Goal: Task Accomplishment & Management: Manage account settings

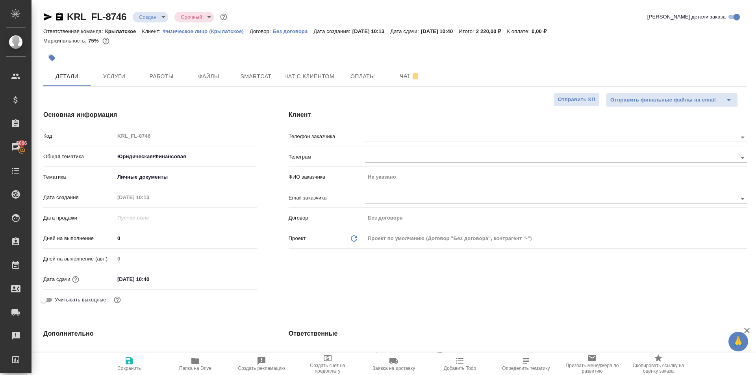
select select "RU"
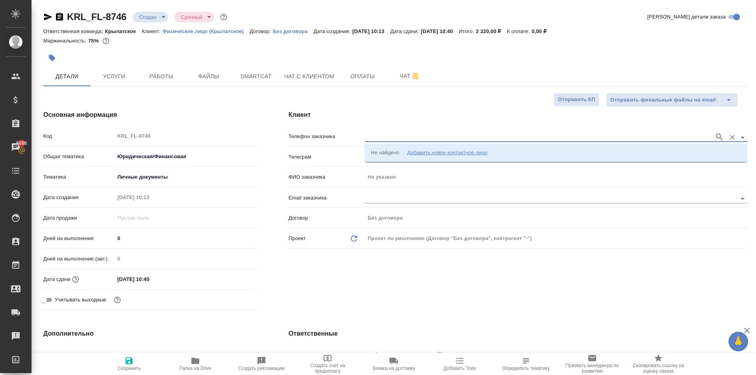
drag, startPoint x: 400, startPoint y: 141, endPoint x: 403, endPoint y: 148, distance: 7.8
click at [401, 141] on input "text" at bounding box center [537, 136] width 345 height 9
click at [408, 156] on div "Добавить новое контактное лицо" at bounding box center [447, 153] width 80 height 8
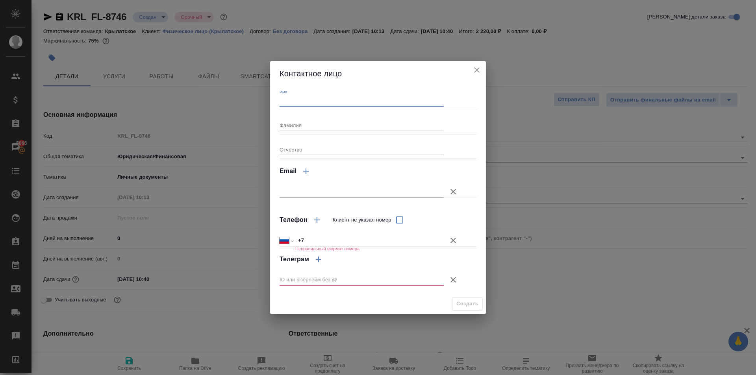
click at [330, 101] on input "Имя" at bounding box center [362, 101] width 164 height 11
click at [442, 114] on div "Фамилия" at bounding box center [362, 121] width 164 height 17
click at [535, 126] on div "Контактное лицо Имя Фамилия Отчество Email Телефон Клиент не указал номер Между…" at bounding box center [378, 187] width 756 height 375
click at [476, 70] on icon "close" at bounding box center [476, 69] width 9 height 9
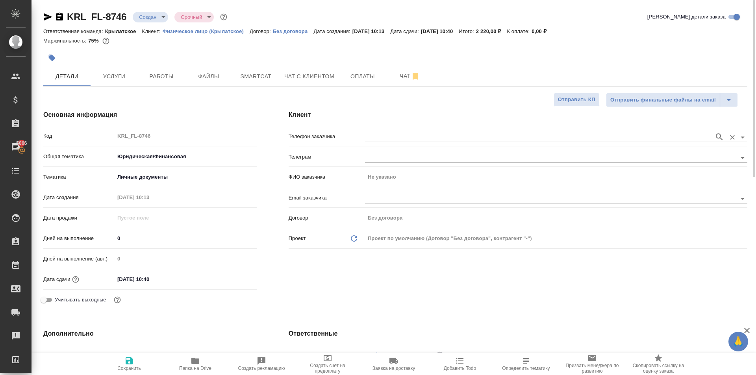
drag, startPoint x: 401, startPoint y: 124, endPoint x: 418, endPoint y: 143, distance: 25.3
click at [401, 125] on div "Клиент Телефон заказчика Телеграм ФИО заказчика Не указано Email заказчика Дого…" at bounding box center [518, 212] width 490 height 235
click at [418, 143] on div at bounding box center [556, 136] width 382 height 15
click at [431, 143] on div at bounding box center [556, 136] width 382 height 15
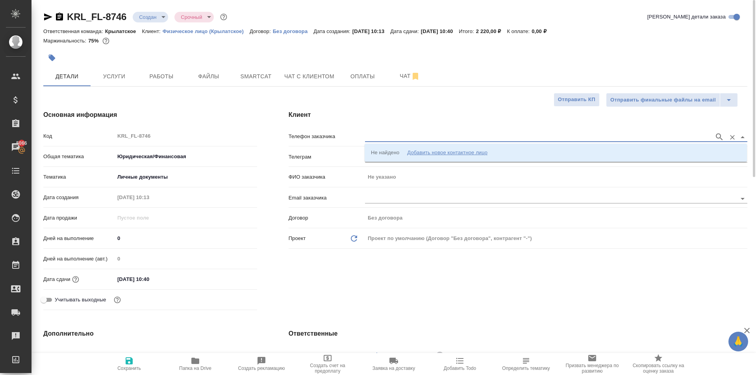
click at [434, 139] on input "text" at bounding box center [537, 136] width 345 height 9
click at [473, 160] on ul "Не найдено Добавить новое контактное лицо" at bounding box center [556, 159] width 382 height 14
click at [434, 152] on div "Добавить новое контактное лицо" at bounding box center [447, 153] width 80 height 8
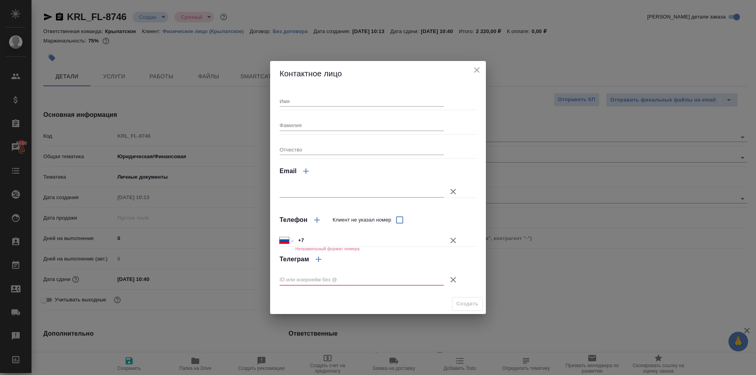
click at [288, 105] on input "Имя" at bounding box center [362, 101] width 164 height 11
type input "Ъ"
type input "Хасан"
click at [453, 243] on icon "button" at bounding box center [453, 240] width 9 height 9
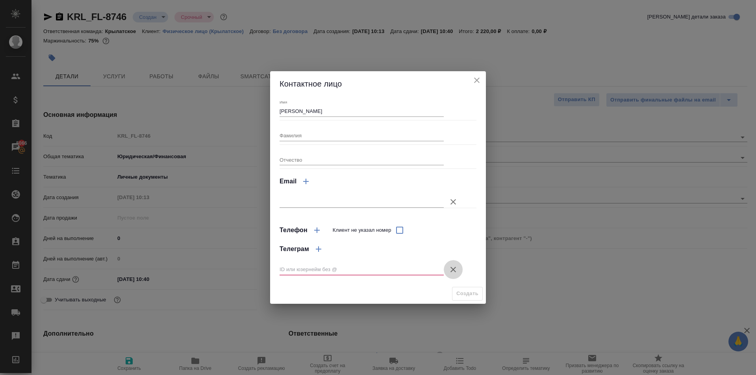
click at [453, 273] on icon "button" at bounding box center [453, 269] width 9 height 9
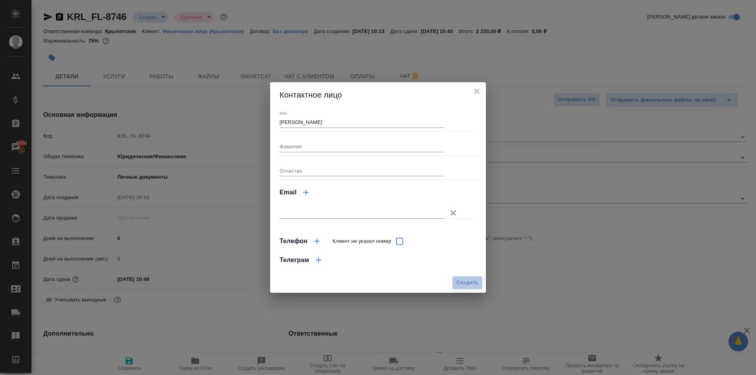
click at [457, 280] on span "Создать" at bounding box center [468, 282] width 22 height 9
type input "Хасан"
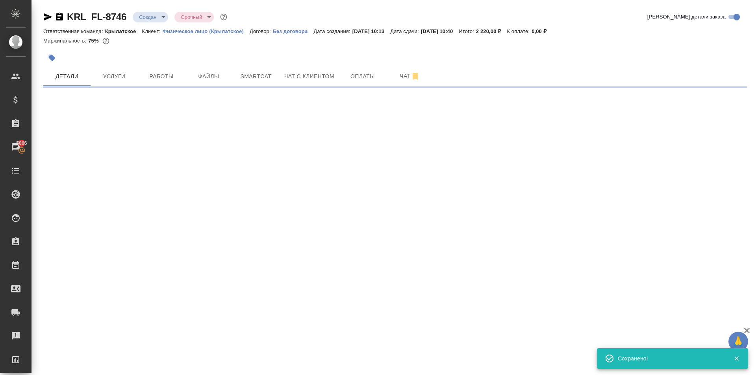
select select "RU"
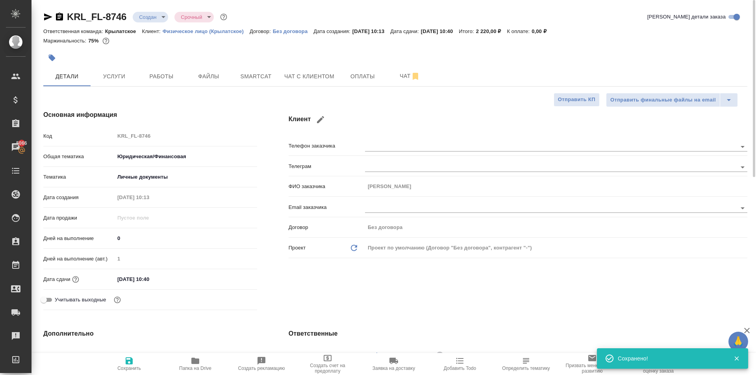
type textarea "x"
click at [104, 60] on div at bounding box center [278, 57] width 470 height 17
click at [113, 72] on span "Услуги" at bounding box center [114, 77] width 38 height 10
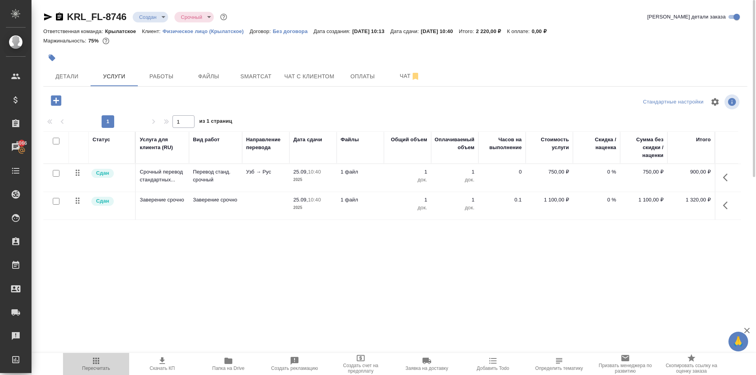
click at [87, 364] on span "Пересчитать" at bounding box center [96, 363] width 57 height 15
click at [171, 70] on button "Работы" at bounding box center [161, 77] width 47 height 20
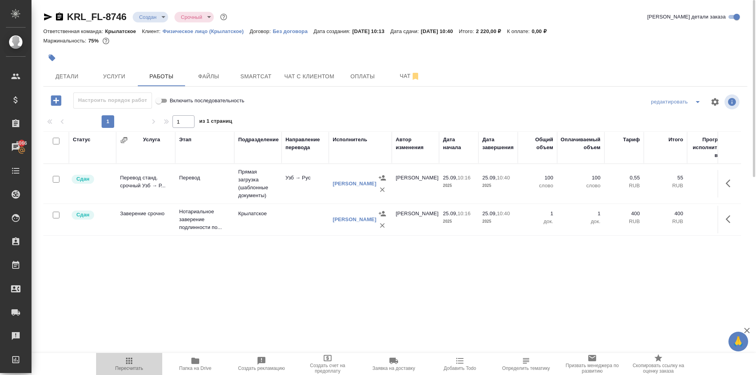
click at [132, 357] on icon "button" at bounding box center [128, 360] width 9 height 9
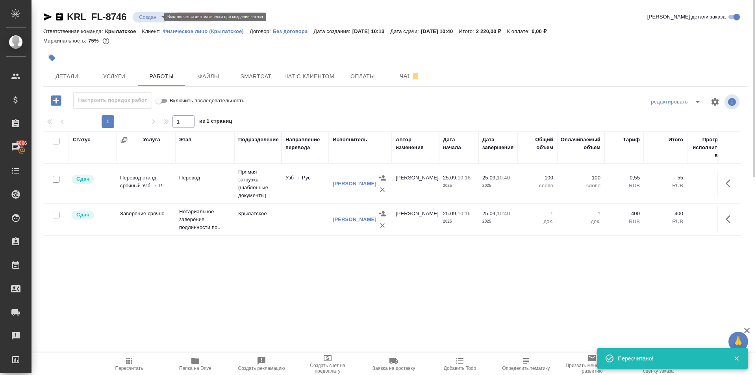
click at [161, 16] on body "🙏 .cls-1 fill:#fff; AWATERA Kasymov Timur Клиенты Спецификации Заказы 5066 Чаты…" at bounding box center [378, 187] width 756 height 375
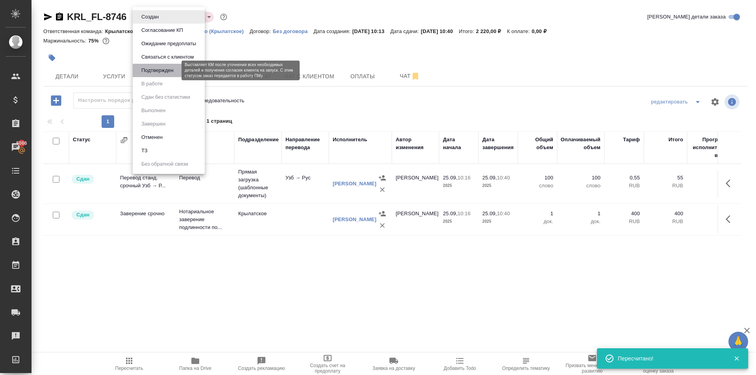
click at [158, 69] on button "Подтвержден" at bounding box center [157, 70] width 37 height 9
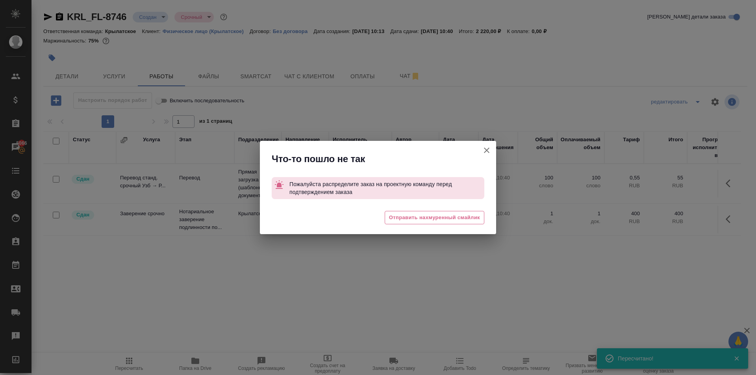
click at [490, 147] on icon "button" at bounding box center [486, 150] width 9 height 9
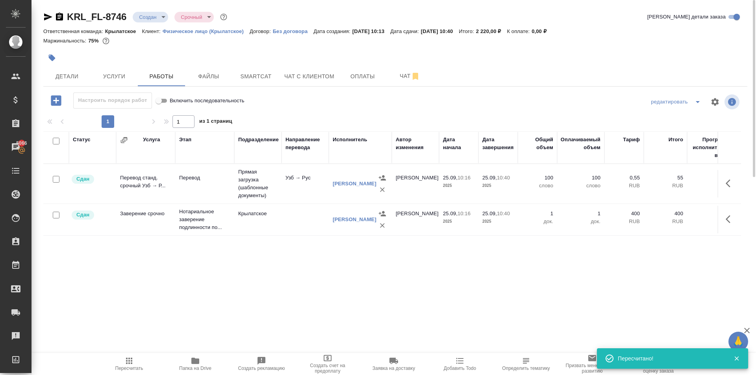
click at [38, 56] on div "KRL_FL-8746 Создан new Срочный urgent Кратко детали заказа Ответственная команд…" at bounding box center [395, 164] width 715 height 329
click at [58, 71] on button "Детали" at bounding box center [66, 77] width 47 height 20
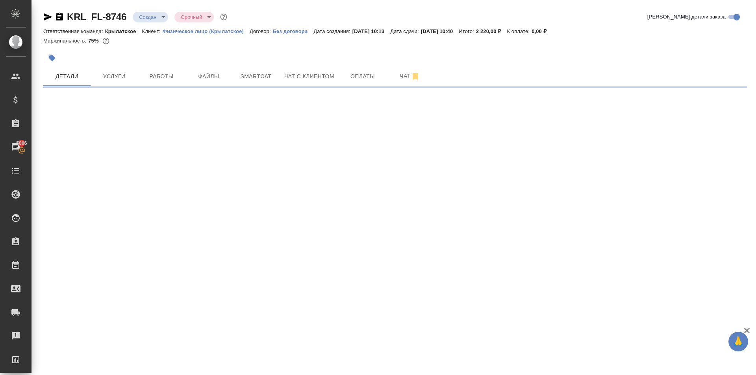
select select "RU"
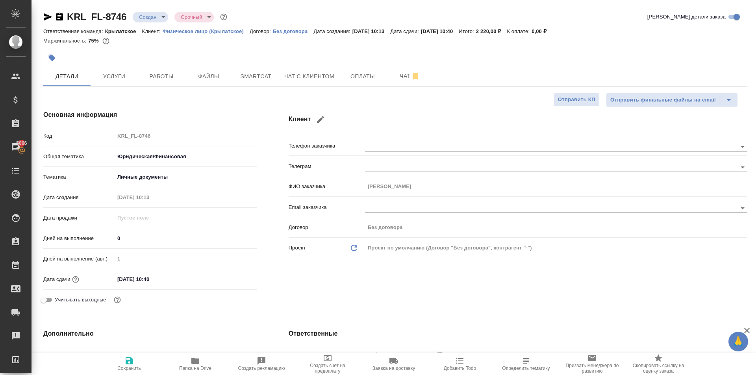
type textarea "x"
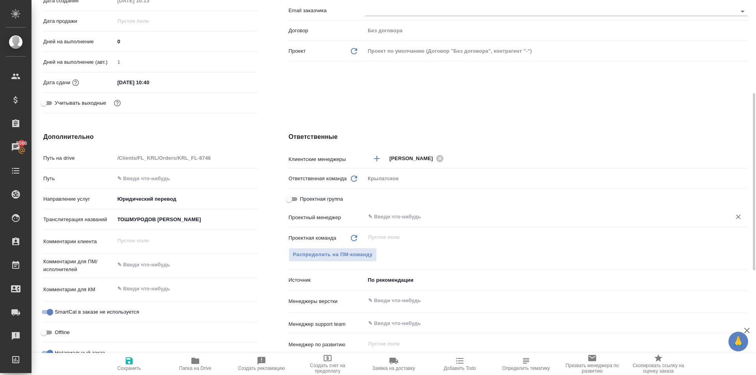
click at [384, 220] on input "text" at bounding box center [542, 216] width 351 height 9
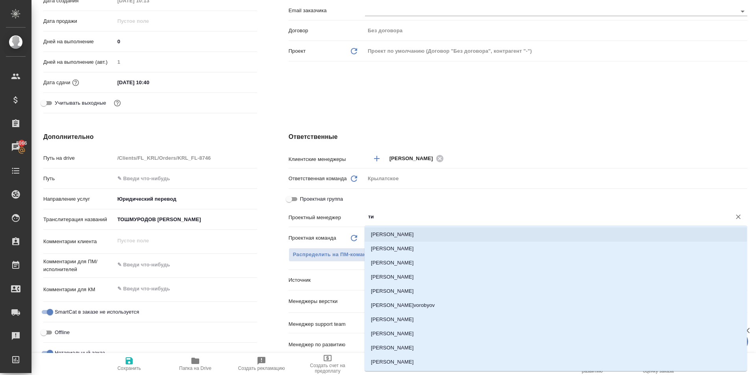
type input "тим"
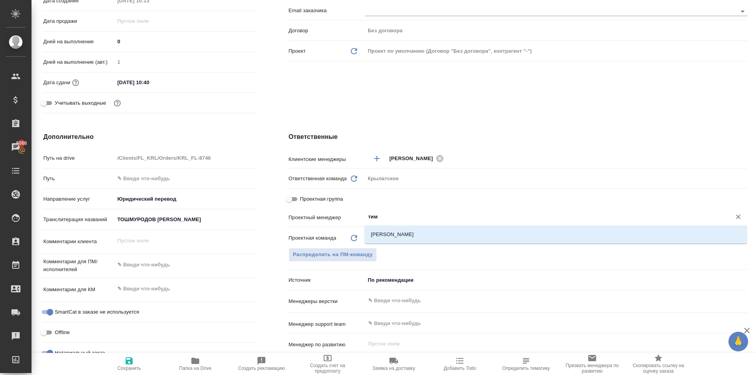
click at [386, 231] on li "[PERSON_NAME]" at bounding box center [556, 235] width 382 height 14
type textarea "x"
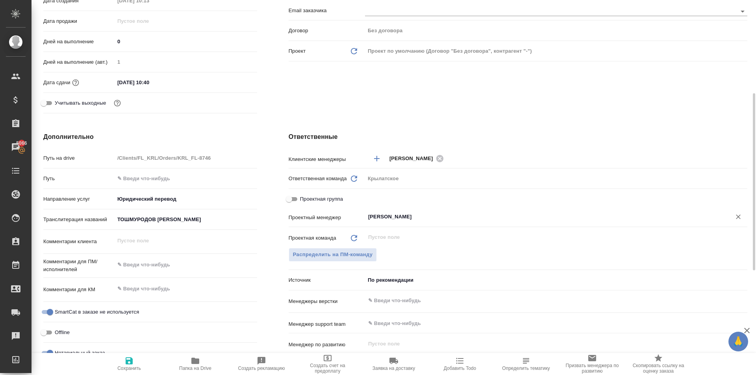
type input "[PERSON_NAME]"
click at [129, 361] on icon "button" at bounding box center [129, 361] width 7 height 7
type textarea "x"
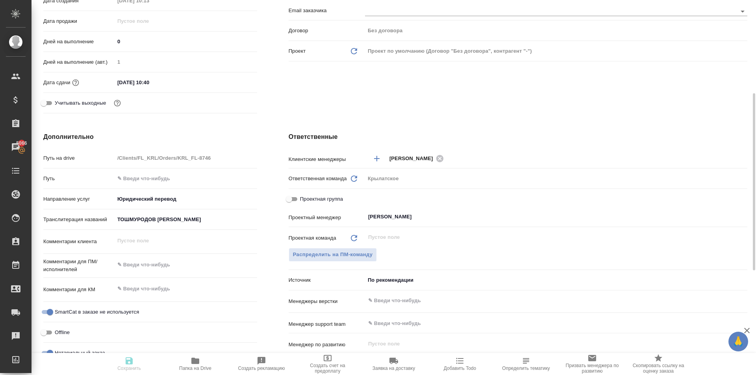
type textarea "x"
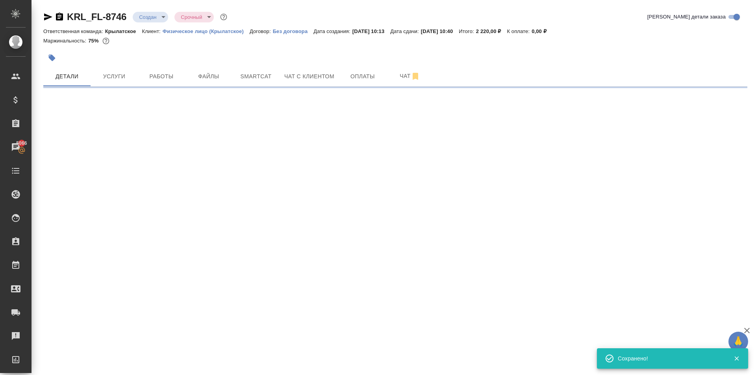
scroll to position [0, 0]
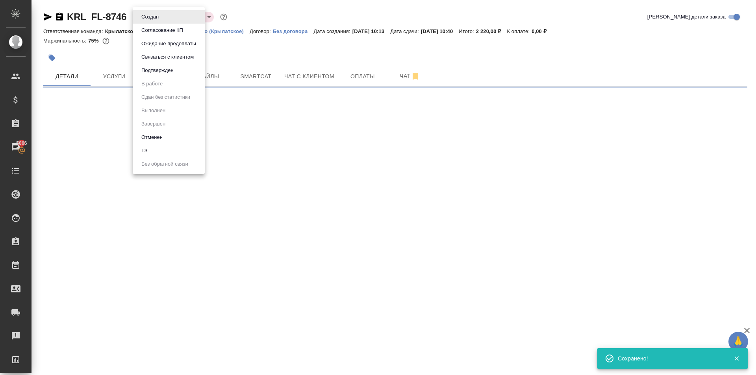
click at [163, 20] on body "🙏 .cls-1 fill:#fff; AWATERA Kasymov Timur Клиенты Спецификации Заказы 5066 Чаты…" at bounding box center [378, 187] width 756 height 375
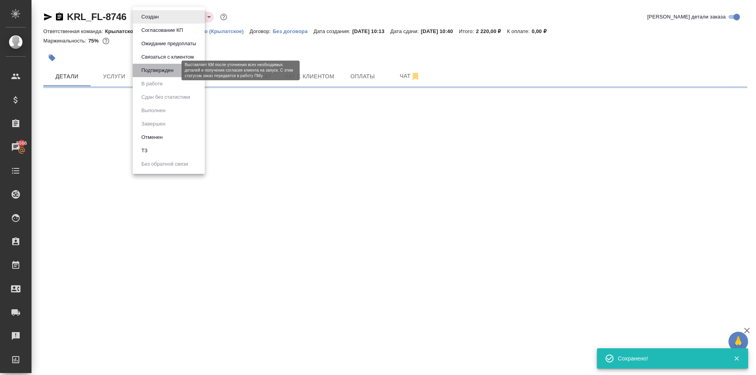
click at [173, 69] on button "Подтвержден" at bounding box center [157, 70] width 37 height 9
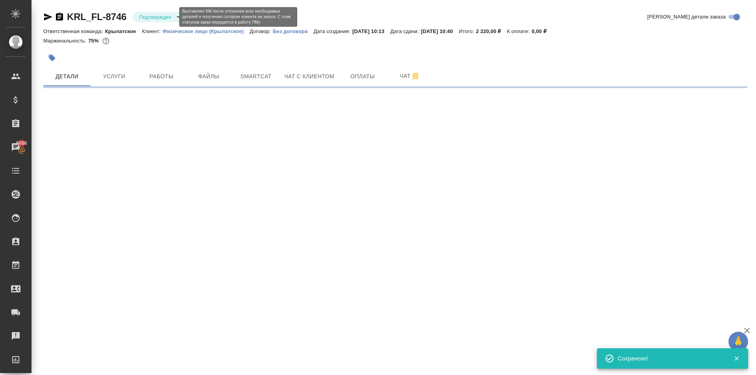
click at [159, 18] on body "🙏 .cls-1 fill:#fff; AWATERA Kasymov Timur Клиенты Спецификации Заказы 5066 Чаты…" at bounding box center [378, 187] width 756 height 375
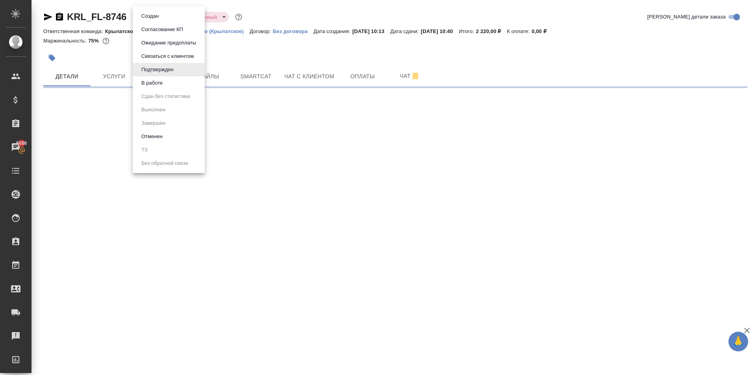
click at [169, 84] on li "В работе" at bounding box center [169, 82] width 72 height 13
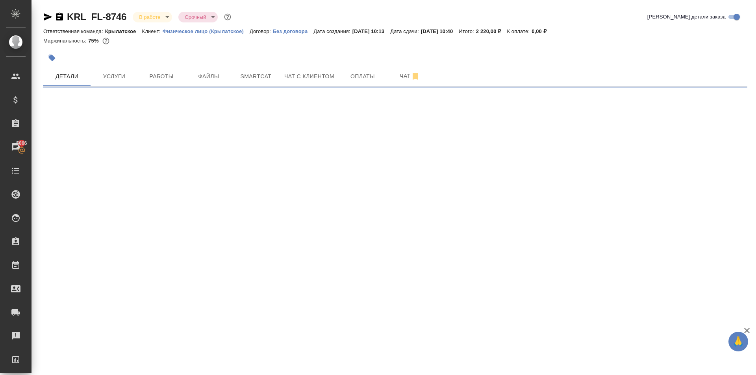
select select "RU"
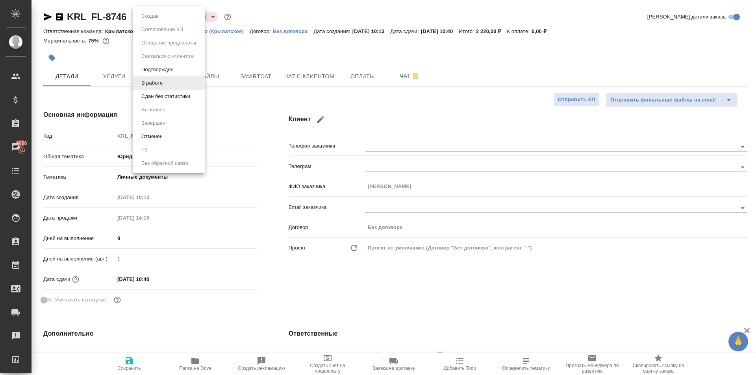
type textarea "x"
click at [150, 18] on body "🙏 .cls-1 fill:#fff; AWATERA Kasymov Timur Клиенты Спецификации Заказы 5066 Чаты…" at bounding box center [378, 187] width 756 height 375
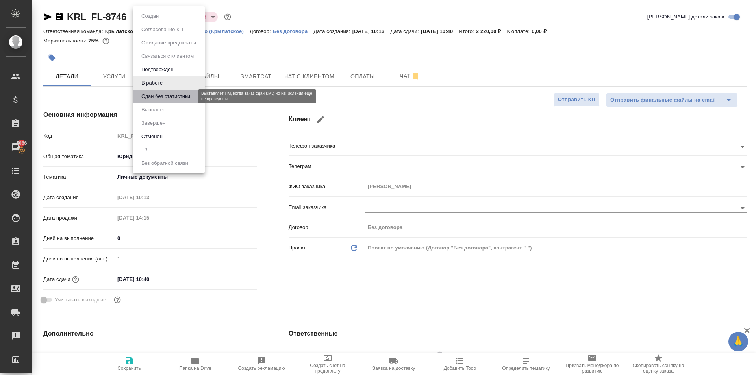
click at [165, 98] on button "Сдан без статистики" at bounding box center [166, 96] width 54 height 9
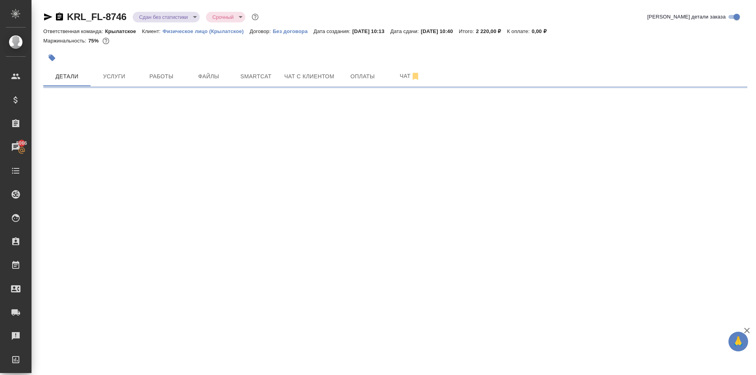
select select "RU"
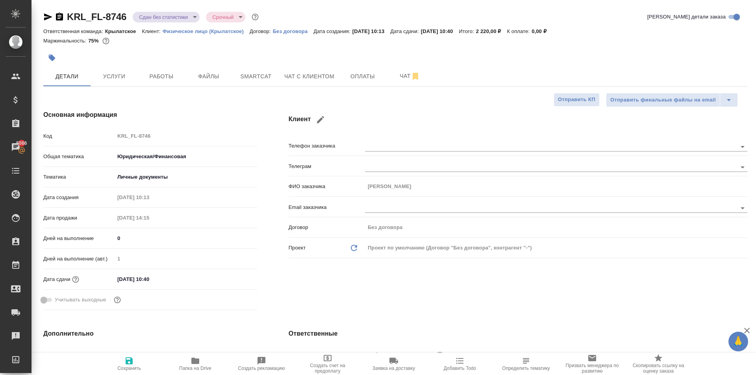
type textarea "x"
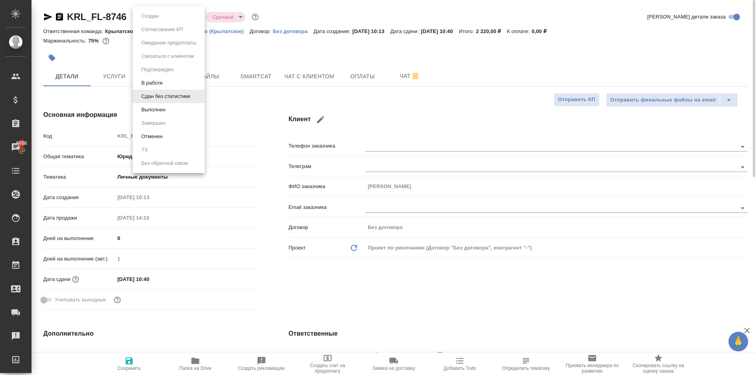
click at [152, 18] on body "🙏 .cls-1 fill:#fff; AWATERA Kasymov Timur Клиенты Спецификации Заказы 5066 Чаты…" at bounding box center [378, 187] width 756 height 375
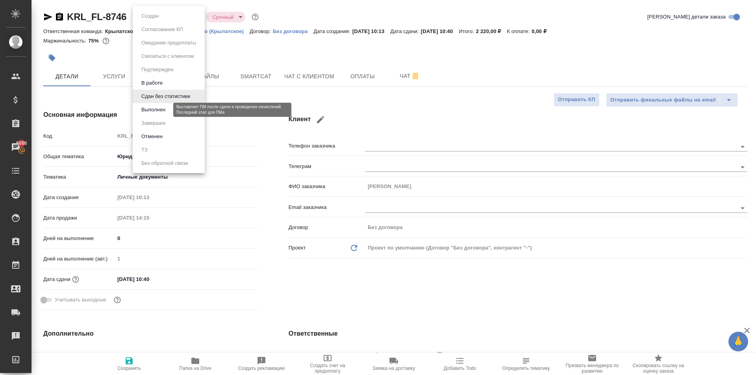
click at [159, 109] on button "Выполнен" at bounding box center [153, 110] width 29 height 9
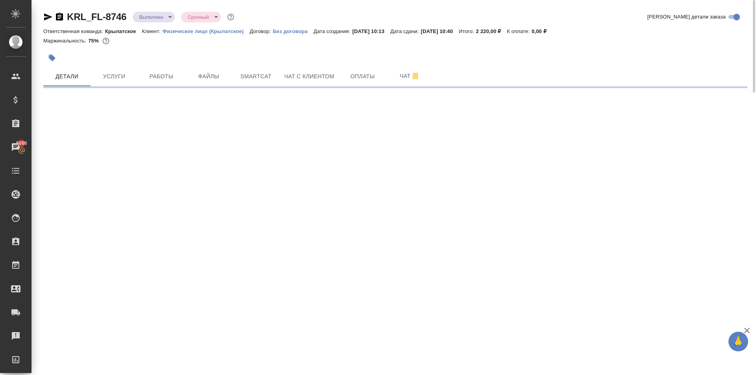
click at [162, 21] on body "🙏 .cls-1 fill:#fff; AWATERA Kasymov Timur Клиенты Спецификации Заказы 5066 Чаты…" at bounding box center [378, 187] width 756 height 375
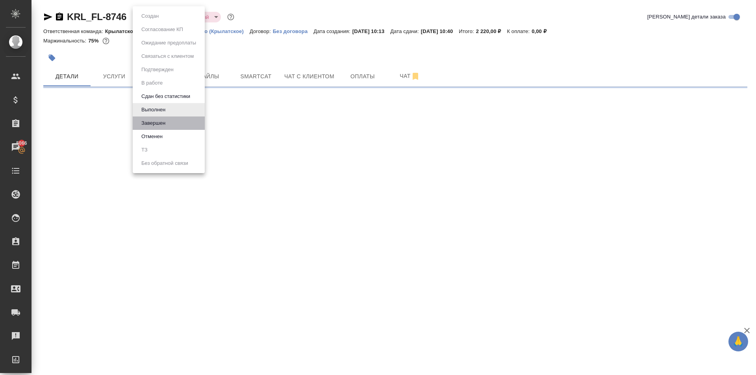
click at [154, 117] on li "Завершен" at bounding box center [169, 123] width 72 height 13
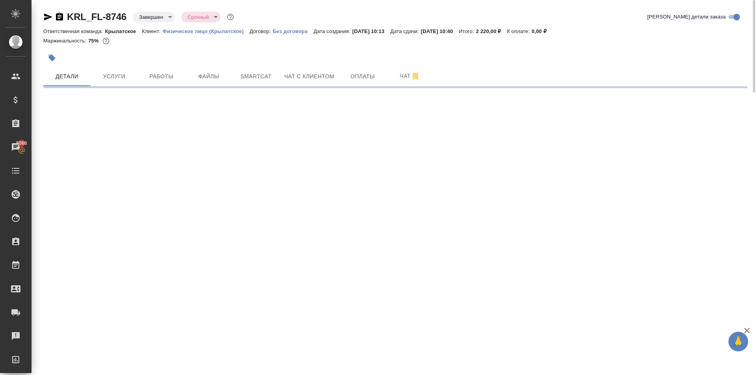
select select "RU"
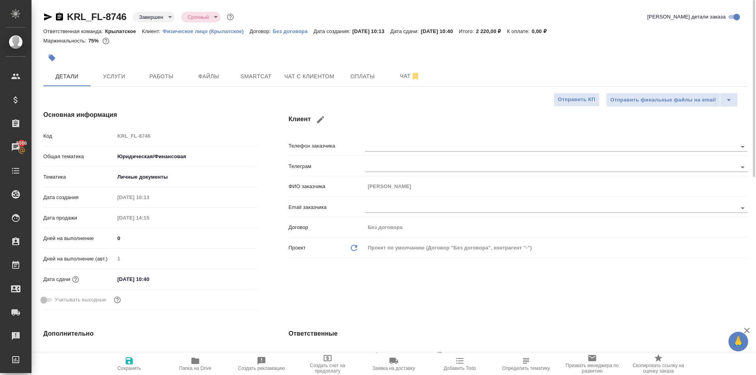
type textarea "x"
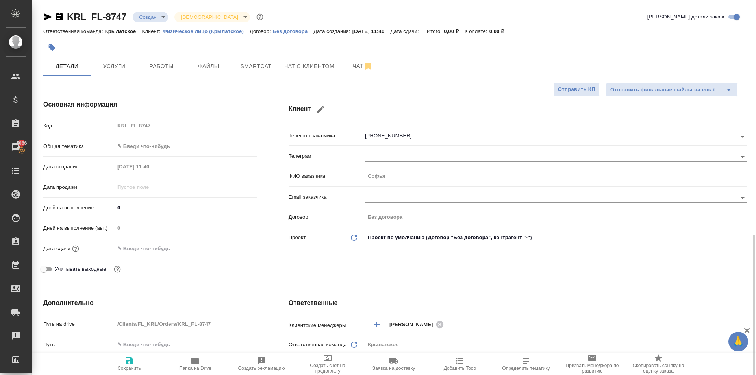
select select "RU"
click at [168, 147] on body "🙏 .cls-1 fill:#fff; AWATERA Kasymov Timur Клиенты Спецификации Заказы 5066 Чаты…" at bounding box center [378, 187] width 756 height 375
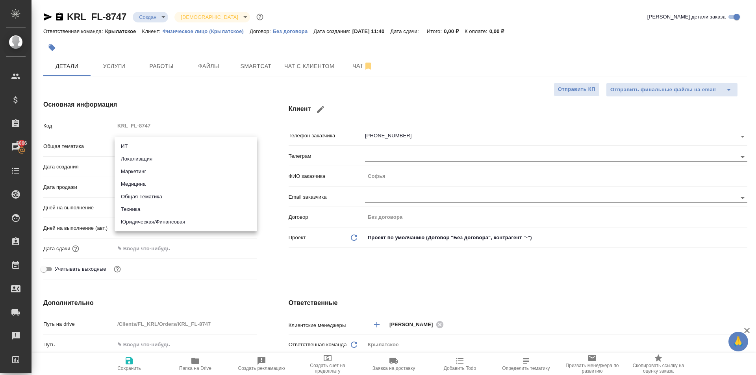
click at [177, 222] on li "Юридическая/Финансовая" at bounding box center [186, 222] width 143 height 13
type input "yr-fn"
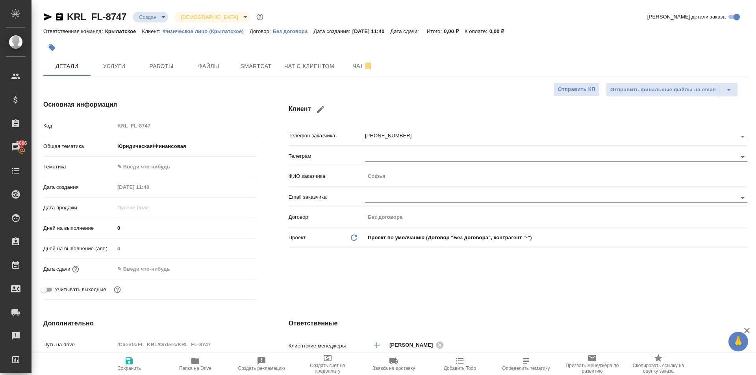
click at [139, 170] on body "🙏 .cls-1 fill:#fff; AWATERA Kasymov Timur Клиенты Спецификации Заказы 5066 Чаты…" at bounding box center [378, 187] width 756 height 375
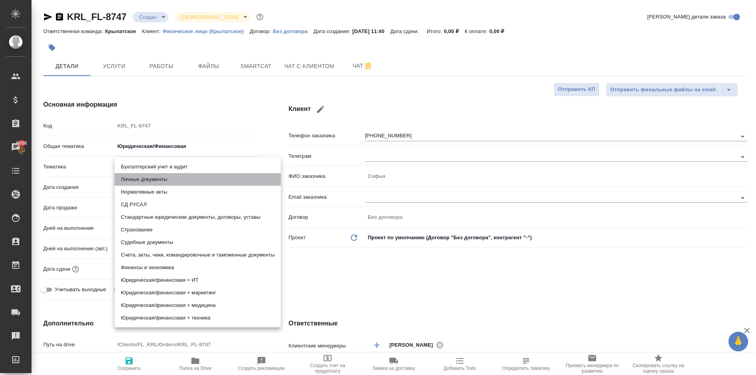
click at [143, 180] on li "Личные документы" at bounding box center [198, 179] width 166 height 13
type input "5a8b8b956a9677013d343cfe"
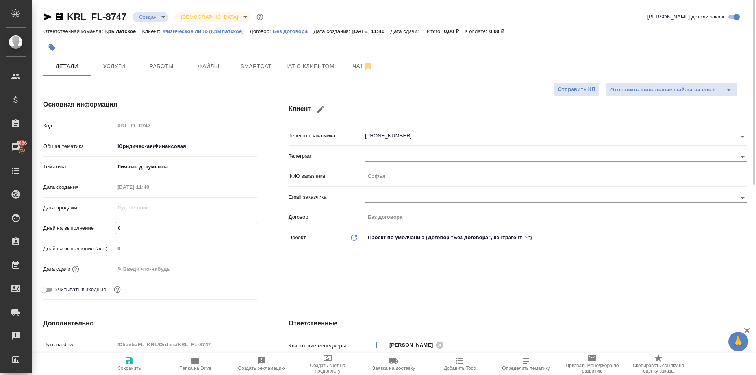
drag, startPoint x: 130, startPoint y: 232, endPoint x: 111, endPoint y: 232, distance: 18.9
click at [111, 232] on div "Дней на выполнение 0" at bounding box center [150, 228] width 214 height 14
type input "1"
drag, startPoint x: 132, startPoint y: 271, endPoint x: 142, endPoint y: 275, distance: 10.1
click at [132, 271] on input "text" at bounding box center [149, 269] width 69 height 11
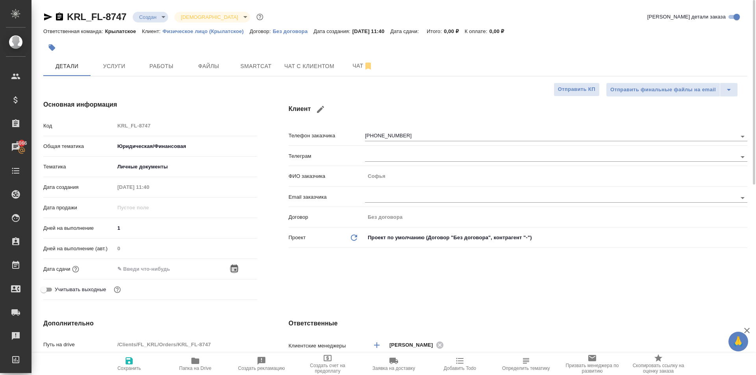
click at [234, 266] on icon "button" at bounding box center [234, 269] width 7 height 8
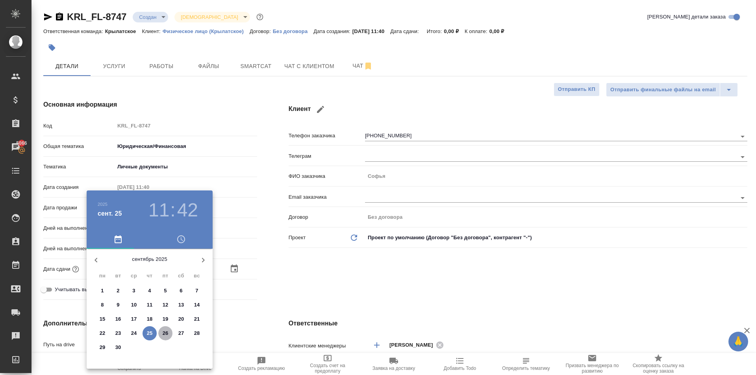
click at [161, 337] on button "26" at bounding box center [165, 334] width 14 height 14
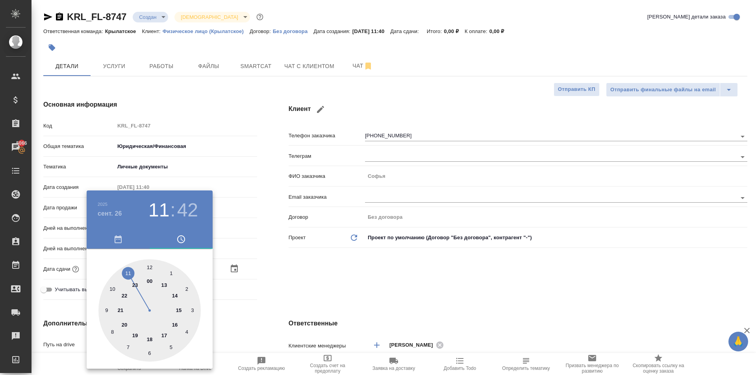
drag, startPoint x: 111, startPoint y: 284, endPoint x: 124, endPoint y: 284, distance: 13.8
click at [113, 285] on div at bounding box center [149, 311] width 102 height 102
type input "26.09.2025 10:00"
click at [148, 265] on div at bounding box center [149, 311] width 102 height 102
drag, startPoint x: 345, startPoint y: 268, endPoint x: 309, endPoint y: 264, distance: 36.9
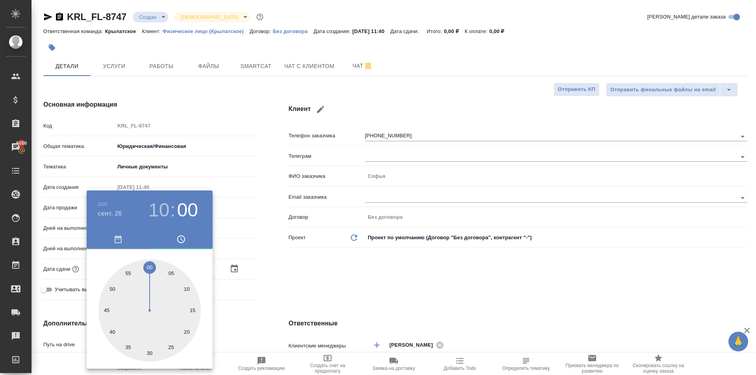
click at [345, 268] on div at bounding box center [378, 187] width 756 height 375
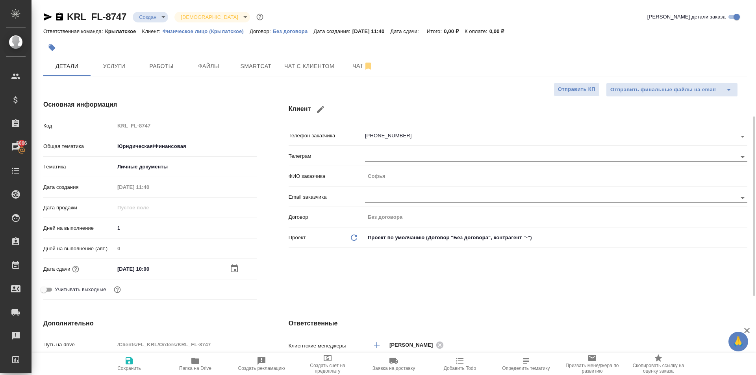
scroll to position [118, 0]
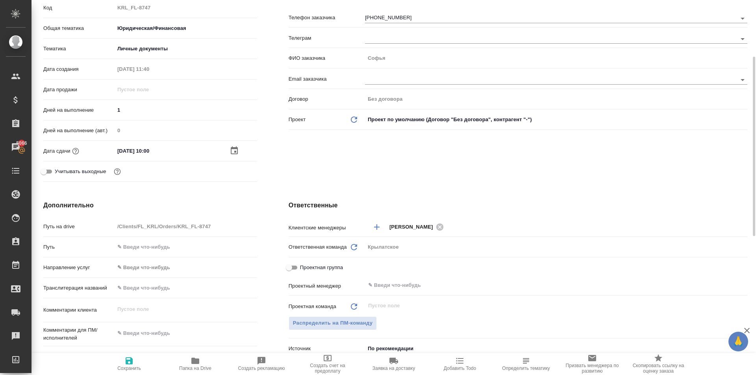
click at [150, 264] on body "🙏 .cls-1 fill:#fff; AWATERA Kasymov Timur Клиенты Спецификации Заказы 5066 Чаты…" at bounding box center [378, 187] width 756 height 375
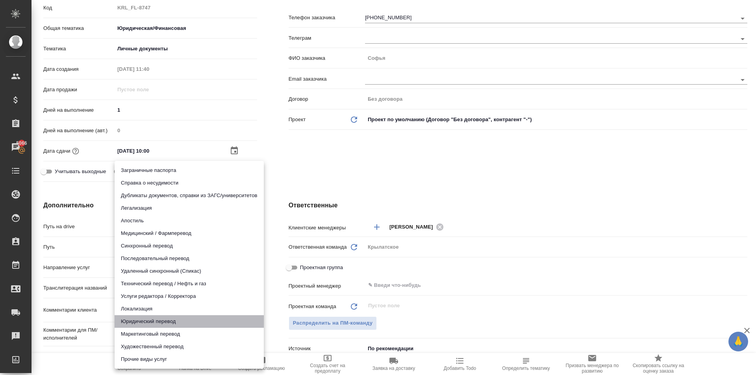
drag, startPoint x: 150, startPoint y: 323, endPoint x: 160, endPoint y: 316, distance: 12.7
click at [150, 323] on li "Юридический перевод" at bounding box center [189, 321] width 149 height 13
type input "legalTranslation"
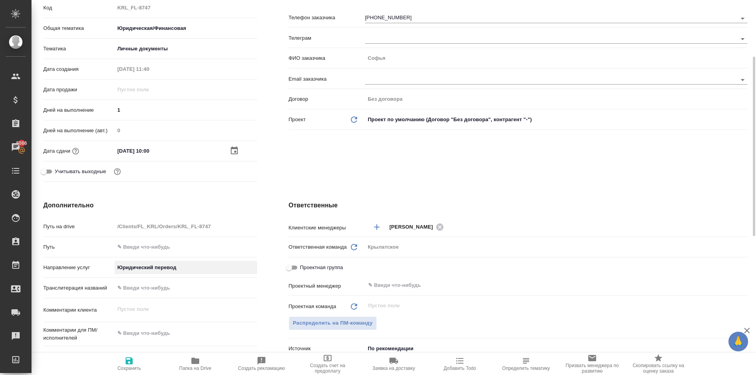
scroll to position [236, 0]
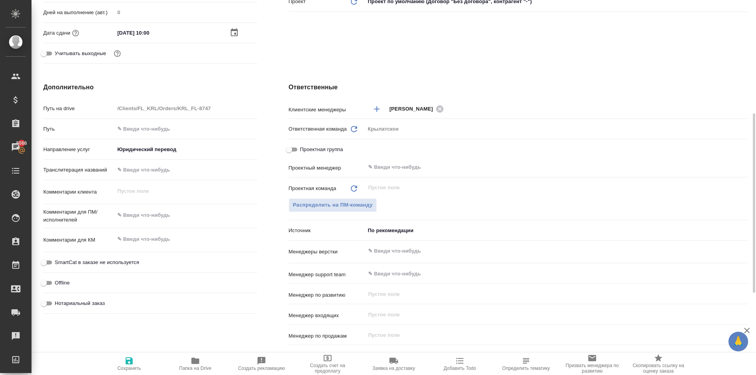
click at [122, 255] on div "Комментарии для КМ x" at bounding box center [150, 244] width 214 height 24
click at [125, 262] on span "SmartCat в заказе не используется" at bounding box center [97, 263] width 84 height 8
click at [58, 262] on input "SmartCat в заказе не используется" at bounding box center [44, 262] width 28 height 9
checkbox input "true"
drag, startPoint x: 86, startPoint y: 306, endPoint x: 98, endPoint y: 305, distance: 11.5
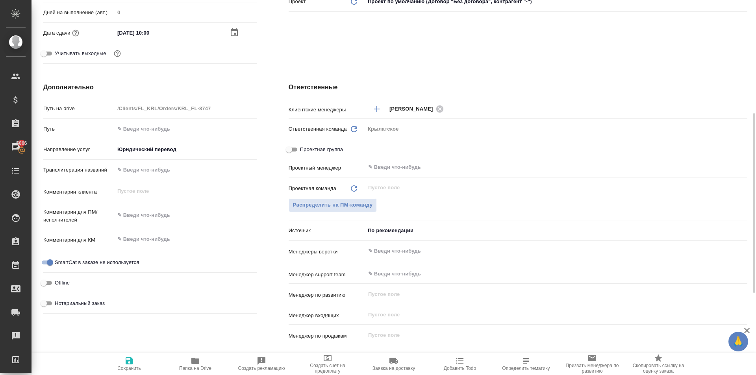
click at [87, 306] on span "Нотариальный заказ" at bounding box center [80, 304] width 50 height 8
click at [58, 306] on input "Нотариальный заказ" at bounding box center [44, 303] width 28 height 9
checkbox input "true"
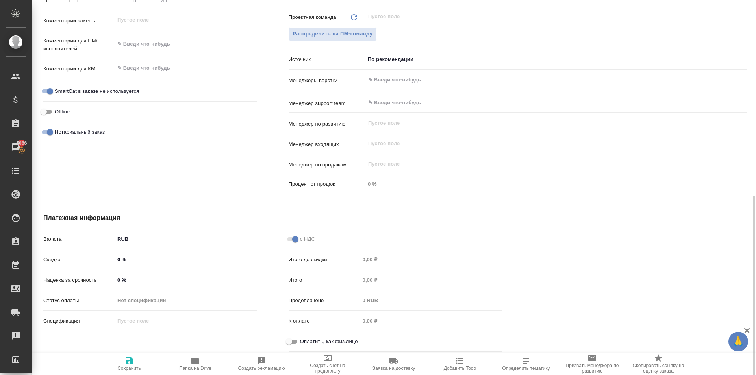
click at [293, 343] on input "Оплатить, как физ.лицо" at bounding box center [289, 341] width 28 height 9
checkbox input "true"
click at [140, 371] on button "Сохранить" at bounding box center [129, 364] width 66 height 22
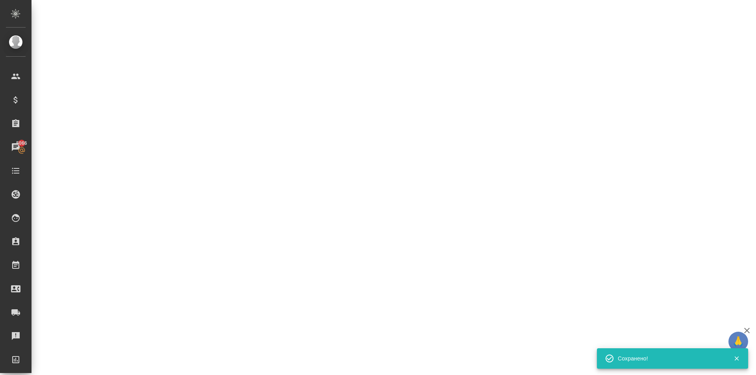
select select "RU"
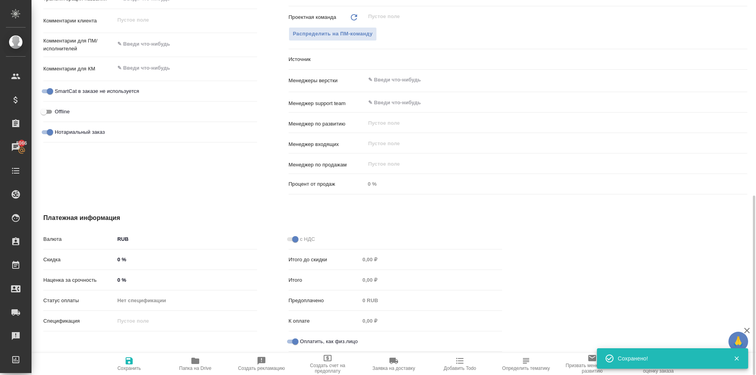
type textarea "x"
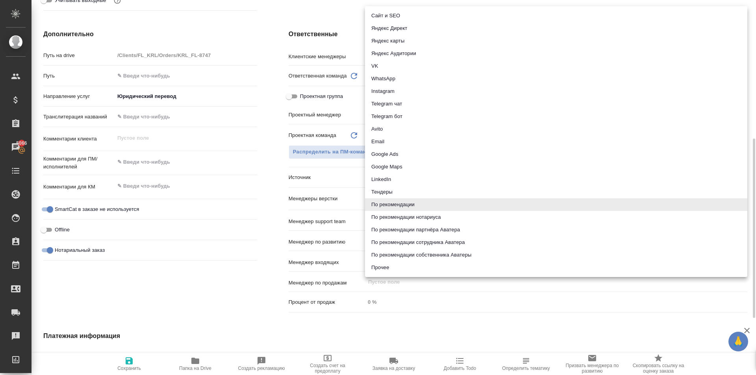
click at [422, 178] on body "🙏 .cls-1 fill:#fff; AWATERA Kasymov Timur Клиенты Спецификации Заказы 5066 Чаты…" at bounding box center [378, 187] width 756 height 375
click at [237, 275] on div at bounding box center [378, 187] width 756 height 375
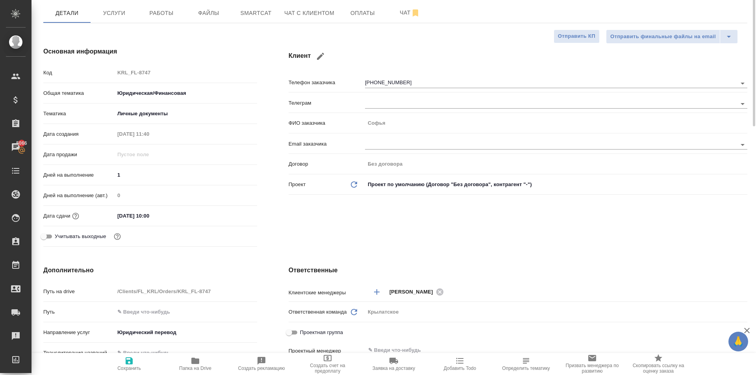
scroll to position [0, 0]
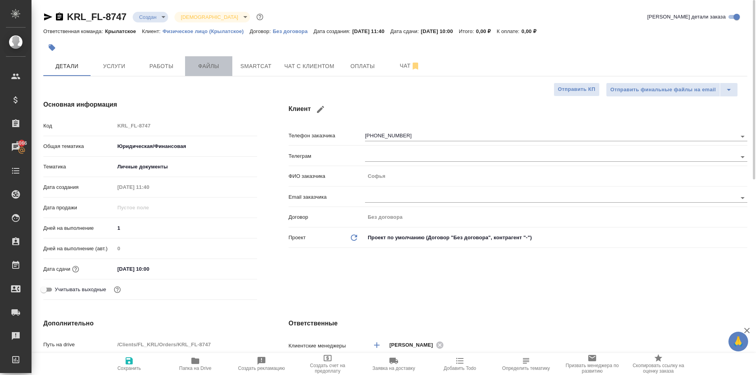
click at [226, 71] on button "Файлы" at bounding box center [208, 66] width 47 height 20
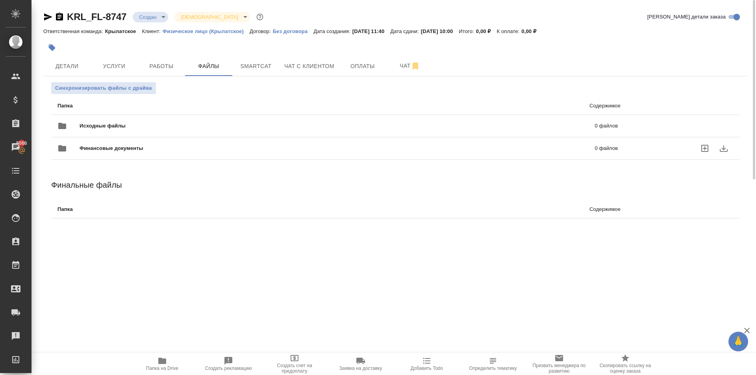
click at [126, 130] on ul "Папка Содержимое Исходные файлы 0 файлов Финансовые документы 0 файлов" at bounding box center [395, 128] width 688 height 69
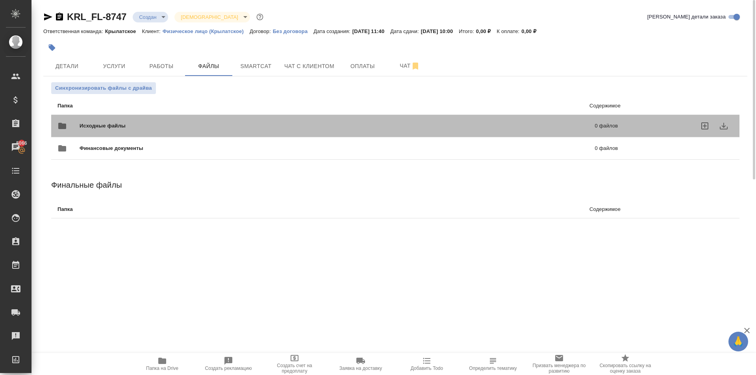
click at [128, 124] on span "Исходные файлы" at bounding box center [220, 126] width 281 height 8
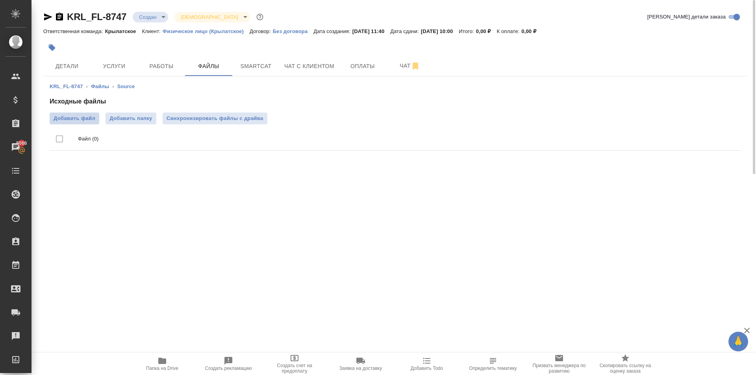
click at [62, 118] on span "Добавить файл" at bounding box center [75, 119] width 42 height 8
click at [0, 0] on input "Добавить файл" at bounding box center [0, 0] width 0 height 0
click at [121, 61] on button "Услуги" at bounding box center [114, 66] width 47 height 20
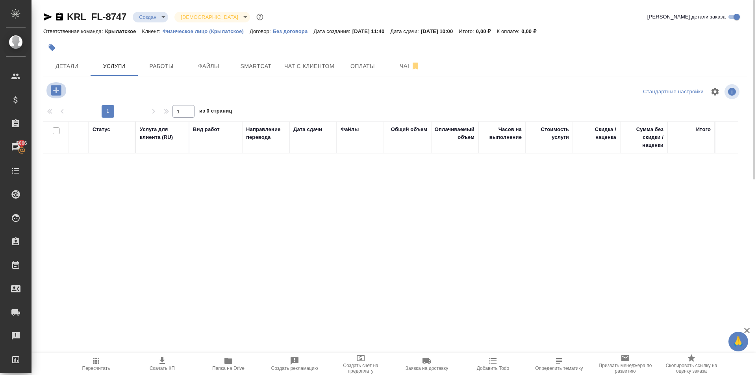
click at [59, 97] on button "button" at bounding box center [56, 90] width 22 height 16
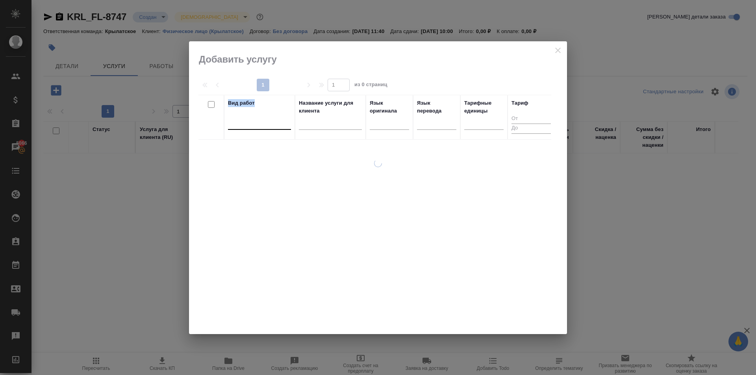
drag, startPoint x: 223, startPoint y: 117, endPoint x: 233, endPoint y: 119, distance: 10.1
click at [227, 118] on tr "Вид работ Название услуги для клиента Язык оригинала Язык перевода Тарифные еди…" at bounding box center [377, 117] width 356 height 45
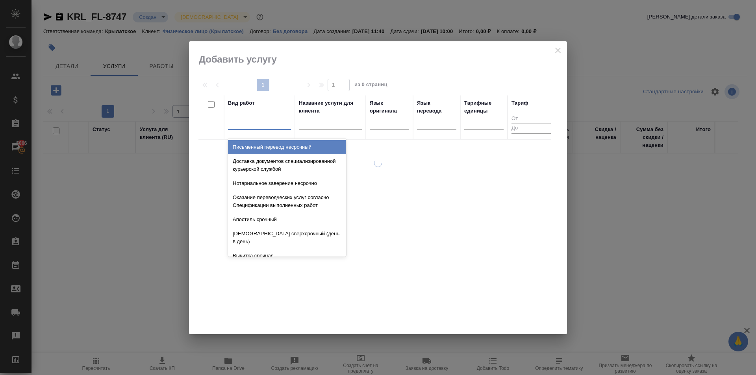
click at [233, 119] on div at bounding box center [259, 121] width 63 height 11
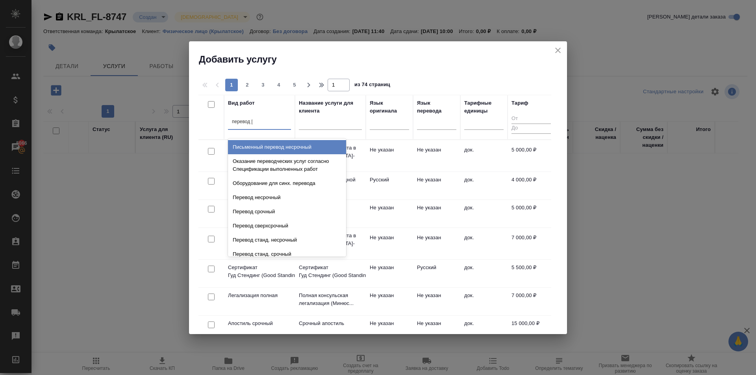
type input "перевод ст"
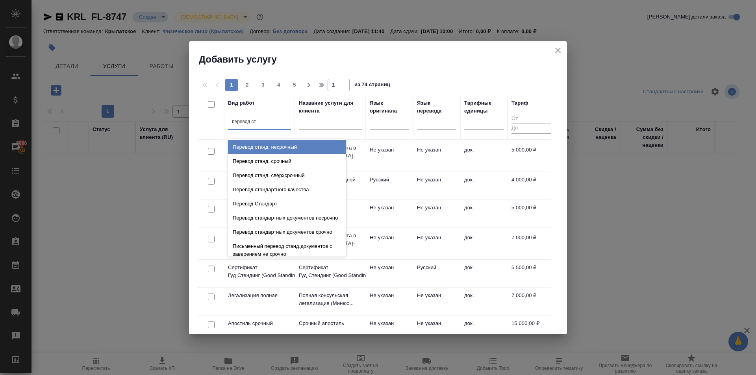
drag, startPoint x: 310, startPoint y: 145, endPoint x: 362, endPoint y: 135, distance: 52.8
click at [314, 142] on div "Перевод станд. несрочный" at bounding box center [287, 147] width 118 height 14
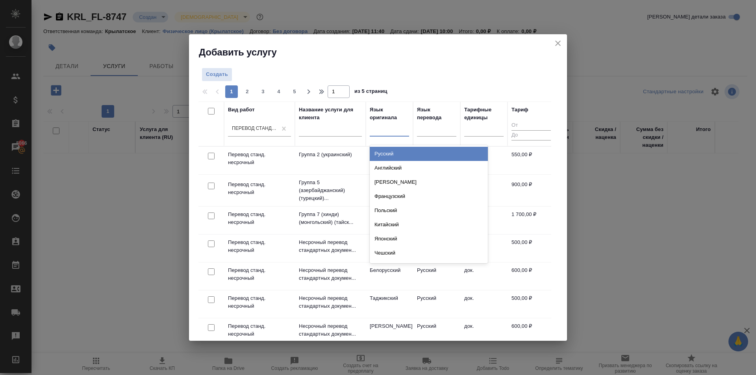
click at [378, 130] on div at bounding box center [389, 128] width 39 height 11
type input "ук"
click at [401, 153] on div "Украинский" at bounding box center [429, 154] width 118 height 14
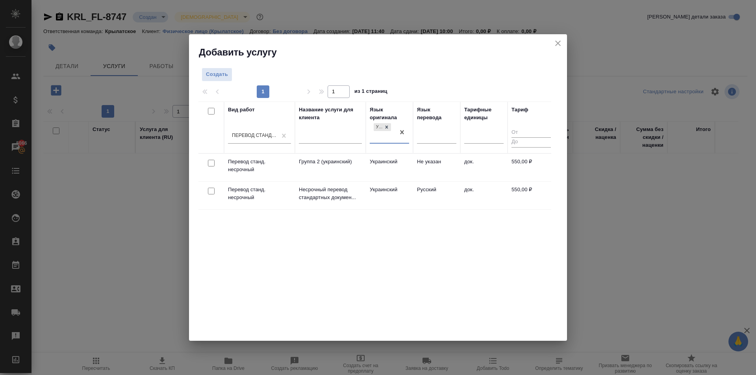
click at [408, 165] on td "Украинский" at bounding box center [389, 168] width 47 height 28
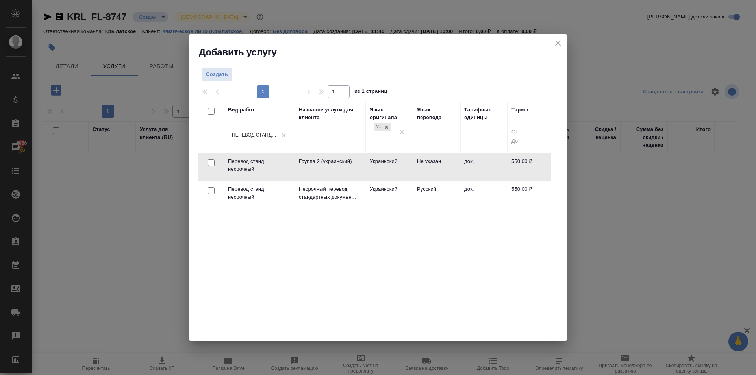
click at [417, 194] on td "Русский" at bounding box center [436, 196] width 47 height 28
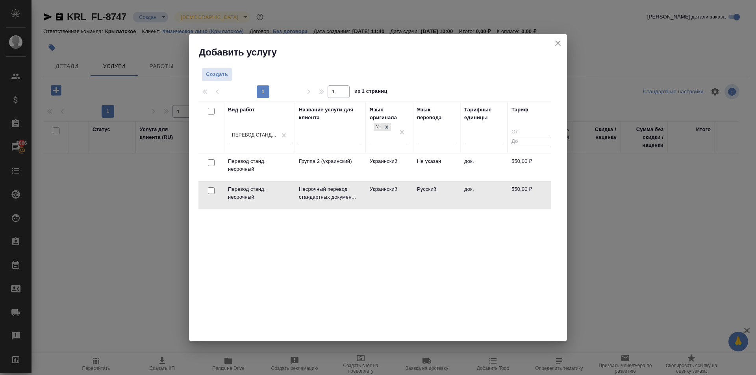
click at [417, 194] on td "Русский" at bounding box center [436, 196] width 47 height 28
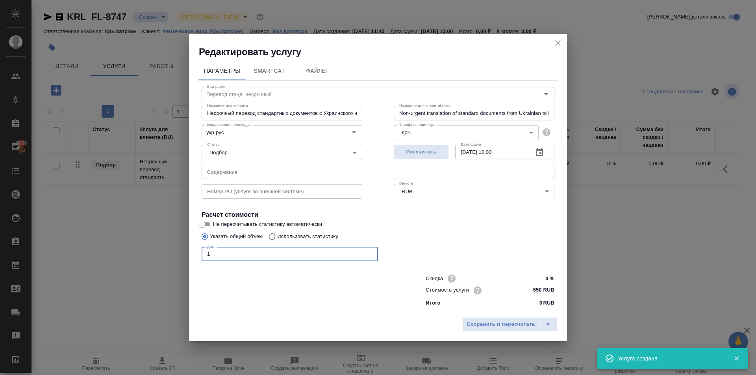
drag, startPoint x: 259, startPoint y: 249, endPoint x: 115, endPoint y: 241, distance: 144.8
click at [115, 241] on div "Редактировать услугу Параметры SmartCat Файлы Вид работ Перевод станд. несрочны…" at bounding box center [378, 187] width 756 height 375
type input "1"
click at [516, 319] on button "Сохранить и пересчитать" at bounding box center [500, 324] width 77 height 14
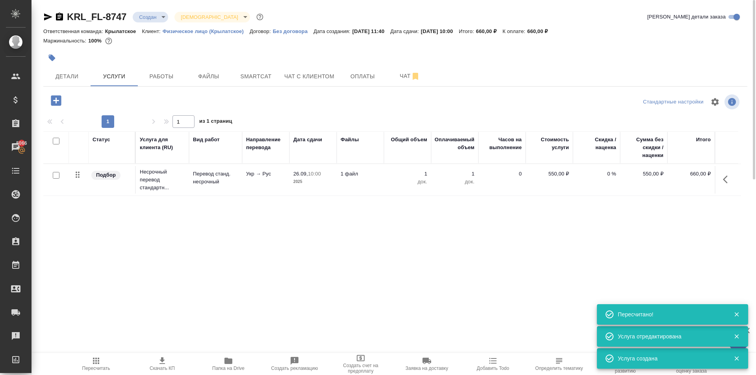
click at [53, 109] on div at bounding box center [160, 102] width 235 height 19
click at [54, 104] on icon "button" at bounding box center [56, 100] width 10 height 10
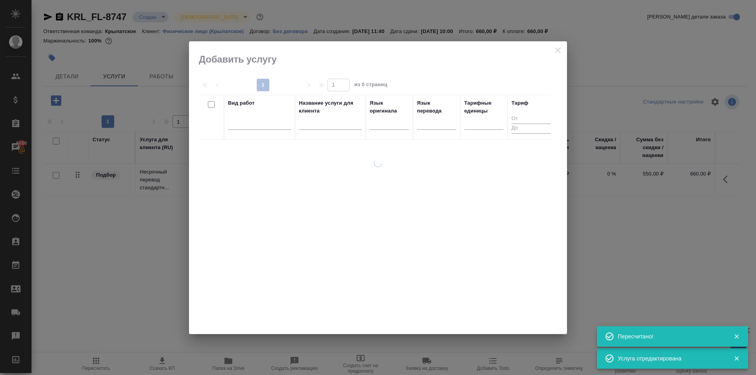
click at [270, 134] on div at bounding box center [259, 125] width 63 height 20
click at [265, 124] on div at bounding box center [259, 121] width 63 height 11
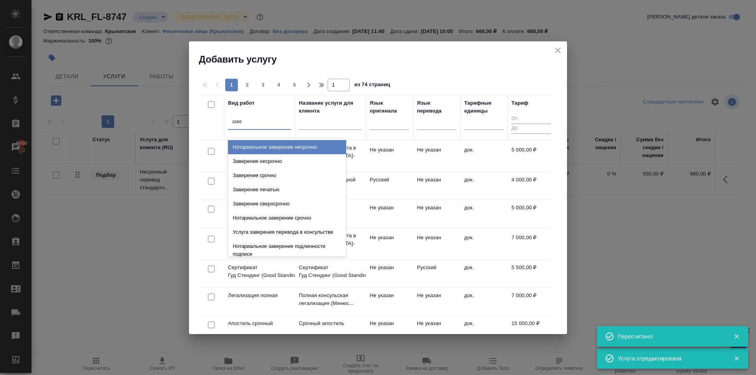
type input "завер"
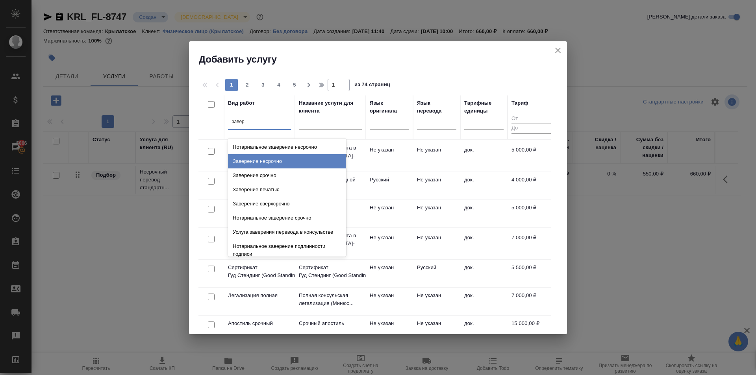
click at [302, 163] on div "Заверение несрочно" at bounding box center [287, 161] width 118 height 14
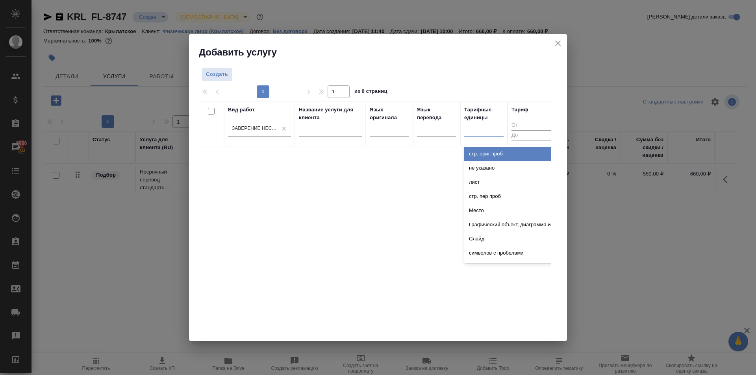
click at [482, 130] on div at bounding box center [483, 128] width 39 height 11
type input "до"
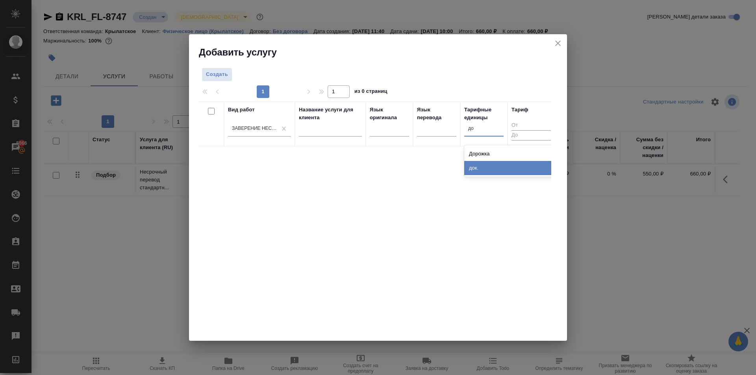
click at [498, 166] on div "док." at bounding box center [523, 168] width 118 height 14
click at [224, 81] on button "Создать" at bounding box center [217, 75] width 31 height 14
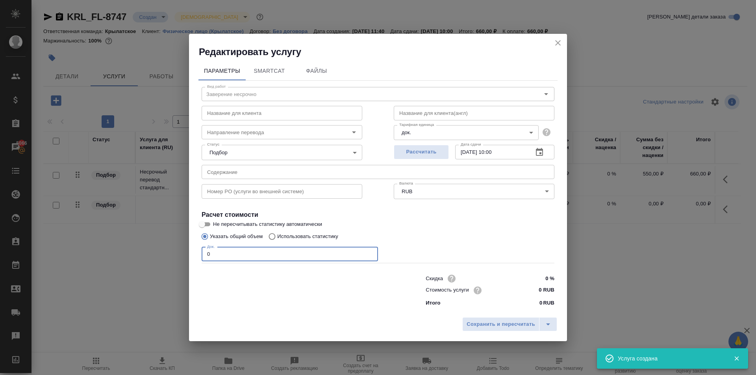
drag, startPoint x: 252, startPoint y: 249, endPoint x: 136, endPoint y: 235, distance: 117.4
click at [136, 235] on div "Редактировать услугу Параметры SmartCat Файлы Вид работ Заверение несрочно Вид …" at bounding box center [378, 187] width 756 height 375
type input "1"
click at [492, 316] on div "Сохранить и пересчитать" at bounding box center [378, 328] width 378 height 28
click at [533, 294] on input "0 RUB" at bounding box center [540, 290] width 30 height 11
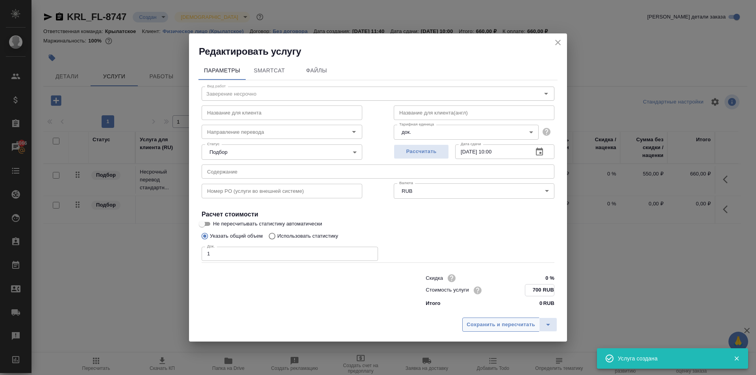
type input "700 RUB"
click at [514, 326] on span "Сохранить и пересчитать" at bounding box center [501, 324] width 69 height 9
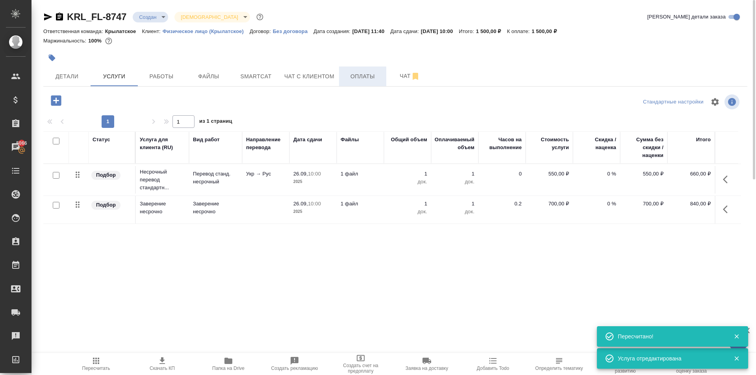
click at [353, 85] on div "KRL_FL-8747 Создан new Святая троица holyTrinity Кратко детали заказа Ответстве…" at bounding box center [395, 160] width 713 height 321
click at [352, 85] on button "Оплаты" at bounding box center [362, 77] width 47 height 20
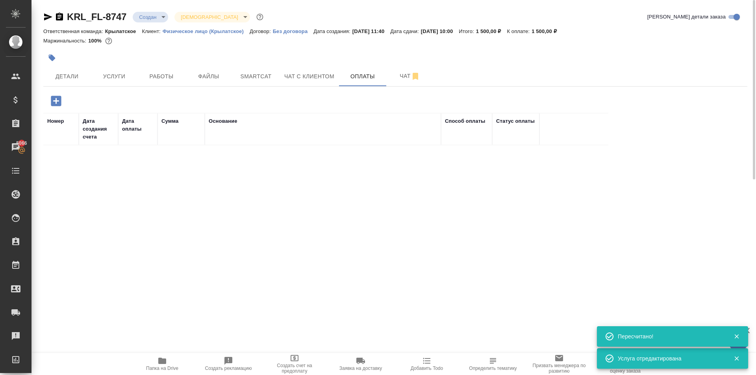
click at [61, 94] on icon "button" at bounding box center [56, 101] width 14 height 14
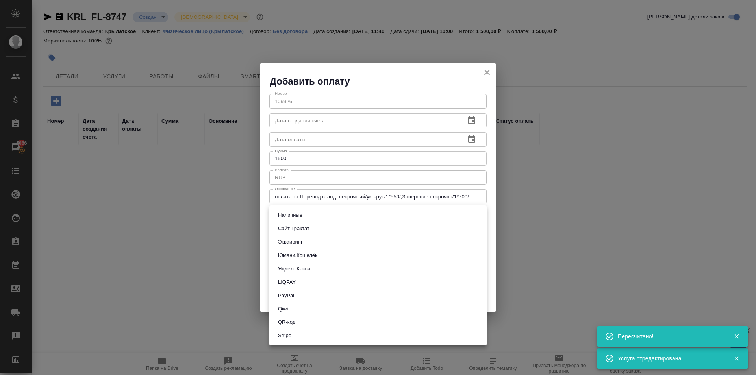
drag, startPoint x: 378, startPoint y: 220, endPoint x: 366, endPoint y: 248, distance: 31.0
click at [379, 220] on body "🙏 .cls-1 fill:#fff; AWATERA Kasymov Timur Клиенты Спецификации Заказы 5066 Чаты…" at bounding box center [378, 187] width 756 height 375
click at [303, 245] on button "Эквайринг" at bounding box center [291, 242] width 30 height 9
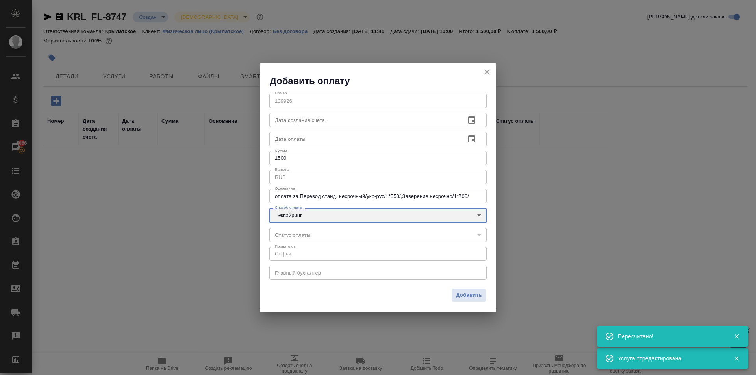
type input "acquiring"
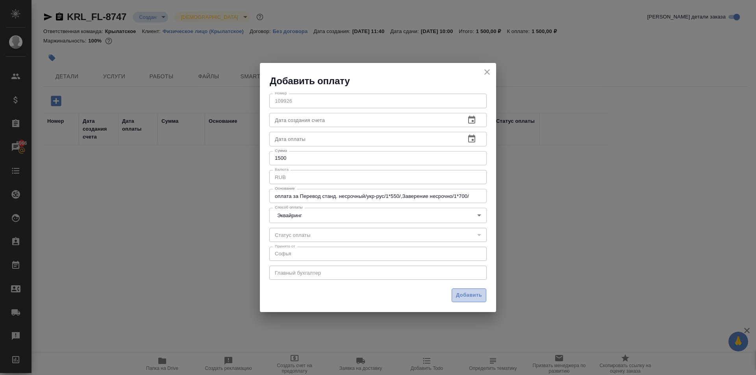
click at [471, 294] on span "Добавить" at bounding box center [469, 295] width 26 height 9
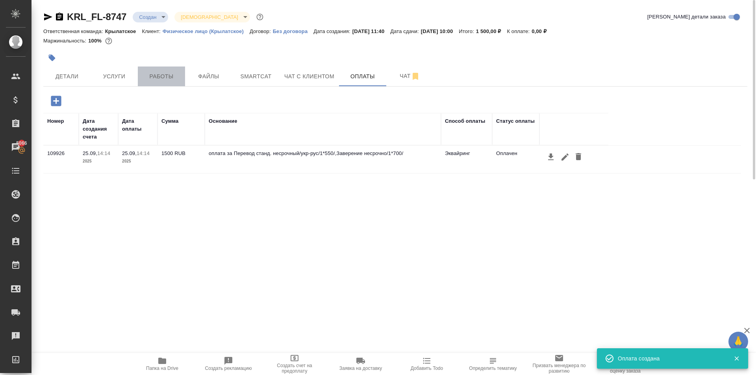
click at [182, 78] on button "Работы" at bounding box center [161, 77] width 47 height 20
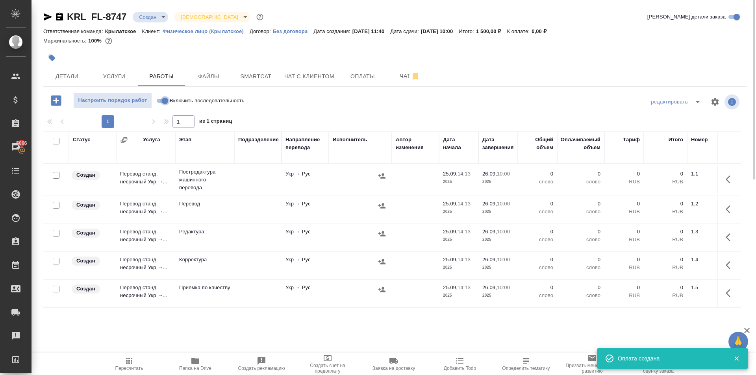
click at [165, 103] on input "Включить последовательность" at bounding box center [165, 100] width 28 height 9
checkbox input "true"
click at [213, 67] on button "Файлы" at bounding box center [208, 77] width 47 height 20
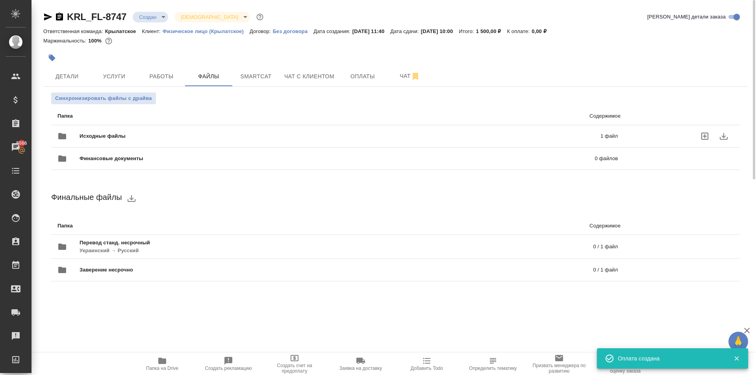
click at [148, 134] on span "Исходные файлы" at bounding box center [222, 136] width 284 height 8
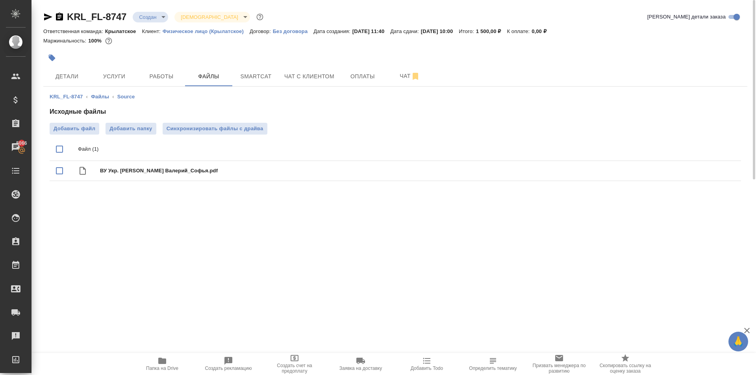
click at [196, 120] on div "Исходные файлы Добавить файл Добавить папку Синхронизировать файлы с драйва Фай…" at bounding box center [396, 145] width 692 height 77
click at [201, 127] on span "Синхронизировать файлы с драйва" at bounding box center [215, 129] width 97 height 8
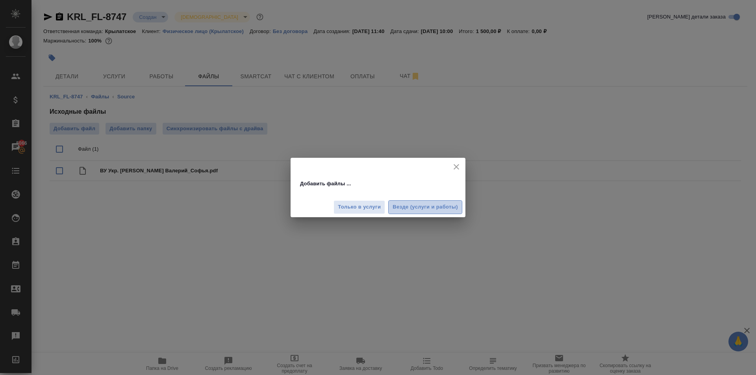
click at [446, 202] on button "Везде (услуги и работы)" at bounding box center [425, 207] width 74 height 14
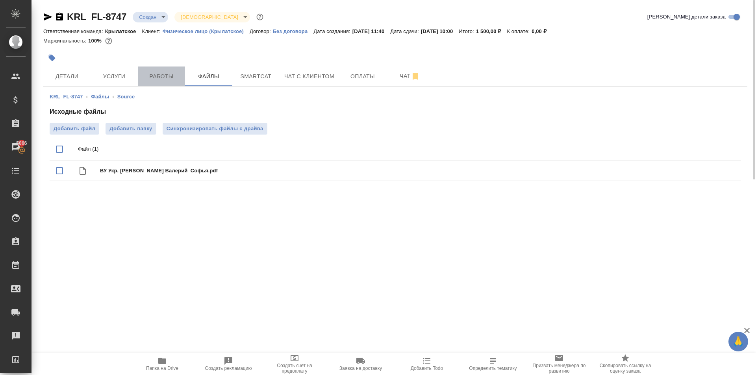
click at [158, 75] on span "Работы" at bounding box center [162, 77] width 38 height 10
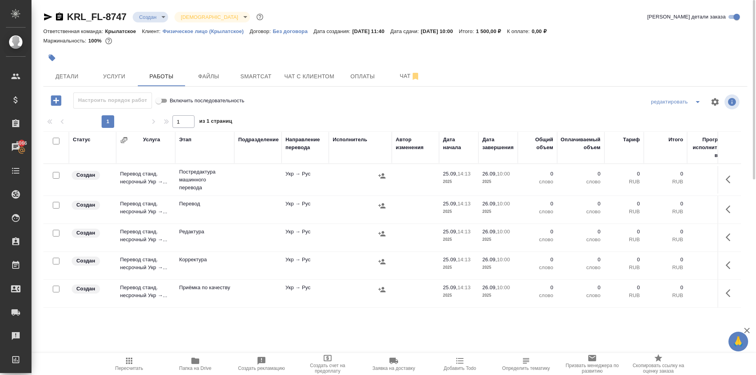
click at [56, 141] on input "checkbox" at bounding box center [56, 141] width 7 height 7
checkbox input "true"
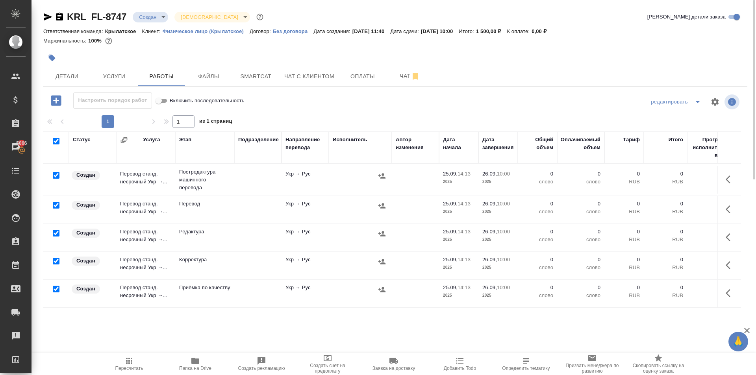
checkbox input "true"
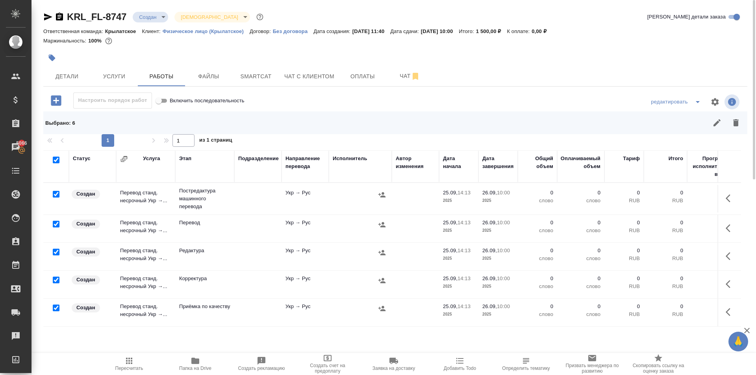
click at [56, 223] on input "checkbox" at bounding box center [56, 224] width 7 height 7
checkbox input "false"
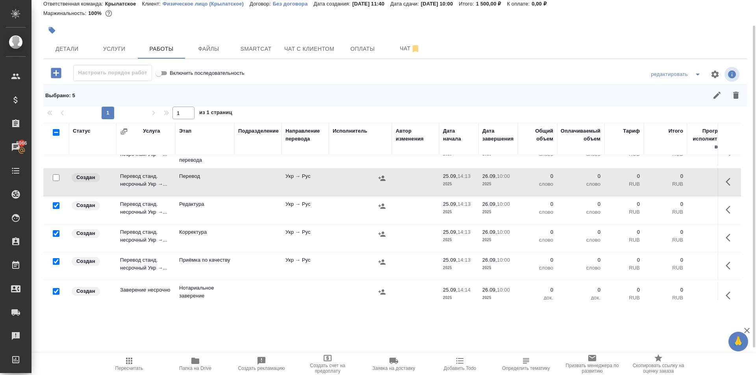
scroll to position [37, 0]
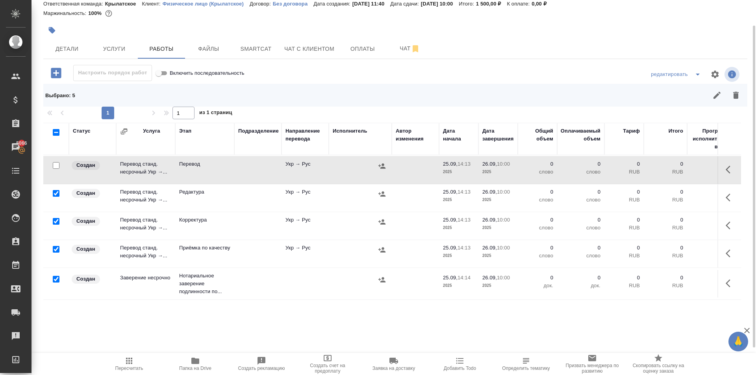
click at [58, 276] on input "checkbox" at bounding box center [56, 279] width 7 height 7
checkbox input "false"
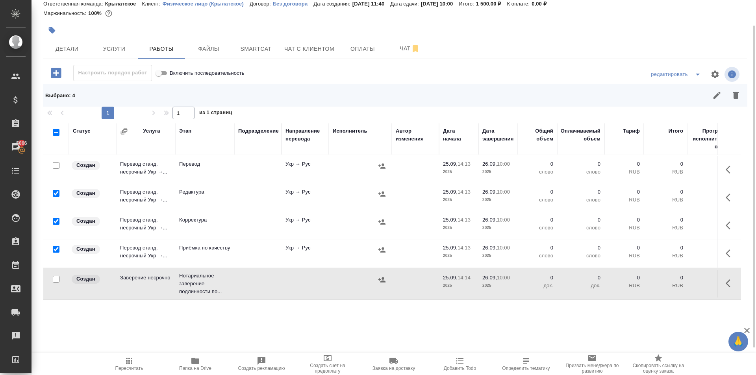
click at [740, 94] on icon "button" at bounding box center [735, 95] width 9 height 9
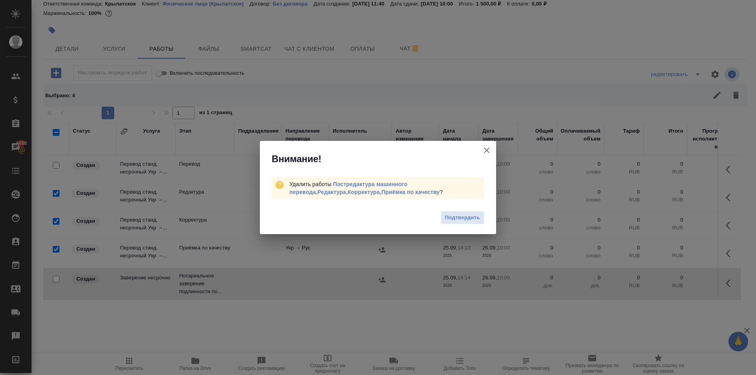
click at [501, 218] on div "Внимание! Удалить работы Постредактура машинного перевода , Редактура , Коррект…" at bounding box center [378, 187] width 756 height 375
click at [479, 222] on button "Подтвердить" at bounding box center [463, 218] width 44 height 14
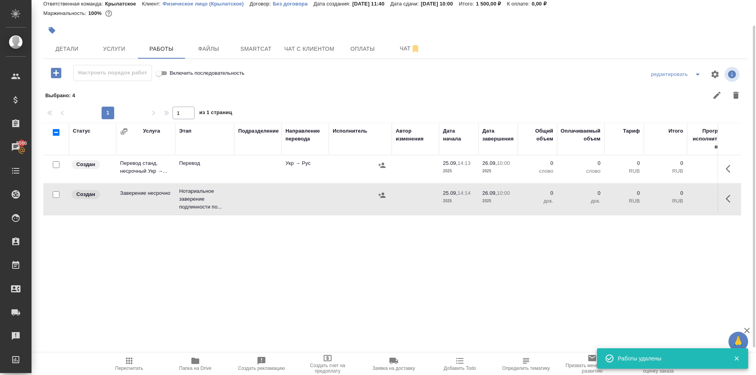
scroll to position [0, 0]
click at [736, 171] on button "button" at bounding box center [730, 169] width 19 height 19
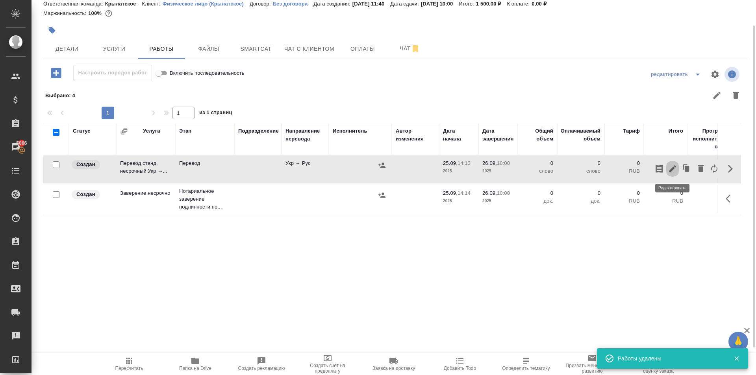
click at [674, 174] on button "button" at bounding box center [672, 169] width 13 height 19
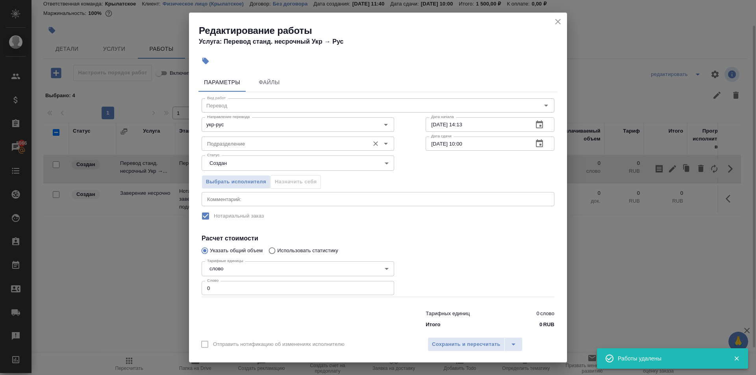
click at [238, 146] on input "Подразделение" at bounding box center [284, 143] width 161 height 9
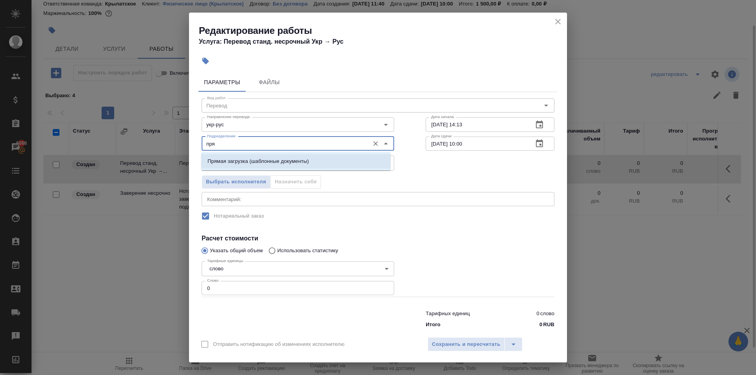
click at [242, 161] on p "Прямая загрузка (шаблонные документы)" at bounding box center [258, 162] width 101 height 8
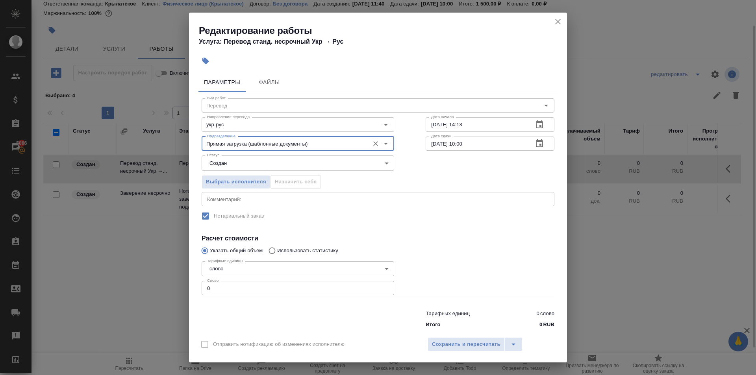
type input "Прямая загрузка (шаблонные документы)"
drag, startPoint x: 222, startPoint y: 278, endPoint x: 224, endPoint y: 282, distance: 4.9
click at [223, 280] on div "Тарифные единицы слово 5a8b1489cc6b4906c91bfd90 Тарифные единицы Слово 0 Слово" at bounding box center [298, 277] width 193 height 39
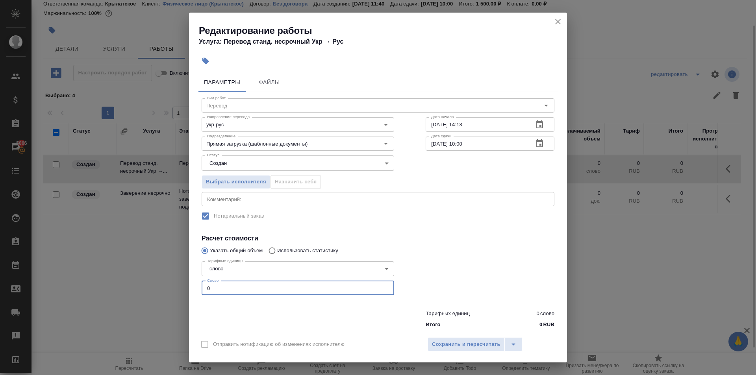
drag, startPoint x: 223, startPoint y: 286, endPoint x: 147, endPoint y: 298, distance: 76.2
click at [147, 298] on div "Редактирование работы Услуга: Перевод станд. несрочный Укр → Рус Параметры Файл…" at bounding box center [378, 187] width 756 height 375
drag, startPoint x: 230, startPoint y: 286, endPoint x: 174, endPoint y: 279, distance: 56.4
click at [174, 279] on div "Редактирование работы Услуга: Перевод станд. несрочный Укр → Рус Параметры Файл…" at bounding box center [378, 187] width 756 height 375
type input "10"
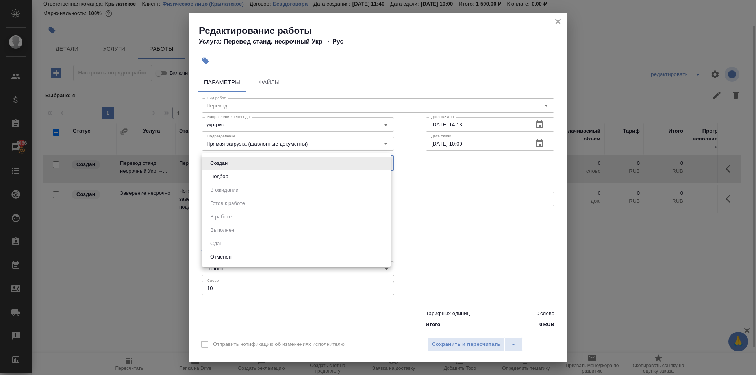
click at [235, 166] on body "🙏 .cls-1 fill:#fff; AWATERA Kasymov Timur Клиенты Спецификации Заказы 5066 Чаты…" at bounding box center [378, 187] width 756 height 375
click at [234, 172] on li "Подбор" at bounding box center [296, 176] width 189 height 13
type input "recruiting"
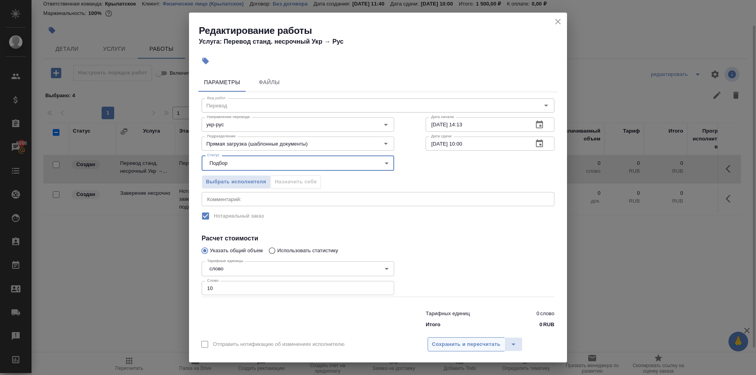
click at [475, 340] on span "Сохранить и пересчитать" at bounding box center [466, 344] width 69 height 9
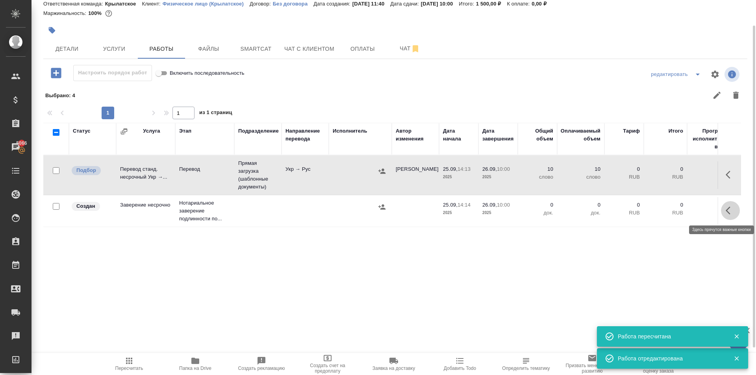
click at [728, 211] on icon "button" at bounding box center [730, 210] width 9 height 9
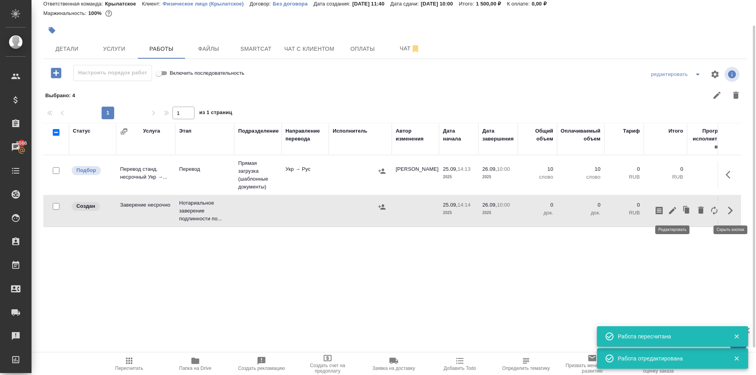
click at [674, 212] on icon "button" at bounding box center [672, 210] width 9 height 9
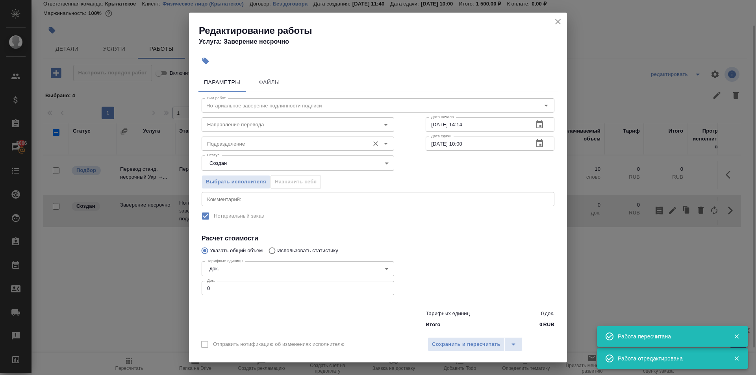
click at [217, 148] on input "Подразделение" at bounding box center [284, 143] width 161 height 9
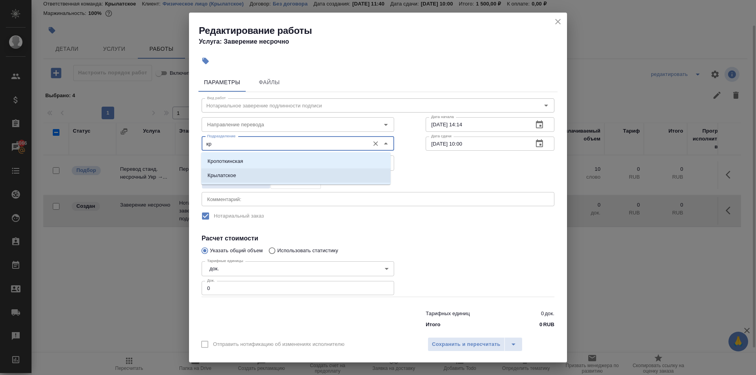
click at [258, 172] on li "Крылатское" at bounding box center [295, 176] width 189 height 14
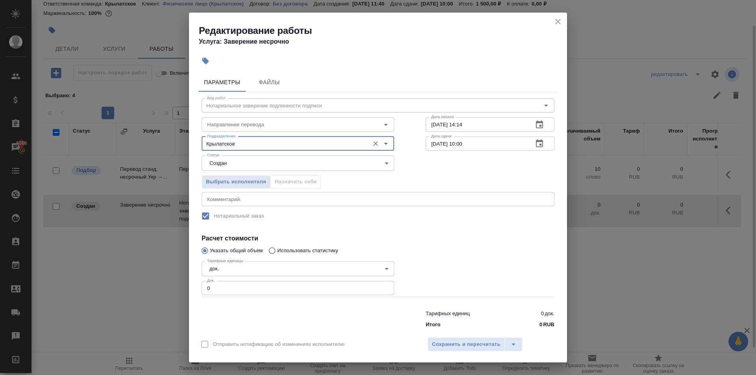
type input "Крылатское"
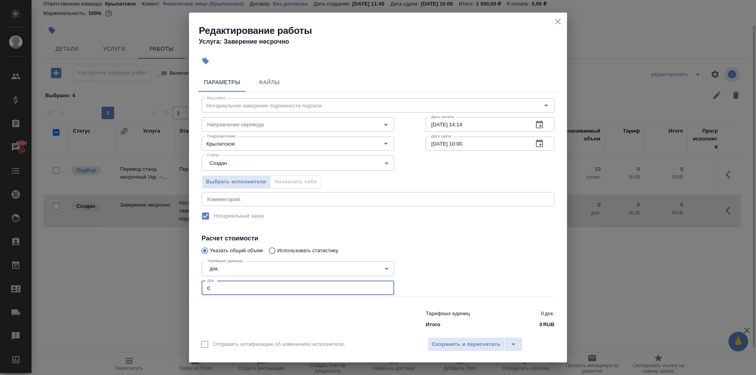
click at [145, 279] on div "Редактирование работы Услуга: Заверение несрочно Параметры Файлы Вид работ Нота…" at bounding box center [378, 187] width 756 height 375
type input "1"
click at [482, 340] on span "Сохранить и пересчитать" at bounding box center [466, 344] width 69 height 9
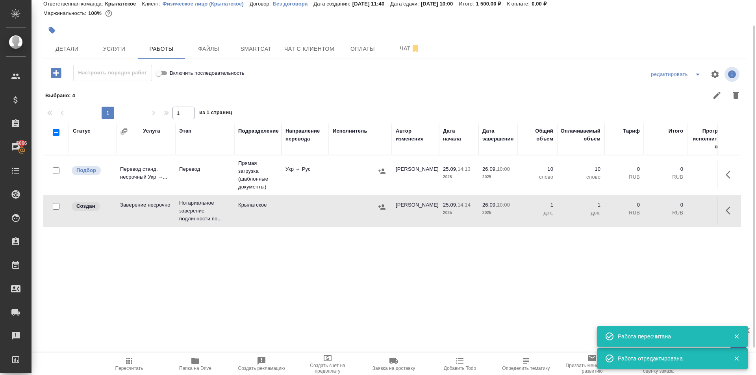
click at [385, 208] on icon "button" at bounding box center [382, 207] width 8 height 8
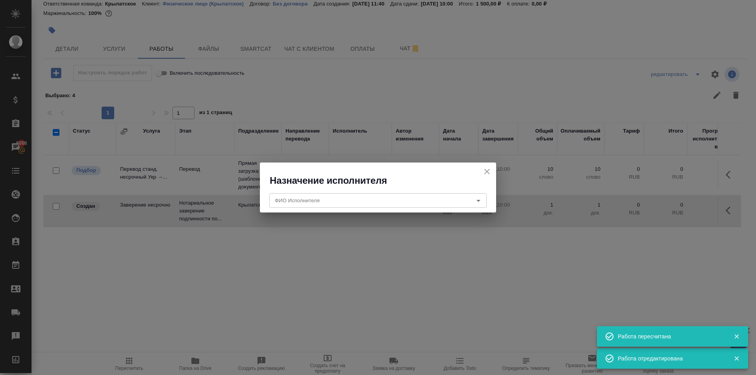
click at [341, 212] on div "ФИО Исполнителя ФИО Исполнителя" at bounding box center [378, 199] width 236 height 25
click at [333, 193] on div "ФИО Исполнителя" at bounding box center [377, 200] width 217 height 14
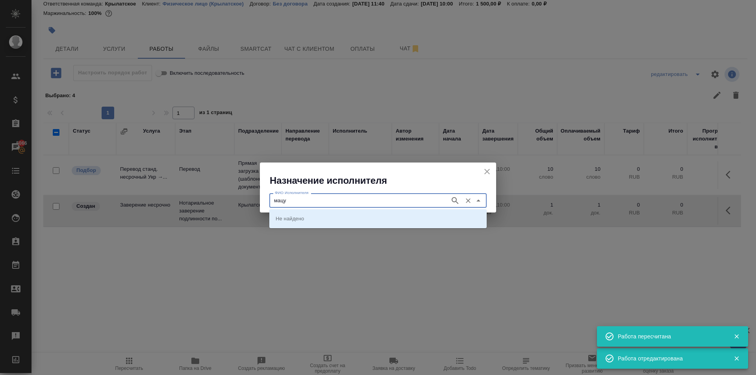
type input "мацу"
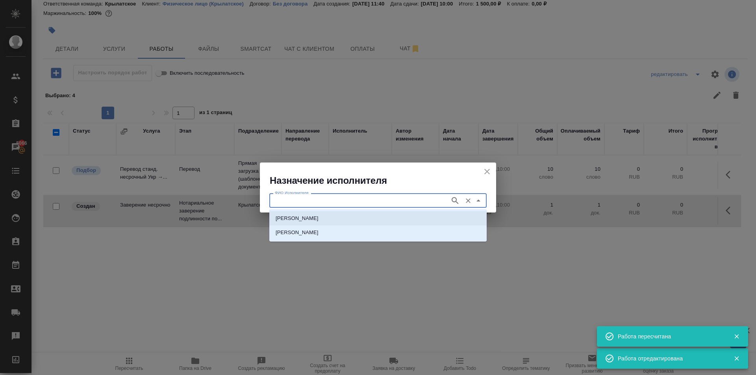
click at [319, 215] on p "НОТАРИУС Мацуленко Юлия Юрьевна" at bounding box center [297, 219] width 43 height 8
type input "НОТАРИУС Мацуленко Юлия Юрьевна"
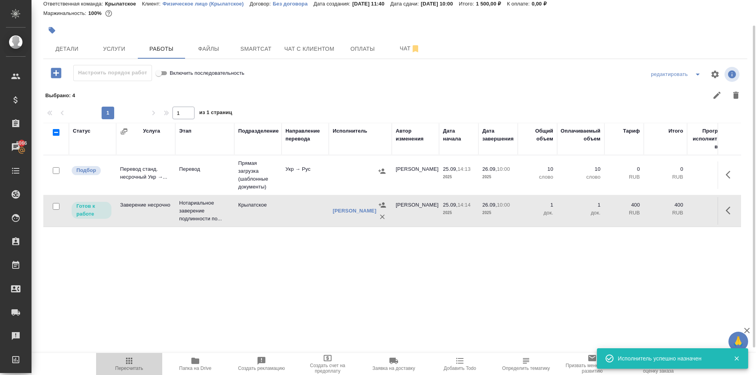
click at [136, 358] on span "Пересчитать" at bounding box center [129, 363] width 57 height 15
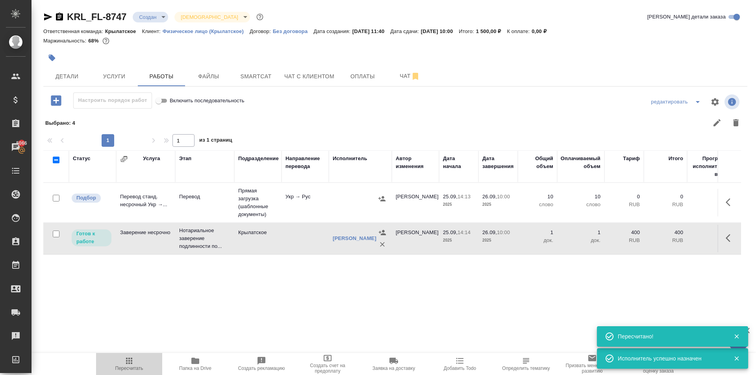
click at [137, 362] on span "Пересчитать" at bounding box center [129, 363] width 57 height 15
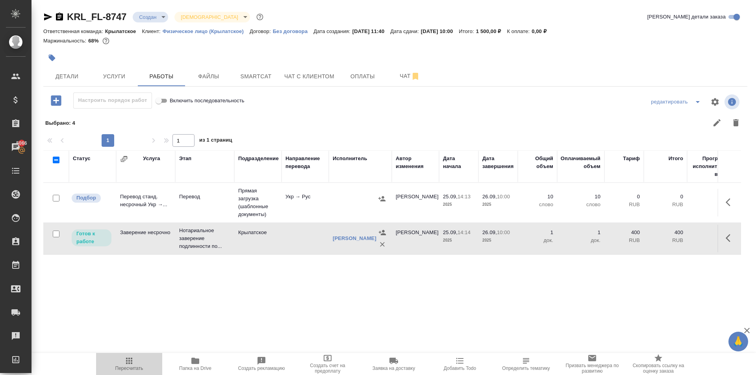
click at [135, 362] on span "Пересчитать" at bounding box center [129, 363] width 57 height 15
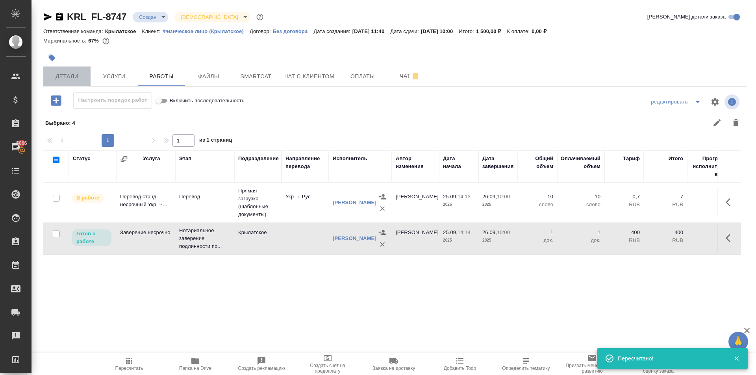
click at [82, 83] on button "Детали" at bounding box center [66, 77] width 47 height 20
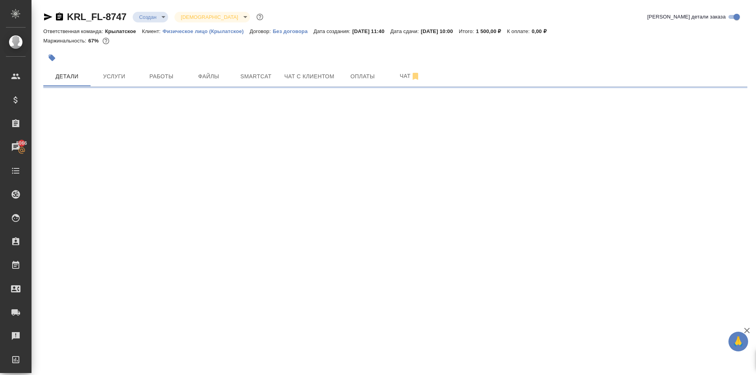
select select "RU"
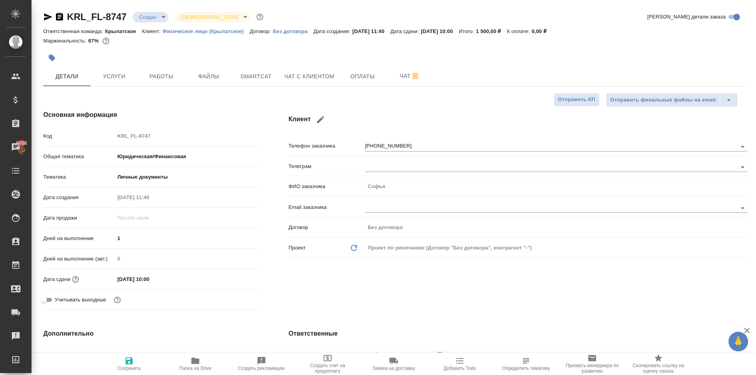
type textarea "x"
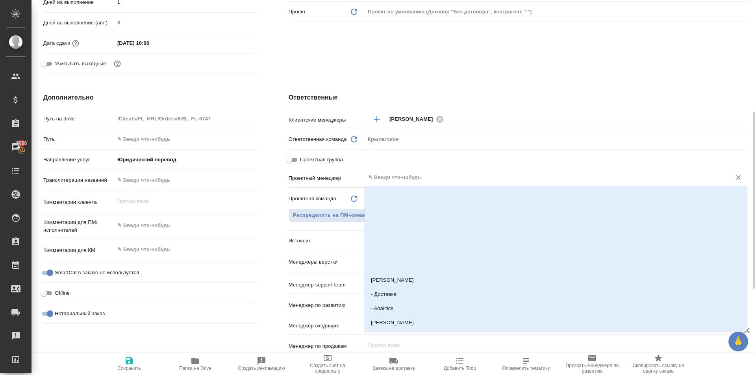
click at [405, 180] on input "text" at bounding box center [542, 177] width 351 height 9
type input "тим"
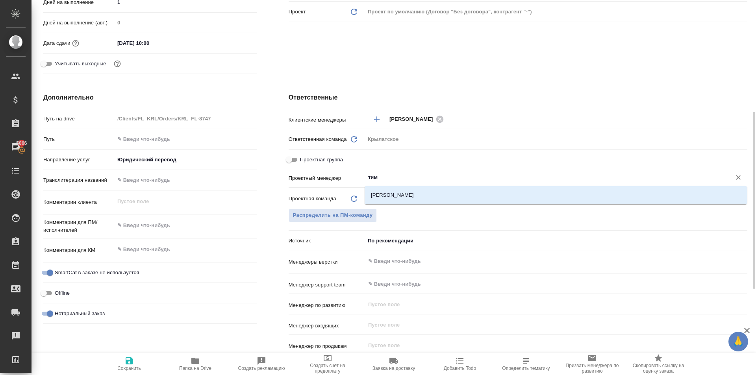
click at [412, 191] on li "[PERSON_NAME]" at bounding box center [556, 195] width 382 height 14
type textarea "x"
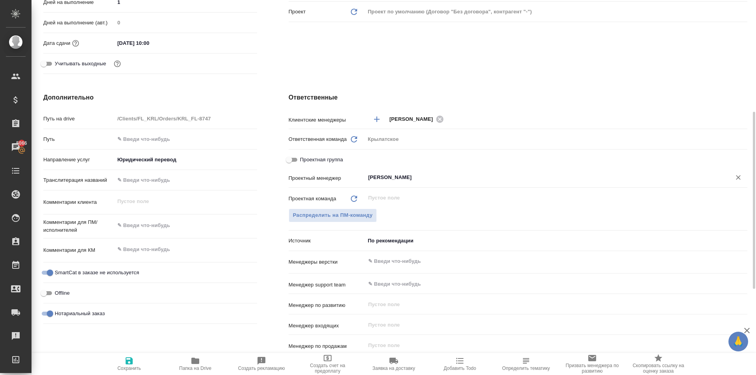
type input "[PERSON_NAME]"
click at [135, 356] on button "Сохранить" at bounding box center [129, 364] width 66 height 22
type textarea "x"
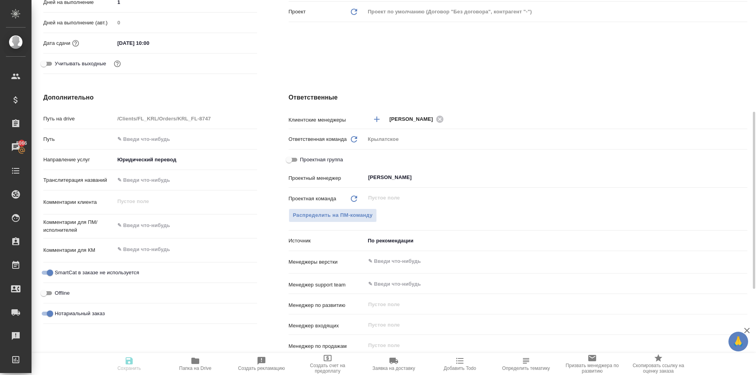
type textarea "x"
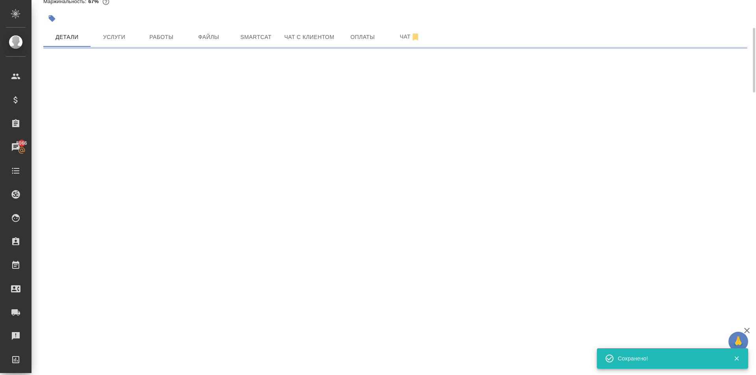
scroll to position [0, 0]
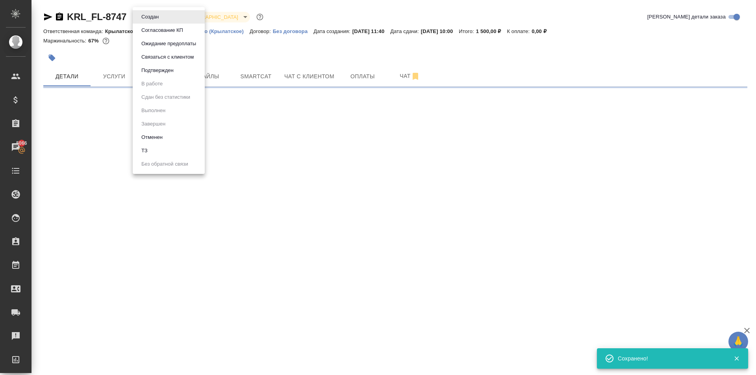
click at [156, 17] on body "🙏 .cls-1 fill:#fff; AWATERA Kasymov Timur Клиенты Спецификации Заказы 5066 Чаты…" at bounding box center [378, 187] width 756 height 375
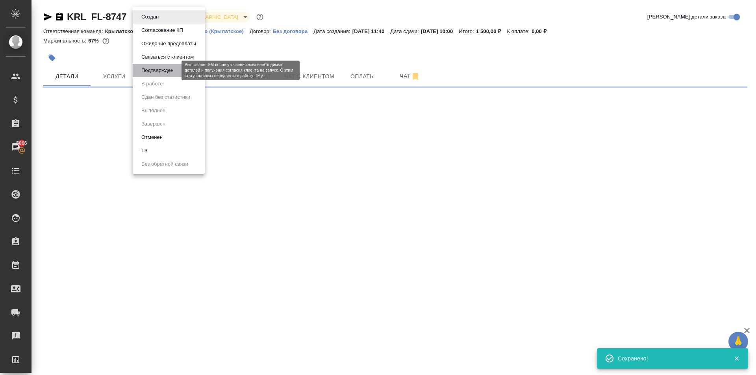
click at [164, 73] on button "Подтвержден" at bounding box center [157, 70] width 37 height 9
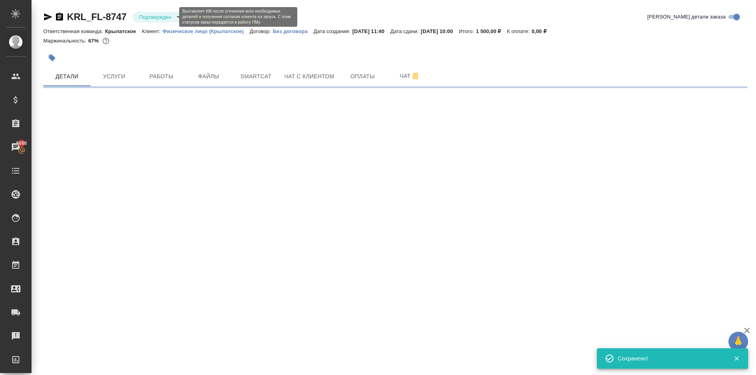
click at [158, 17] on body "🙏 .cls-1 fill:#fff; AWATERA Kasymov Timur Клиенты Спецификации Заказы 5066 Чаты…" at bounding box center [378, 187] width 756 height 375
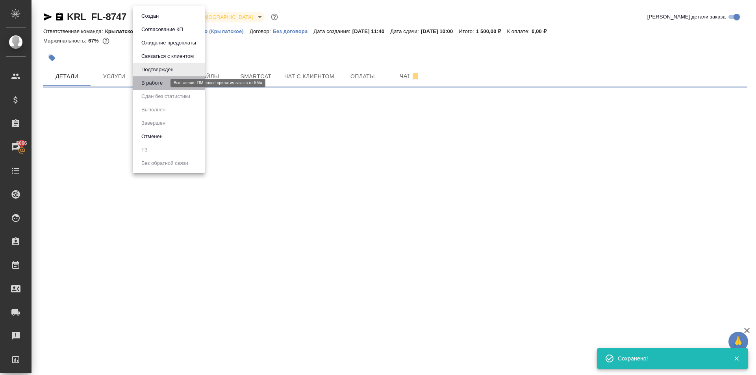
click at [154, 83] on button "В работе" at bounding box center [152, 83] width 26 height 9
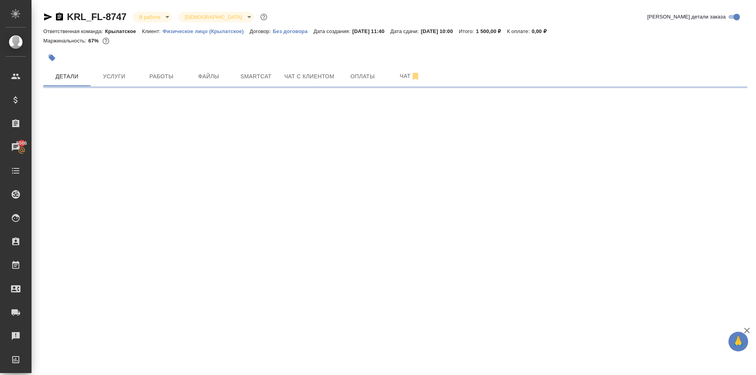
select select "RU"
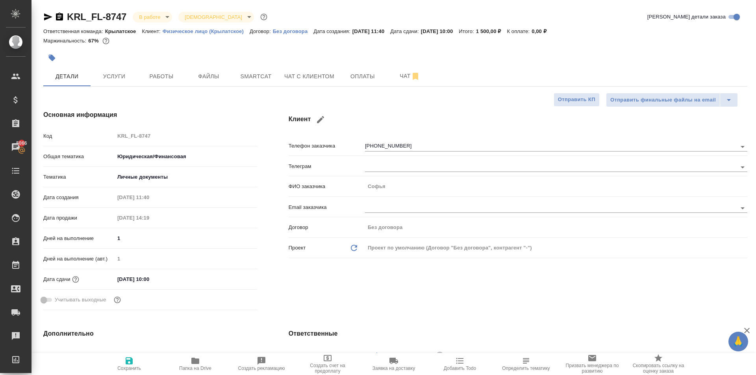
type textarea "x"
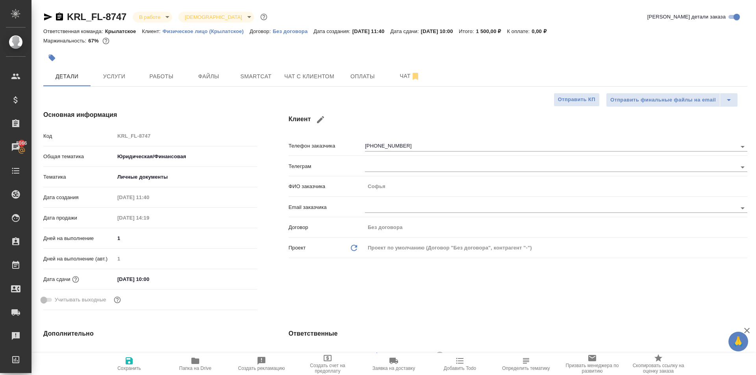
type textarea "x"
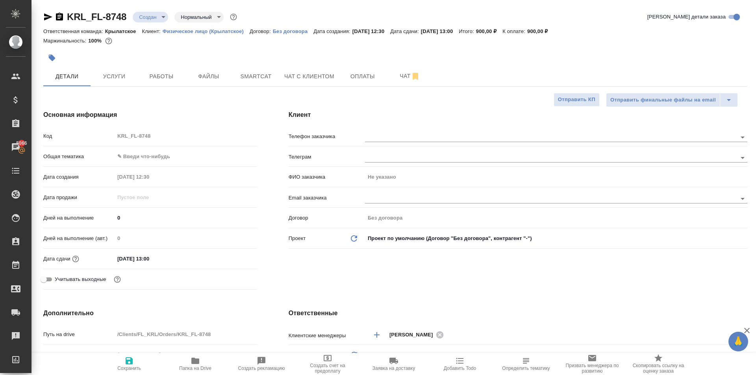
select select "RU"
click at [185, 173] on div "25.09.2025 12:30" at bounding box center [186, 176] width 143 height 11
click at [139, 158] on body "🙏 .cls-1 fill:#fff; AWATERA Kasymov Timur Клиенты Спецификации Заказы 5066 Чаты…" at bounding box center [378, 187] width 756 height 375
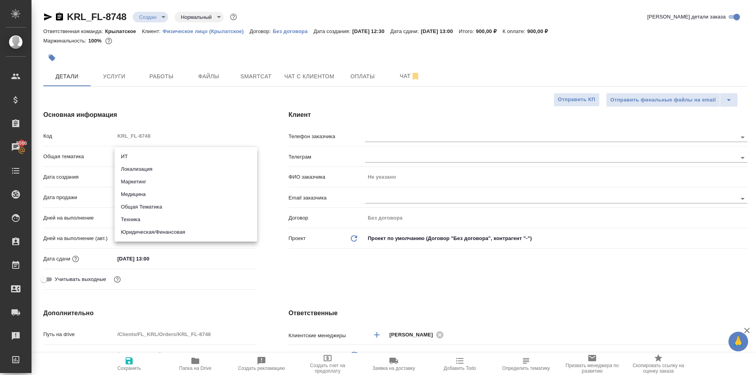
click at [147, 229] on li "Юридическая/Финансовая" at bounding box center [186, 232] width 143 height 13
type input "yr-fn"
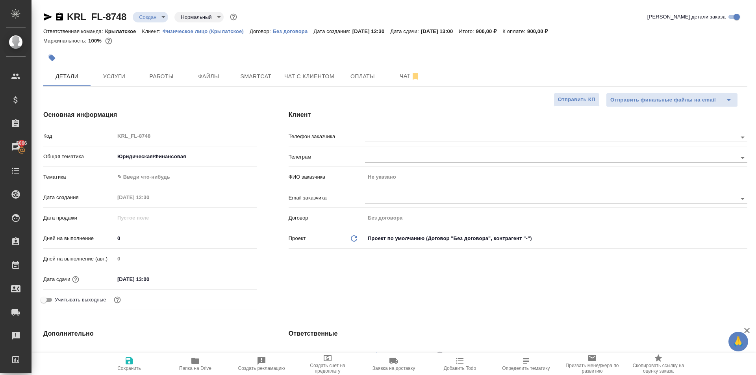
click at [135, 174] on body "🙏 .cls-1 fill:#fff; AWATERA Kasymov Timur Клиенты Спецификации Заказы 5066 Чаты…" at bounding box center [378, 187] width 756 height 375
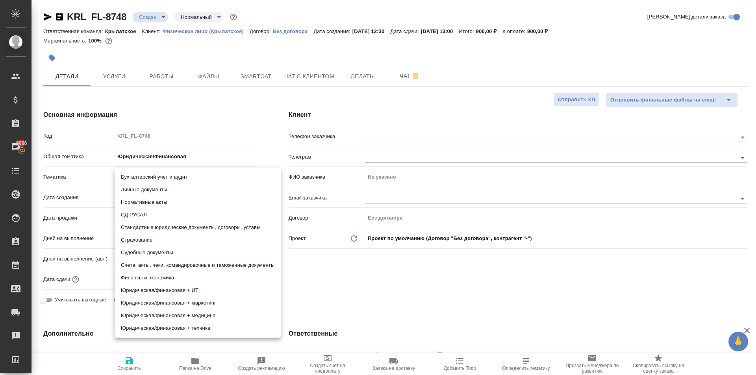
click at [136, 185] on li "Личные документы" at bounding box center [198, 190] width 166 height 13
type input "5a8b8b956a9677013d343cfe"
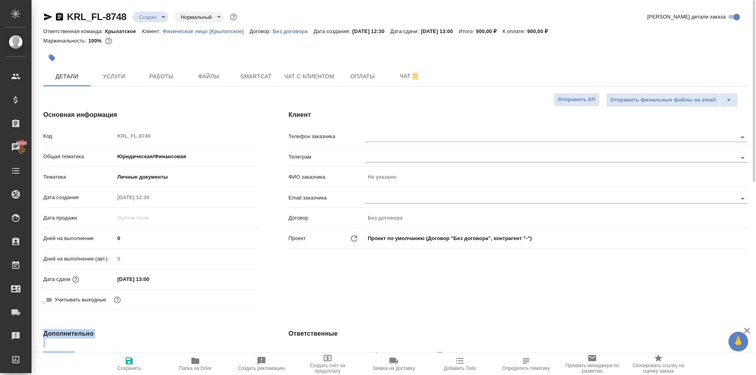
click at [124, 357] on button "Сохранить" at bounding box center [129, 364] width 66 height 22
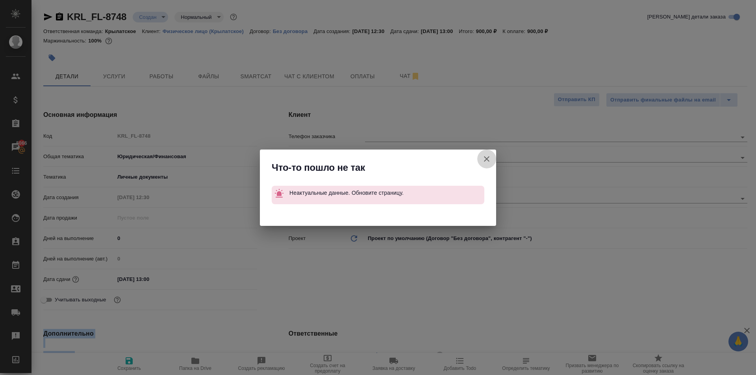
drag, startPoint x: 494, startPoint y: 164, endPoint x: 488, endPoint y: 158, distance: 7.8
click at [490, 159] on button "Клиент не указал номер" at bounding box center [486, 159] width 19 height 19
click at [488, 158] on button "Клиент не указал номер" at bounding box center [486, 159] width 19 height 19
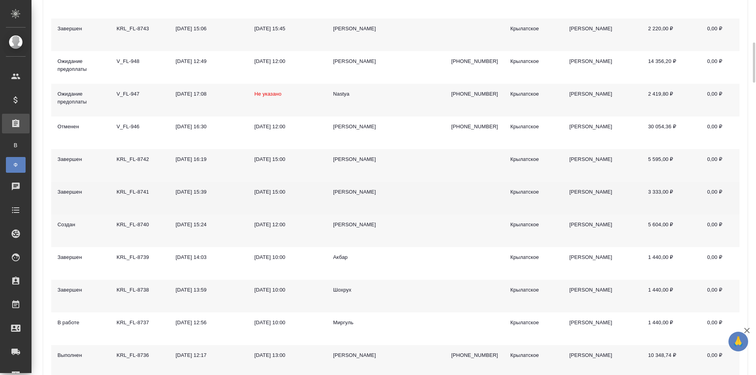
scroll to position [551, 0]
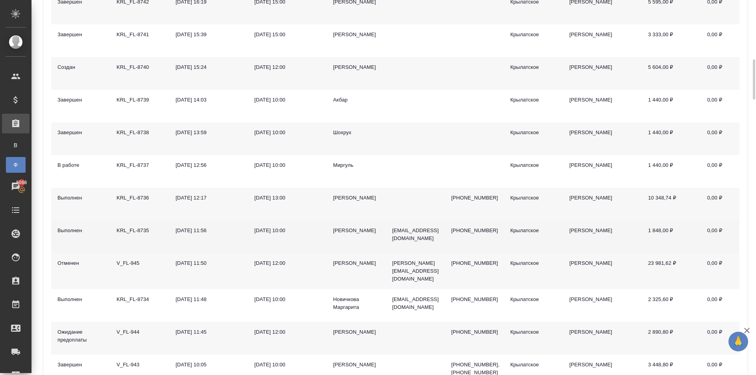
click at [360, 228] on div "[PERSON_NAME]" at bounding box center [356, 231] width 46 height 8
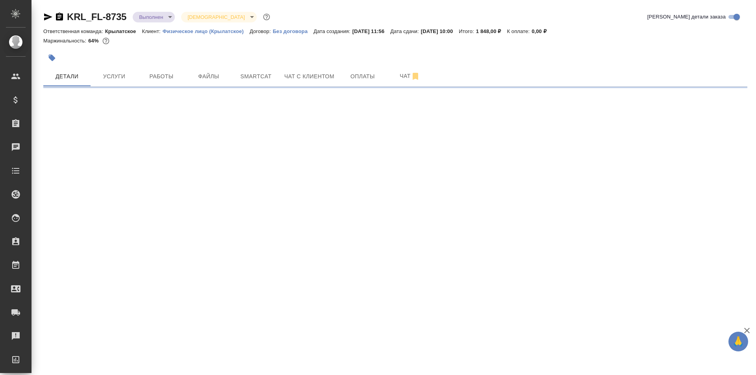
select select "RU"
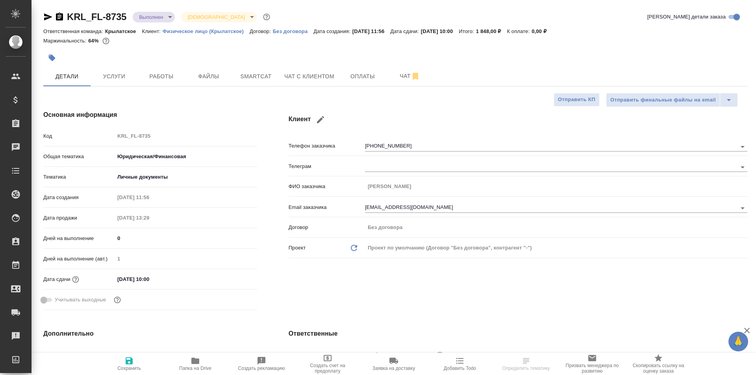
type textarea "x"
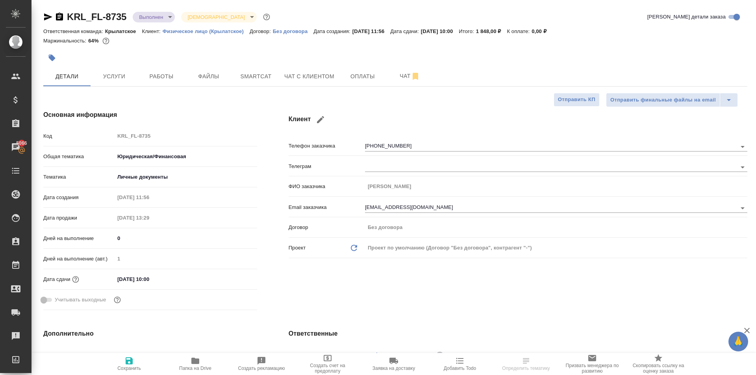
type textarea "x"
drag, startPoint x: 50, startPoint y: 13, endPoint x: 53, endPoint y: 5, distance: 9.1
click at [50, 13] on icon "button" at bounding box center [47, 16] width 9 height 9
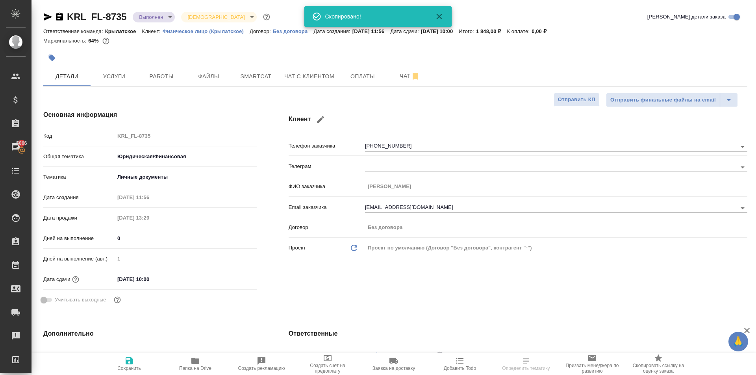
type textarea "x"
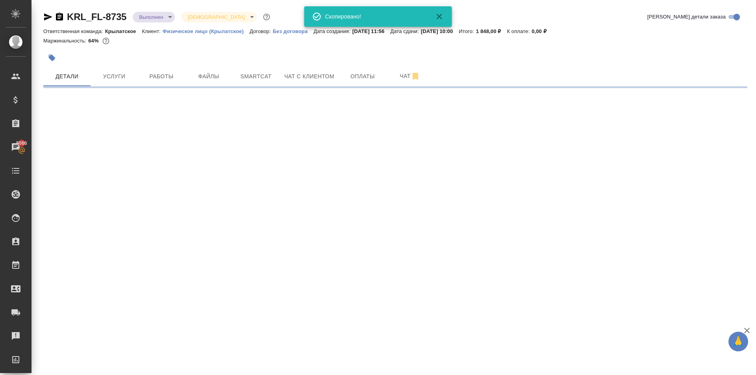
select select "RU"
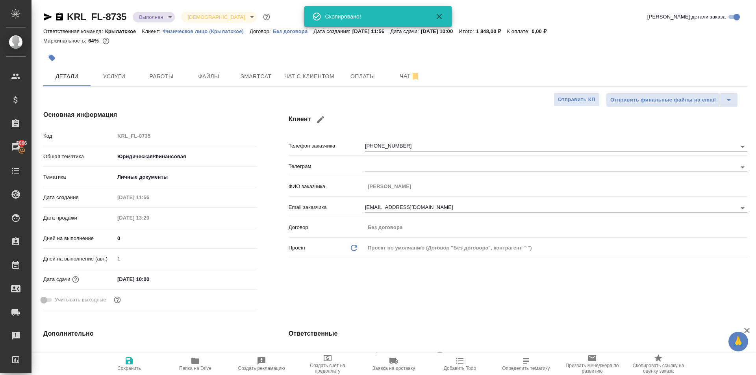
type textarea "x"
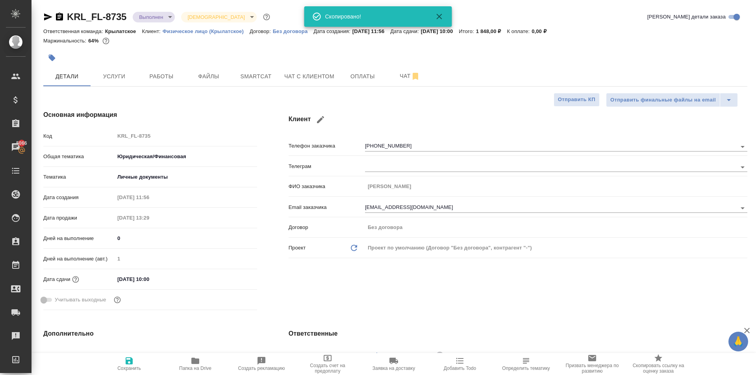
type textarea "x"
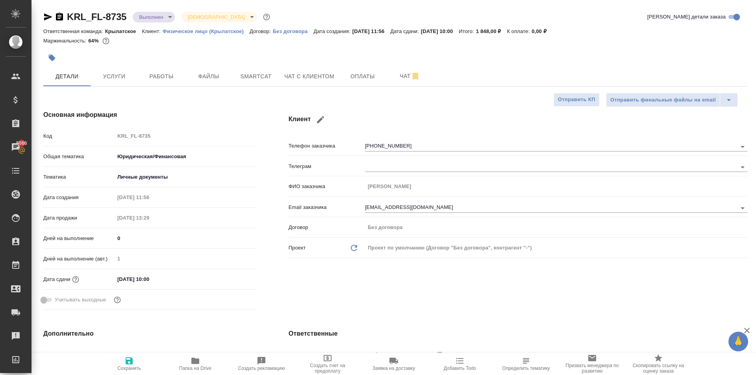
type textarea "x"
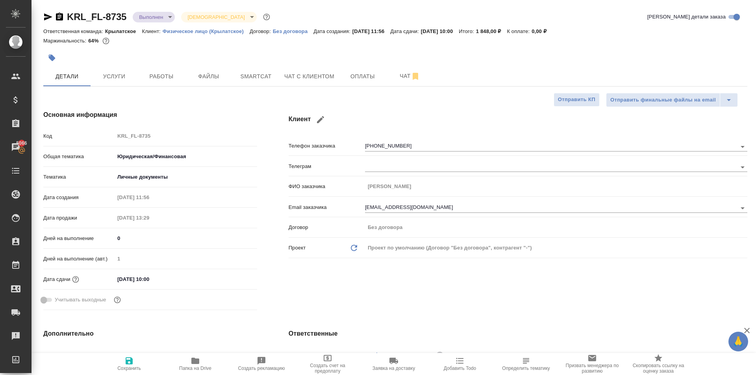
type textarea "x"
drag, startPoint x: 308, startPoint y: 74, endPoint x: 321, endPoint y: 99, distance: 28.0
drag, startPoint x: 296, startPoint y: 73, endPoint x: 309, endPoint y: 100, distance: 29.9
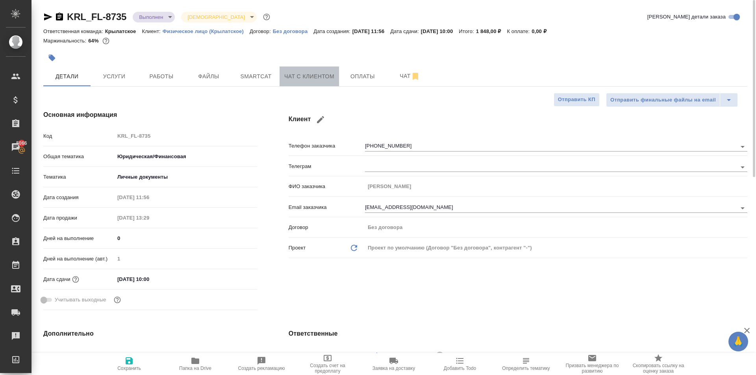
click at [310, 82] on button "Чат с клиентом" at bounding box center [309, 77] width 59 height 20
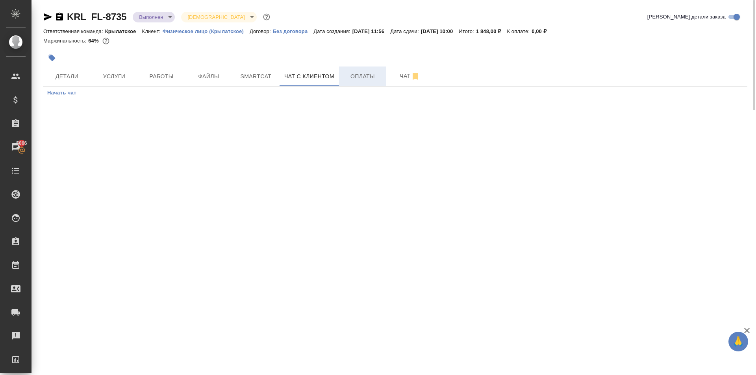
click at [347, 73] on span "Оплаты" at bounding box center [363, 77] width 38 height 10
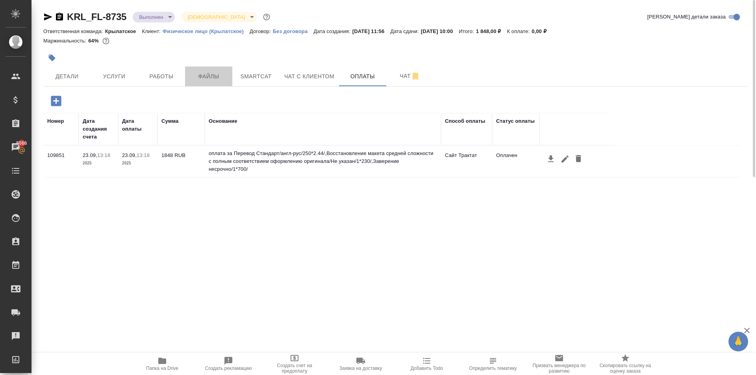
drag, startPoint x: 190, startPoint y: 78, endPoint x: 373, endPoint y: 94, distance: 184.3
click at [373, 94] on div "KRL_FL-8735 Выполнен completed Святая троица holyTrinity Кратко детали заказа О…" at bounding box center [395, 184] width 713 height 369
click at [395, 74] on span "Чат" at bounding box center [410, 76] width 38 height 10
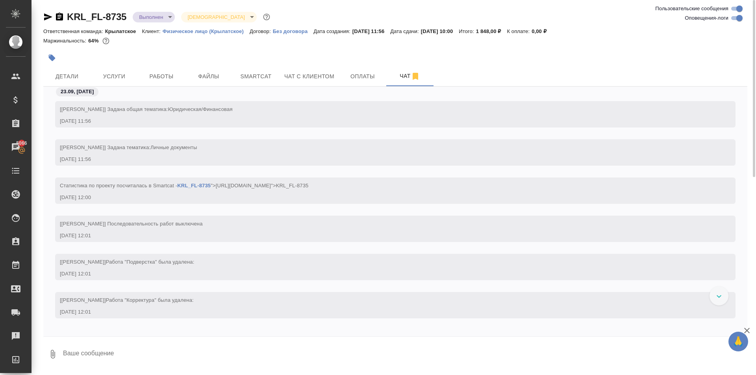
scroll to position [1411, 0]
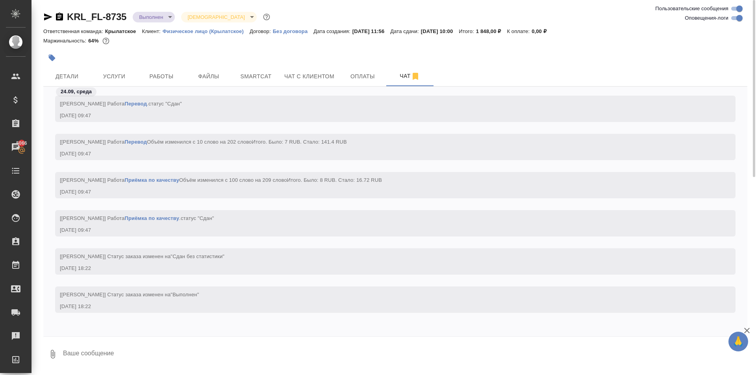
click at [80, 58] on div at bounding box center [278, 57] width 470 height 17
click at [81, 63] on div at bounding box center [278, 57] width 470 height 17
click at [83, 81] on span "Детали" at bounding box center [67, 77] width 38 height 10
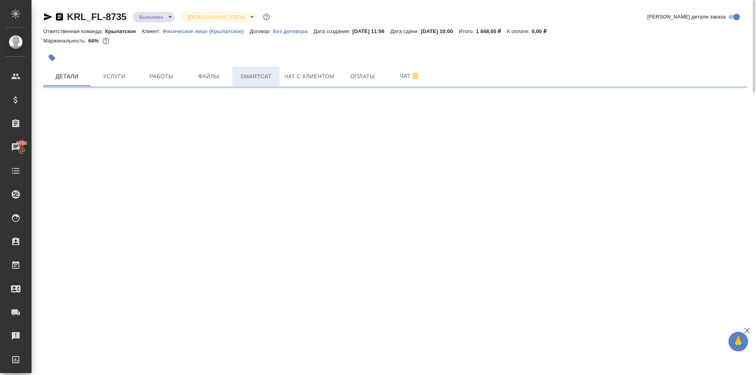
select select "RU"
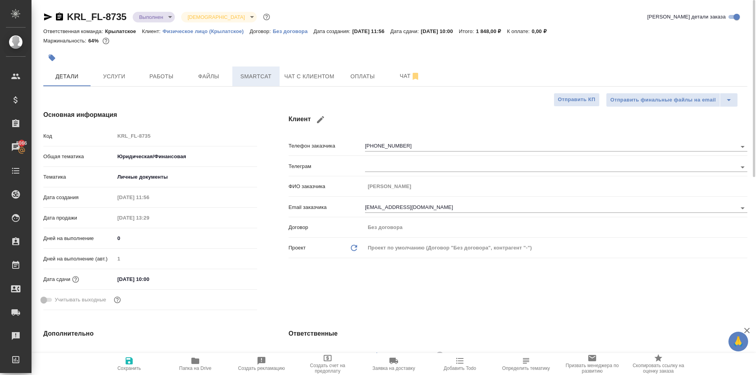
type textarea "x"
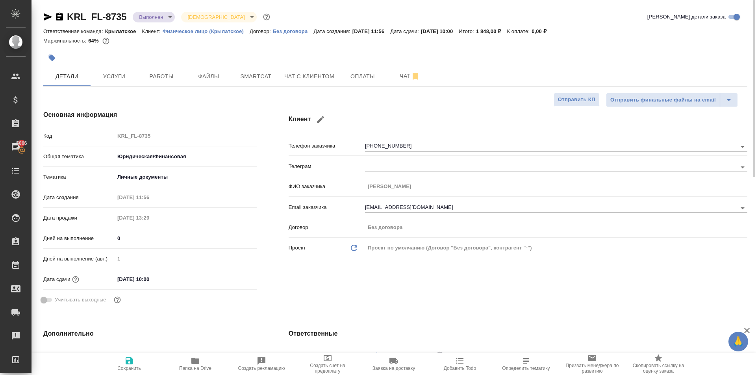
type textarea "x"
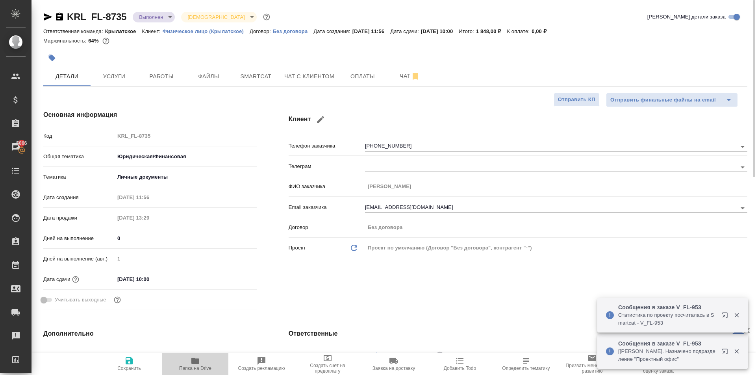
click at [196, 355] on button "Папка на Drive" at bounding box center [195, 364] width 66 height 22
type textarea "x"
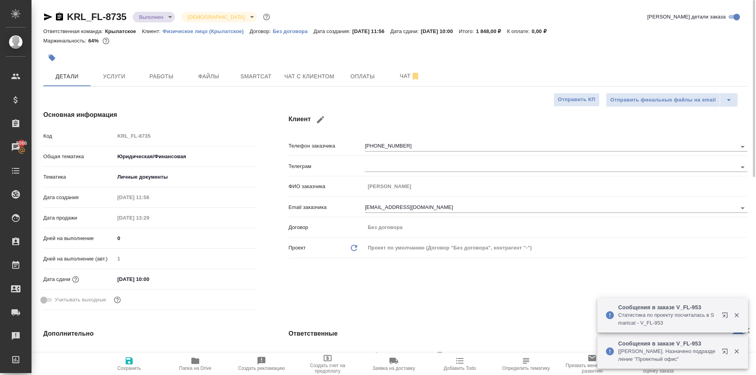
type textarea "x"
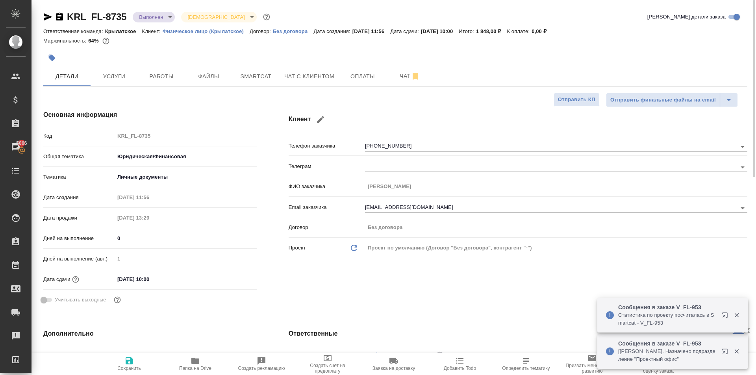
type textarea "x"
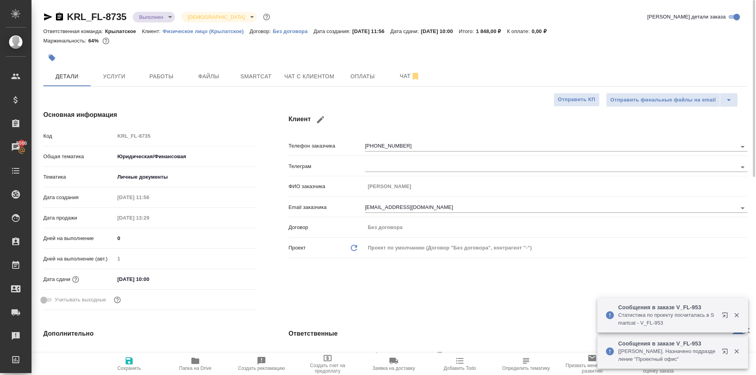
type textarea "x"
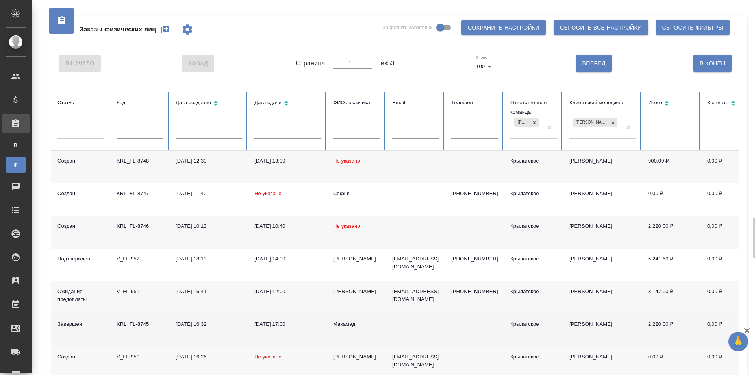
scroll to position [197, 0]
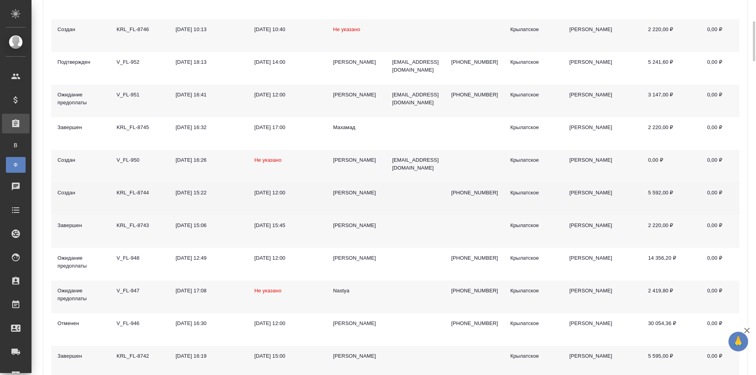
click at [338, 189] on td "[PERSON_NAME]" at bounding box center [356, 199] width 59 height 33
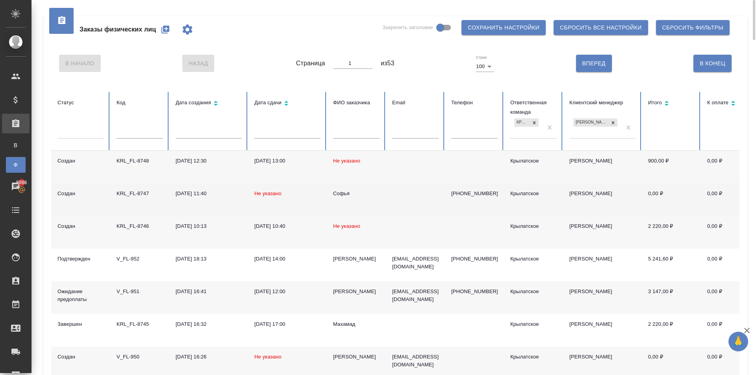
scroll to position [79, 0]
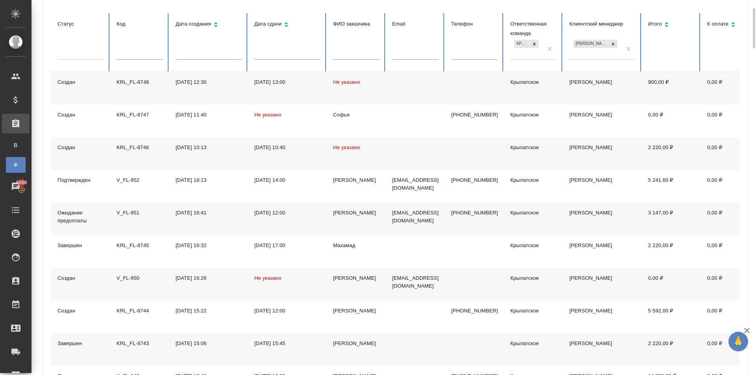
click at [346, 278] on div "[PERSON_NAME]" at bounding box center [356, 279] width 46 height 8
click at [344, 213] on div "[PERSON_NAME]" at bounding box center [356, 213] width 46 height 8
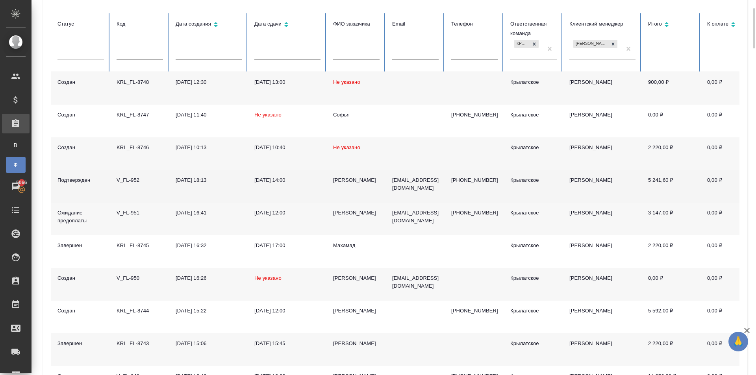
click at [344, 180] on div "[PERSON_NAME]" at bounding box center [356, 180] width 46 height 8
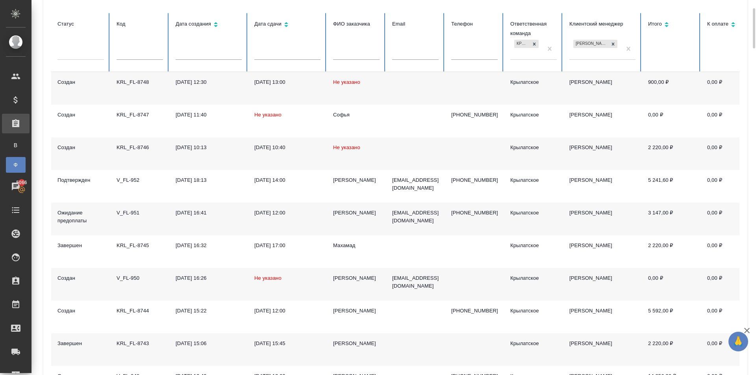
click at [355, 148] on span "Не указано" at bounding box center [346, 148] width 27 height 6
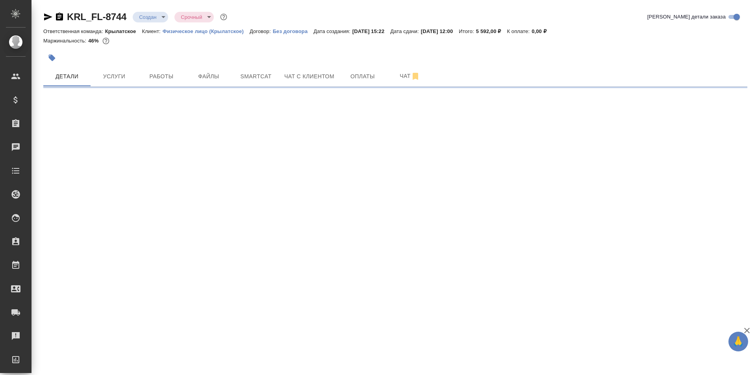
select select "RU"
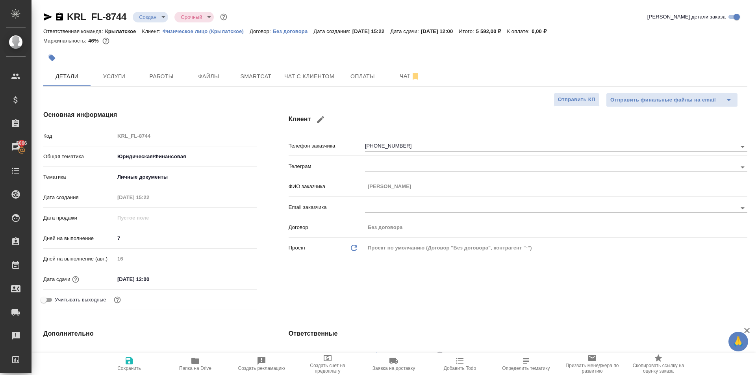
type textarea "x"
click at [364, 68] on button "Оплаты" at bounding box center [362, 77] width 47 height 20
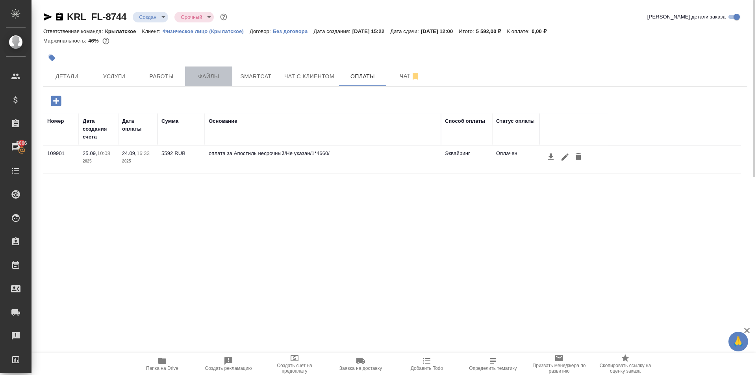
click at [212, 76] on span "Файлы" at bounding box center [209, 77] width 38 height 10
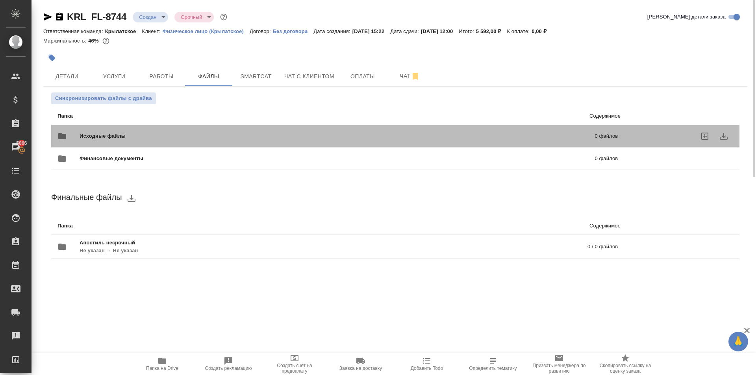
click at [156, 126] on div "Исходные файлы 0 файлов" at bounding box center [338, 136] width 576 height 35
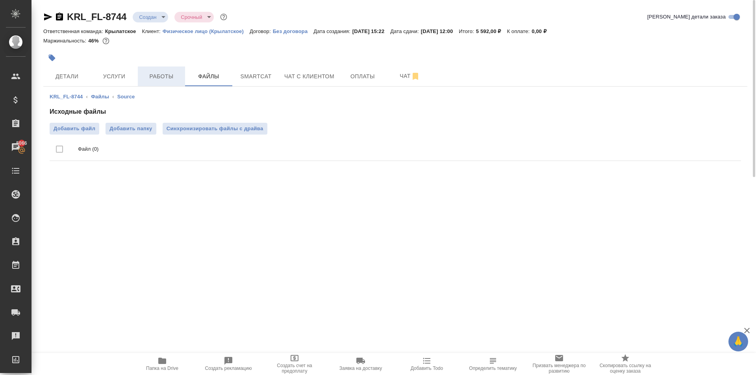
click at [171, 84] on button "Работы" at bounding box center [161, 77] width 47 height 20
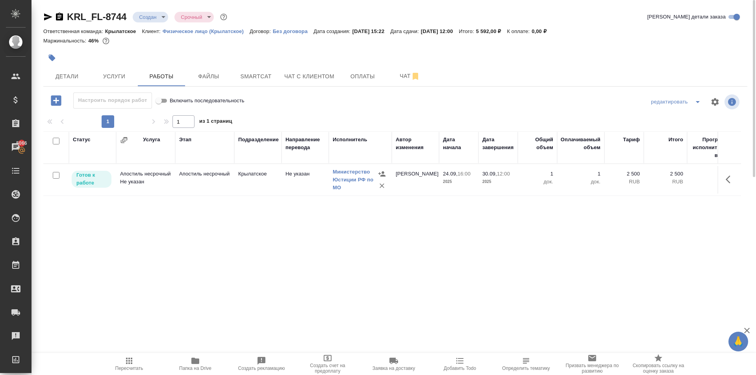
click at [733, 179] on icon "button" at bounding box center [730, 179] width 9 height 9
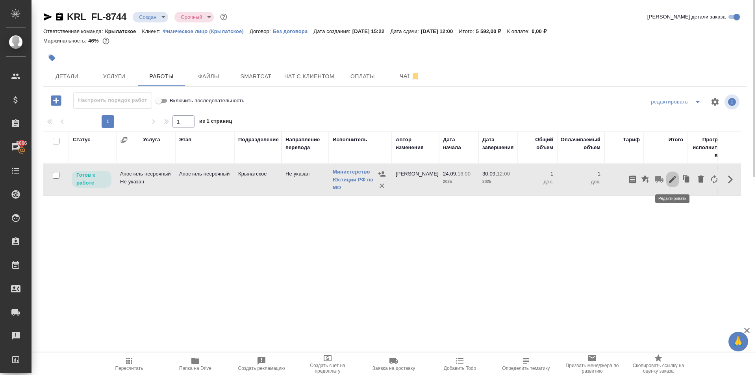
click at [670, 181] on icon "button" at bounding box center [672, 179] width 7 height 7
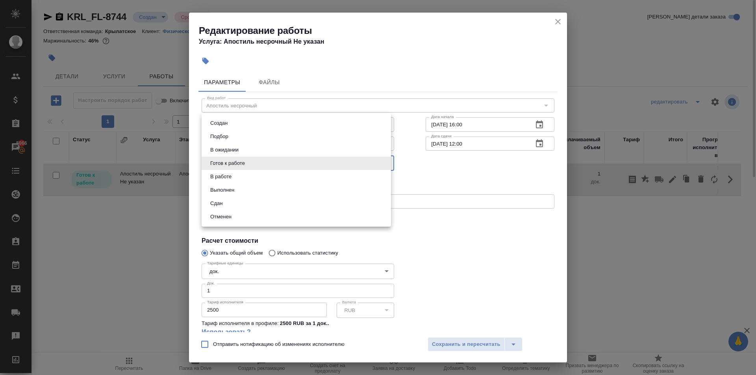
click at [265, 164] on body "🙏 .cls-1 fill:#fff; AWATERA [PERSON_NAME] Спецификации Заказы 5066 Чаты Todo Пр…" at bounding box center [378, 187] width 756 height 375
drag, startPoint x: 228, startPoint y: 191, endPoint x: 226, endPoint y: 202, distance: 11.2
click at [226, 202] on ul "Создан Подбор В ожидании Готов к работе В работе Выполнен Сдан Отменен" at bounding box center [296, 169] width 189 height 113
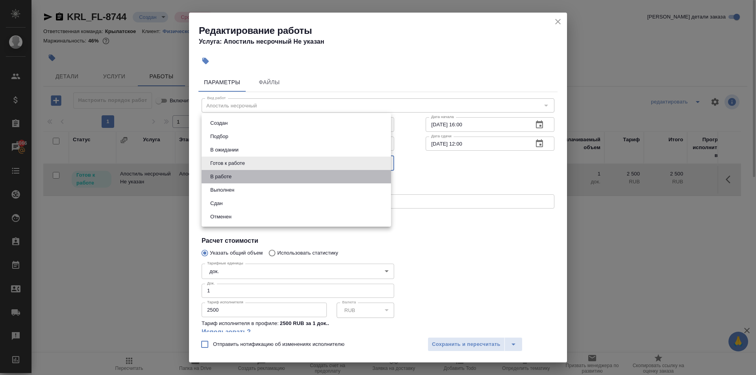
click at [229, 183] on li "В работе" at bounding box center [296, 176] width 189 height 13
type input "inProgress"
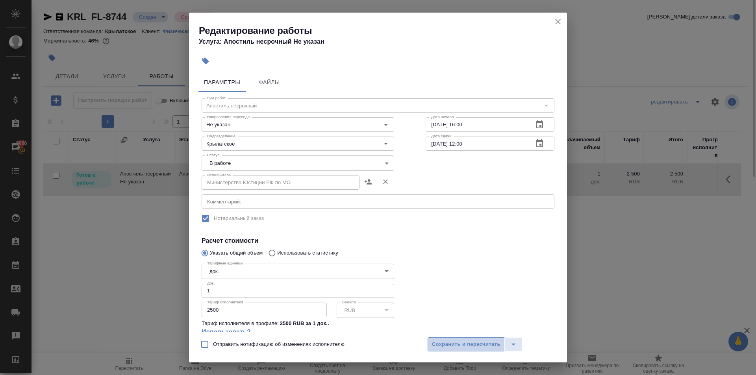
drag, startPoint x: 488, startPoint y: 347, endPoint x: 466, endPoint y: 339, distance: 24.0
click at [488, 347] on span "Сохранить и пересчитать" at bounding box center [466, 344] width 69 height 9
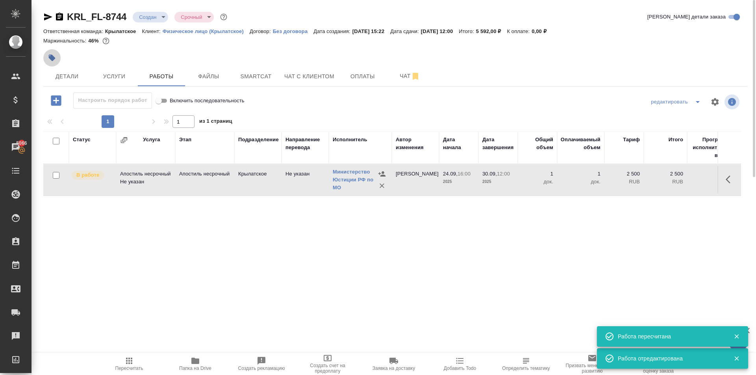
click at [57, 59] on button "button" at bounding box center [51, 57] width 17 height 17
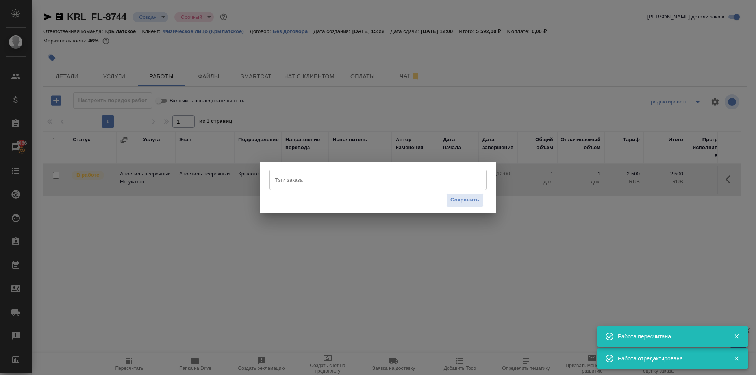
click at [416, 187] on input "Тэги заказа" at bounding box center [370, 179] width 195 height 13
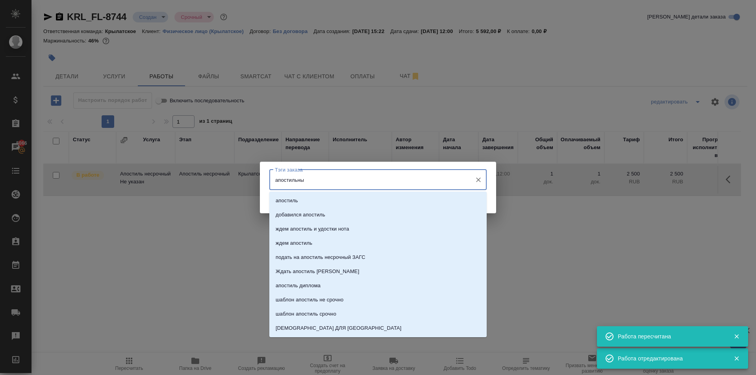
type input "апостильный"
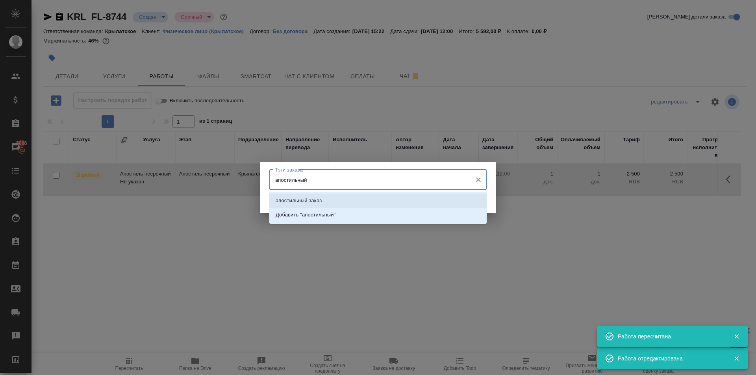
click at [403, 196] on li "апостильный заказ" at bounding box center [377, 201] width 217 height 14
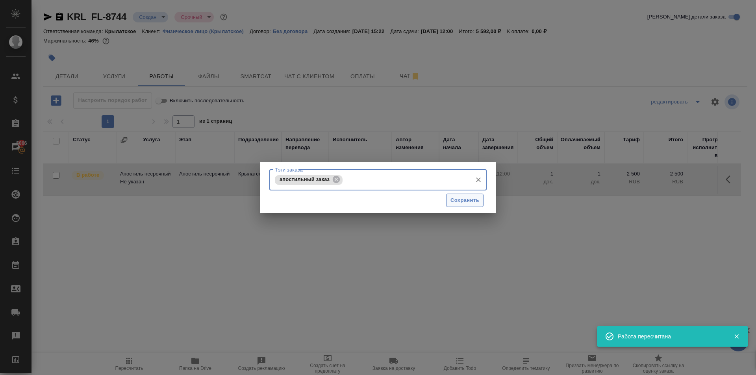
click at [462, 204] on span "Сохранить" at bounding box center [465, 200] width 29 height 9
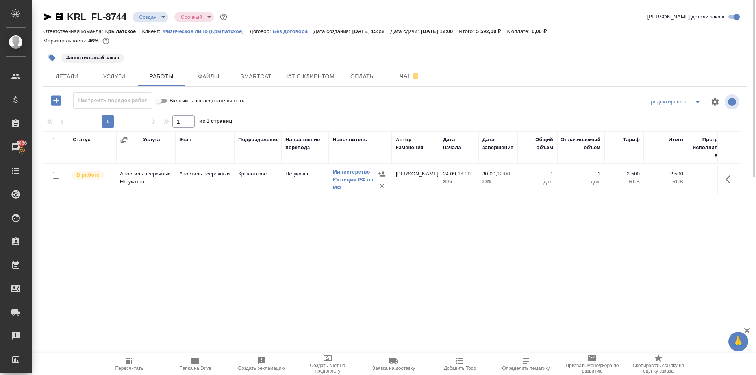
click at [127, 358] on icon "button" at bounding box center [128, 360] width 9 height 9
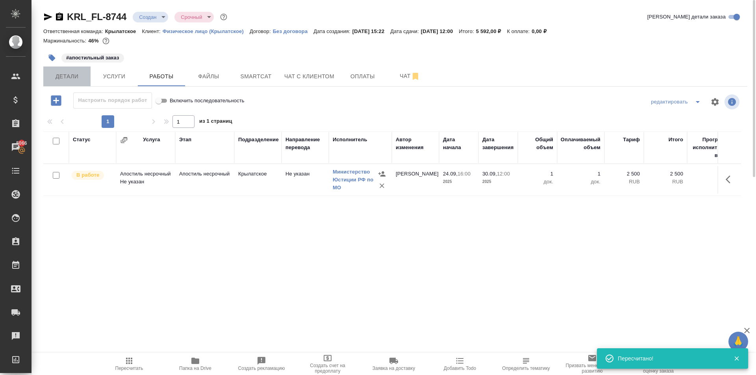
click at [68, 80] on span "Детали" at bounding box center [67, 77] width 38 height 10
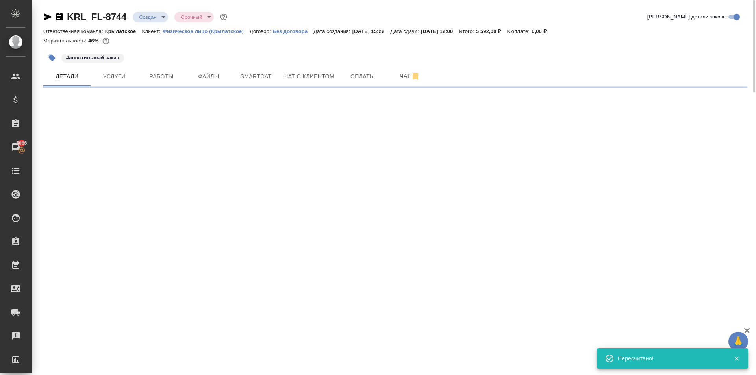
select select "RU"
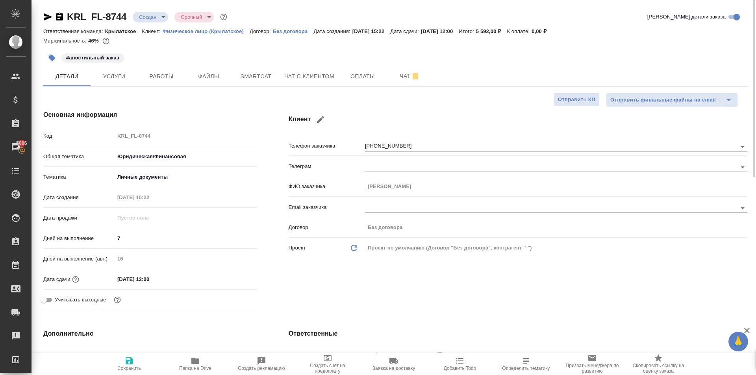
type textarea "x"
click at [154, 15] on body "🙏 .cls-1 fill:#fff; AWATERA Kasymov Timur Клиенты Спецификации Заказы 5066 Чаты…" at bounding box center [378, 187] width 756 height 375
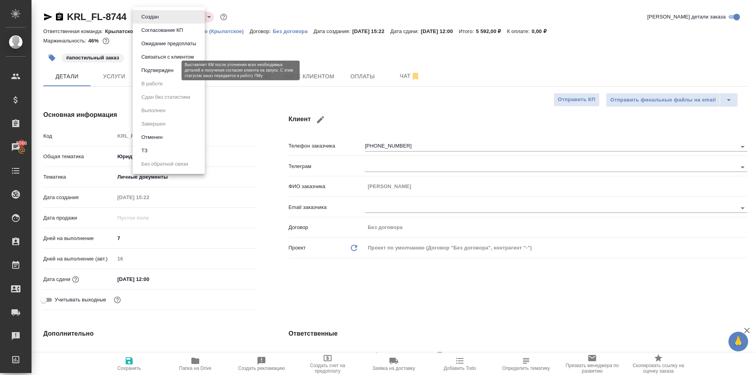
click at [161, 69] on button "Подтвержден" at bounding box center [157, 70] width 37 height 9
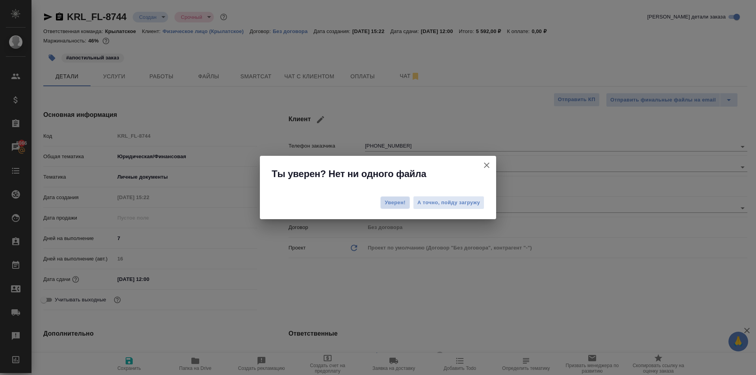
click at [401, 206] on span "Уверен!" at bounding box center [395, 203] width 21 height 8
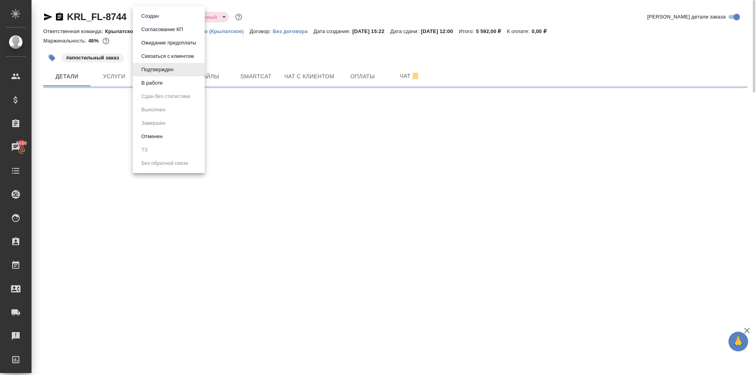
click at [170, 18] on body "🙏 .cls-1 fill:#fff; AWATERA Kasymov Timur Клиенты Спецификации Заказы 5066 Чаты…" at bounding box center [378, 187] width 756 height 375
click at [170, 82] on li "В работе" at bounding box center [169, 82] width 72 height 13
click at [161, 18] on body "🙏 .cls-1 fill:#fff; AWATERA Kasymov Timur Клиенты Спецификации Заказы 5066 Чаты…" at bounding box center [378, 187] width 756 height 375
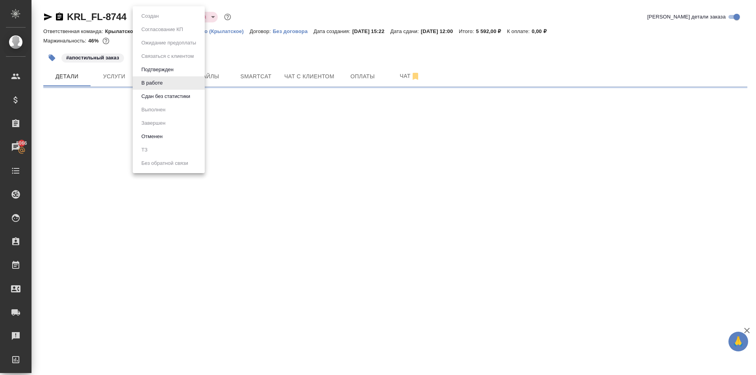
click at [189, 98] on button "Сдан без статистики" at bounding box center [166, 96] width 54 height 9
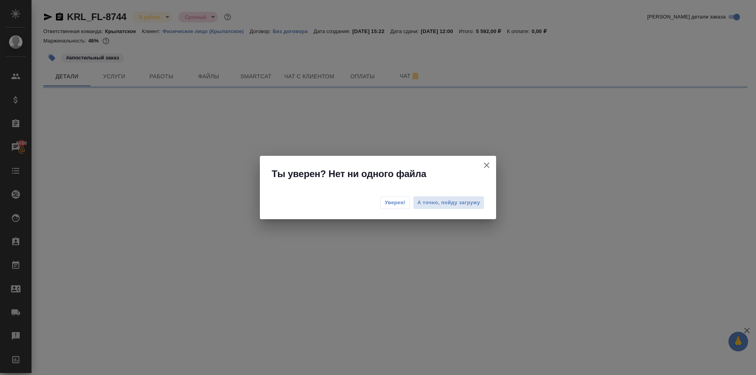
click at [382, 193] on div "Уверен! А точно, пойду загружу" at bounding box center [378, 204] width 236 height 32
select select "RU"
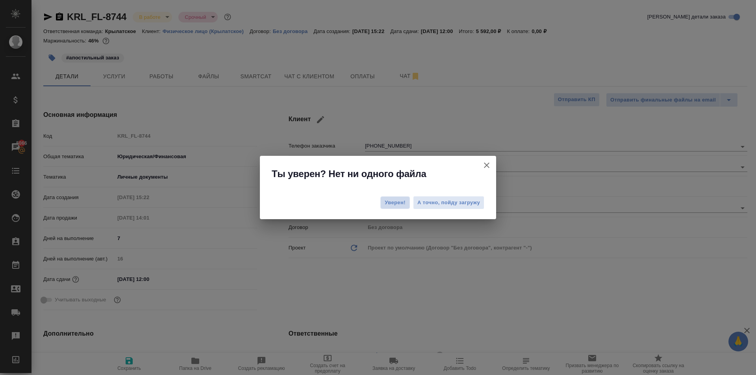
type textarea "x"
click at [391, 199] on button "Уверен!" at bounding box center [395, 203] width 30 height 13
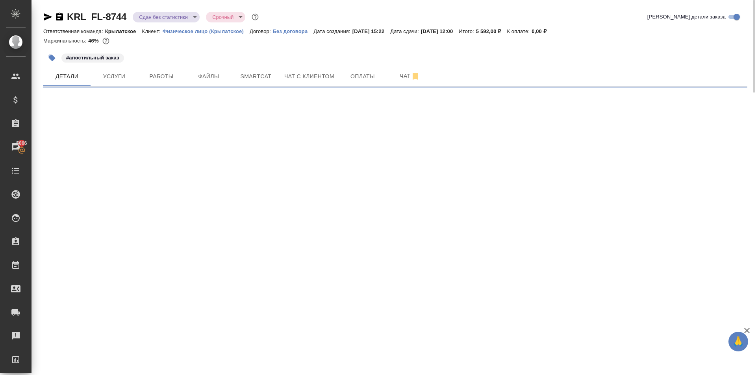
select select "RU"
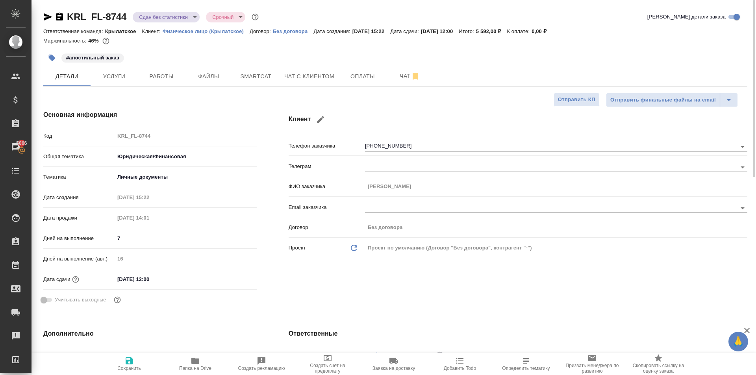
type textarea "x"
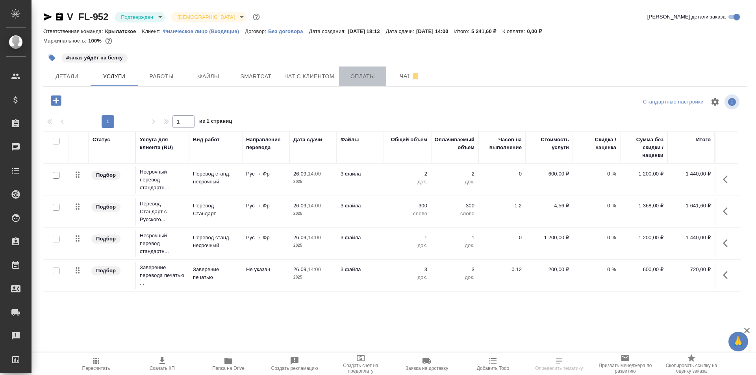
click at [370, 81] on span "Оплаты" at bounding box center [363, 77] width 38 height 10
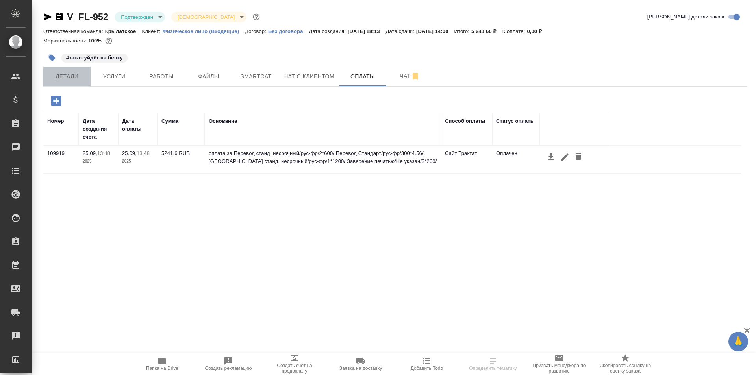
click at [79, 79] on span "Детали" at bounding box center [67, 77] width 38 height 10
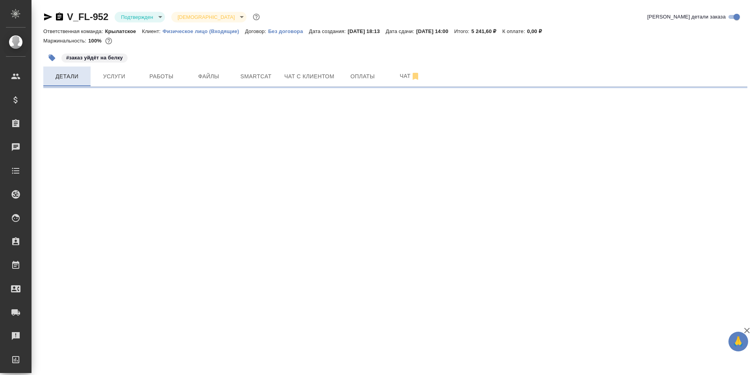
select select "RU"
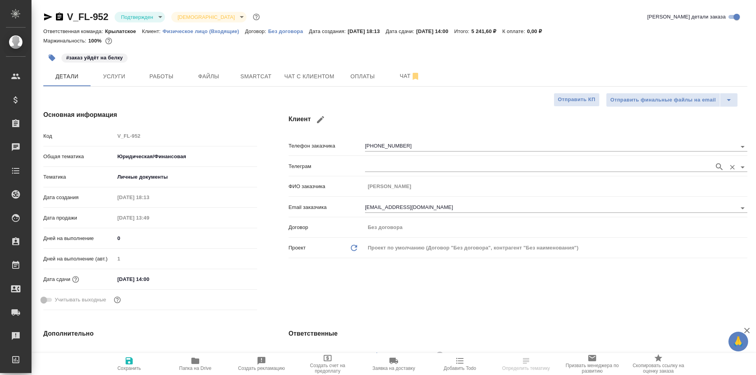
type textarea "x"
click at [399, 85] on button "Чат" at bounding box center [409, 77] width 47 height 20
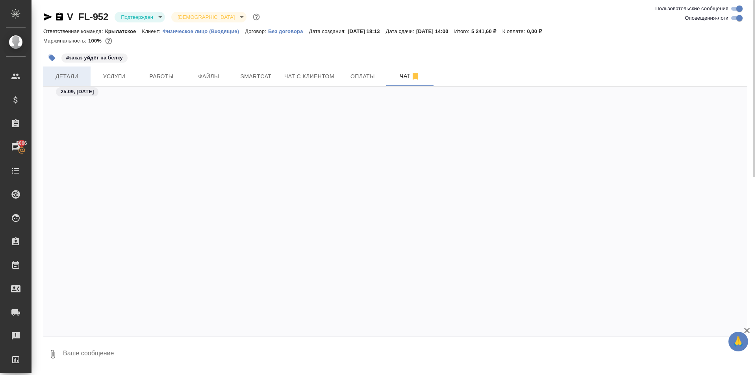
scroll to position [770, 0]
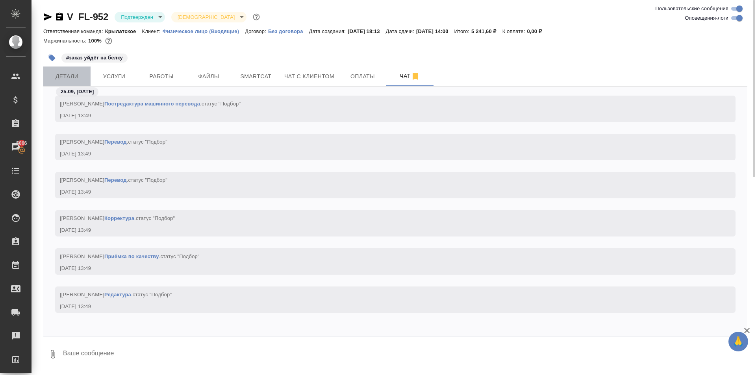
click at [59, 84] on button "Детали" at bounding box center [66, 77] width 47 height 20
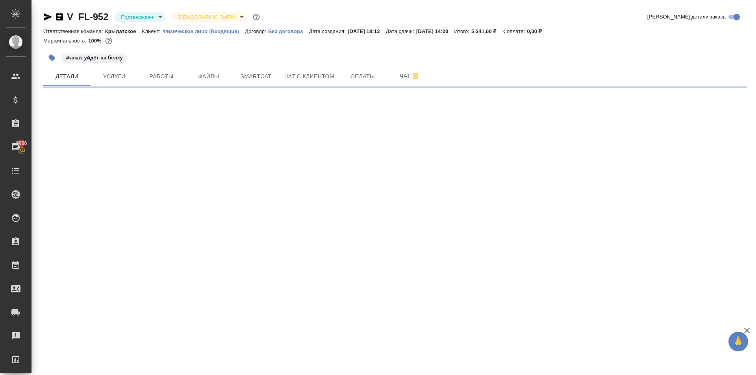
select select "RU"
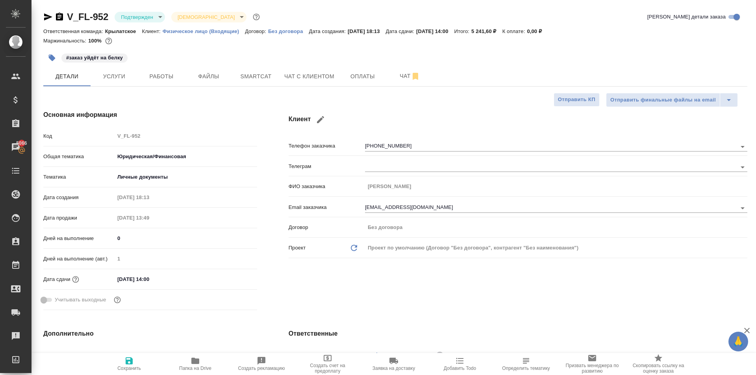
type textarea "x"
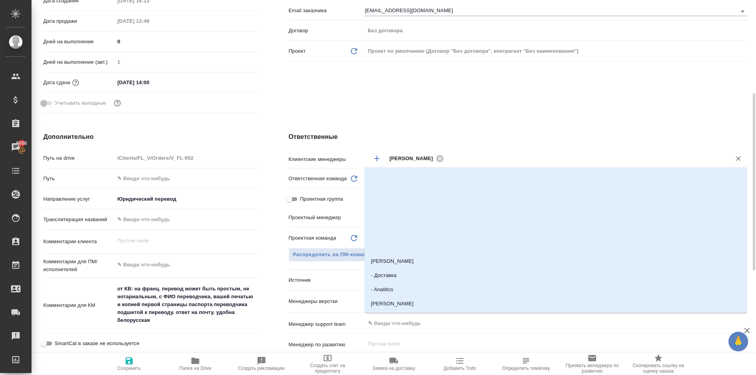
click at [460, 160] on input "text" at bounding box center [582, 158] width 273 height 9
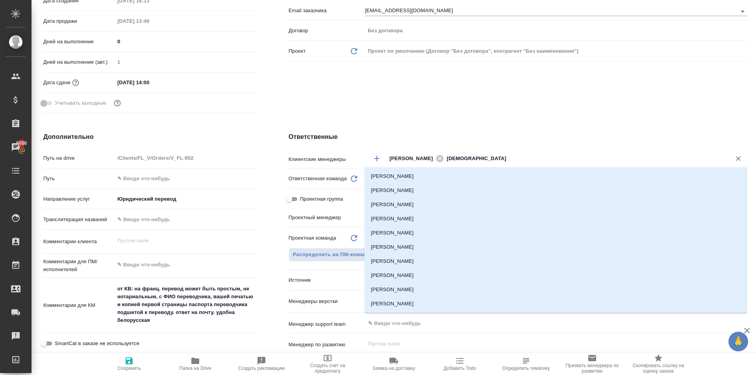
type input "[DEMOGRAPHIC_DATA]"
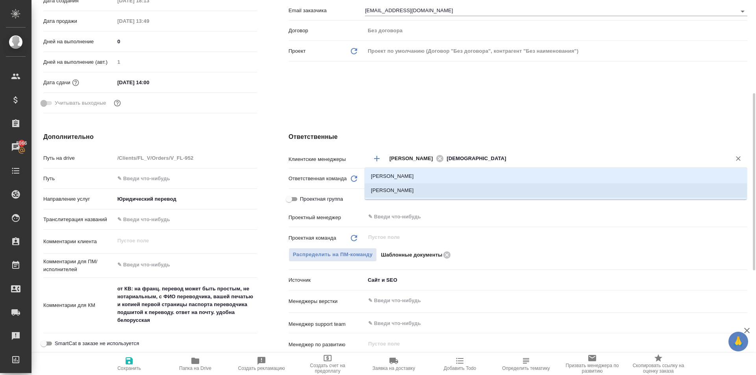
drag, startPoint x: 453, startPoint y: 189, endPoint x: 359, endPoint y: 231, distance: 103.5
click at [453, 189] on li "[PERSON_NAME]" at bounding box center [556, 191] width 382 height 14
type textarea "x"
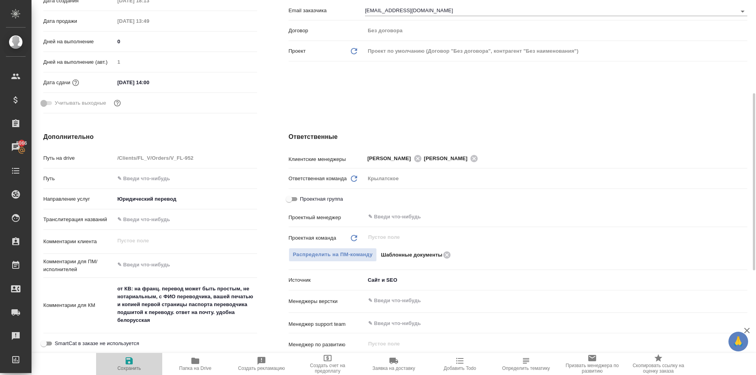
click at [111, 367] on span "Сохранить" at bounding box center [129, 363] width 57 height 15
type textarea "x"
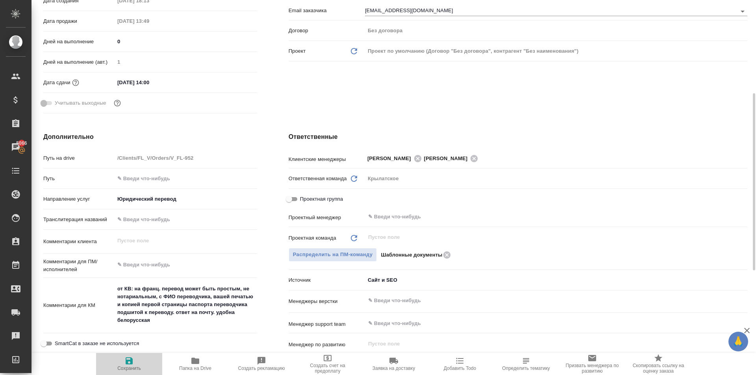
type textarea "x"
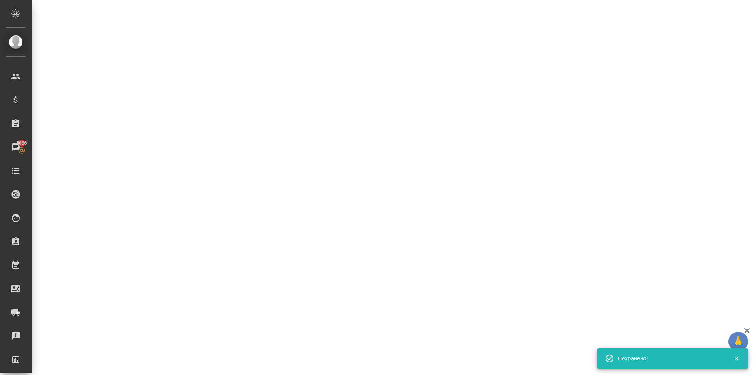
select select "RU"
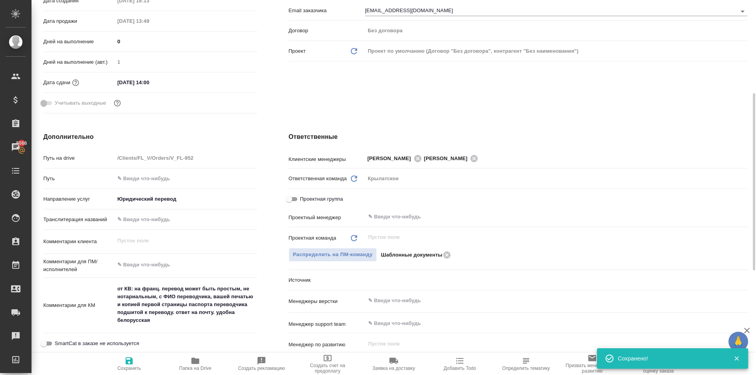
type textarea "x"
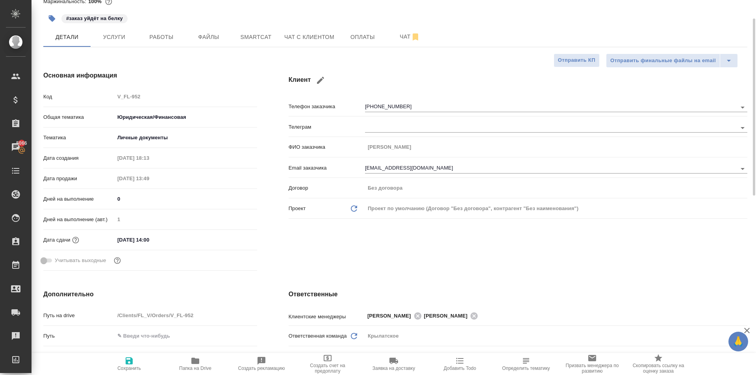
scroll to position [0, 0]
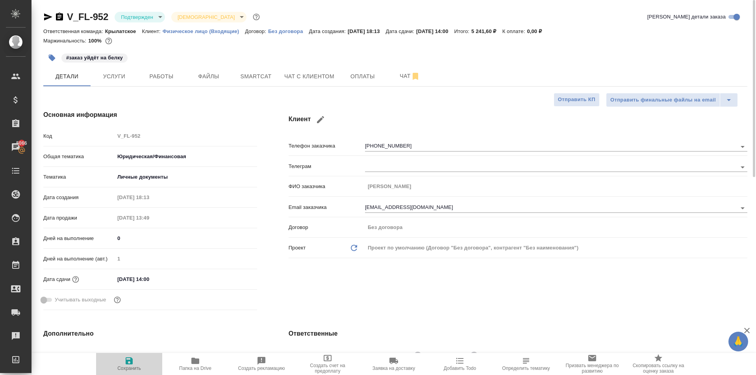
drag, startPoint x: 102, startPoint y: 370, endPoint x: 295, endPoint y: 136, distance: 303.5
click at [102, 370] on span "Сохранить" at bounding box center [129, 363] width 57 height 15
type textarea "x"
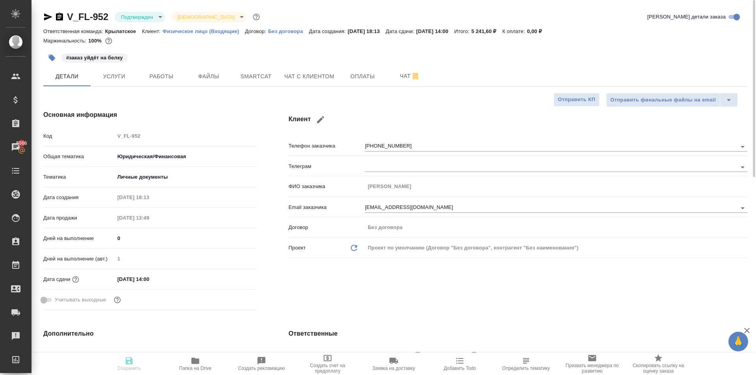
type textarea "x"
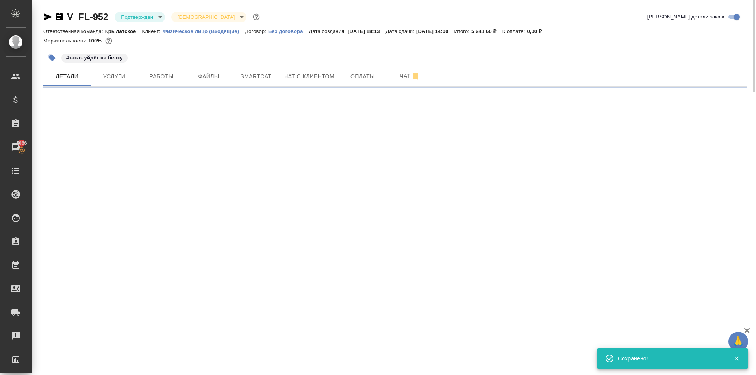
select select "RU"
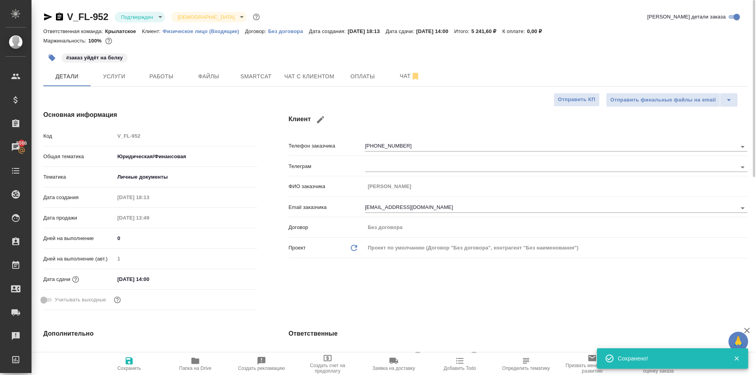
type textarea "x"
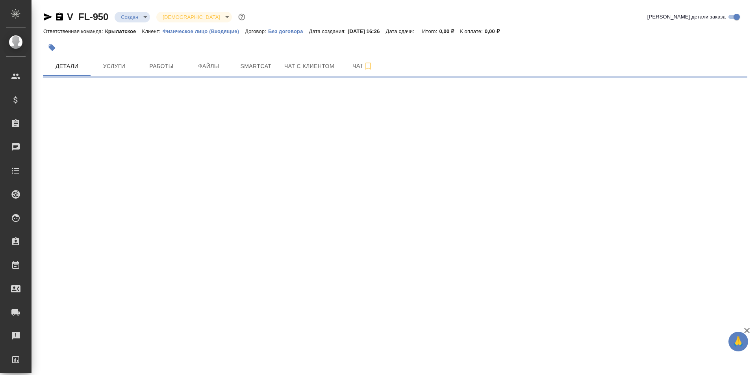
select select "RU"
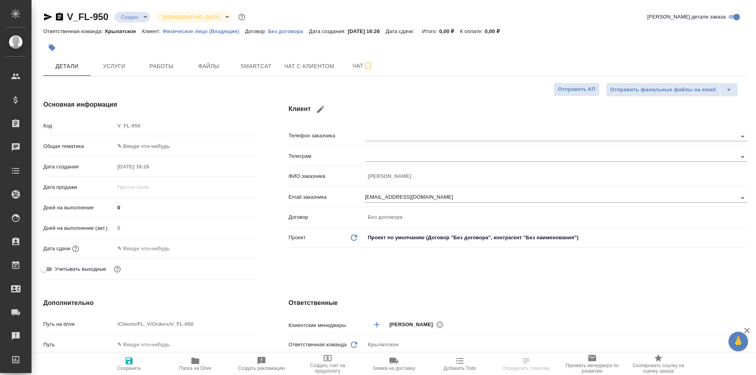
type textarea "x"
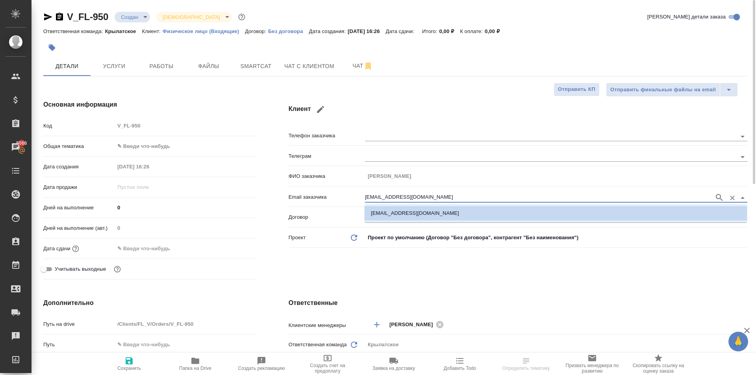
drag, startPoint x: 410, startPoint y: 196, endPoint x: 284, endPoint y: 206, distance: 126.5
click at [284, 206] on div "Клиент Телефон заказчика [PERSON_NAME] заказчика [PERSON_NAME] заказчика [EMAIL…" at bounding box center [518, 191] width 490 height 214
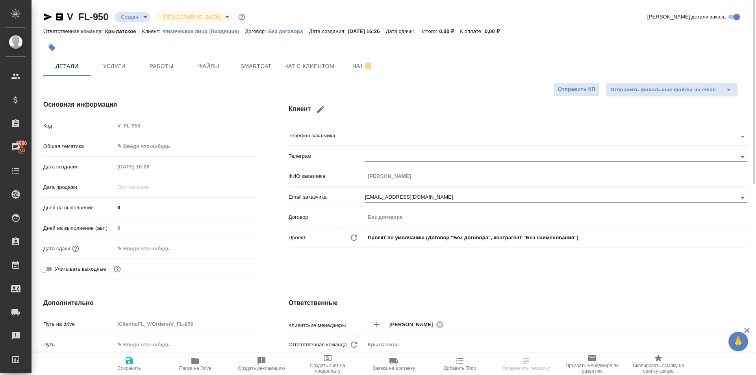
select select "RU"
type textarea "x"
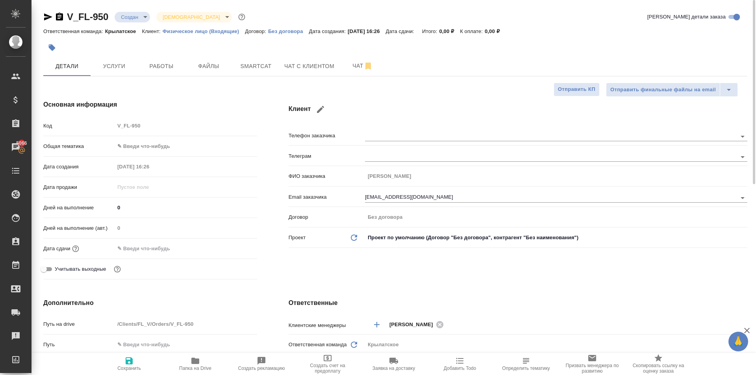
type textarea "x"
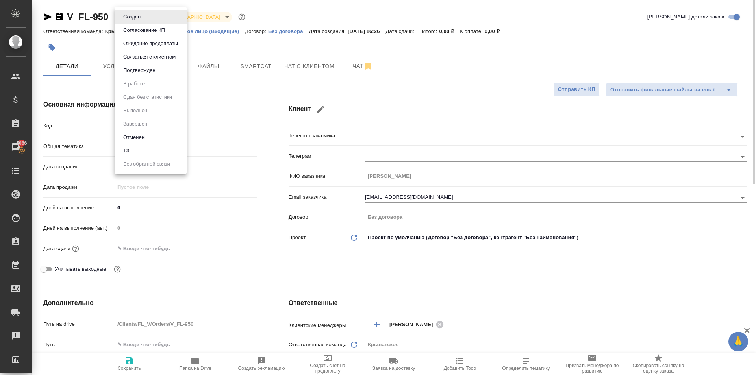
click at [129, 19] on body "🙏 .cls-1 fill:#fff; AWATERA Kasymov Timur Клиенты Спецификации Заказы 5066 Чаты…" at bounding box center [378, 187] width 756 height 375
click at [160, 31] on button "Согласование КП" at bounding box center [144, 30] width 46 height 9
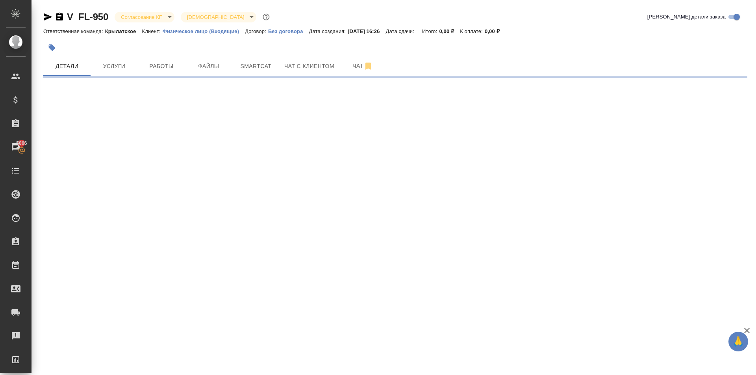
select select "RU"
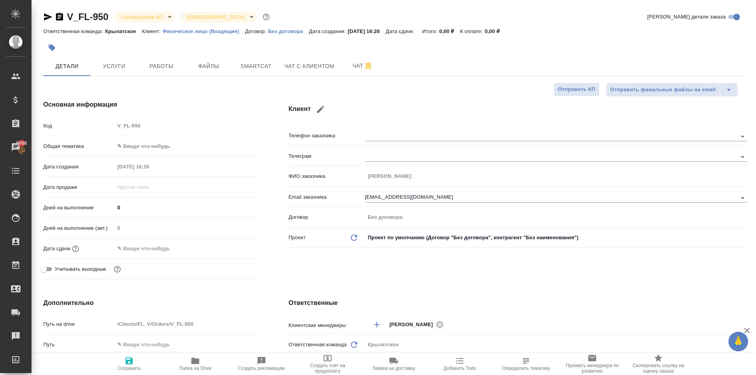
type textarea "x"
click at [52, 46] on icon "button" at bounding box center [52, 48] width 7 height 7
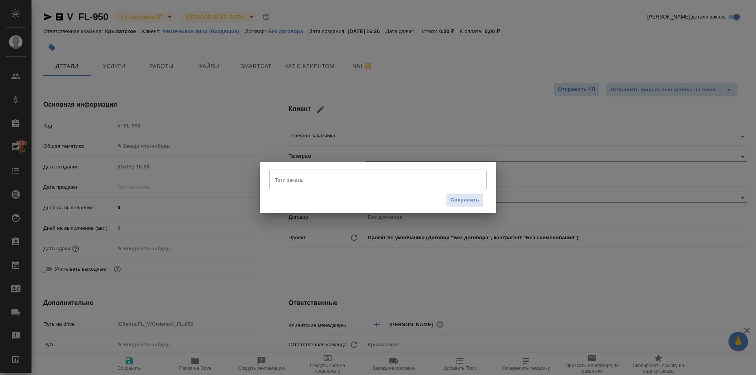
click at [367, 176] on input "Тэги заказа" at bounding box center [370, 179] width 195 height 13
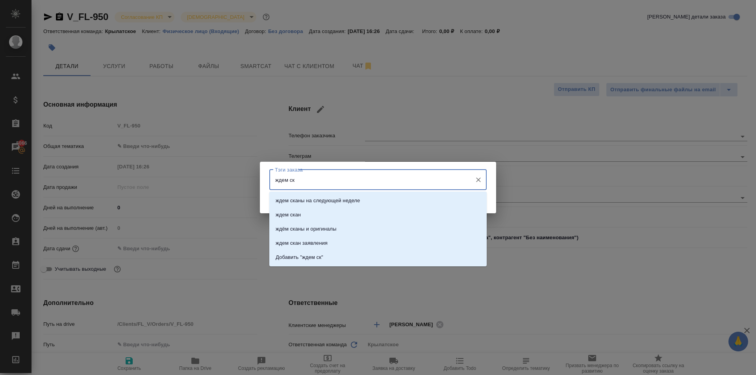
type input "ждем ска"
click at [334, 210] on li "ждем скан" at bounding box center [377, 215] width 217 height 14
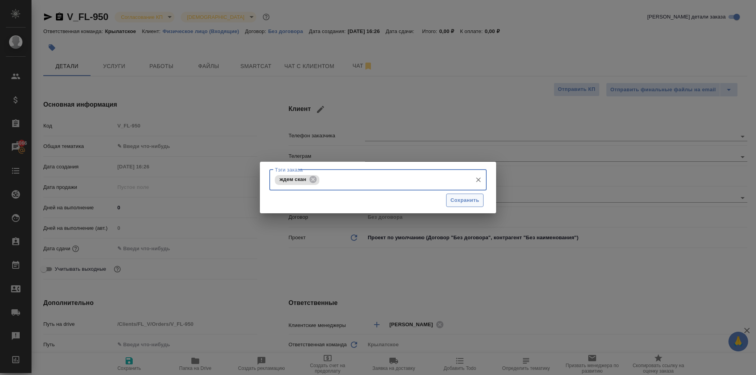
click at [471, 202] on span "Сохранить" at bounding box center [465, 200] width 29 height 9
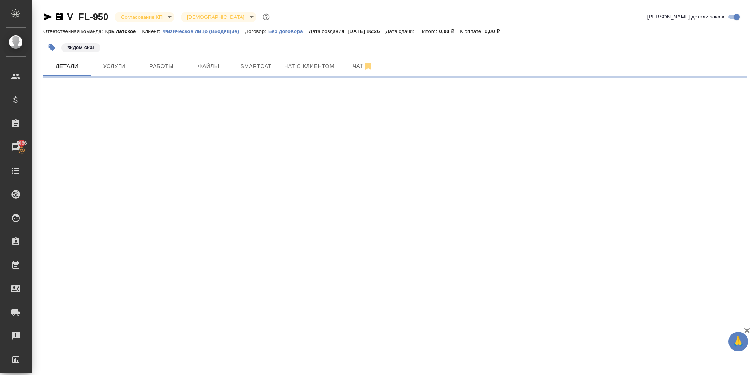
select select "RU"
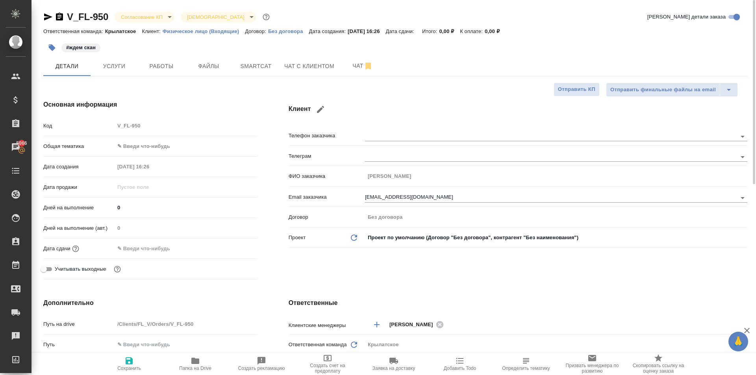
type textarea "x"
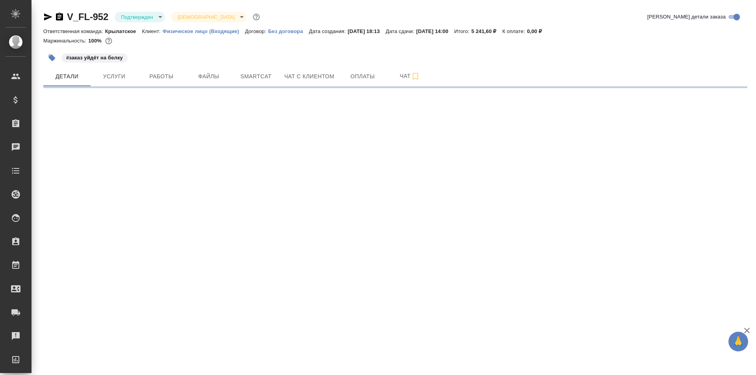
select select "RU"
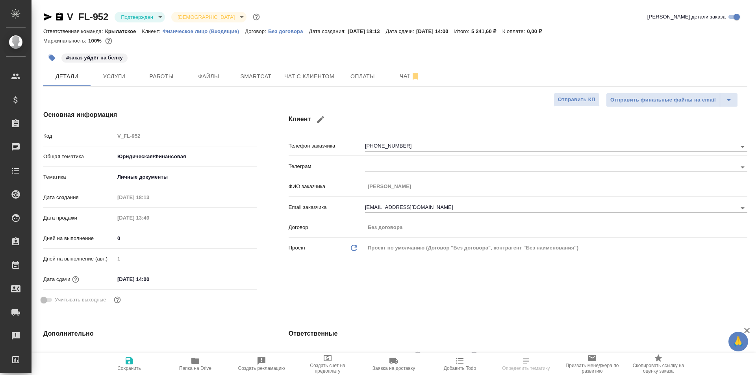
type textarea "x"
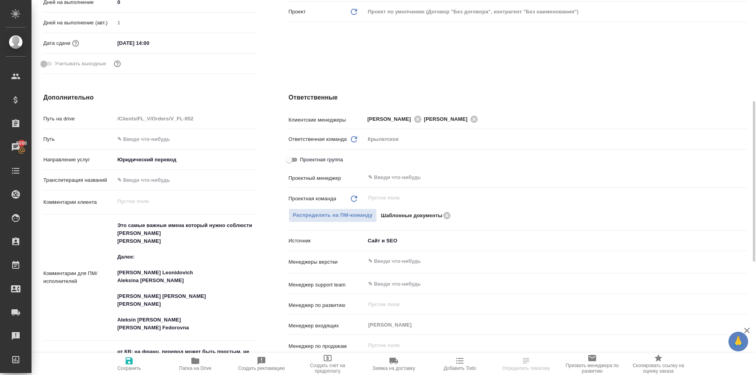
scroll to position [433, 0]
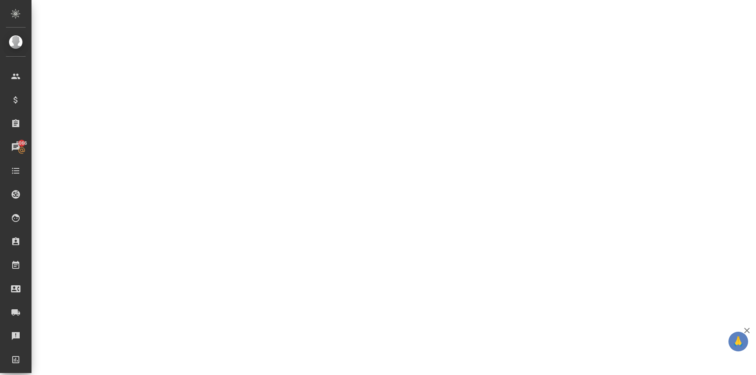
select select "RU"
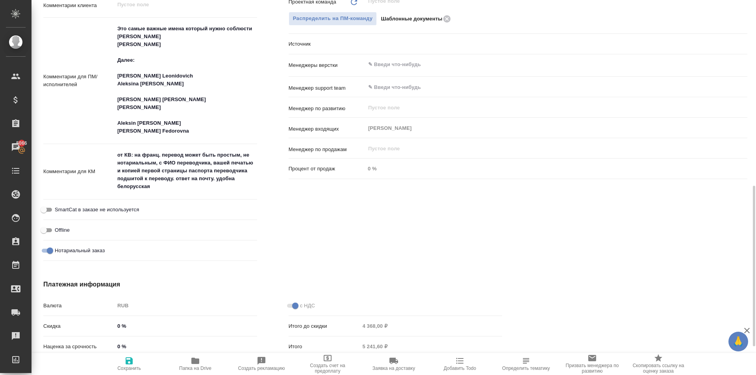
type textarea "x"
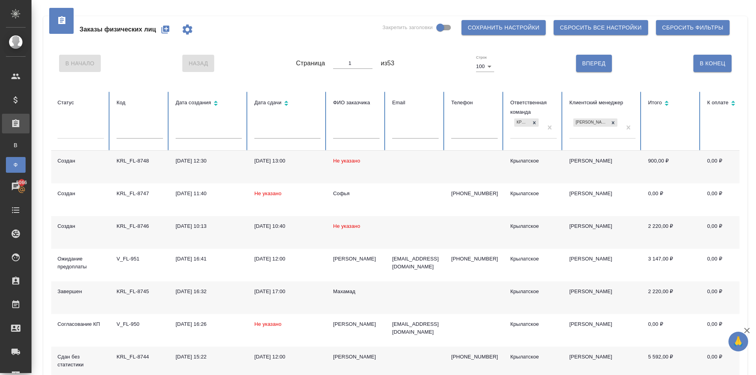
click at [163, 24] on button "button" at bounding box center [165, 29] width 19 height 19
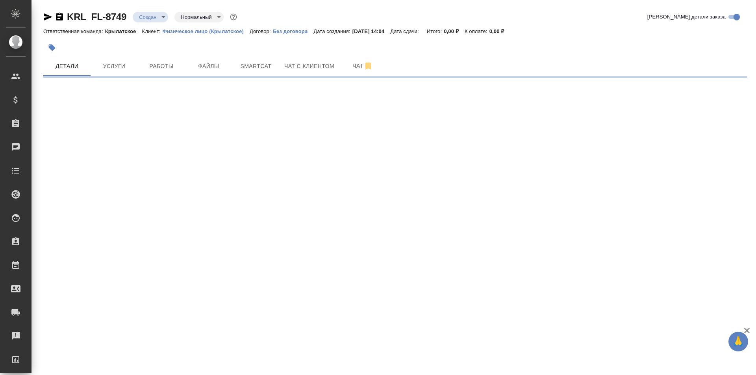
select select "RU"
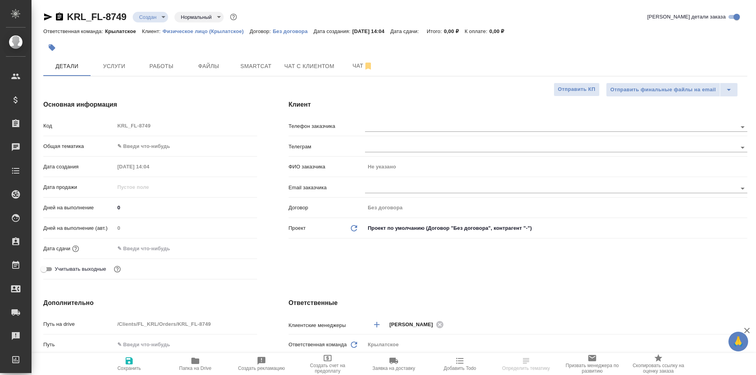
type textarea "x"
click at [162, 142] on body "🙏 .cls-1 fill:#fff; AWATERA [PERSON_NAME] Клиенты Спецификации Заказы 5066 Чаты…" at bounding box center [378, 187] width 756 height 375
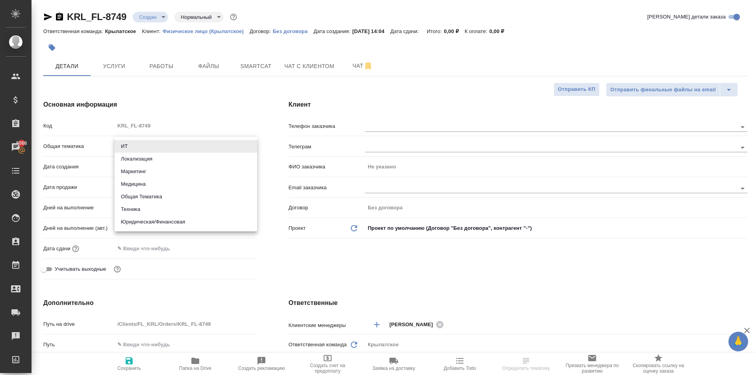
click at [178, 225] on li "Юридическая/Финансовая" at bounding box center [186, 222] width 143 height 13
type input "yr-fn"
type textarea "x"
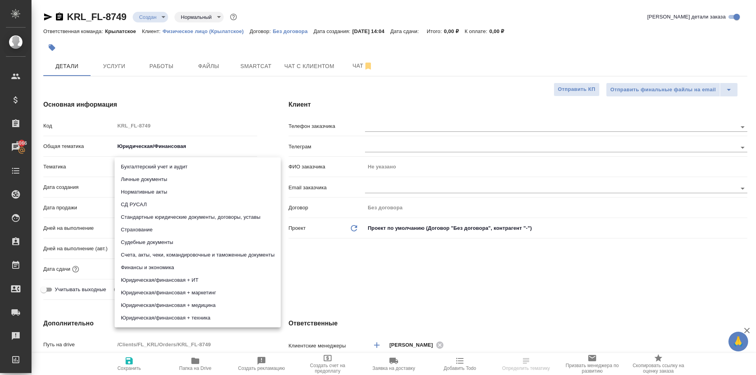
click at [140, 167] on body "🙏 .cls-1 fill:#fff; AWATERA Kasymov Timur Клиенты Спецификации Заказы 5066 Чаты…" at bounding box center [378, 187] width 756 height 375
click at [143, 182] on li "Личные документы" at bounding box center [198, 179] width 166 height 13
type textarea "x"
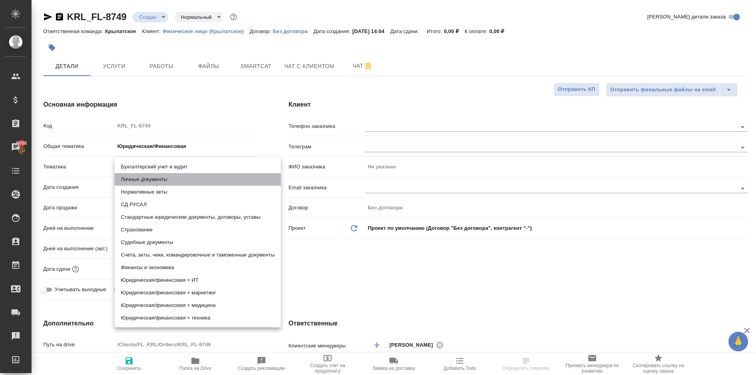
type input "5a8b8b956a9677013d343cfe"
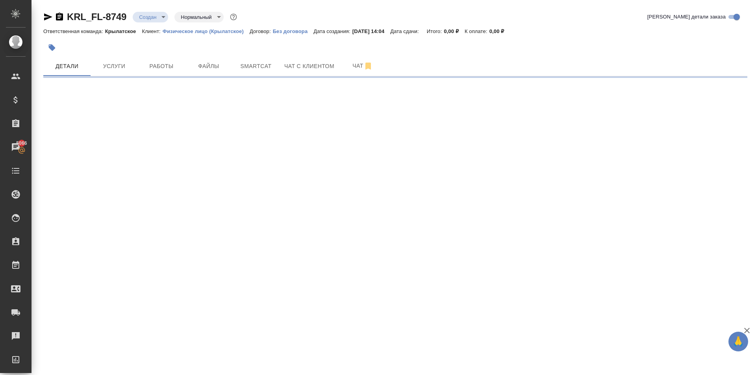
click at [125, 238] on div ".cls-1 fill:#fff; AWATERA Kasymov Timur Клиенты Спецификации Заказы 5066 Чаты T…" at bounding box center [378, 187] width 756 height 375
select select "RU"
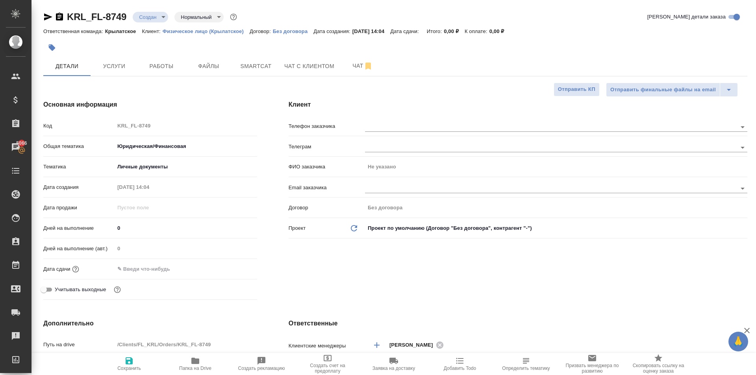
type textarea "x"
click at [154, 262] on div "Дней на выполнение (авт.) 0" at bounding box center [150, 252] width 214 height 20
click at [160, 266] on input "text" at bounding box center [149, 269] width 69 height 11
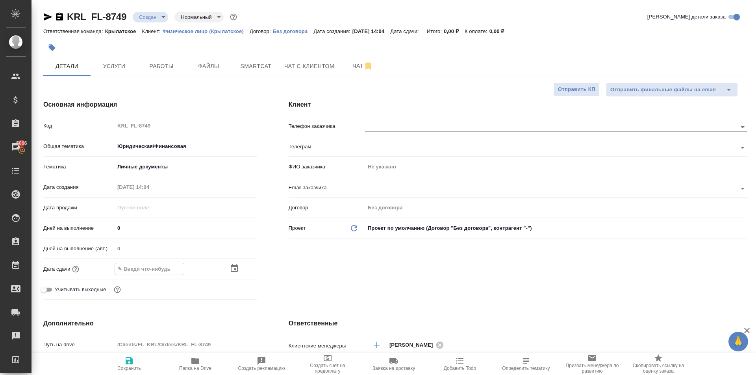
click at [237, 268] on icon "button" at bounding box center [234, 268] width 9 height 9
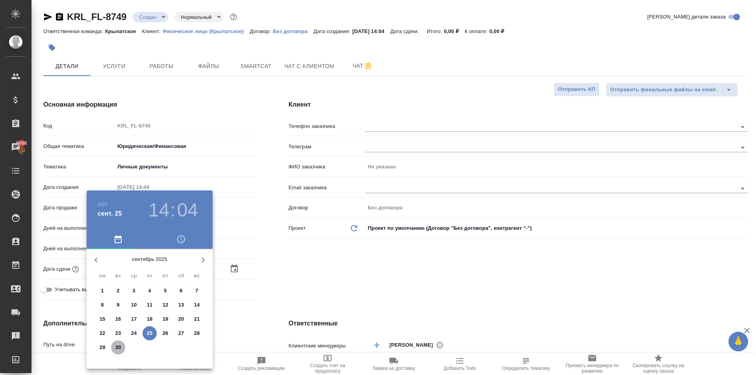
click at [116, 347] on p "30" at bounding box center [118, 348] width 6 height 8
type input "30.09.2025 14:04"
type textarea "x"
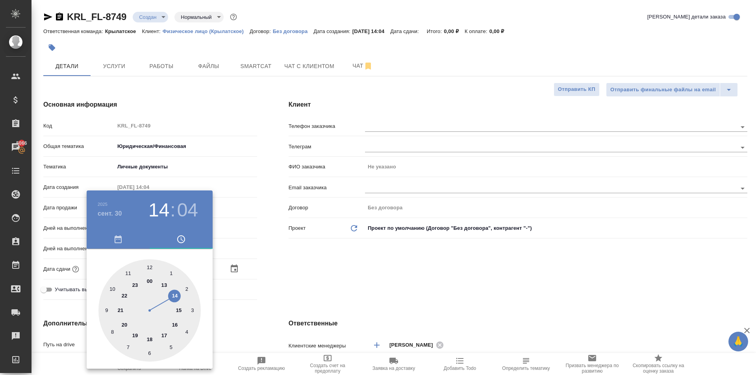
click at [153, 268] on div at bounding box center [149, 311] width 102 height 102
type input "30.09.2025 12:04"
type textarea "x"
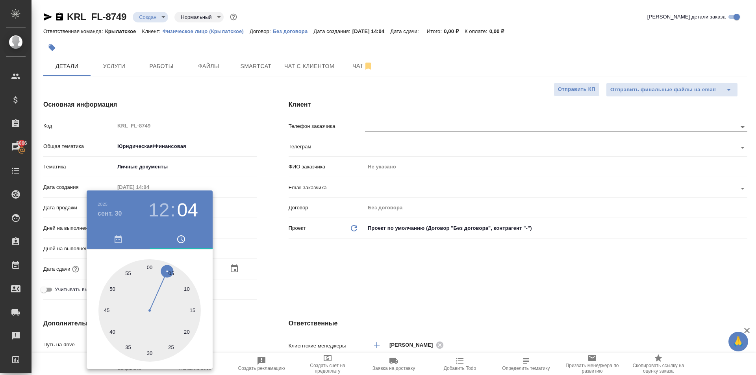
click at [150, 267] on div at bounding box center [149, 311] width 102 height 102
type input "30.09.2025 12:00"
type textarea "x"
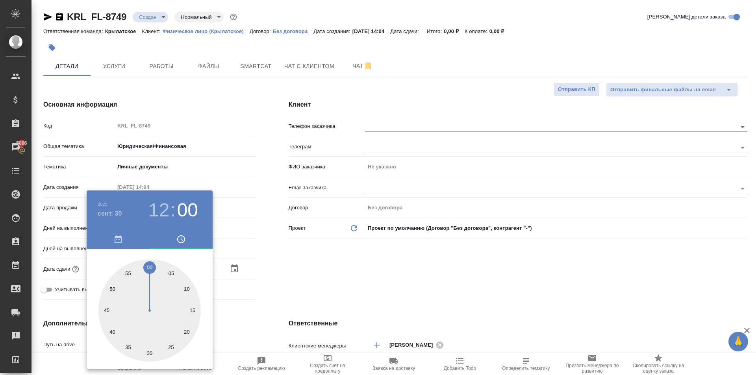
click at [150, 267] on div at bounding box center [149, 311] width 102 height 102
type textarea "x"
drag, startPoint x: 293, startPoint y: 286, endPoint x: 285, endPoint y: 282, distance: 8.6
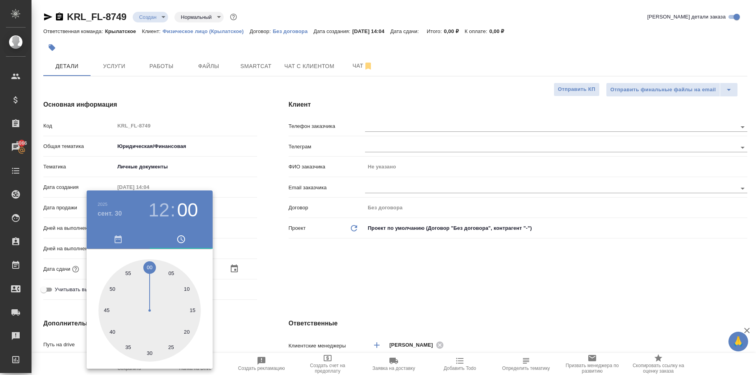
click at [291, 285] on div at bounding box center [378, 187] width 756 height 375
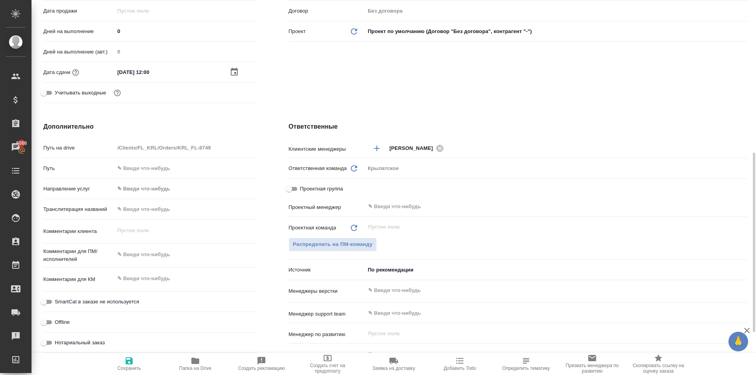
scroll to position [315, 0]
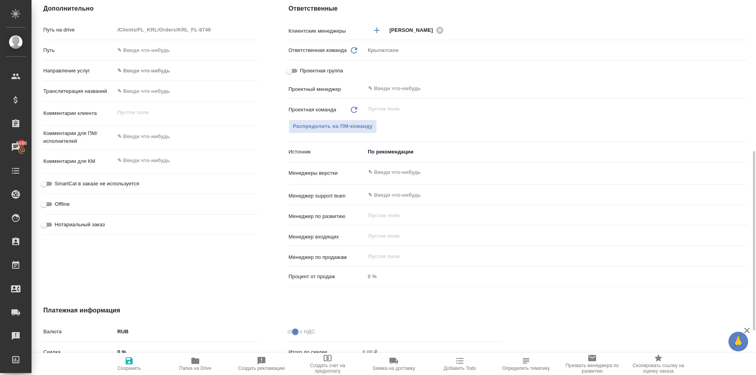
click at [149, 66] on body "🙏 .cls-1 fill:#fff; AWATERA Kasymov Timur Клиенты Спецификации Заказы 5066 Чаты…" at bounding box center [378, 187] width 756 height 375
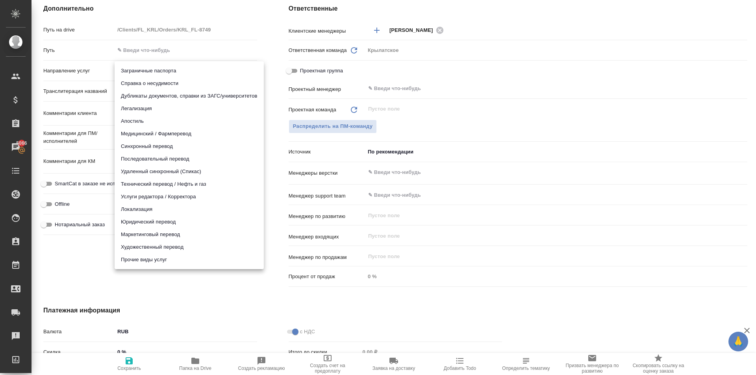
click at [142, 124] on li "Апостиль" at bounding box center [189, 121] width 149 height 13
type input "apostil"
type textarea "x"
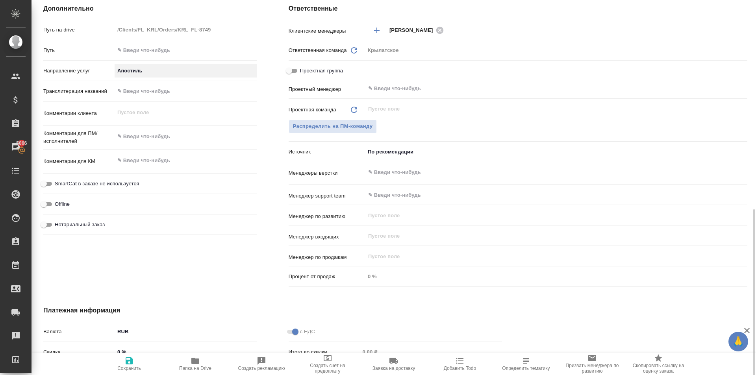
scroll to position [408, 0]
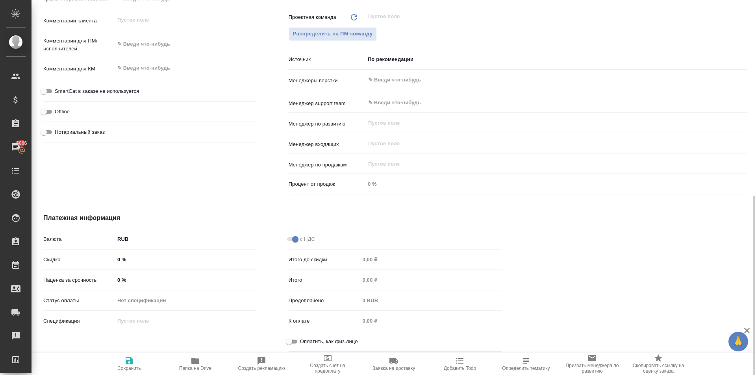
click at [118, 88] on span "SmartCat в заказе не используется" at bounding box center [97, 91] width 84 height 8
click at [58, 88] on input "SmartCat в заказе не используется" at bounding box center [44, 91] width 28 height 9
checkbox input "true"
type textarea "x"
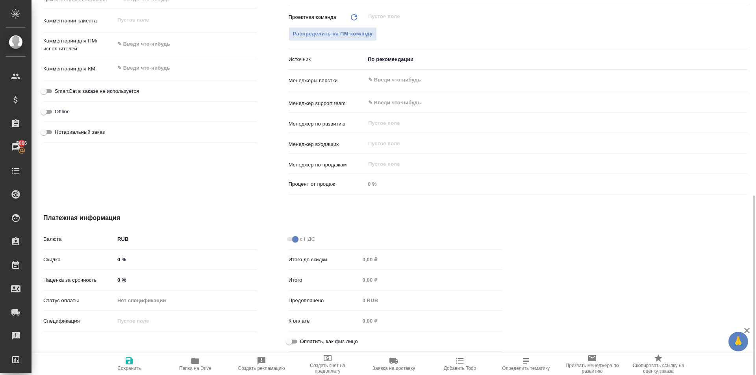
type textarea "x"
click at [324, 345] on span "Оплатить, как физ.лицо" at bounding box center [329, 342] width 58 height 8
click at [291, 343] on input "Оплатить, как физ.лицо" at bounding box center [289, 341] width 28 height 9
checkbox input "true"
type textarea "x"
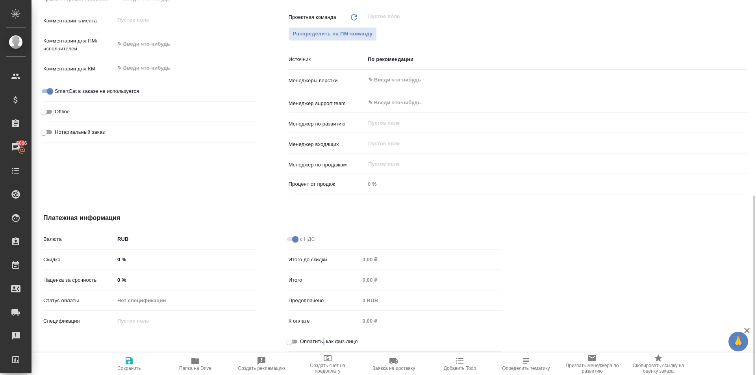
type textarea "x"
click at [394, 52] on div "Проектная команда Обновить ​ Распределить на ПМ-команду" at bounding box center [518, 30] width 459 height 43
click at [397, 58] on body "🙏 .cls-1 fill:#fff; AWATERA Kasymov Timur Клиенты Спецификации Заказы 5066 Чаты…" at bounding box center [378, 187] width 756 height 375
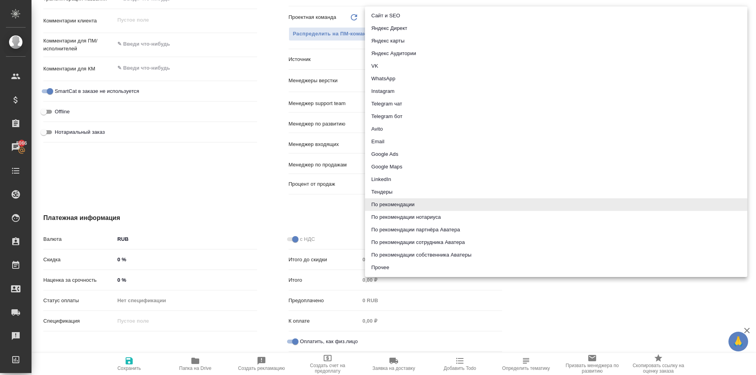
click at [430, 218] on li "По рекомендации нотариуса" at bounding box center [556, 217] width 382 height 13
type textarea "x"
type input "notaryRecommendation"
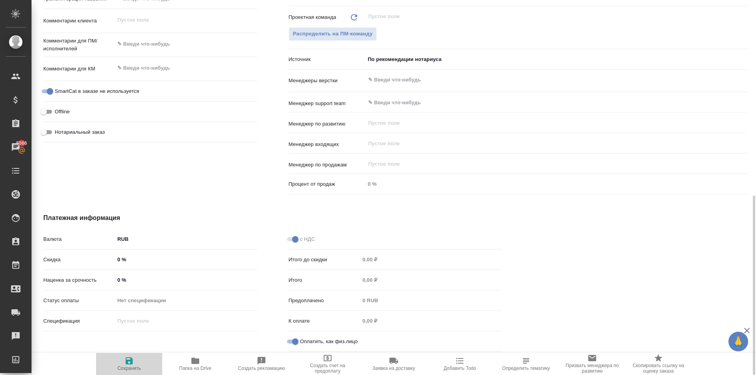
click at [114, 362] on span "Сохранить" at bounding box center [129, 363] width 57 height 15
type textarea "x"
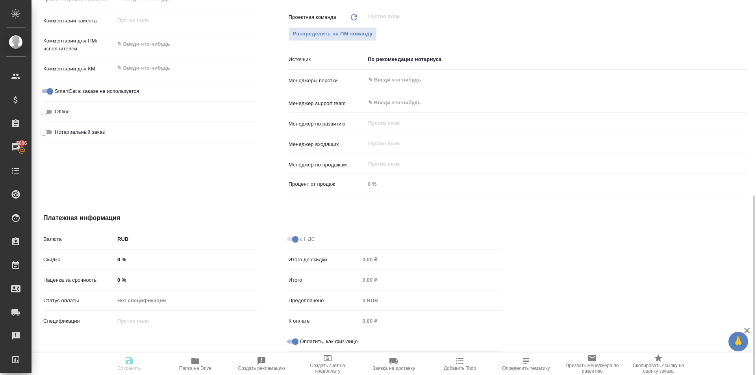
type textarea "x"
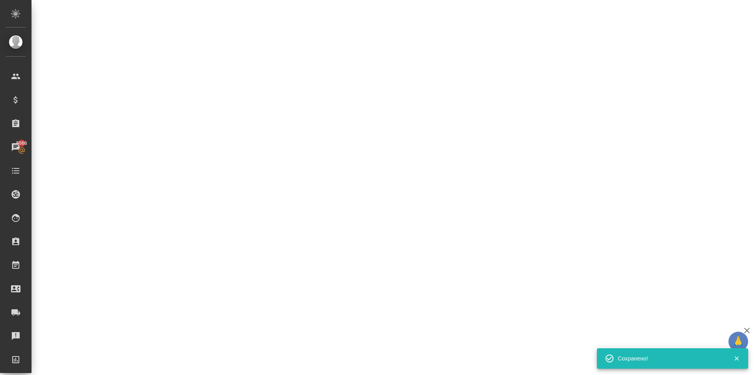
select select "RU"
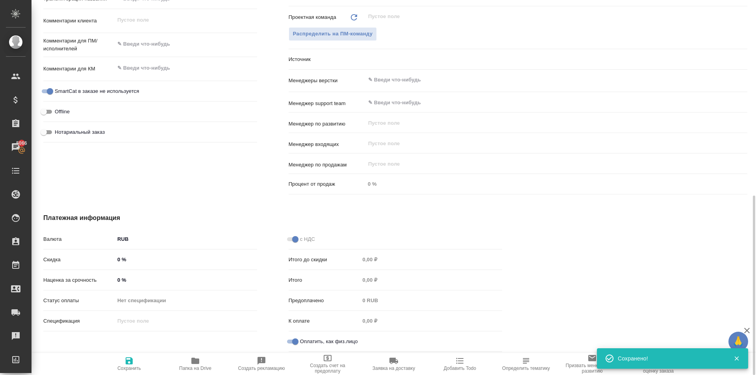
type textarea "x"
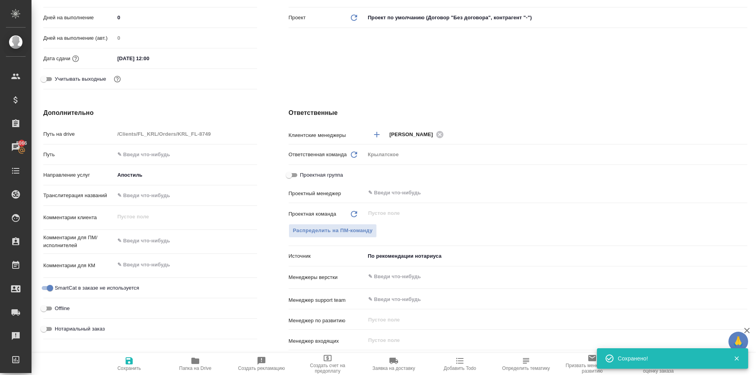
scroll to position [0, 0]
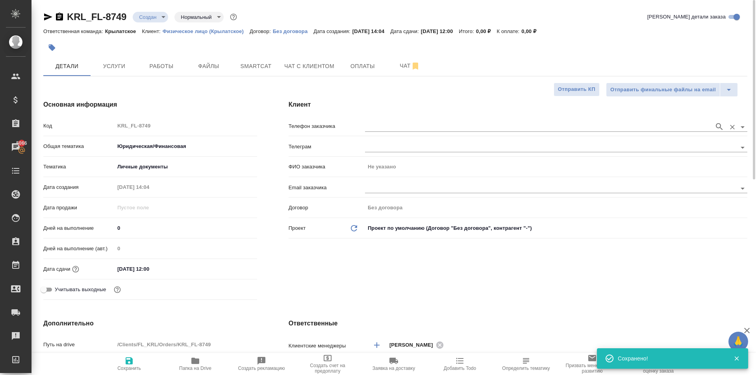
click at [423, 124] on input "text" at bounding box center [537, 126] width 345 height 9
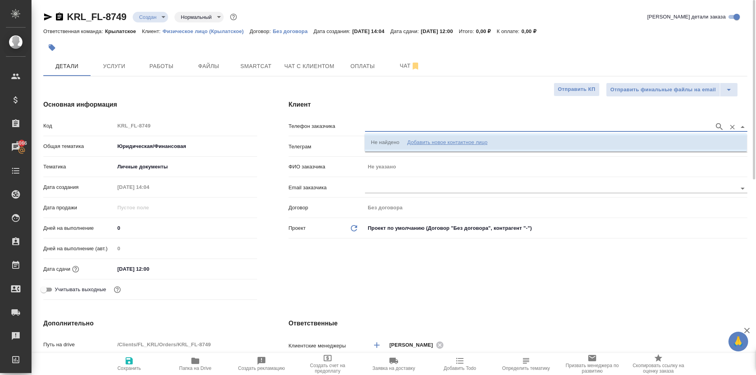
click at [433, 137] on li "Не найдено Добавить новое контактное лицо" at bounding box center [556, 142] width 382 height 14
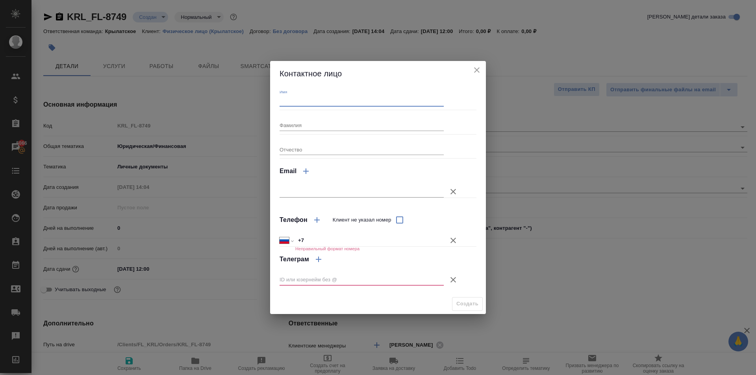
click at [294, 102] on input "Имя" at bounding box center [362, 101] width 164 height 11
click at [311, 297] on div "Создать" at bounding box center [378, 304] width 216 height 20
click at [312, 112] on div "Имя Фамилия Отчество Email Телефон Клиент не указал номер Международный Австрал…" at bounding box center [378, 190] width 197 height 202
click at [303, 98] on input "Имя" at bounding box center [362, 101] width 164 height 11
type input "неизвестно"
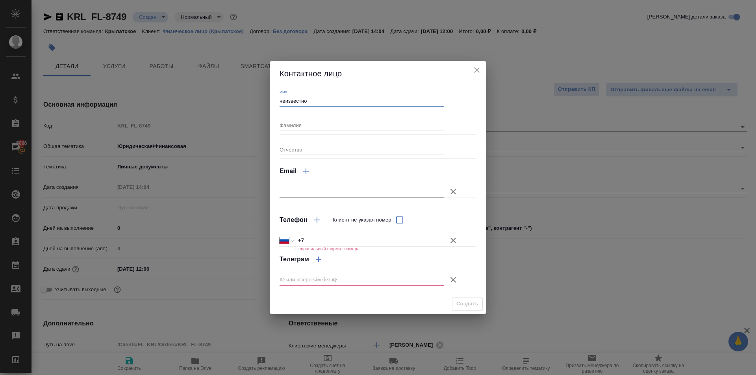
click at [452, 239] on icon "button" at bounding box center [453, 240] width 9 height 9
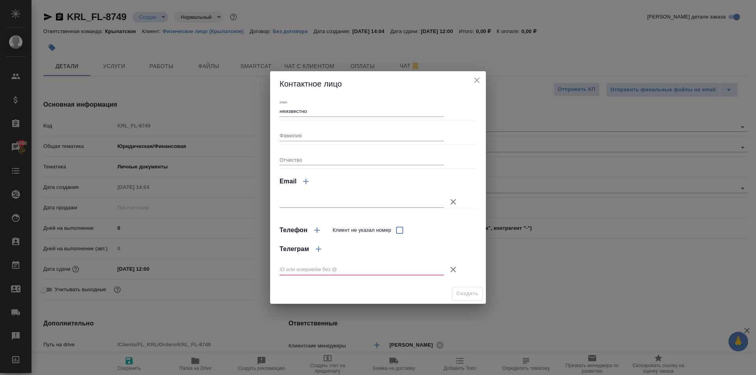
click at [452, 270] on icon "button" at bounding box center [453, 269] width 9 height 9
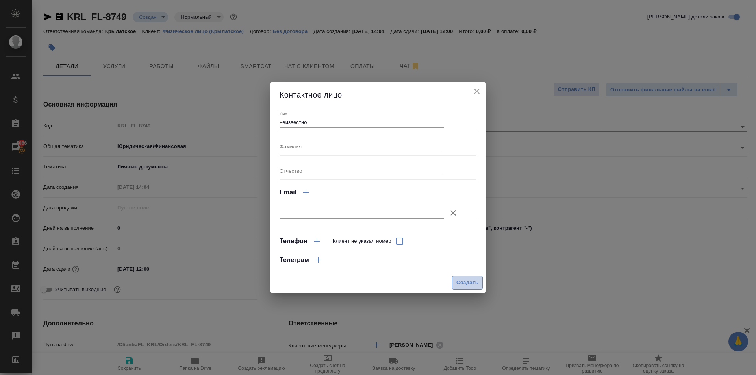
click at [468, 287] on span "Создать" at bounding box center [468, 282] width 22 height 9
type input "неизвестно"
type textarea "x"
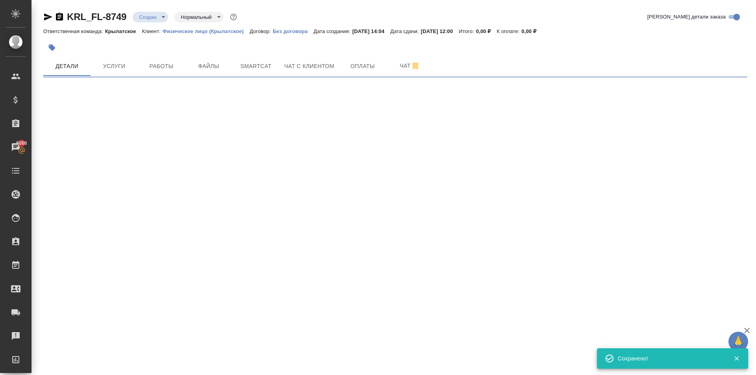
type input "holyTrinity"
select select "RU"
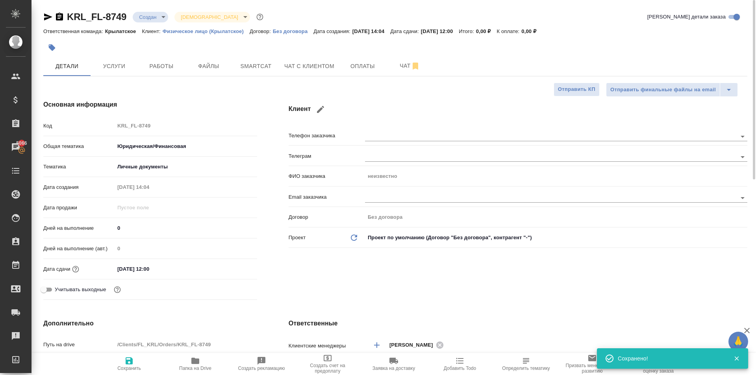
type textarea "x"
click at [54, 44] on icon "button" at bounding box center [52, 48] width 8 height 8
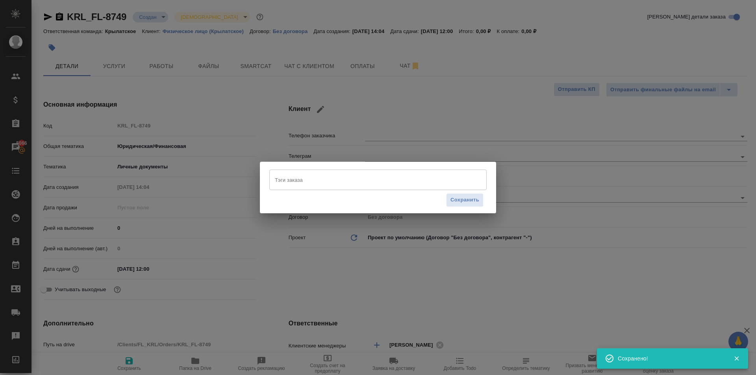
click at [271, 178] on div "Тэги заказа" at bounding box center [377, 180] width 217 height 20
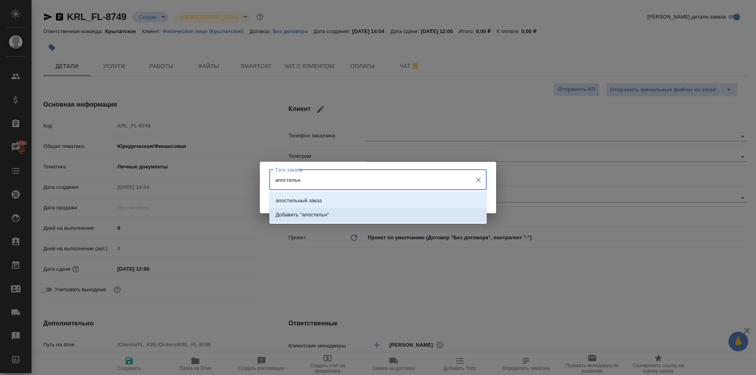
type input "апостильны"
drag, startPoint x: 329, startPoint y: 197, endPoint x: 385, endPoint y: 201, distance: 56.5
click at [329, 197] on li "апостильный заказ" at bounding box center [377, 201] width 217 height 14
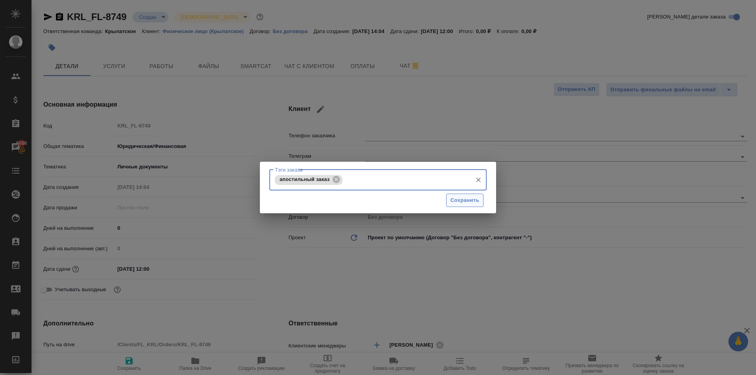
click at [468, 199] on span "Сохранить" at bounding box center [465, 200] width 29 height 9
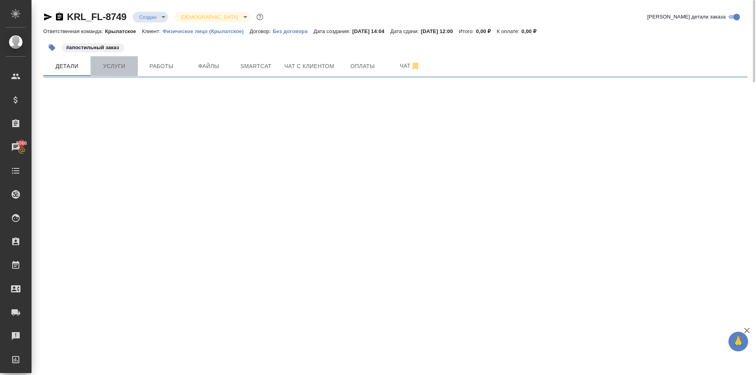
select select "RU"
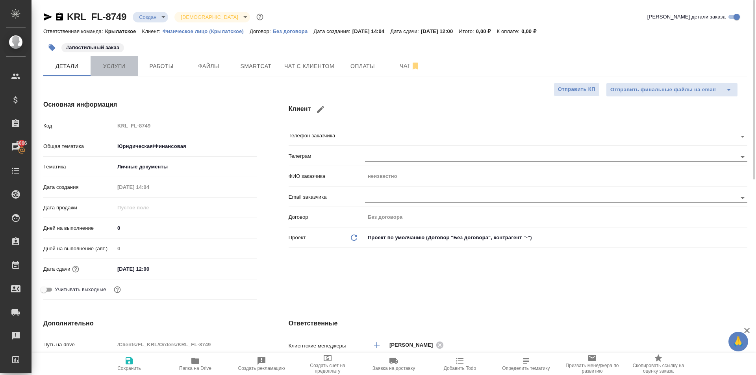
type textarea "x"
click at [126, 64] on span "Услуги" at bounding box center [114, 66] width 38 height 10
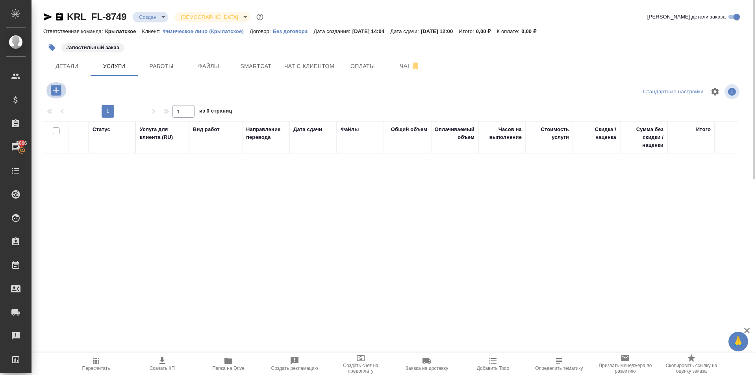
click at [61, 91] on button "button" at bounding box center [56, 90] width 22 height 16
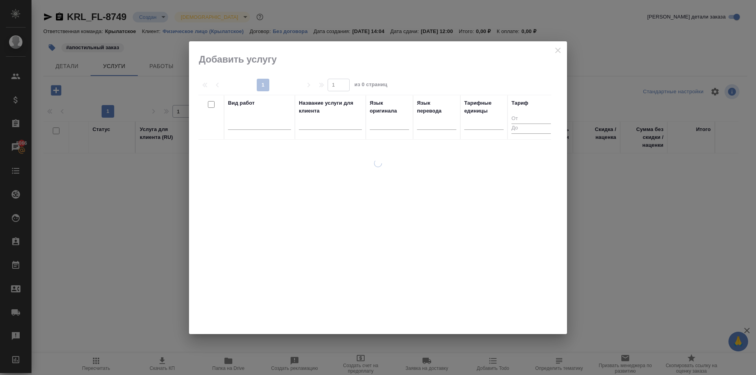
click at [272, 130] on div at bounding box center [259, 125] width 63 height 20
click at [270, 126] on div at bounding box center [259, 121] width 63 height 11
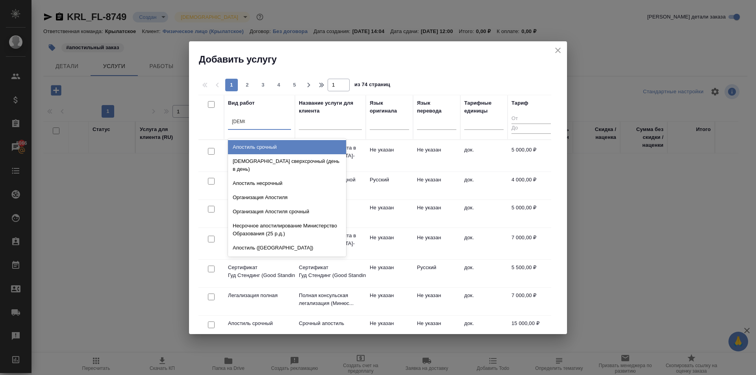
type input "апости"
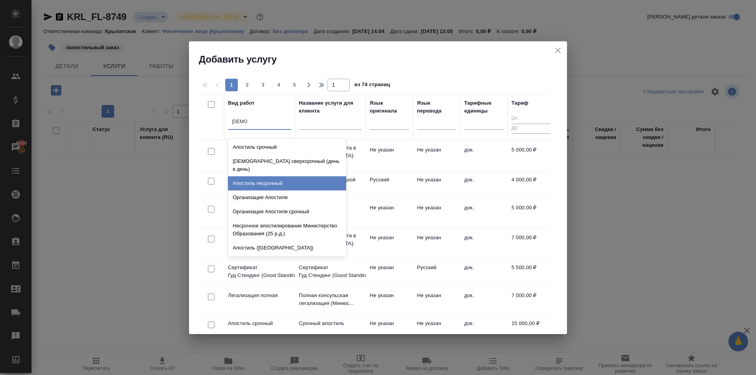
click at [304, 176] on div "Апостиль несрочный" at bounding box center [287, 183] width 118 height 14
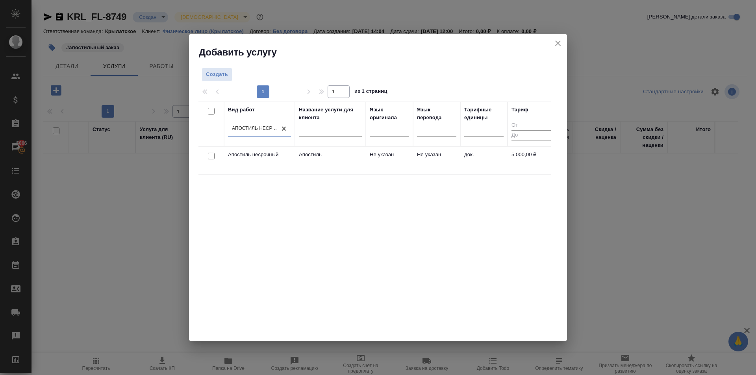
click at [374, 161] on td "Не указан" at bounding box center [389, 161] width 47 height 28
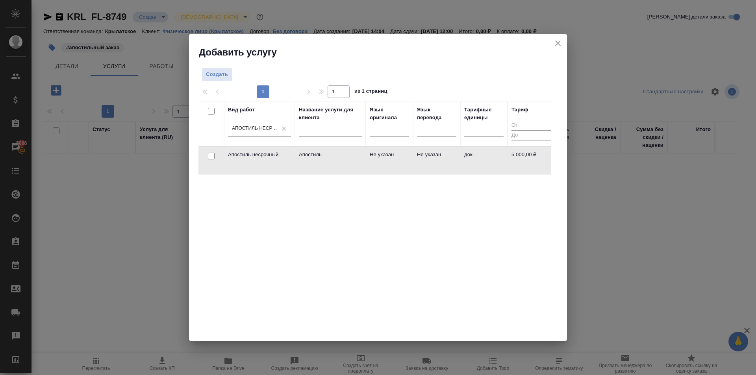
click at [374, 161] on td "Не указан" at bounding box center [389, 161] width 47 height 28
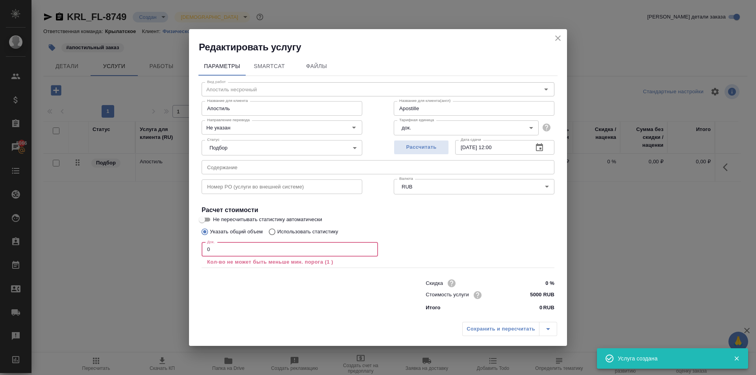
drag, startPoint x: 212, startPoint y: 252, endPoint x: 196, endPoint y: 246, distance: 17.7
click at [196, 246] on div "Параметры SmartCat Файлы Вид работ Апостиль несрочный Вид работ Название для кл…" at bounding box center [378, 186] width 378 height 265
type input "Apostille"
type input "1"
type input "Apostille"
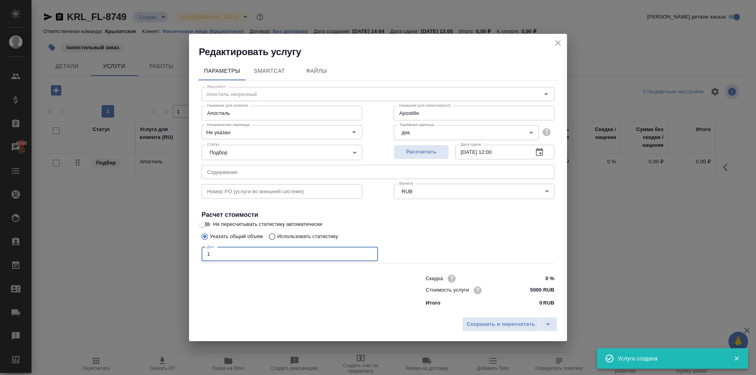
type input "1"
click at [534, 289] on input "5000 RUB" at bounding box center [540, 290] width 30 height 11
click at [534, 289] on input "5000 RUB" at bounding box center [539, 290] width 29 height 11
type input "Apostille"
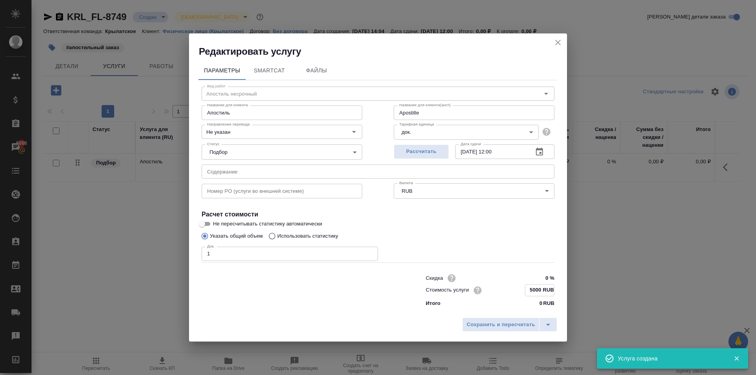
type input "4 RUB"
type input "Apostille"
type input "46 RUB"
type input "Apostille"
type input "467 RUB"
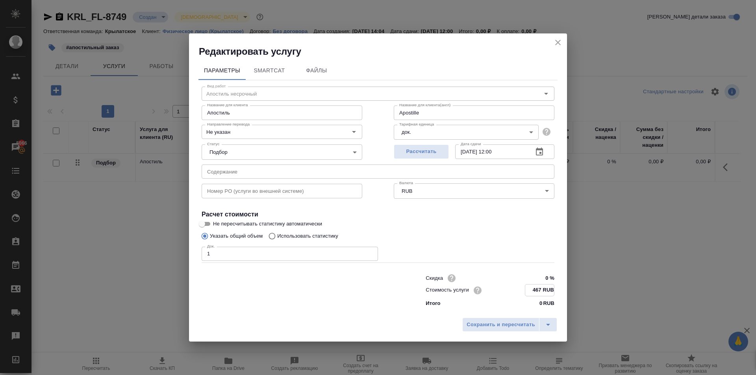
type input "Apostille"
type input "4670 RUB"
type input "Apostille"
type input "467 RUB"
type input "Apostille"
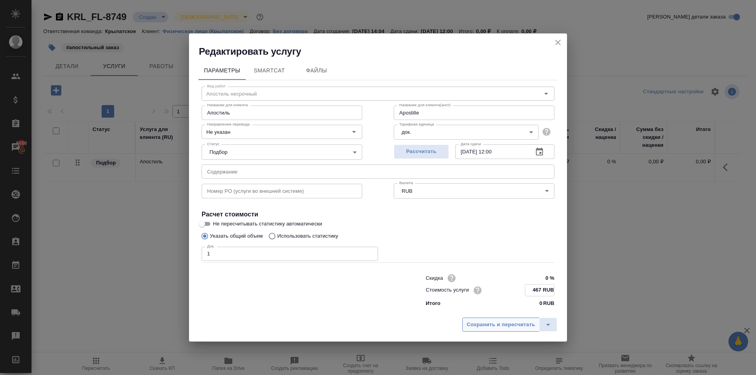
type input "46 RUB"
type input "Apostille"
type input "466 RUB"
type input "Apostille"
type input "4660 RUB"
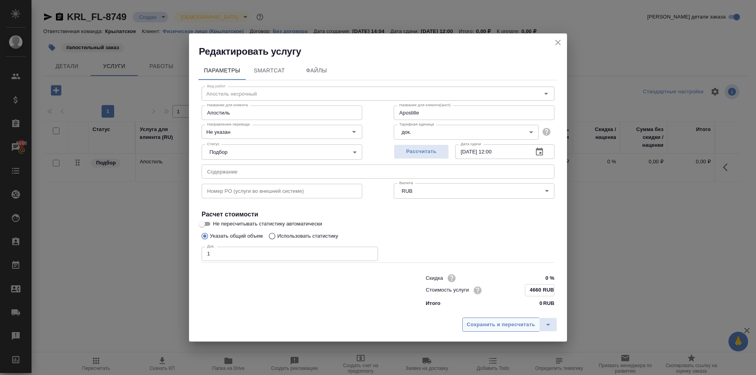
type input "Apostille"
type input "4660 RUB"
click at [501, 324] on span "Сохранить и пересчитать" at bounding box center [501, 325] width 69 height 9
type input "Apostille"
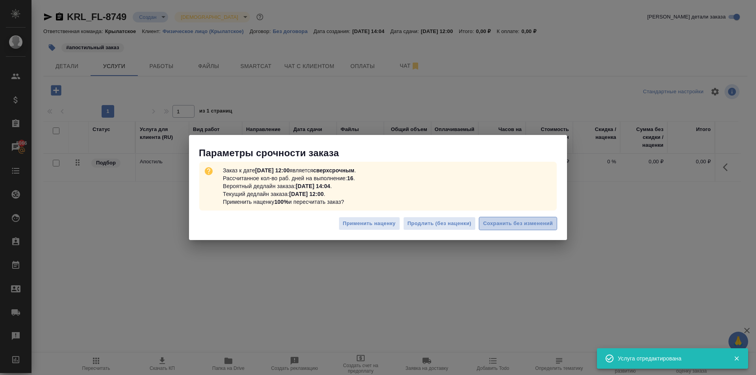
click at [515, 221] on span "Сохранить без изменений" at bounding box center [518, 223] width 70 height 9
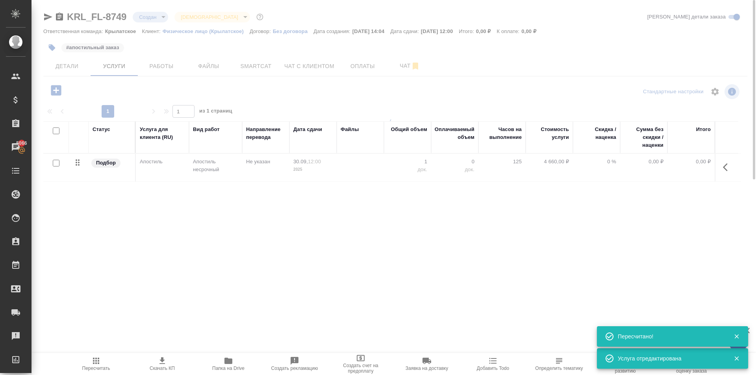
type input "urgent"
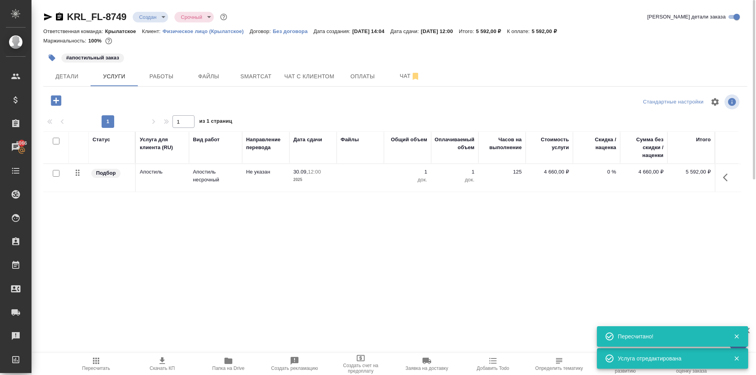
drag, startPoint x: 729, startPoint y: 172, endPoint x: 719, endPoint y: 175, distance: 10.7
click at [727, 172] on button "button" at bounding box center [727, 177] width 19 height 19
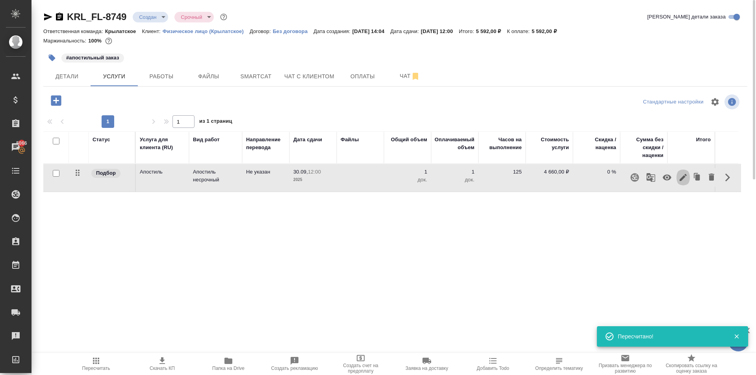
click at [683, 181] on icon "button" at bounding box center [683, 177] width 9 height 9
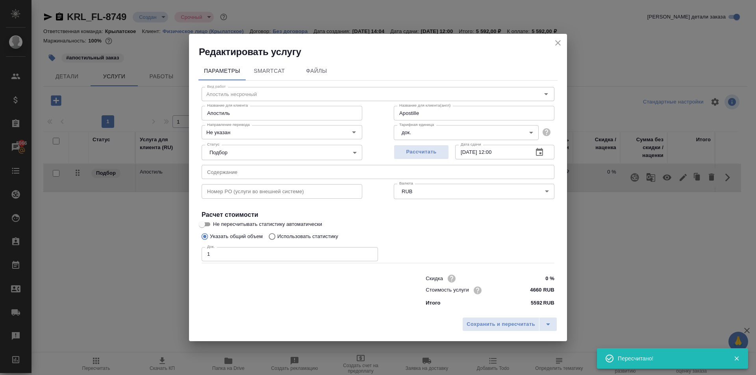
click at [547, 293] on input "4660 RUB" at bounding box center [540, 290] width 30 height 11
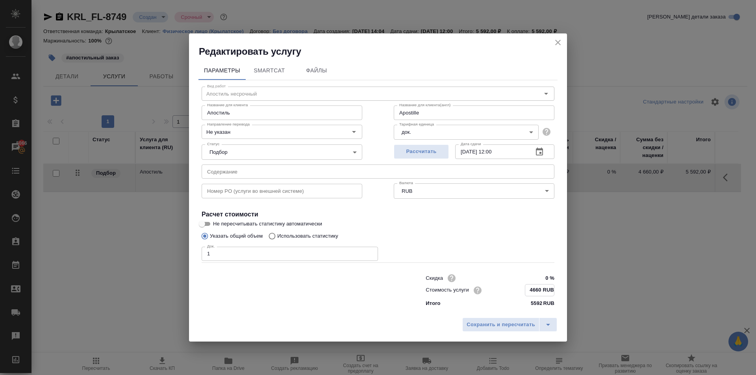
type input "Apostille"
type input "466 RUB"
type input "Apostille"
type input "4665 RUB"
type input "Apostille"
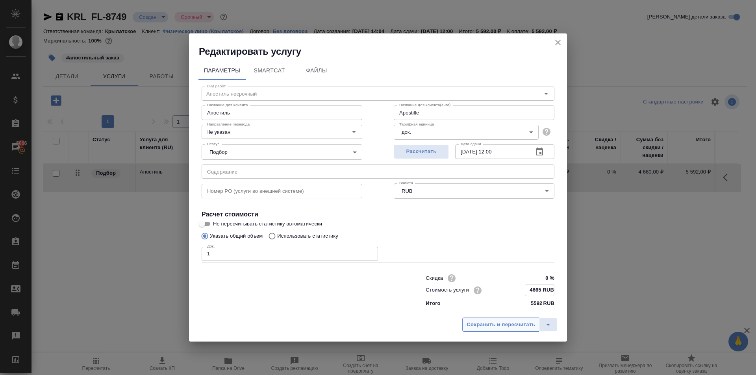
type input "4665 RUB"
click at [507, 328] on span "Сохранить и пересчитать" at bounding box center [501, 325] width 69 height 9
type input "Apostille"
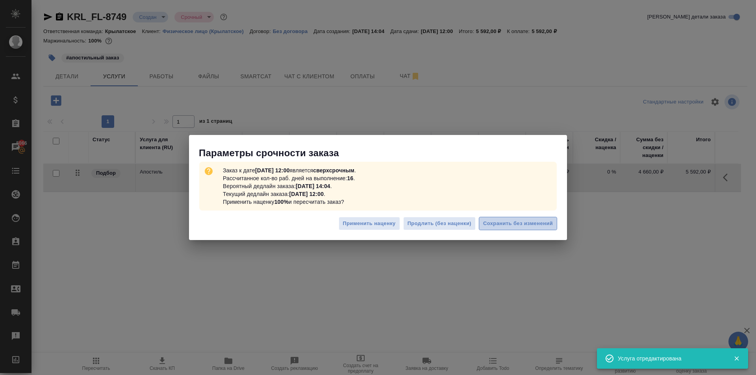
click at [531, 225] on span "Сохранить без изменений" at bounding box center [518, 223] width 70 height 9
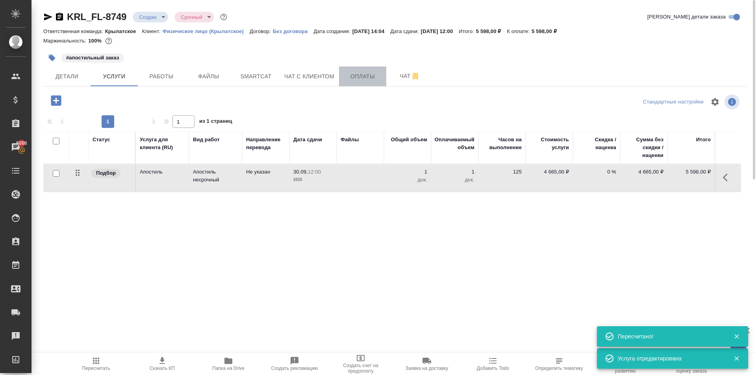
click at [365, 81] on span "Оплаты" at bounding box center [363, 77] width 38 height 10
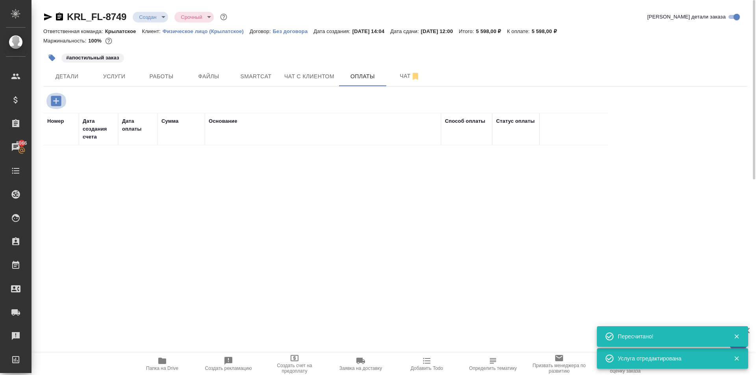
click at [46, 102] on button "button" at bounding box center [56, 101] width 22 height 16
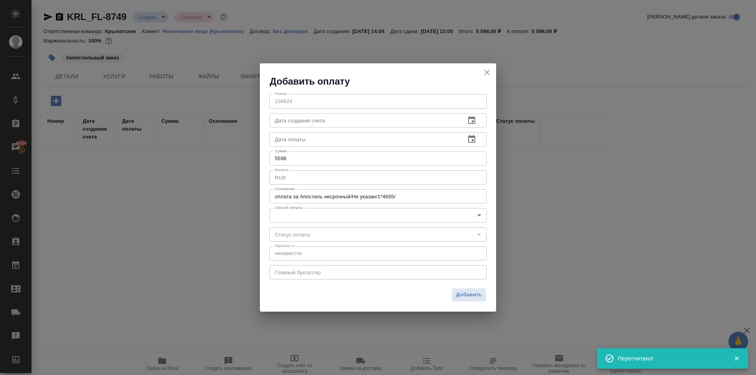
click at [302, 223] on body "🙏 .cls-1 fill:#fff; AWATERA Kasymov Timur Клиенты Спецификации Заказы 5066 Чаты…" at bounding box center [378, 187] width 756 height 375
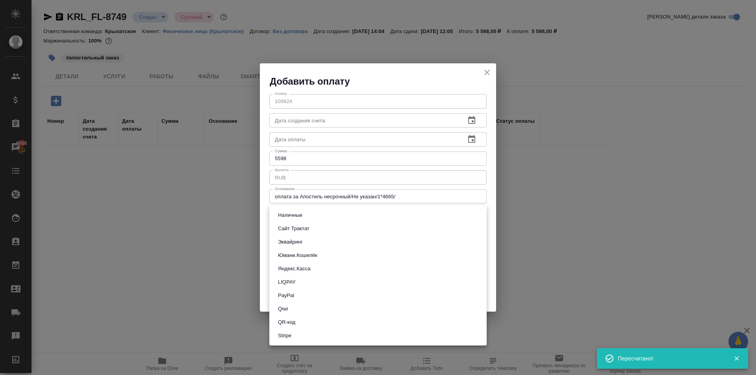
drag, startPoint x: 319, startPoint y: 242, endPoint x: 327, endPoint y: 244, distance: 7.8
click at [318, 242] on li "Эквайринг" at bounding box center [377, 242] width 217 height 13
type input "acquiring"
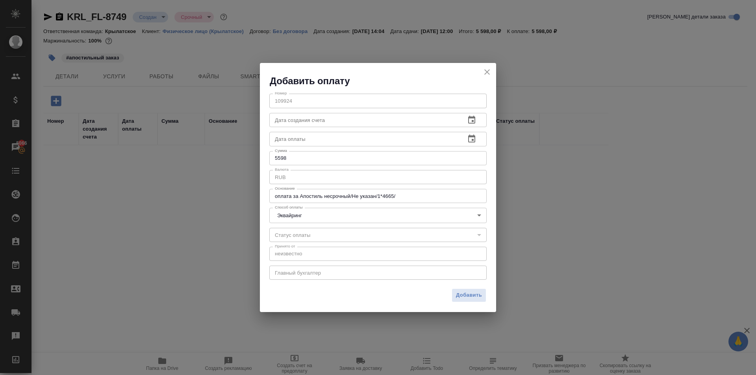
drag, startPoint x: 460, startPoint y: 291, endPoint x: 444, endPoint y: 154, distance: 138.8
click at [403, 187] on div "Добавить оплату Номер 109924 Номер Дата создания счета Дата создания счета Дата…" at bounding box center [378, 187] width 236 height 249
click at [471, 140] on icon "button" at bounding box center [471, 138] width 9 height 9
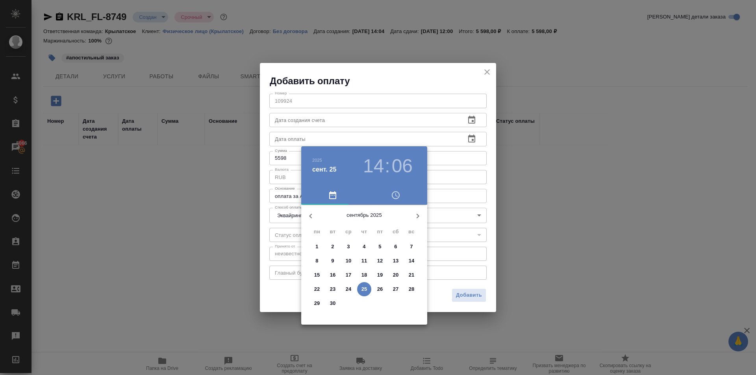
click at [470, 287] on div at bounding box center [378, 187] width 756 height 375
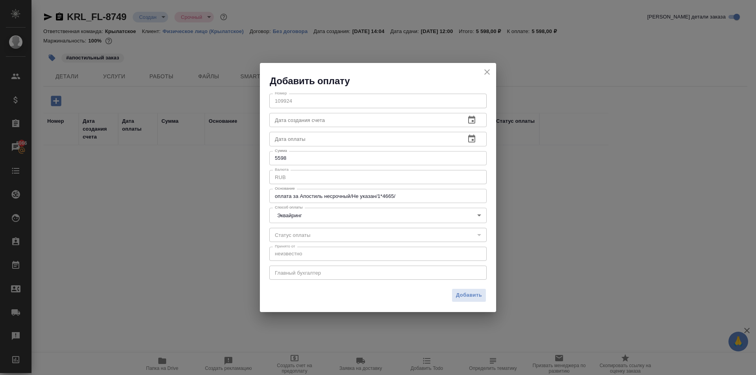
click at [475, 298] on div "2025 сент. 25 14 : 06 сентябрь 2025 пн вт ср чт пт сб вс 1 2 3 4 5 6 7 8 9 10 1…" at bounding box center [378, 187] width 756 height 375
click at [474, 298] on span "Добавить" at bounding box center [469, 295] width 26 height 9
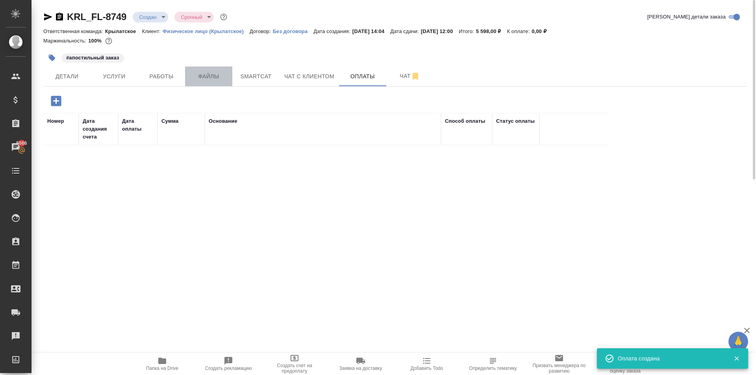
click at [210, 78] on span "Файлы" at bounding box center [209, 77] width 38 height 10
click at [158, 78] on span "Работы" at bounding box center [162, 77] width 38 height 10
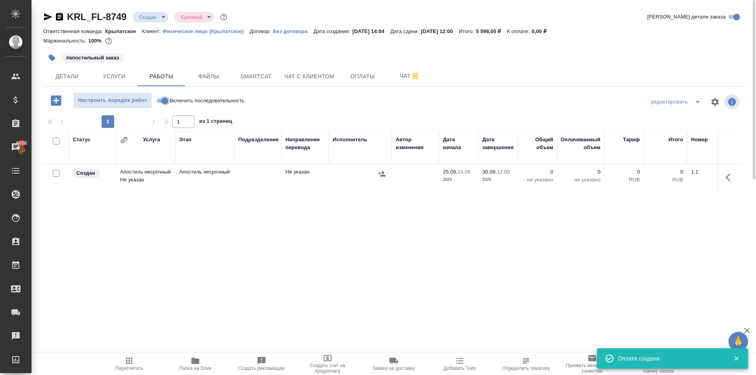
click at [165, 101] on input "Включить последовательность" at bounding box center [165, 100] width 28 height 9
checkbox input "true"
click at [730, 172] on button "button" at bounding box center [730, 177] width 19 height 19
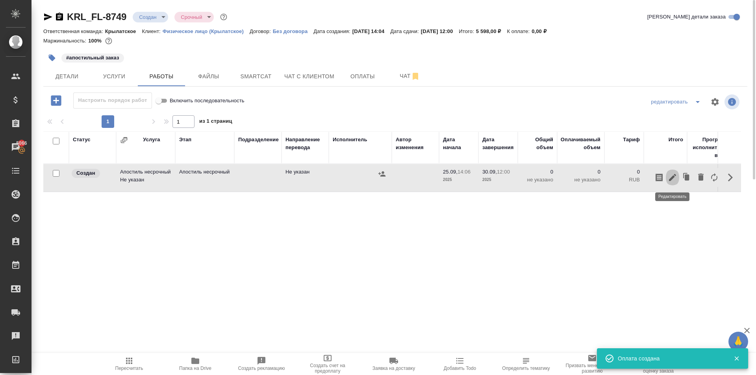
click at [672, 179] on icon "button" at bounding box center [672, 177] width 7 height 7
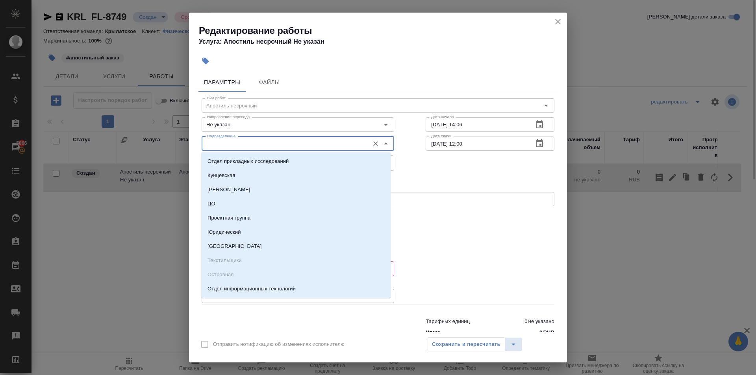
click at [304, 140] on input "Подразделение" at bounding box center [284, 143] width 161 height 9
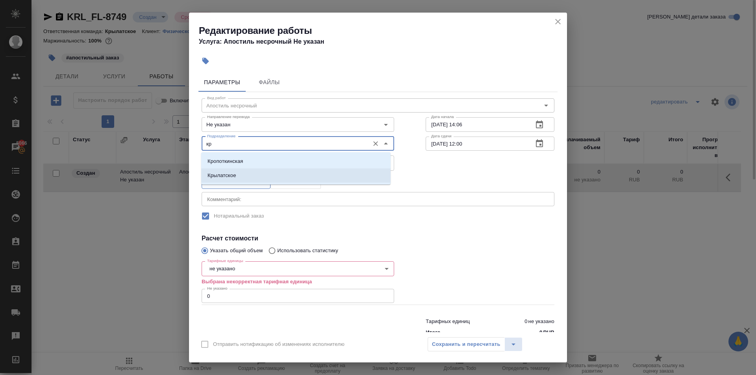
drag, startPoint x: 227, startPoint y: 170, endPoint x: 231, endPoint y: 175, distance: 6.5
click at [229, 173] on li "Крылатское" at bounding box center [295, 176] width 189 height 14
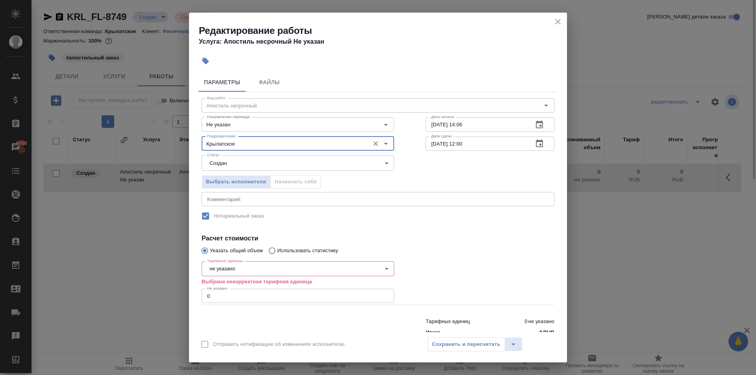
type input "Крылатское"
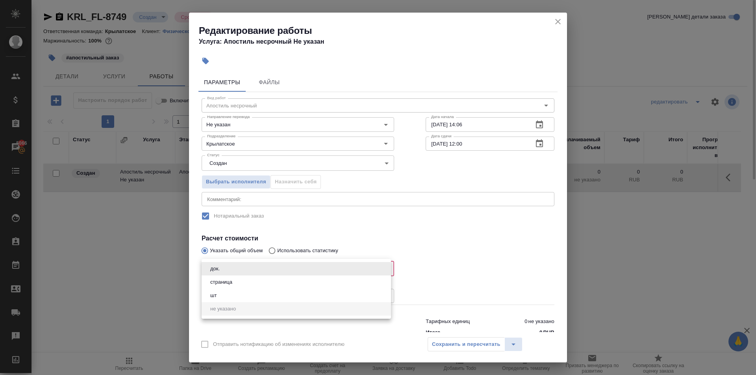
click at [226, 271] on body "🙏 .cls-1 fill:#fff; AWATERA Kasymov Timur Клиенты Спецификации Заказы 5066 Чаты…" at bounding box center [378, 187] width 756 height 375
click at [238, 271] on li "док." at bounding box center [296, 268] width 189 height 13
type input "5a8b1489cc6b4906c91bfd8b"
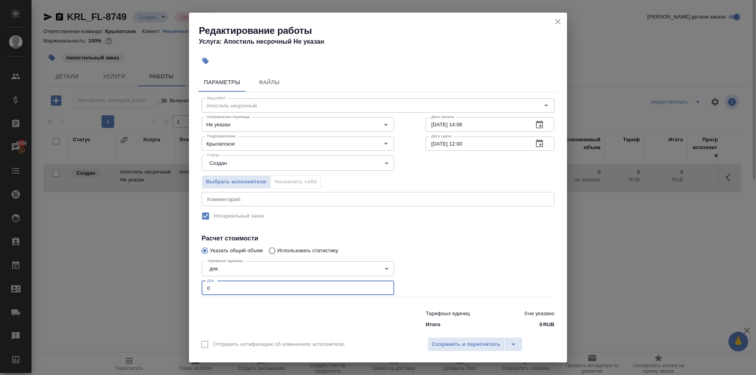
drag, startPoint x: 218, startPoint y: 286, endPoint x: 180, endPoint y: 284, distance: 38.3
click at [180, 284] on div "Редактирование работы Услуга: Апостиль несрочный Не указан Параметры Файлы Вид …" at bounding box center [378, 187] width 756 height 375
type input "1"
click at [462, 354] on div "Отправить нотификацию об изменениях исполнителю Сохранить и пересчитать" at bounding box center [378, 347] width 378 height 30
drag, startPoint x: 458, startPoint y: 346, endPoint x: 332, endPoint y: 254, distance: 156.5
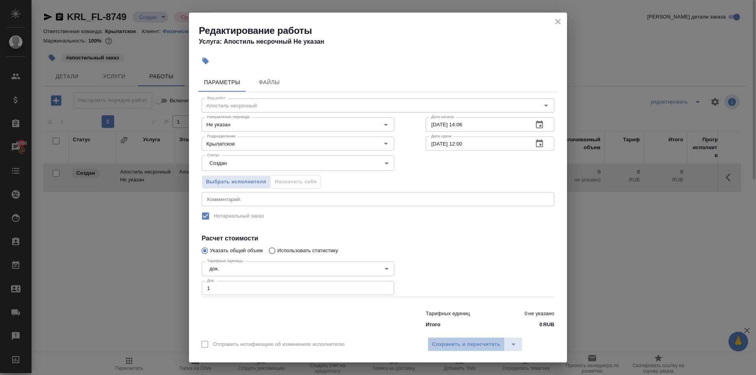
click at [458, 346] on span "Сохранить и пересчитать" at bounding box center [466, 344] width 69 height 9
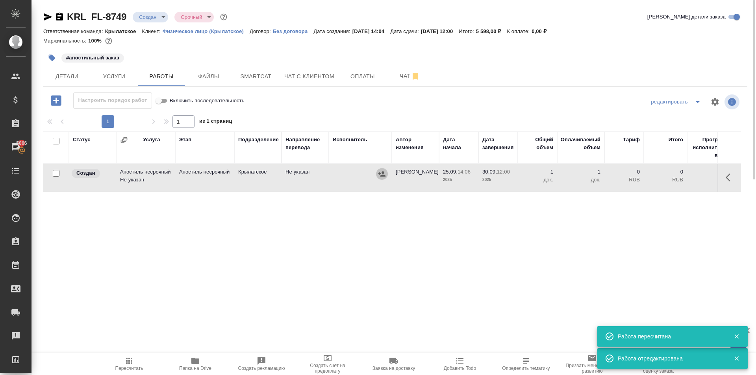
click at [384, 172] on icon "button" at bounding box center [382, 173] width 7 height 5
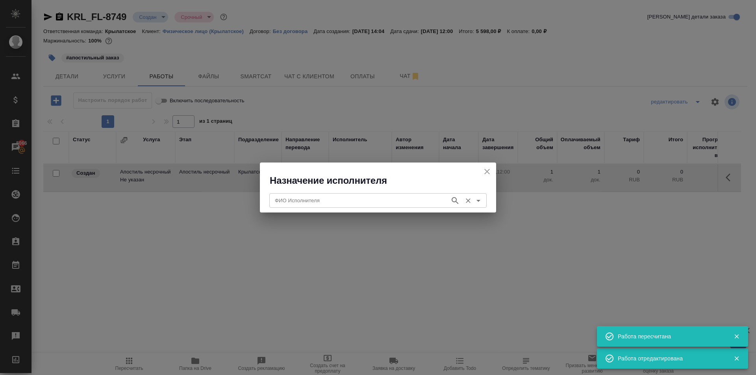
click at [341, 201] on input "ФИО Исполнителя" at bounding box center [359, 200] width 174 height 9
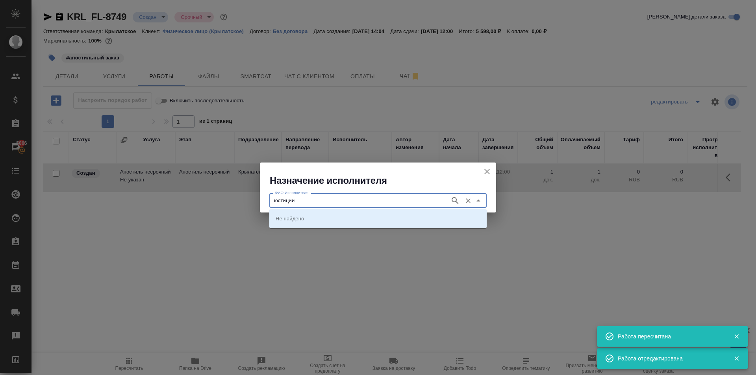
type input "юстиции"
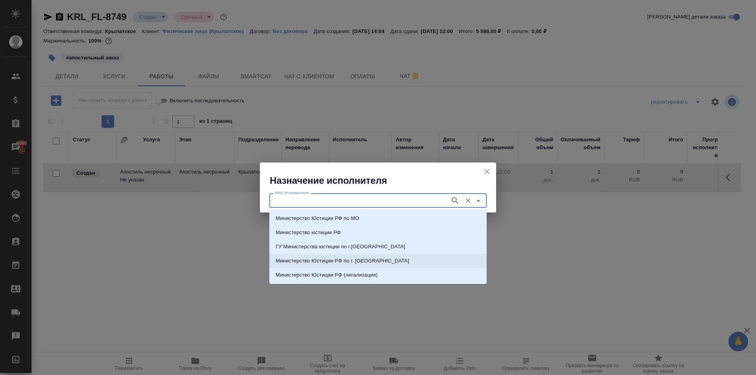
click at [402, 262] on li "Министерство Юстиции РФ по г. Москве" at bounding box center [377, 261] width 217 height 14
type input "Министерство Юстиции РФ по г. Москве"
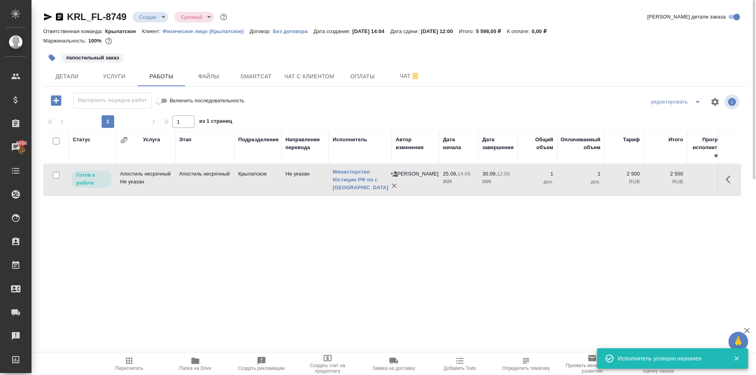
click at [124, 357] on span "Пересчитать" at bounding box center [129, 363] width 57 height 15
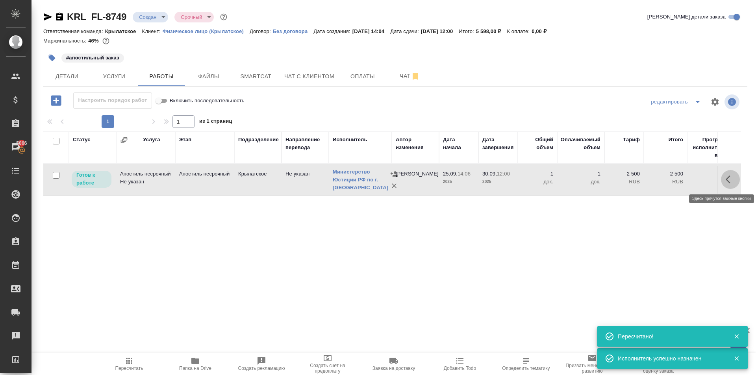
click at [729, 185] on button "button" at bounding box center [730, 179] width 19 height 19
click at [672, 180] on icon "button" at bounding box center [672, 179] width 7 height 7
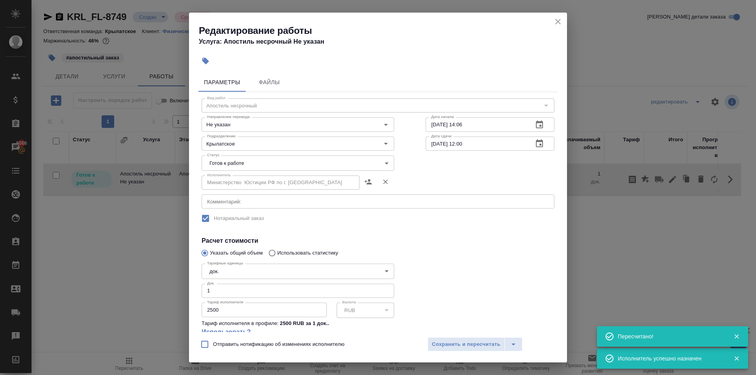
click at [364, 153] on div "Статус Готов к работе readyForWork Статус" at bounding box center [298, 162] width 224 height 51
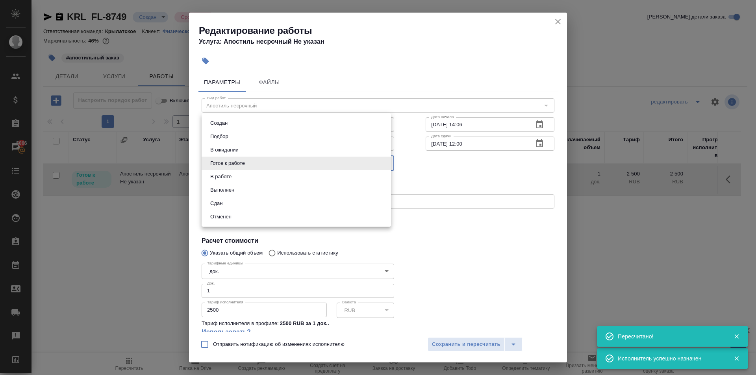
drag, startPoint x: 365, startPoint y: 167, endPoint x: 364, endPoint y: 172, distance: 5.5
click at [364, 166] on body "🙏 .cls-1 fill:#fff; AWATERA Kasymov Timur Клиенты Спецификации Заказы 5066 Чаты…" at bounding box center [378, 187] width 756 height 375
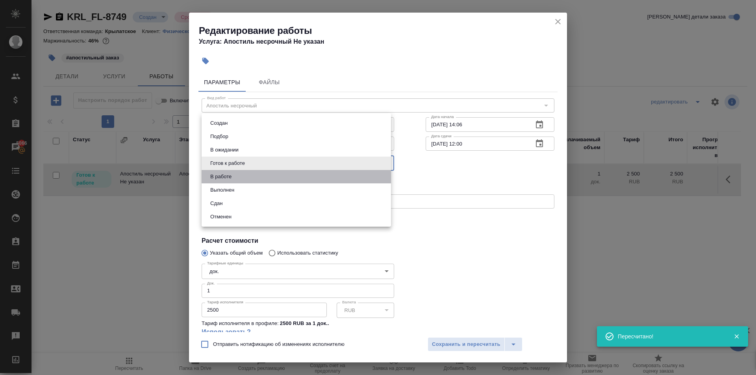
click at [363, 183] on li "В работе" at bounding box center [296, 176] width 189 height 13
type input "inProgress"
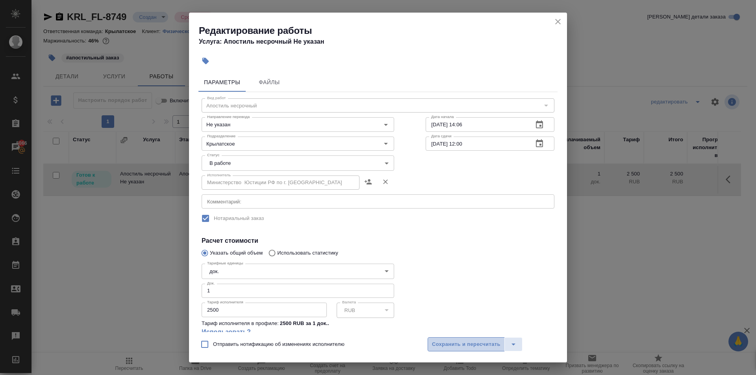
drag, startPoint x: 477, startPoint y: 346, endPoint x: 479, endPoint y: 342, distance: 4.1
click at [476, 345] on span "Сохранить и пересчитать" at bounding box center [466, 344] width 69 height 9
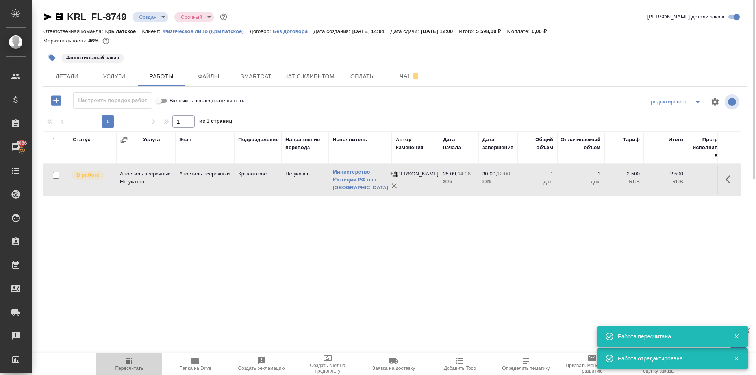
click at [140, 355] on button "Пересчитать" at bounding box center [129, 364] width 66 height 22
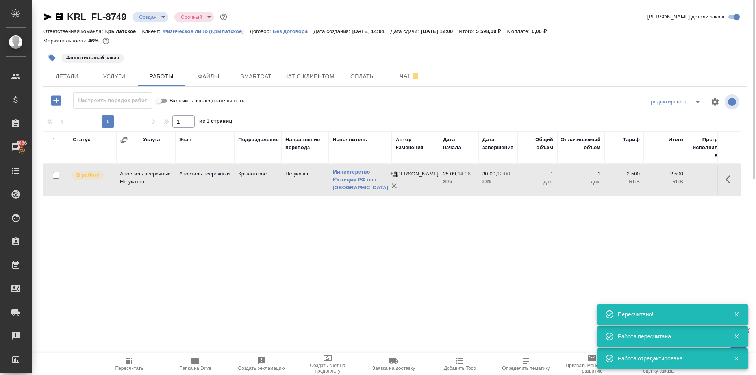
click at [76, 86] on hr at bounding box center [395, 86] width 704 height 0
drag, startPoint x: 82, startPoint y: 89, endPoint x: 73, endPoint y: 75, distance: 16.8
click at [81, 87] on div "KRL_FL-8749 Создан new Срочный urgent Кратко детали заказа Ответственная команд…" at bounding box center [395, 164] width 713 height 329
click at [72, 74] on span "Детали" at bounding box center [67, 77] width 38 height 10
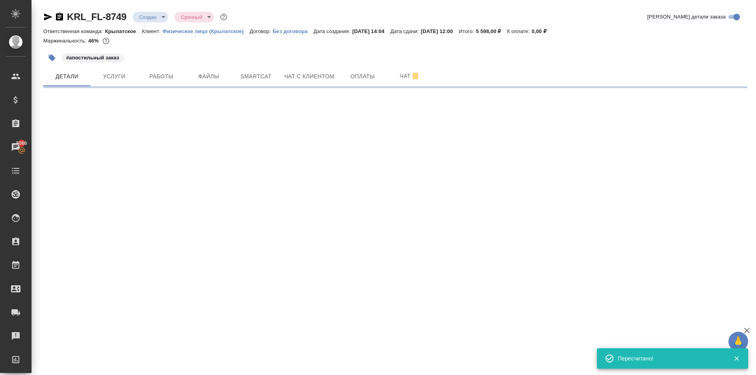
select select "RU"
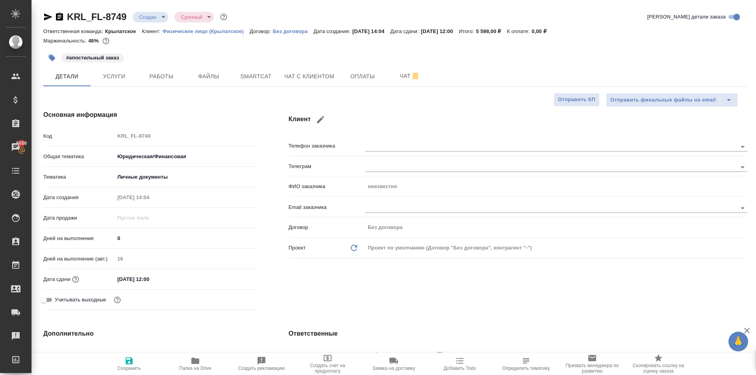
type textarea "x"
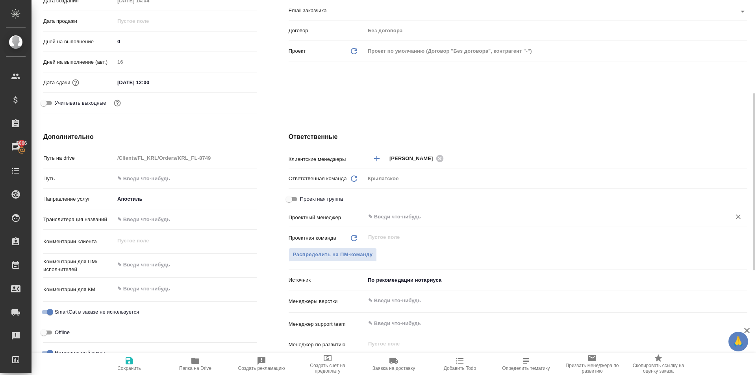
click at [410, 211] on div "​" at bounding box center [556, 217] width 382 height 14
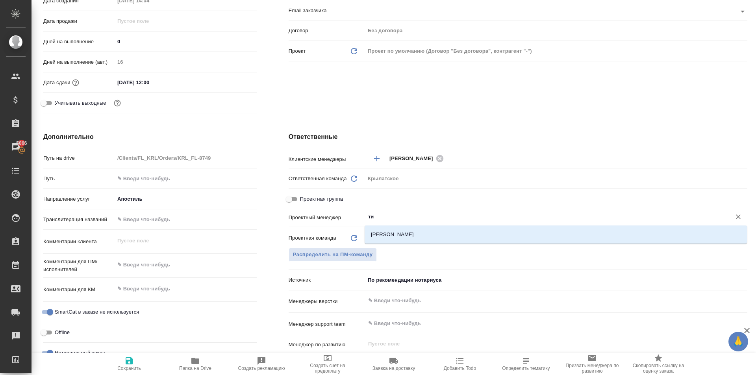
type input "тим"
drag, startPoint x: 419, startPoint y: 231, endPoint x: 379, endPoint y: 256, distance: 47.1
click at [419, 231] on li "[PERSON_NAME]" at bounding box center [556, 235] width 382 height 14
type textarea "x"
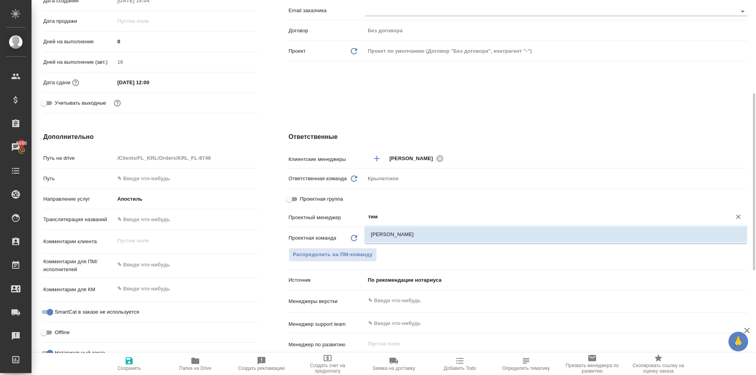
type textarea "x"
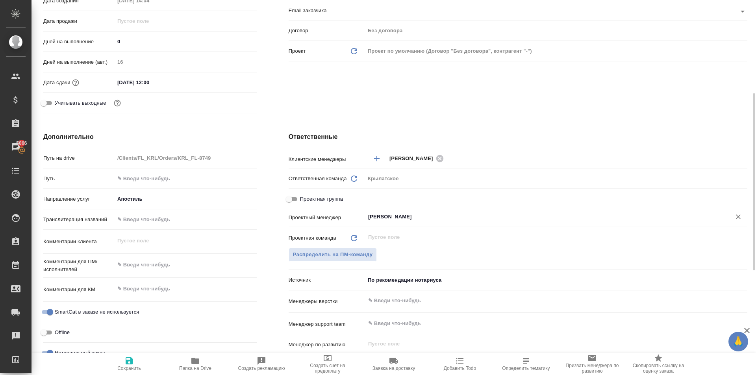
type input "[PERSON_NAME]"
click at [131, 357] on icon "button" at bounding box center [128, 360] width 9 height 9
type textarea "x"
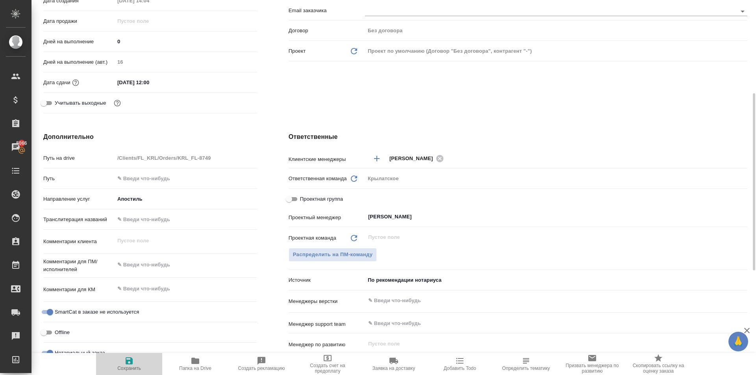
type textarea "x"
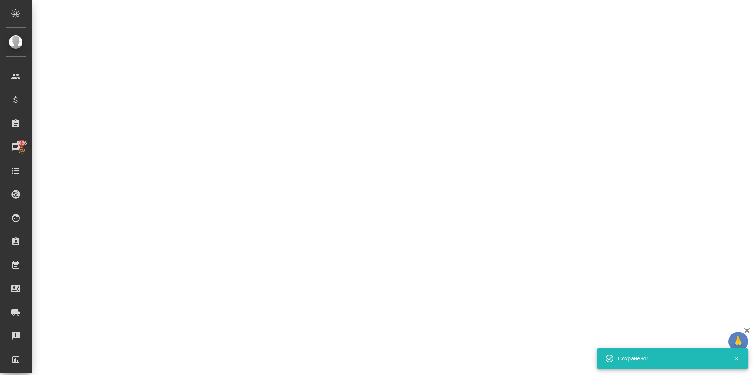
select select "RU"
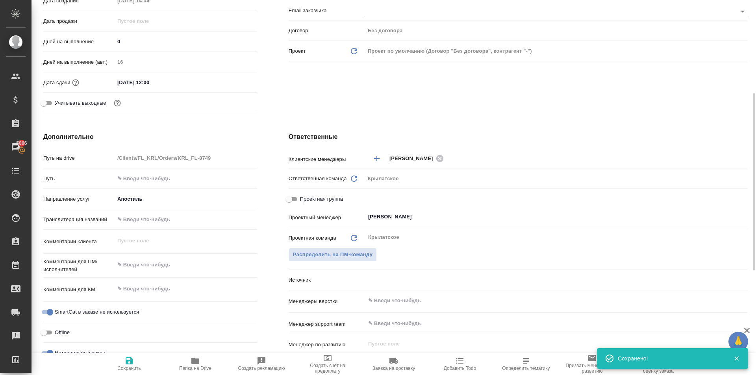
type textarea "x"
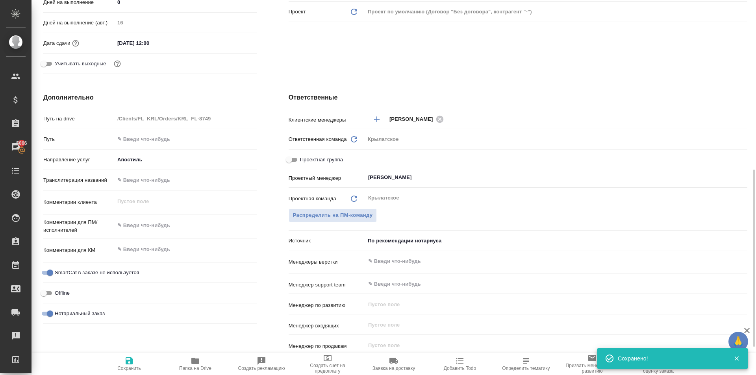
scroll to position [276, 0]
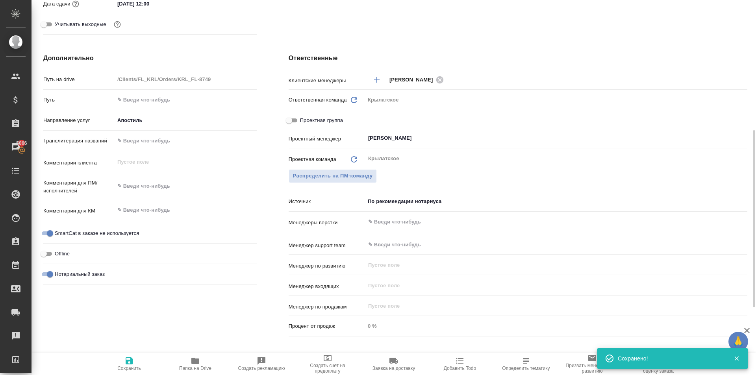
type textarea "x"
click at [169, 215] on textarea at bounding box center [186, 210] width 143 height 13
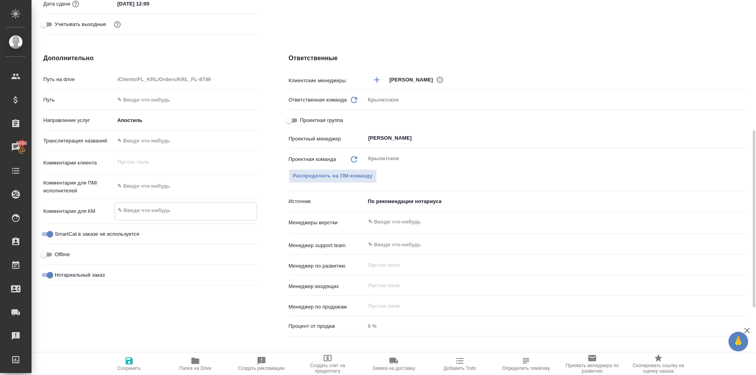
type textarea "x"
type textarea "Н"
type textarea "x"
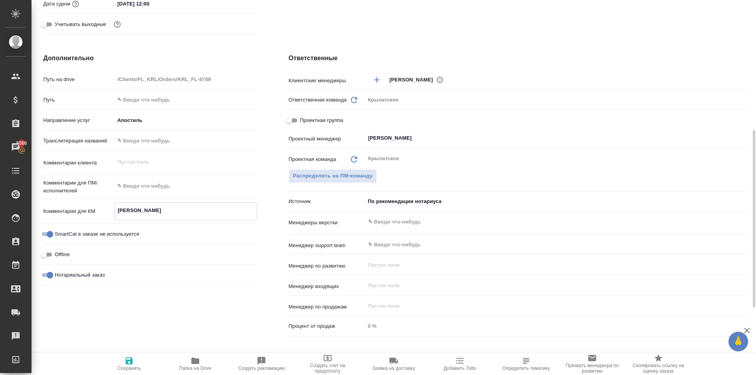
type textarea "x"
type textarea "НО"
type textarea "x"
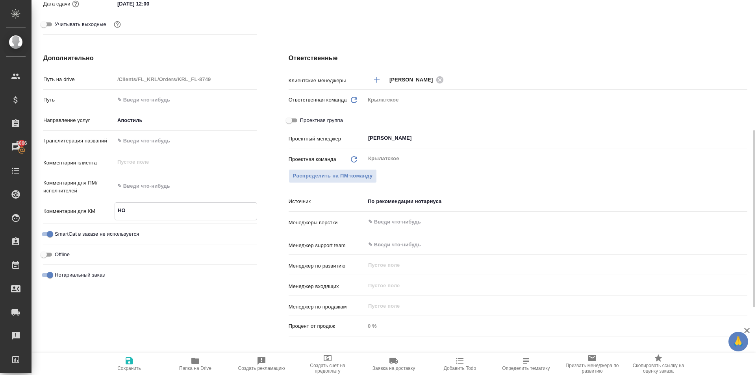
type textarea "НОТ"
type textarea "x"
type textarea "НОТЭ"
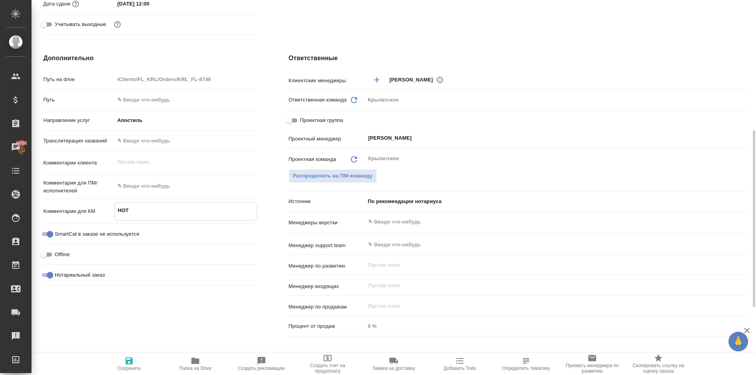
type textarea "x"
type textarea "НОТ"
type textarea "x"
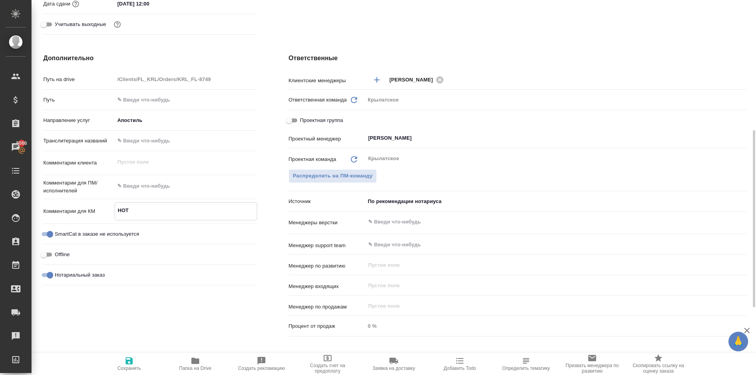
type textarea "НОТ"
type textarea "x"
type textarea "НОТ"
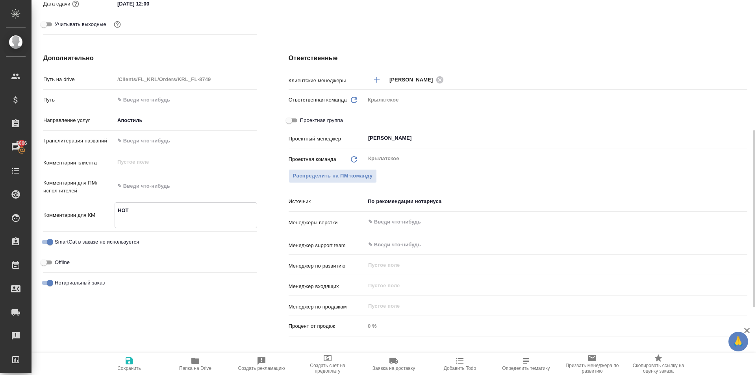
type textarea "x"
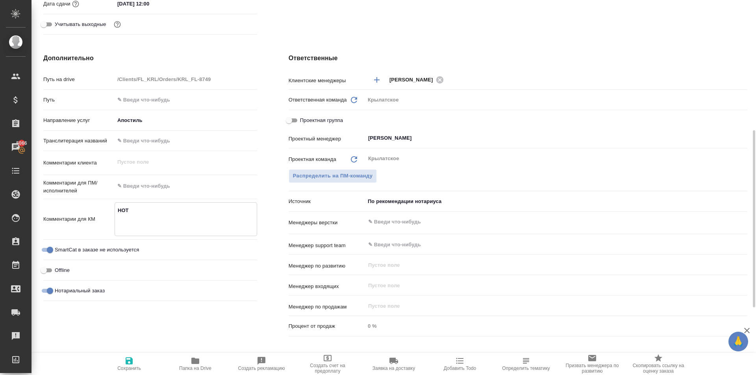
type textarea "НОТ"
type textarea "x"
type textarea "[PERSON_NAME]"
type textarea "x"
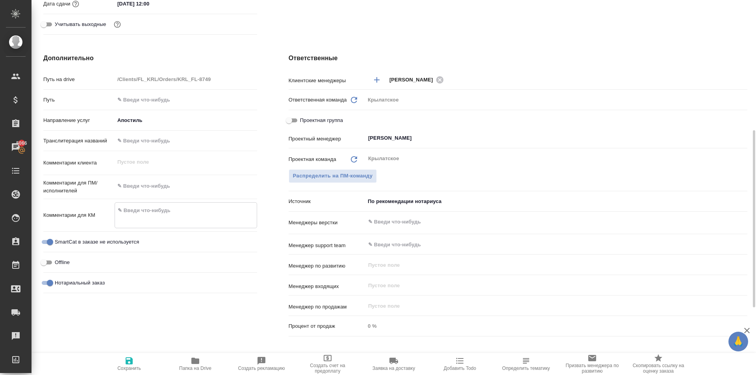
type textarea "x"
type textarea "А"
type textarea "x"
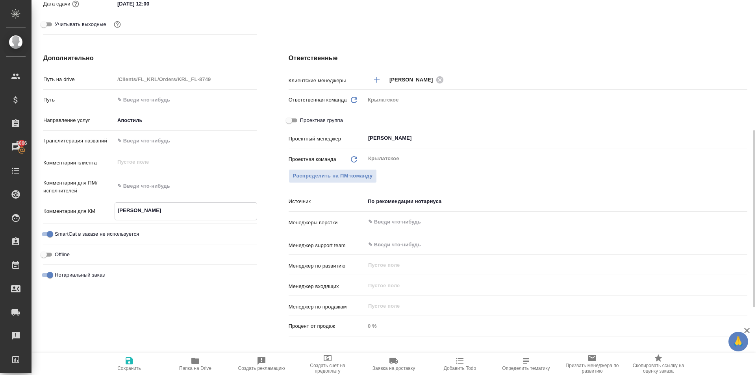
type textarea "x"
type textarea "Ап"
type textarea "x"
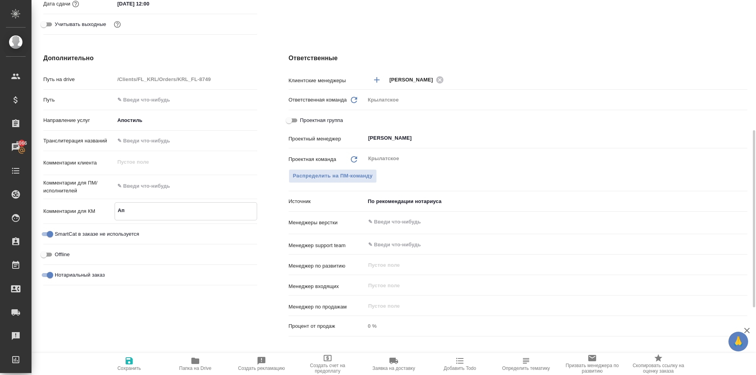
type textarea "x"
type textarea "Апо"
type textarea "x"
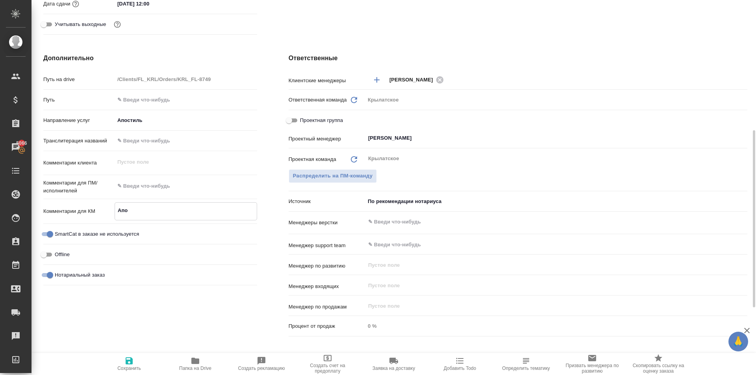
type textarea "Апос"
type textarea "x"
type textarea "Апост"
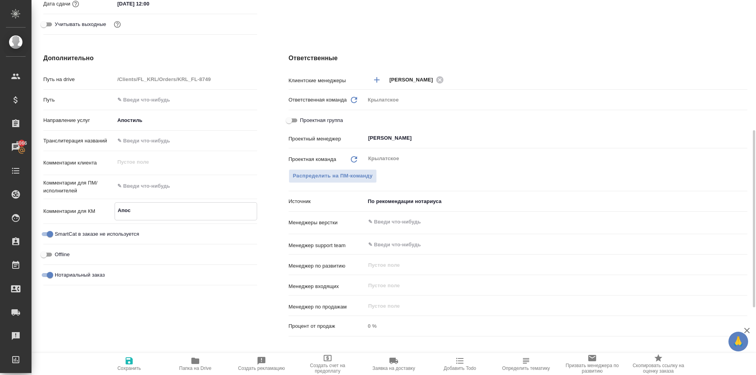
type textarea "x"
type textarea "Апости"
type textarea "x"
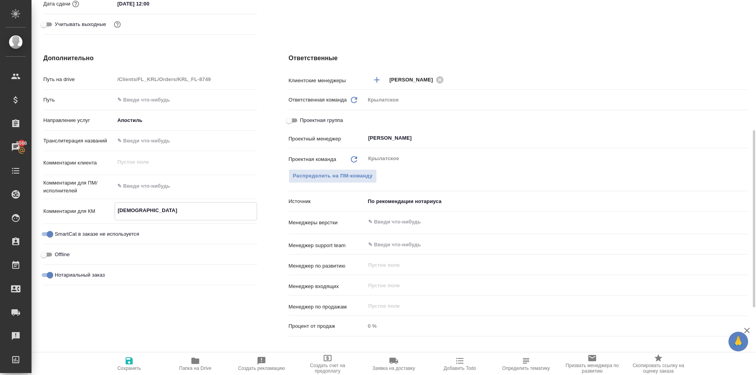
type textarea "x"
type textarea "Апостил"
type textarea "x"
type textarea "Апостиль джля"
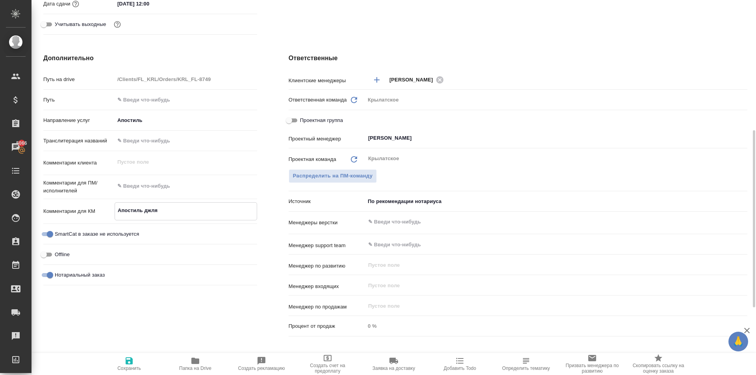
type textarea "x"
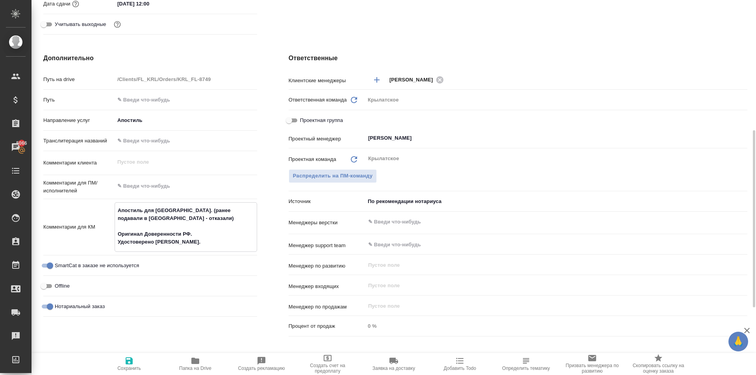
click at [134, 363] on span "Сохранить" at bounding box center [129, 363] width 57 height 15
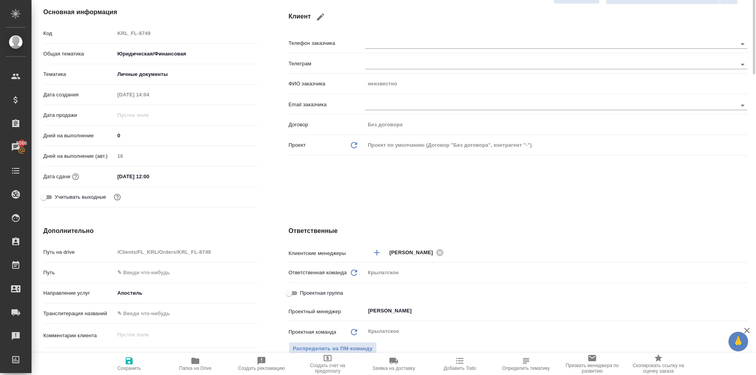
scroll to position [0, 0]
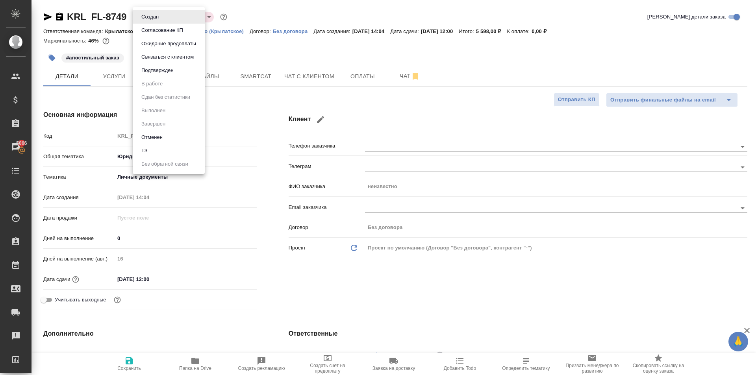
drag, startPoint x: 145, startPoint y: 14, endPoint x: 160, endPoint y: 59, distance: 47.5
click at [148, 17] on body "🙏 .cls-1 fill:#fff; AWATERA Kasymov Timur Клиенты Спецификации Заказы 5066 Чаты…" at bounding box center [378, 187] width 756 height 375
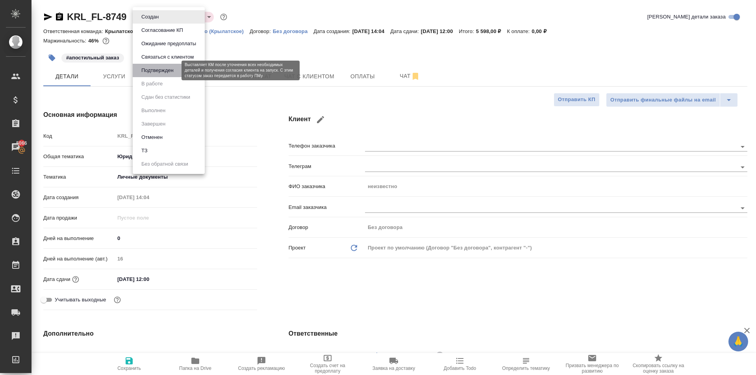
click at [155, 71] on button "Подтвержден" at bounding box center [157, 70] width 37 height 9
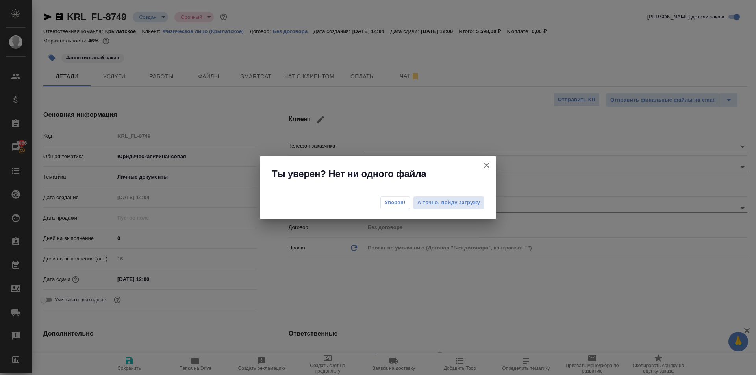
click at [382, 206] on button "Уверен!" at bounding box center [395, 203] width 30 height 13
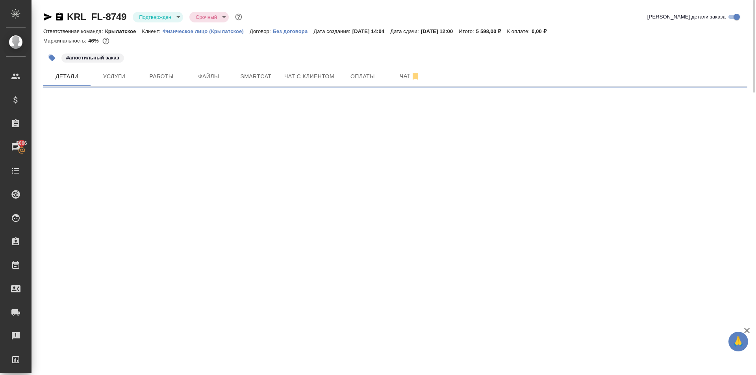
click at [178, 15] on body "🙏 .cls-1 fill:#fff; AWATERA Kasymov Timur Клиенты Спецификации Заказы 5066 Чаты…" at bounding box center [378, 187] width 756 height 375
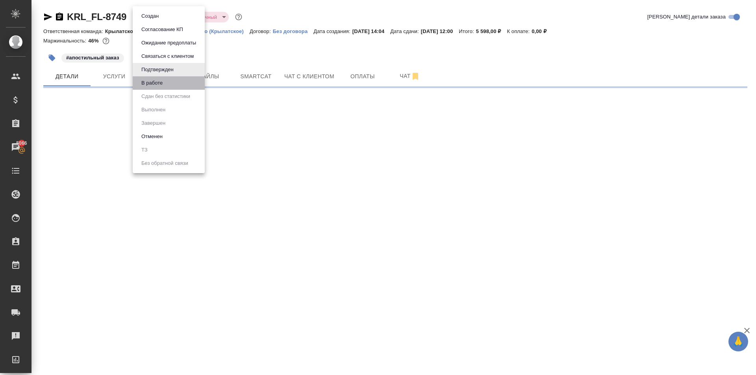
click at [187, 88] on li "В работе" at bounding box center [169, 82] width 72 height 13
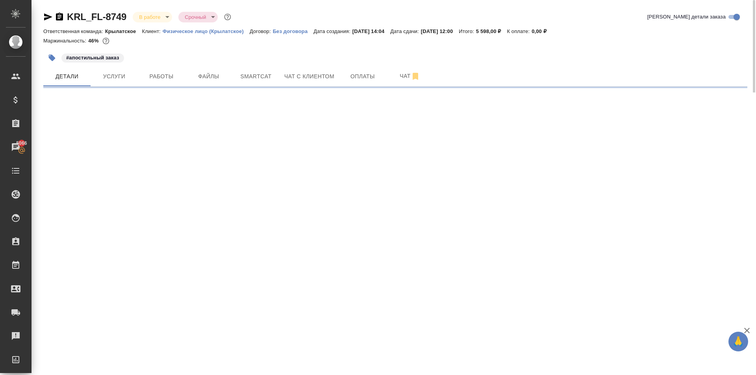
click at [167, 21] on body "🙏 .cls-1 fill:#fff; AWATERA Kasymov Timur Клиенты Спецификации Заказы 5066 Чаты…" at bounding box center [378, 187] width 756 height 375
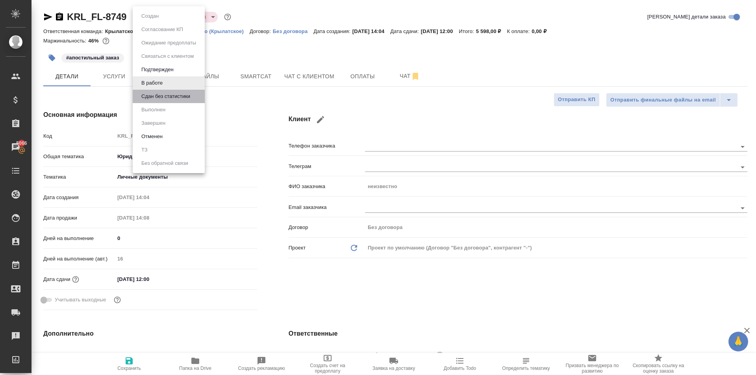
click at [186, 102] on li "Сдан без статистики" at bounding box center [169, 96] width 72 height 13
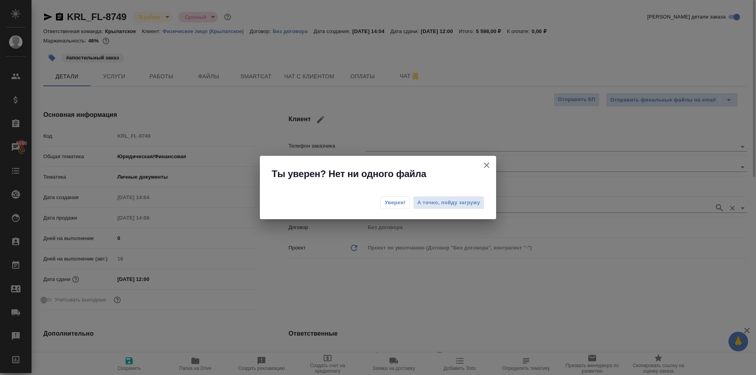
click at [406, 208] on button "Уверен!" at bounding box center [395, 203] width 30 height 13
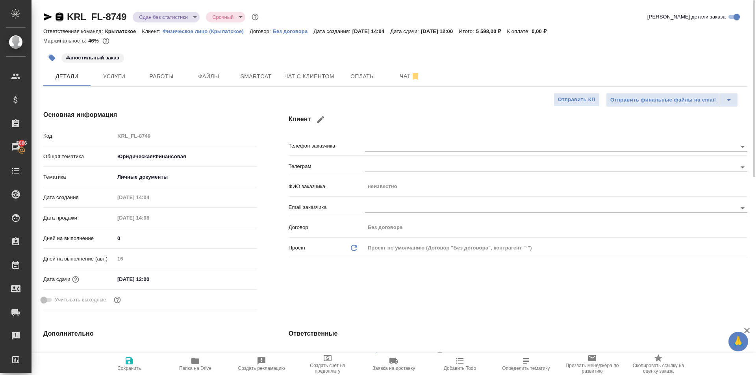
click at [57, 13] on icon "button" at bounding box center [59, 16] width 9 height 9
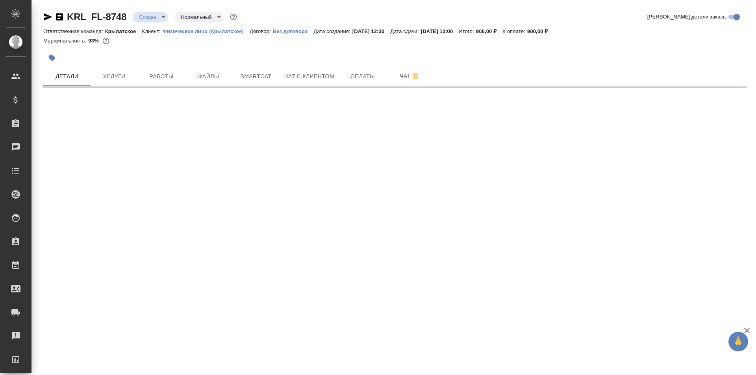
select select "RU"
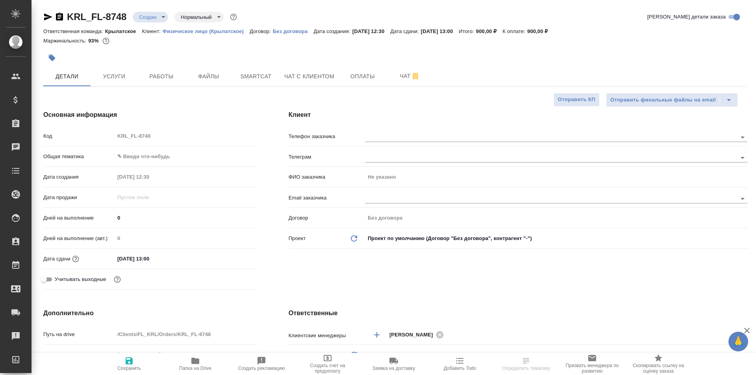
type textarea "x"
drag, startPoint x: 165, startPoint y: 149, endPoint x: 165, endPoint y: 154, distance: 4.7
click at [165, 154] on div "Код KRL_FL-8748 Общая тематика ✎ Введи что-нибудь Дата создания [DATE] 12:30 Да…" at bounding box center [150, 211] width 214 height 164
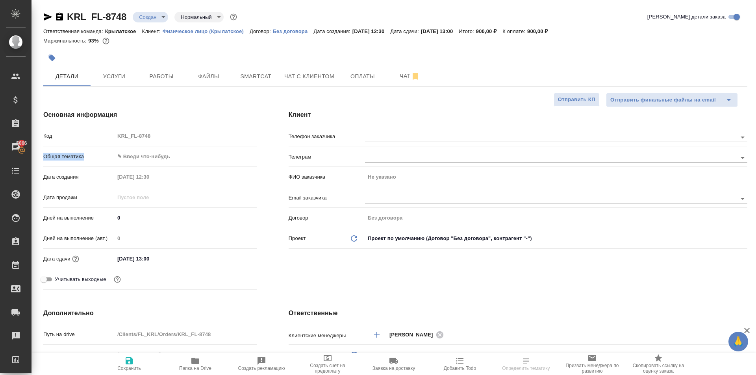
click at [166, 154] on body "🙏 .cls-1 fill:#fff; AWATERA Kasymov Timur Клиенты Спецификации Заказы 5066 Чаты…" at bounding box center [378, 187] width 756 height 375
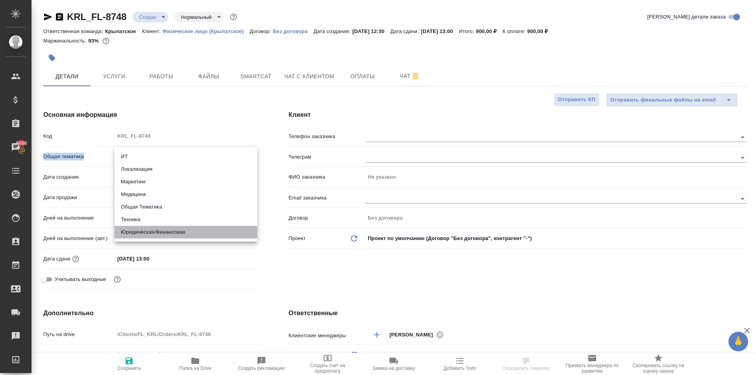
click at [173, 229] on li "Юридическая/Финансовая" at bounding box center [186, 232] width 143 height 13
type input "yr-fn"
type textarea "x"
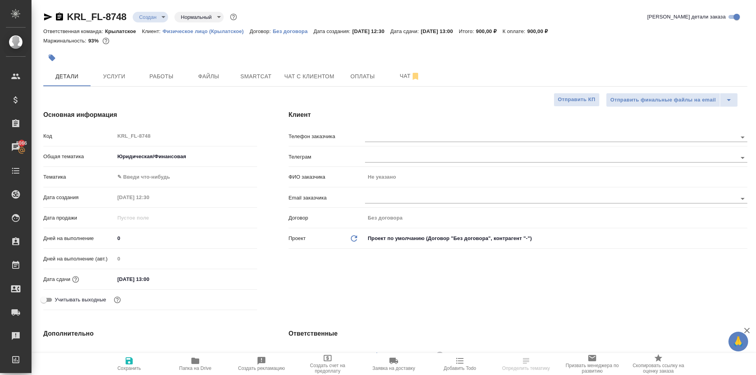
click at [146, 169] on div "Общая тематика Юридическая/Финансовая yr-fn" at bounding box center [150, 160] width 214 height 20
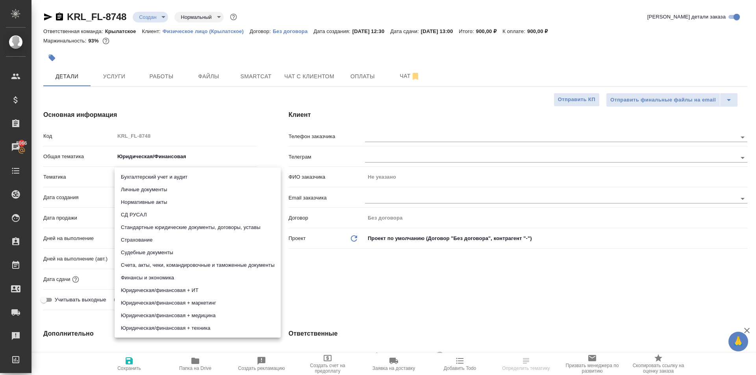
drag, startPoint x: 145, startPoint y: 178, endPoint x: 143, endPoint y: 189, distance: 11.5
click at [144, 178] on body "🙏 .cls-1 fill:#fff; AWATERA Kasymov Timur Клиенты Спецификации Заказы 5066 Чаты…" at bounding box center [378, 187] width 756 height 375
click at [143, 191] on li "Личные документы" at bounding box center [198, 190] width 166 height 13
type textarea "x"
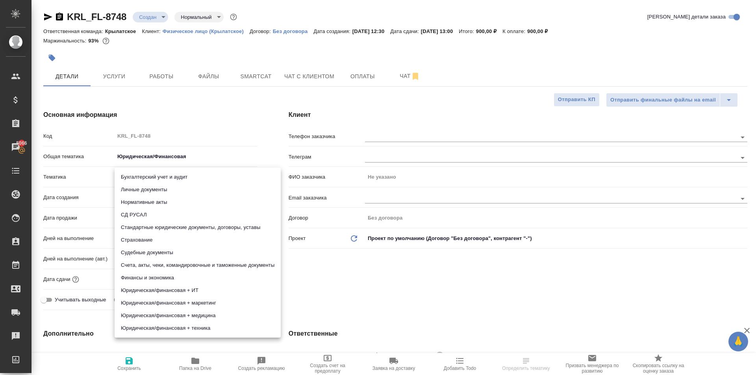
type textarea "x"
type input "5a8b8b956a9677013d343cfe"
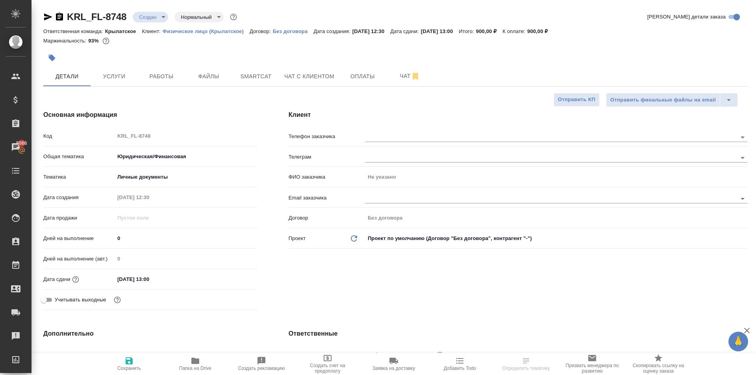
click at [136, 358] on span "Сохранить" at bounding box center [129, 363] width 57 height 15
type textarea "x"
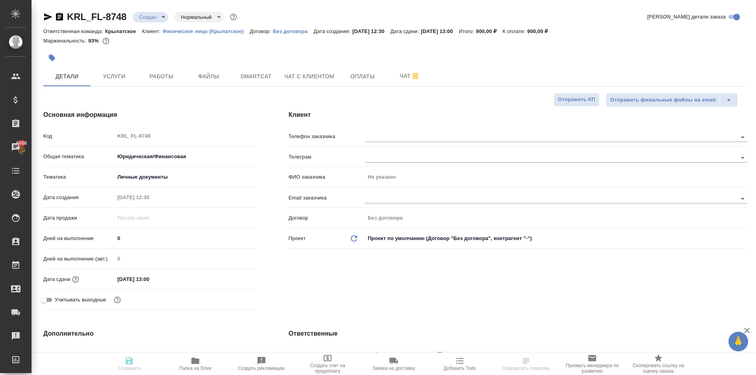
type textarea "x"
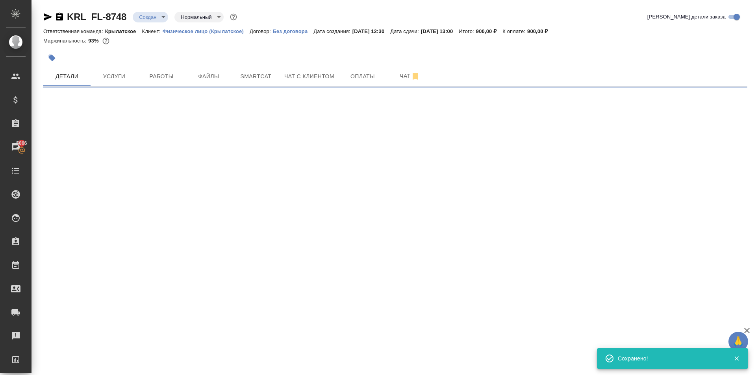
select select "RU"
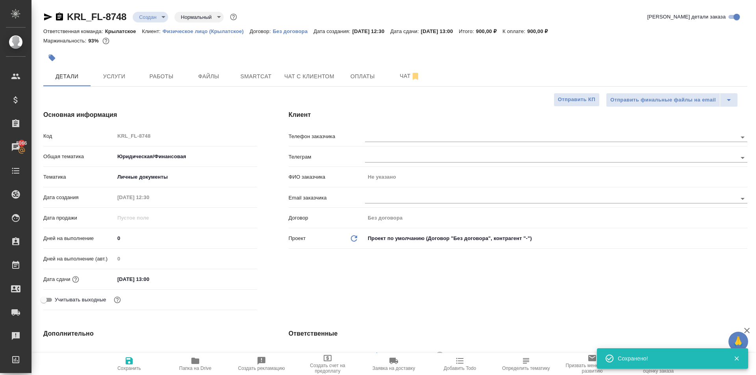
type textarea "x"
click at [175, 275] on input "25.09.2025 13:00" at bounding box center [149, 279] width 69 height 11
type input "25.09.2025 13:0_"
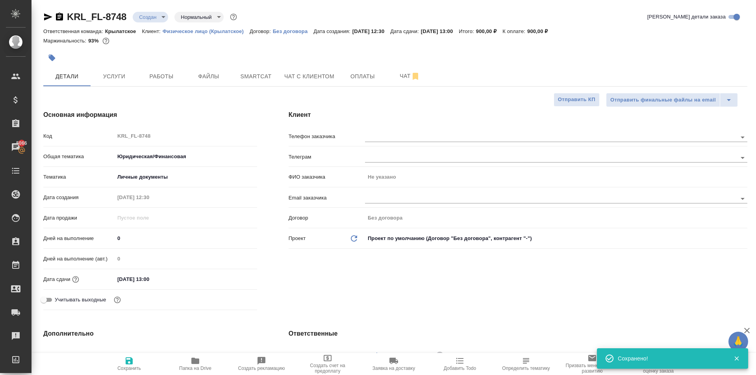
type textarea "x"
type input "25.09.2025 13:__"
type textarea "x"
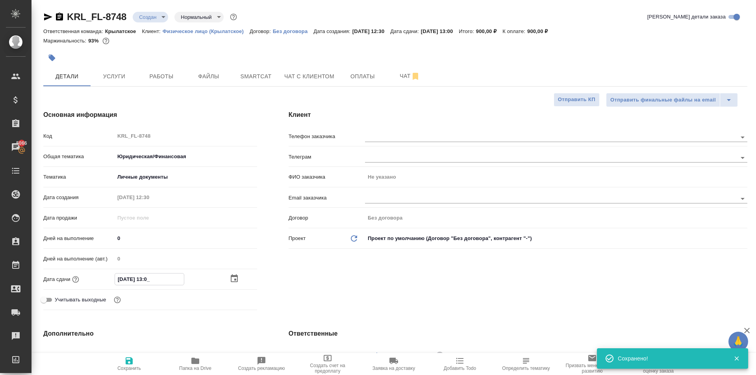
type textarea "x"
type input "25.09.2025 1_:__"
type textarea "x"
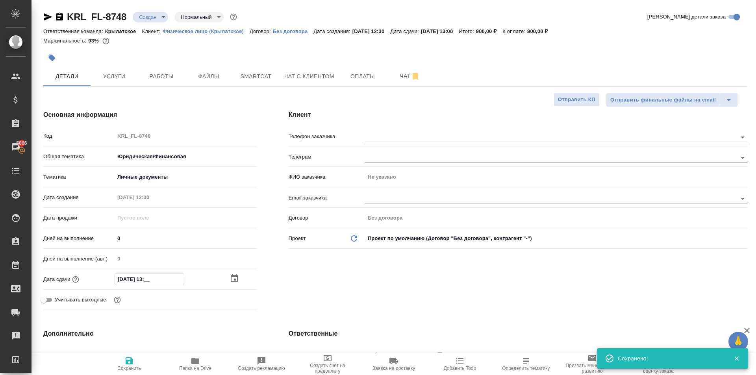
type textarea "x"
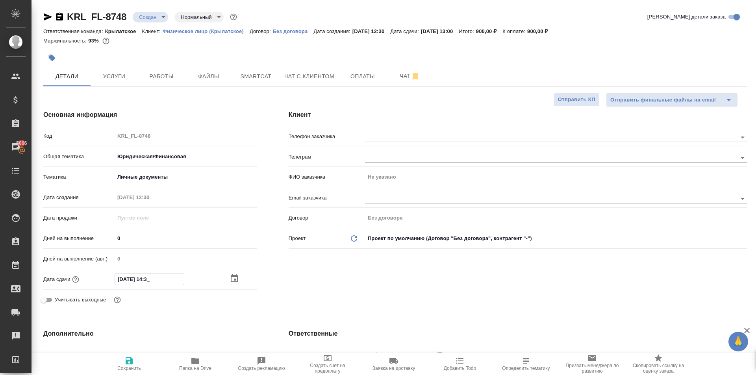
type input "25.09.2025 14:30"
type textarea "x"
type input "25.09.2025 13:00"
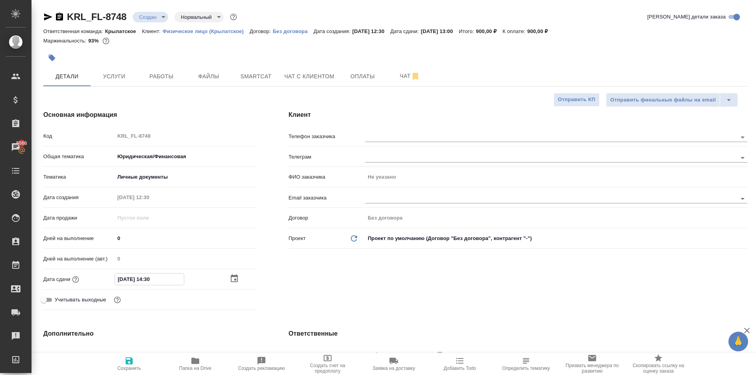
type textarea "x"
drag, startPoint x: 135, startPoint y: 361, endPoint x: 137, endPoint y: 358, distance: 4.2
click at [134, 361] on span "Сохранить" at bounding box center [129, 363] width 57 height 15
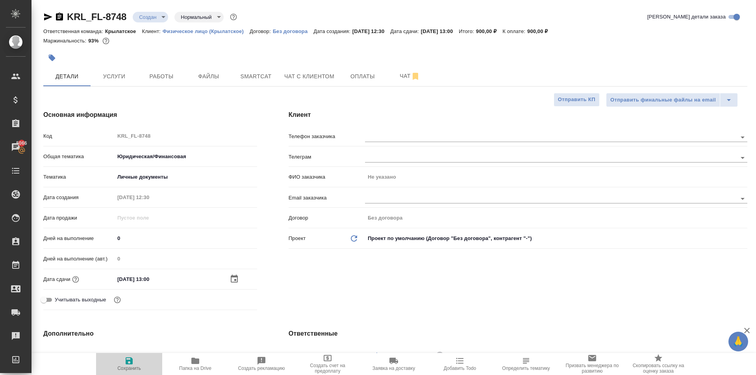
type textarea "x"
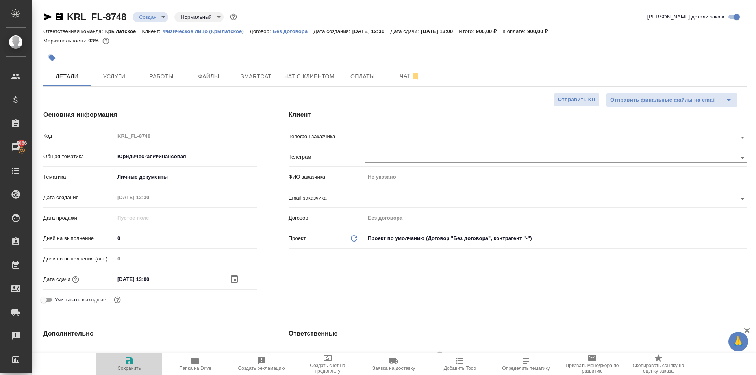
type textarea "x"
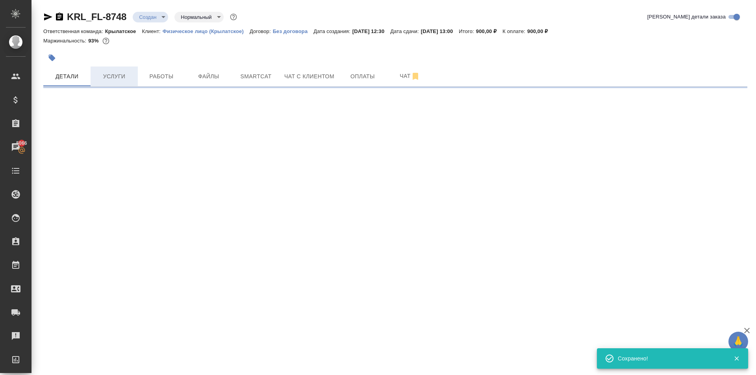
select select "RU"
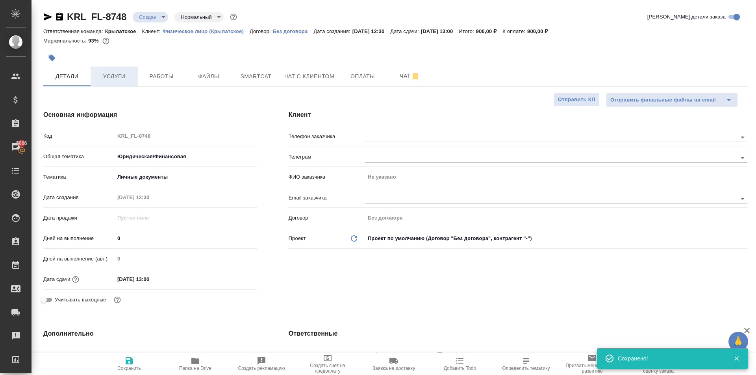
type textarea "x"
click at [108, 82] on button "Услуги" at bounding box center [114, 77] width 47 height 20
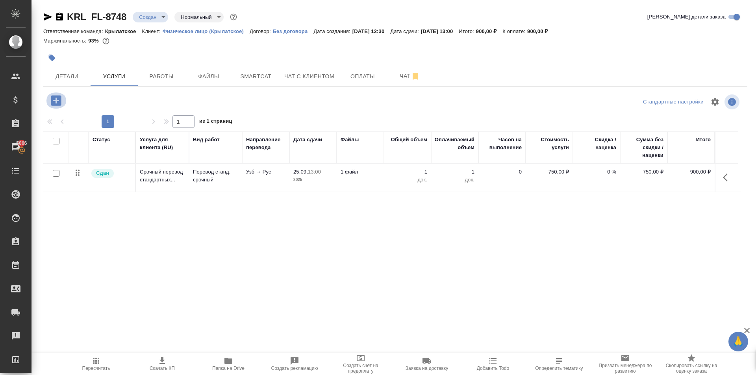
click at [58, 103] on icon "button" at bounding box center [56, 100] width 10 height 10
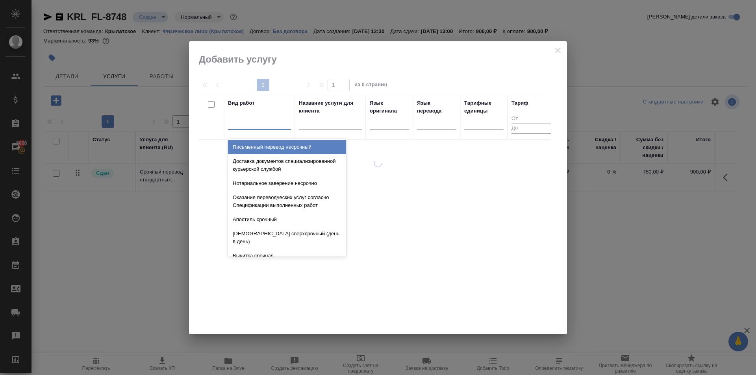
click at [255, 117] on div at bounding box center [259, 121] width 63 height 11
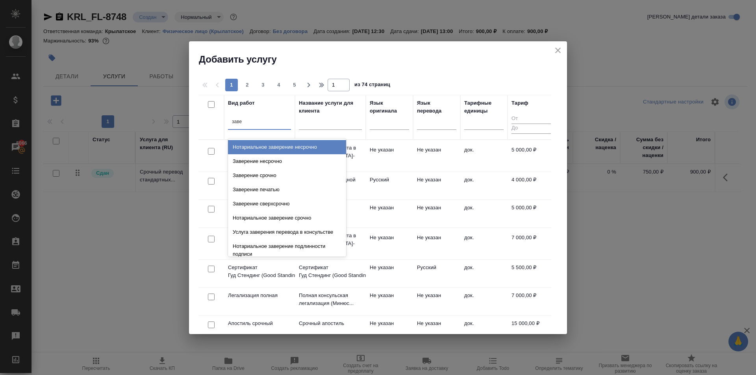
type input "завер"
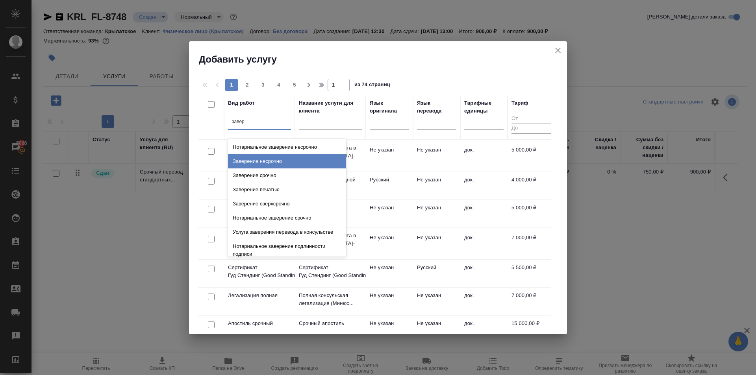
click at [278, 161] on div "Заверение несрочно" at bounding box center [287, 161] width 118 height 14
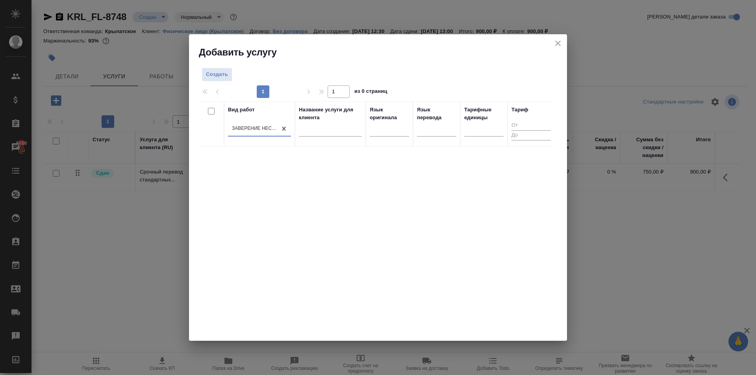
click at [479, 137] on div at bounding box center [483, 132] width 39 height 20
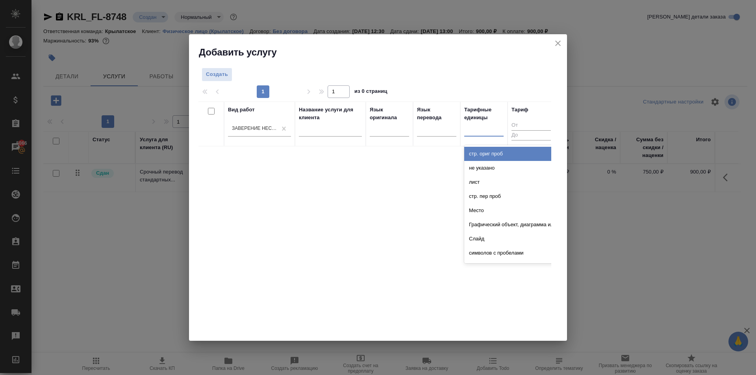
click at [478, 124] on div at bounding box center [483, 128] width 39 height 11
type input "до"
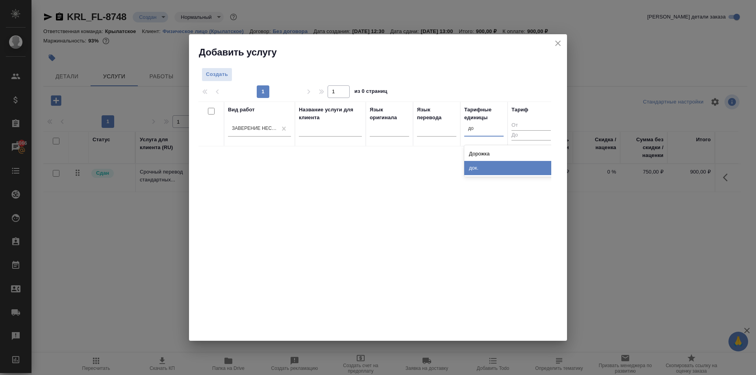
click at [481, 174] on div "док." at bounding box center [523, 168] width 118 height 14
click at [204, 77] on button "Создать" at bounding box center [217, 75] width 31 height 14
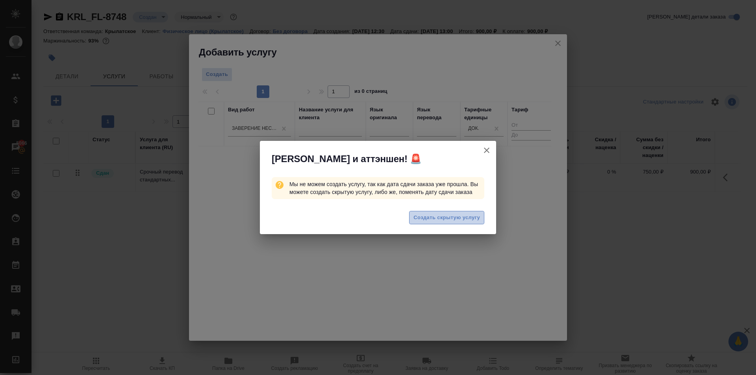
click at [462, 217] on span "Создать скрытую услугу" at bounding box center [447, 217] width 67 height 9
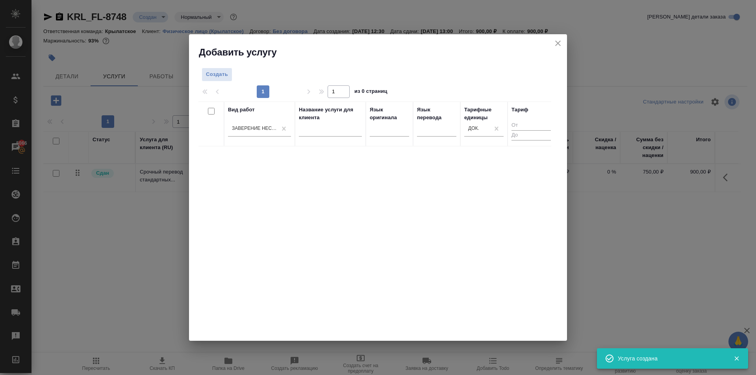
click at [555, 48] on button "close" at bounding box center [558, 43] width 12 height 12
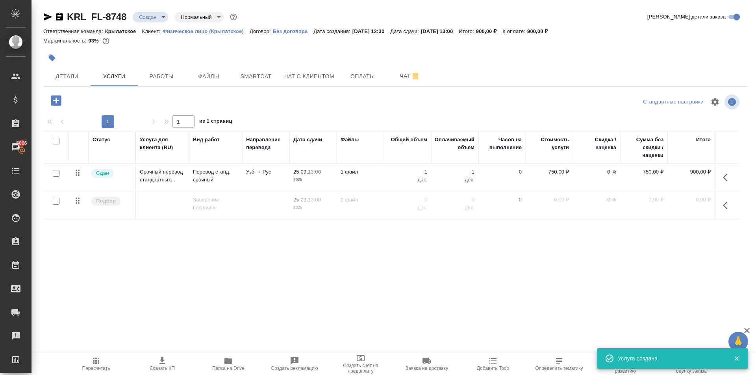
click at [96, 354] on button "Пересчитать" at bounding box center [96, 364] width 66 height 22
click at [726, 200] on button "button" at bounding box center [727, 205] width 19 height 19
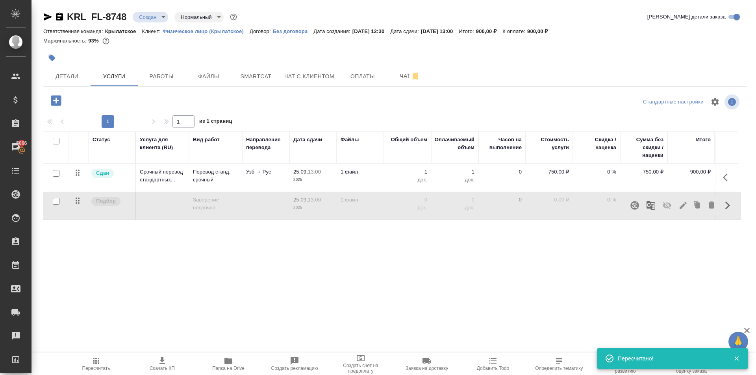
click at [668, 204] on icon "button" at bounding box center [667, 205] width 9 height 7
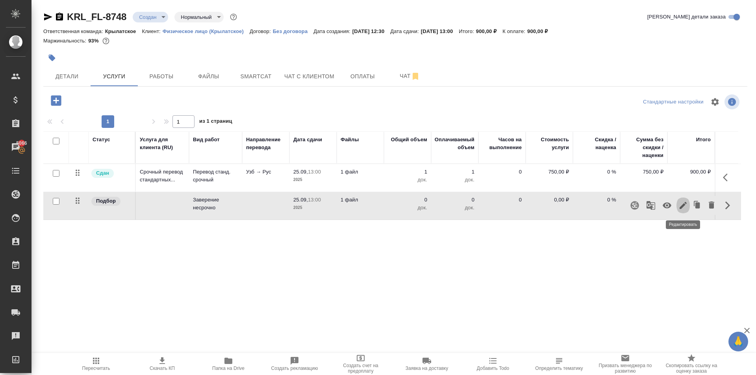
click at [681, 209] on icon "button" at bounding box center [683, 205] width 7 height 7
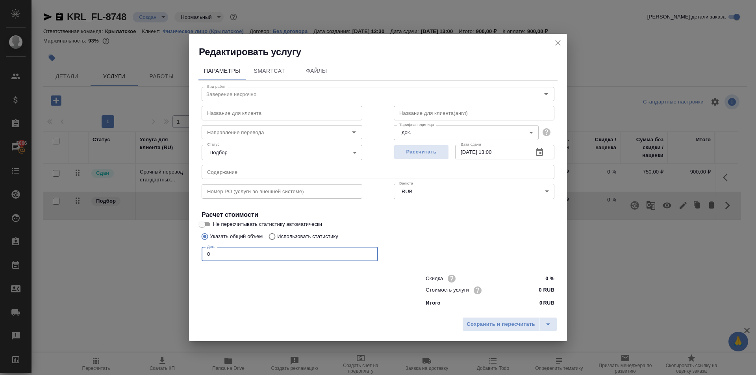
drag, startPoint x: 252, startPoint y: 247, endPoint x: 127, endPoint y: 251, distance: 125.3
click at [127, 251] on div "Редактировать услугу Параметры SmartCat Файлы Вид работ Заверение несрочно Вид …" at bounding box center [378, 187] width 756 height 375
type input "1"
click at [533, 291] on input "0 RUB" at bounding box center [540, 290] width 30 height 11
type input "1100 RUB"
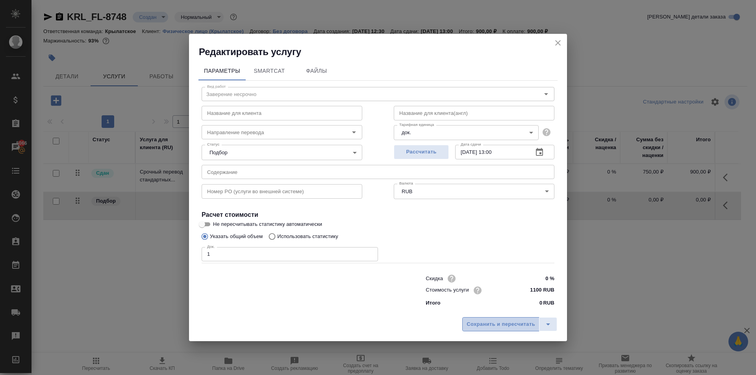
click at [511, 319] on button "Сохранить и пересчитать" at bounding box center [500, 324] width 77 height 14
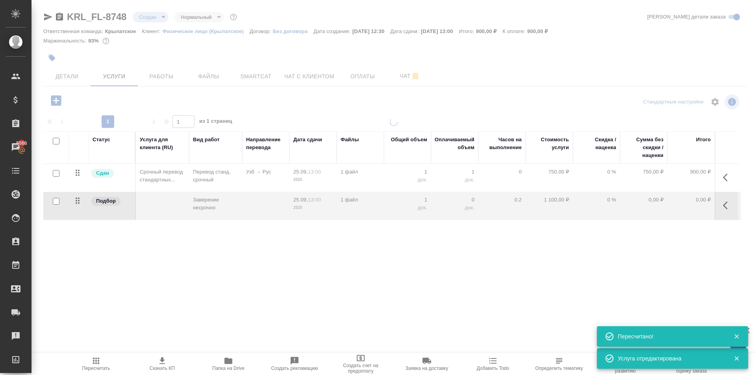
type input "urgent"
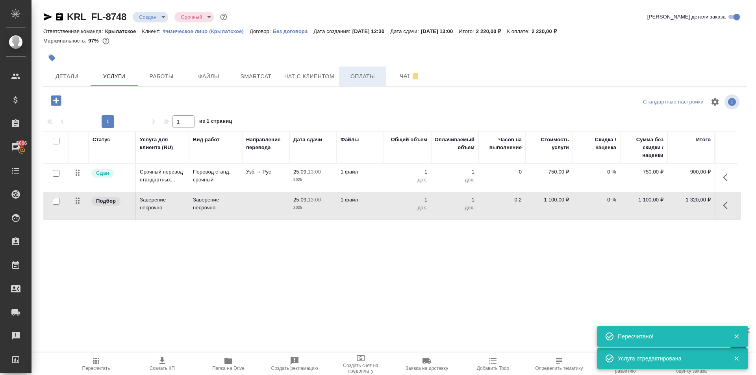
click at [373, 82] on button "Оплаты" at bounding box center [362, 77] width 47 height 20
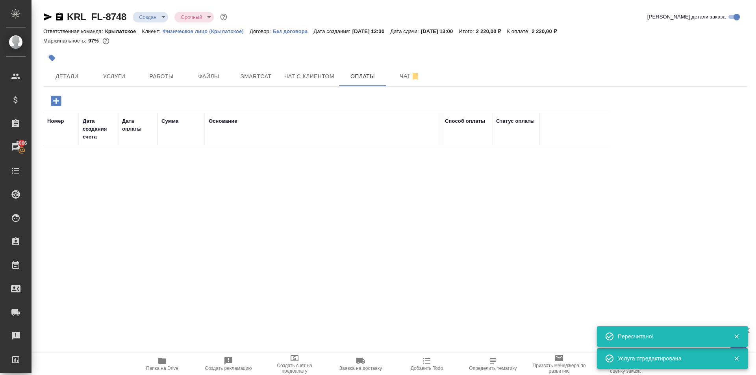
drag, startPoint x: 67, startPoint y: 107, endPoint x: 59, endPoint y: 99, distance: 11.4
click at [66, 106] on div at bounding box center [160, 101] width 235 height 16
click at [58, 99] on icon "button" at bounding box center [56, 101] width 10 height 10
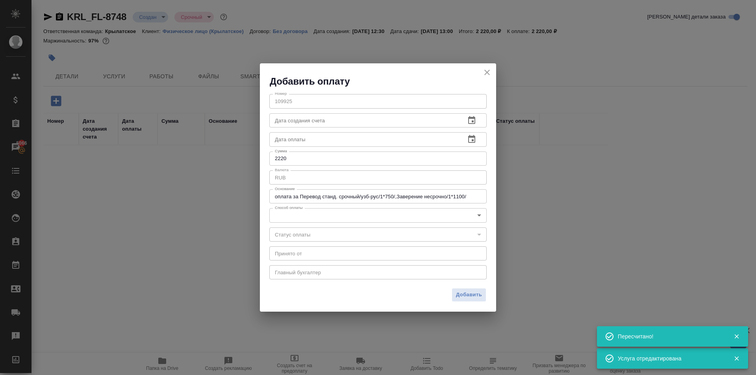
click at [290, 213] on body "🙏 .cls-1 fill:#fff; AWATERA Kasymov Timur Клиенты Спецификации Заказы 5066 Чаты…" at bounding box center [378, 187] width 756 height 375
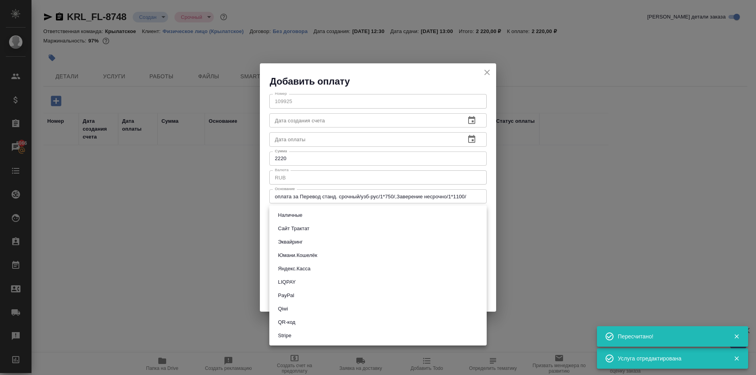
click at [296, 243] on button "Эквайринг" at bounding box center [291, 242] width 30 height 9
type input "acquiring"
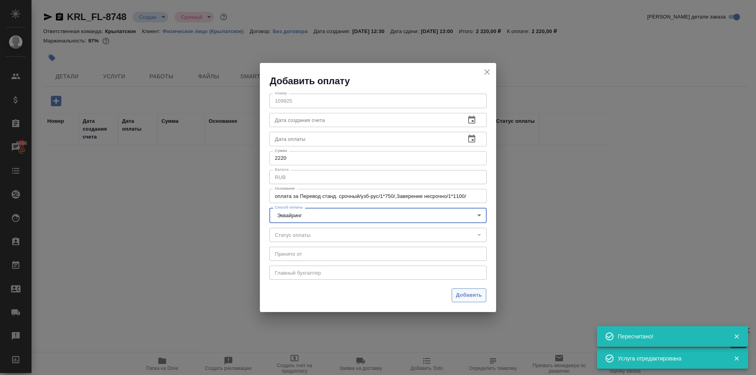
click at [464, 293] on span "Добавить" at bounding box center [469, 295] width 26 height 9
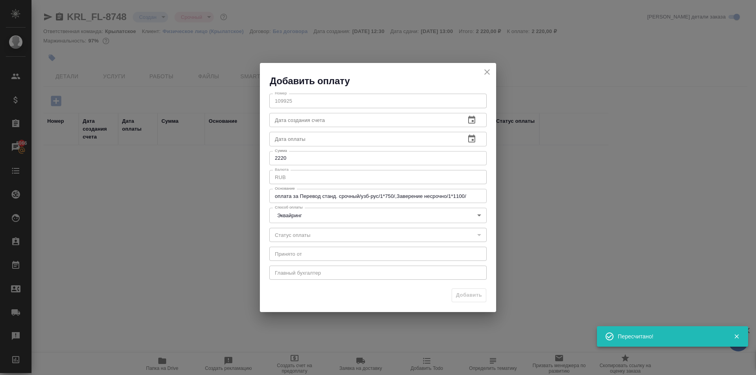
type input "0"
type input "auto-kassa"
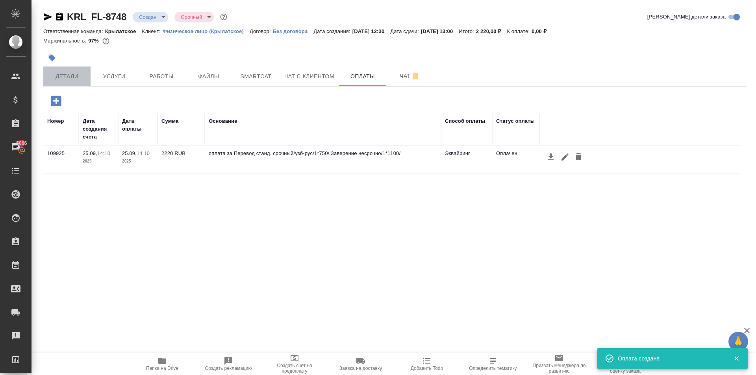
click at [80, 73] on button "Детали" at bounding box center [66, 77] width 47 height 20
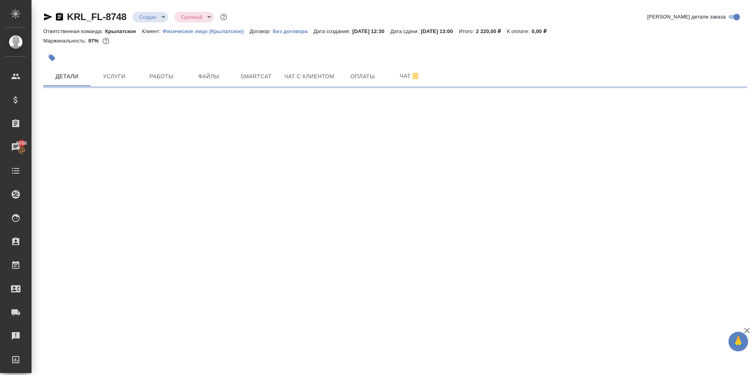
select select "RU"
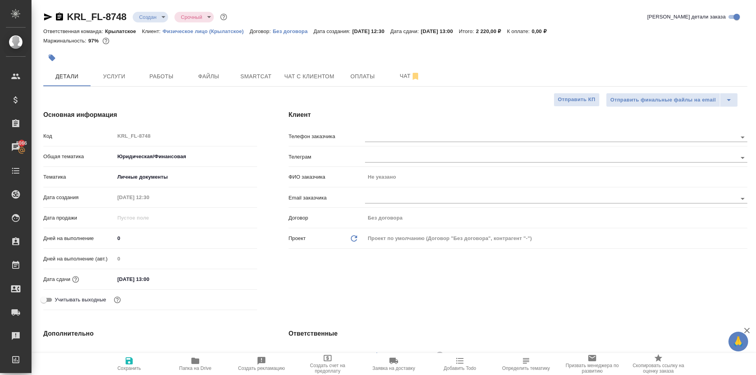
type textarea "x"
click at [211, 85] on button "Файлы" at bounding box center [208, 77] width 47 height 20
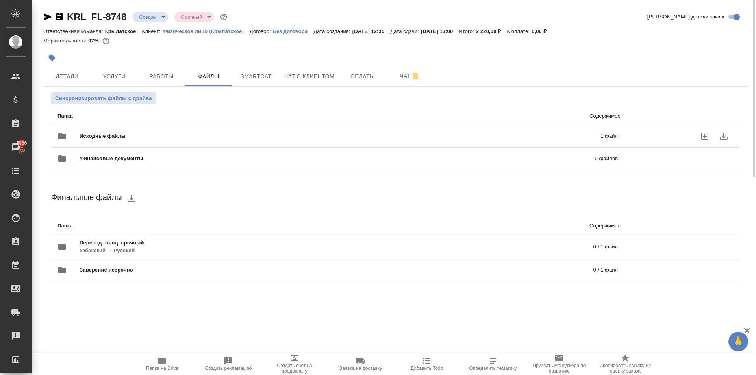
click at [119, 136] on span "Исходные файлы" at bounding box center [222, 136] width 284 height 8
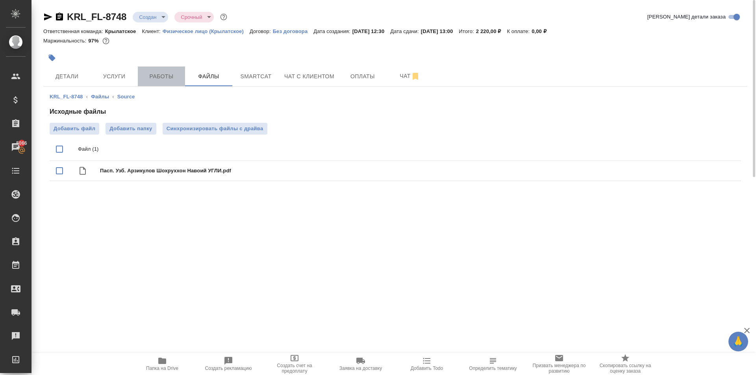
click at [168, 80] on span "Работы" at bounding box center [162, 77] width 38 height 10
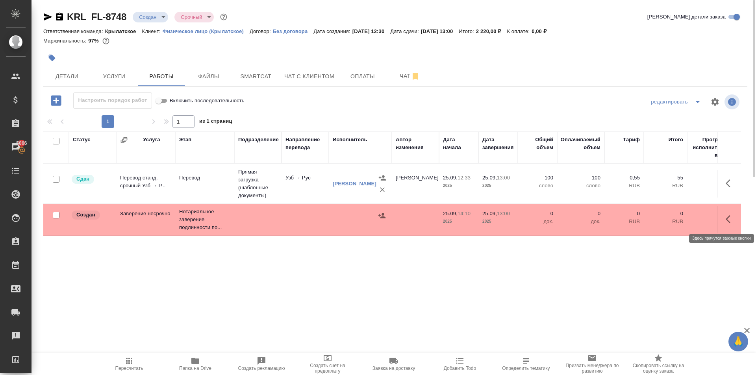
drag, startPoint x: 733, startPoint y: 224, endPoint x: 727, endPoint y: 224, distance: 5.9
click at [732, 224] on icon "button" at bounding box center [730, 219] width 9 height 9
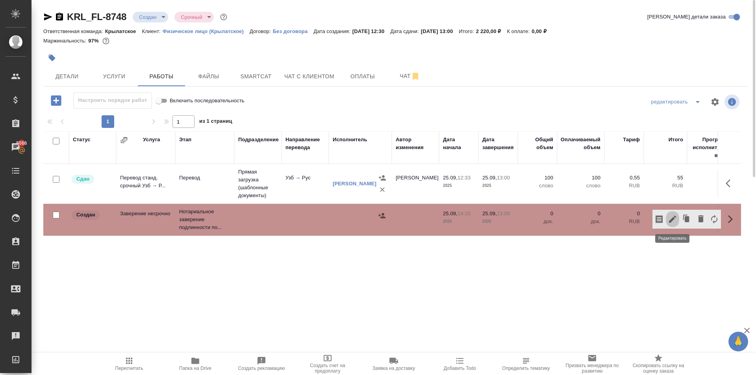
click at [670, 225] on button "button" at bounding box center [672, 219] width 13 height 19
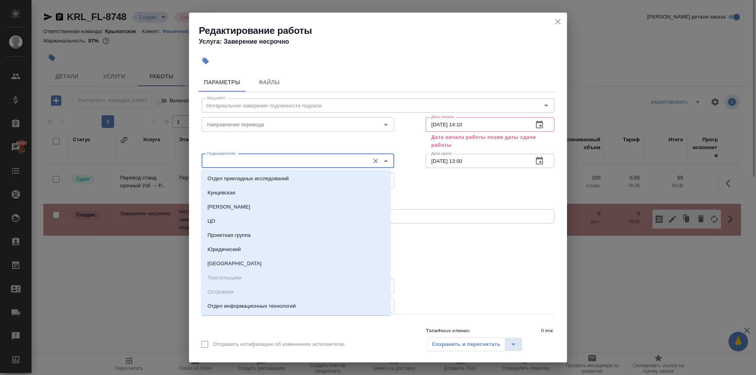
click at [248, 162] on input "Подразделение" at bounding box center [284, 160] width 161 height 9
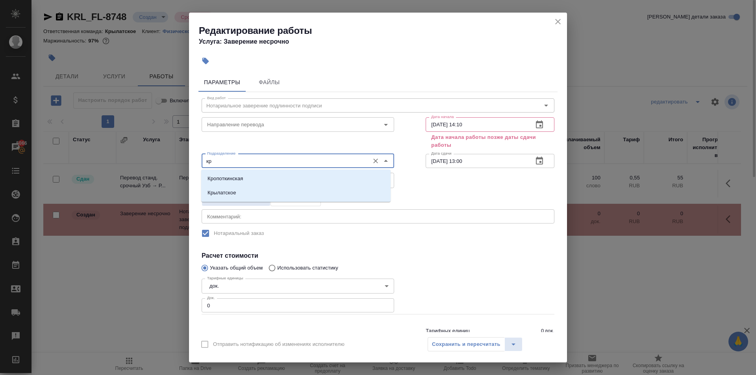
click at [270, 186] on li "Кропоткинская" at bounding box center [295, 179] width 189 height 14
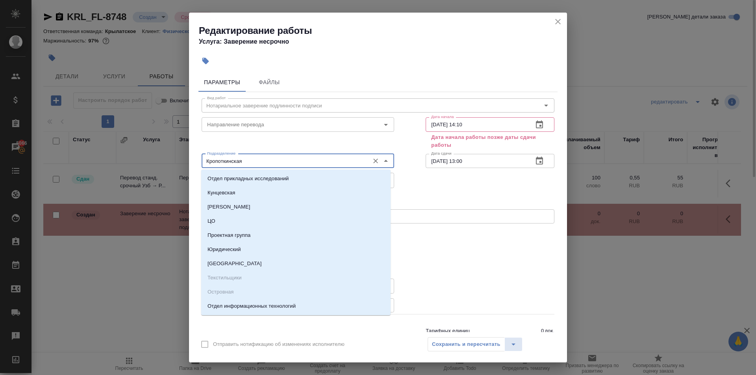
drag, startPoint x: 263, startPoint y: 164, endPoint x: 96, endPoint y: 179, distance: 167.3
click at [96, 179] on div "Редактирование работы Услуга: Заверение несрочно Параметры Файлы Вид работ Нота…" at bounding box center [378, 187] width 756 height 375
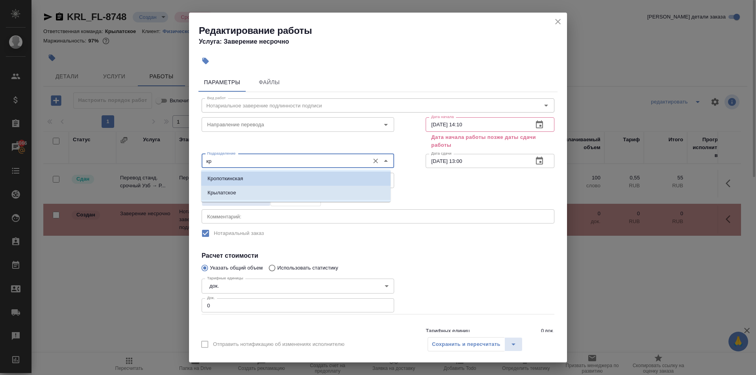
click at [219, 195] on p "Крылатское" at bounding box center [222, 193] width 29 height 8
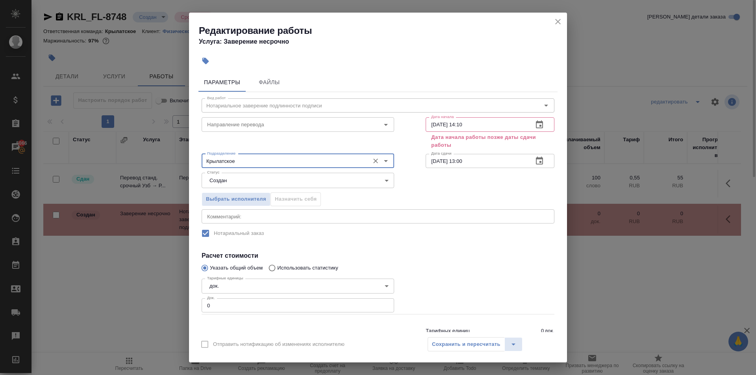
type input "Крылатское"
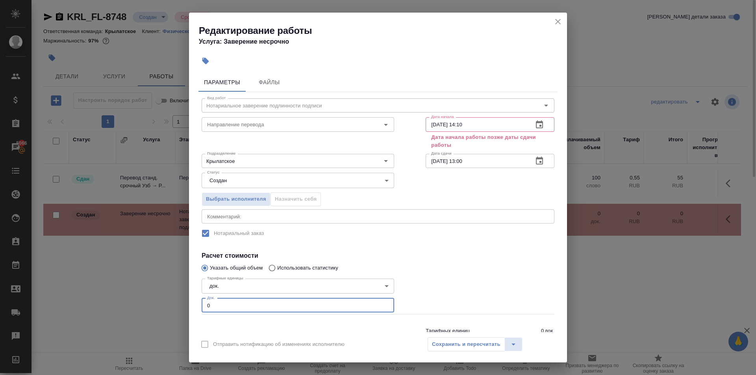
drag, startPoint x: 212, startPoint y: 304, endPoint x: 190, endPoint y: 296, distance: 22.8
click at [191, 297] on div "Параметры Файлы Вид работ Нотариальное заверение подлинности подписи Вид работ …" at bounding box center [378, 201] width 378 height 263
type input "1"
drag, startPoint x: 480, startPoint y: 353, endPoint x: 479, endPoint y: 345, distance: 7.9
click at [480, 349] on div "Отправить нотификацию об изменениях исполнителю Сохранить и пересчитать" at bounding box center [378, 347] width 378 height 30
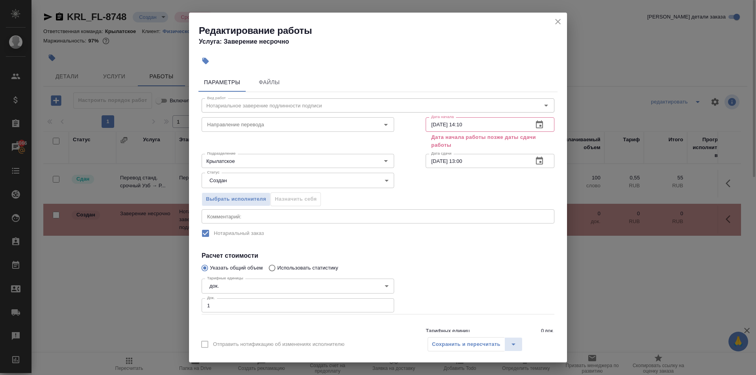
click at [484, 128] on input "25.09.2025 14:10" at bounding box center [476, 124] width 101 height 14
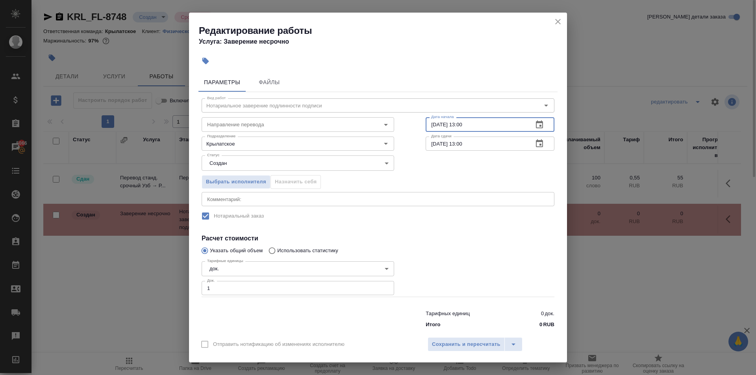
type input "25.09.2025 13:00"
click at [499, 149] on input "25.09.2025 13:00" at bounding box center [476, 144] width 101 height 14
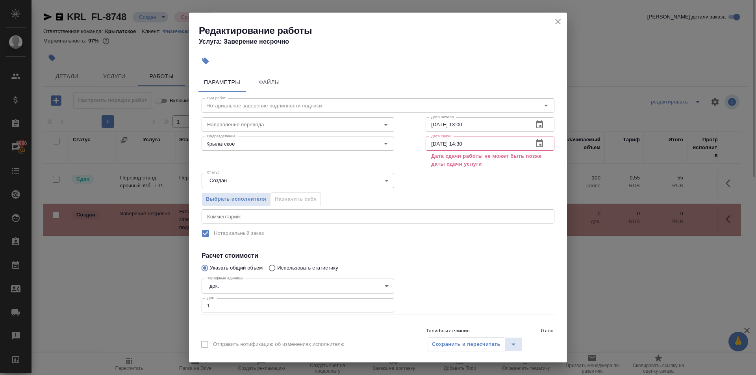
click at [482, 178] on div "Выбрать исполнителя Назначить себя" at bounding box center [378, 198] width 384 height 48
click at [493, 145] on input "25.09.2025 14:30" at bounding box center [476, 144] width 101 height 14
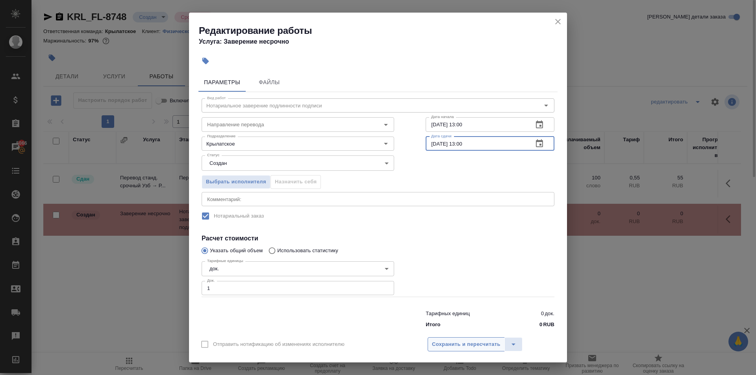
type input "25.09.2025 13:00"
click at [486, 347] on span "Сохранить и пересчитать" at bounding box center [466, 344] width 69 height 9
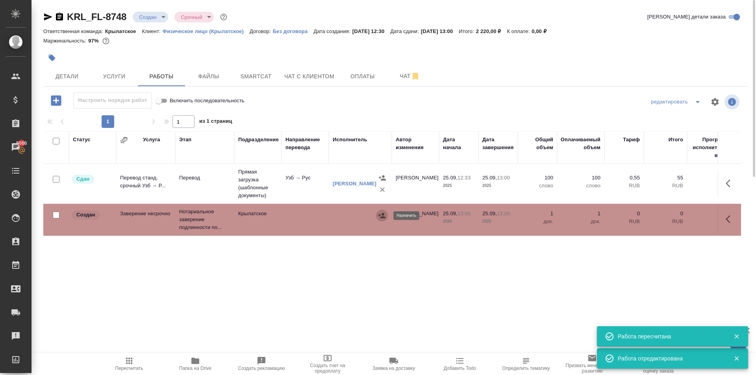
click at [385, 220] on button "button" at bounding box center [382, 216] width 12 height 12
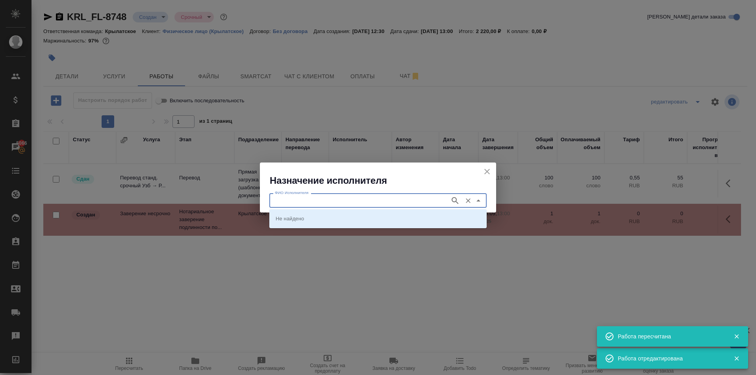
click at [359, 201] on input "ФИО Исполнителя" at bounding box center [359, 200] width 174 height 9
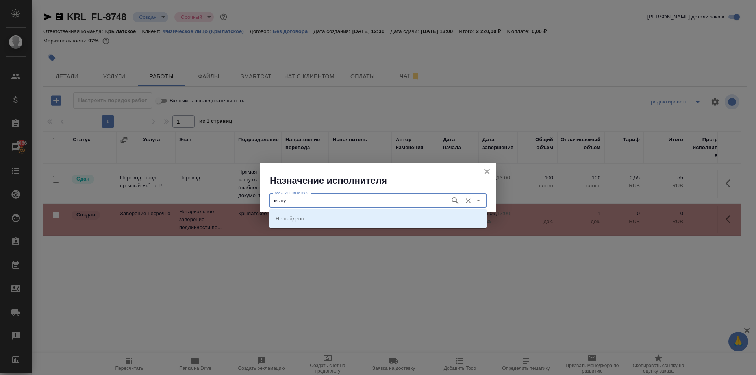
type input "мацу"
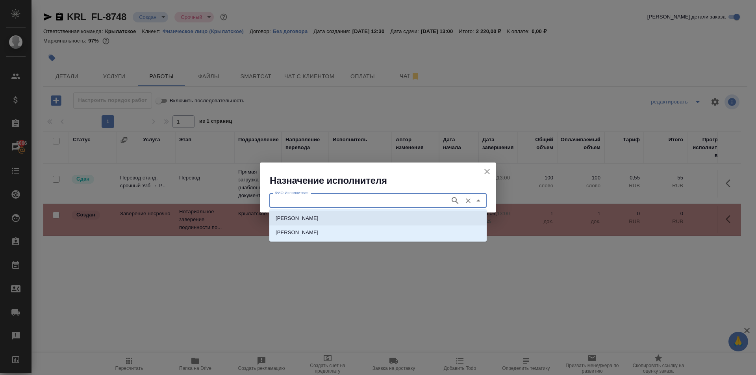
click at [329, 225] on li "НОТАРИУС Мацуленко Юлия Юрьевна" at bounding box center [377, 219] width 217 height 14
type input "НОТАРИУС Мацуленко Юлия Юрьевна"
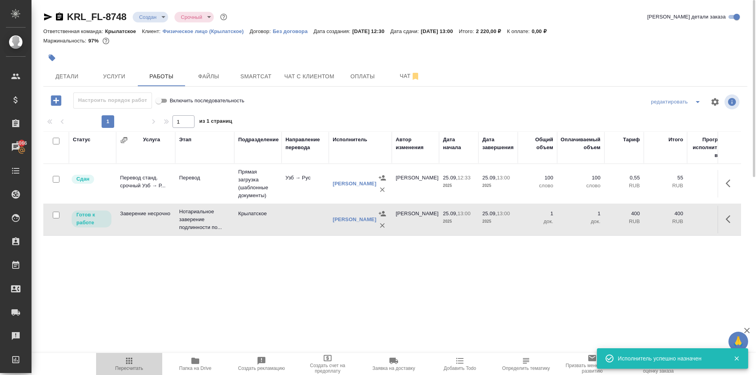
click at [124, 367] on span "Пересчитать" at bounding box center [129, 369] width 28 height 6
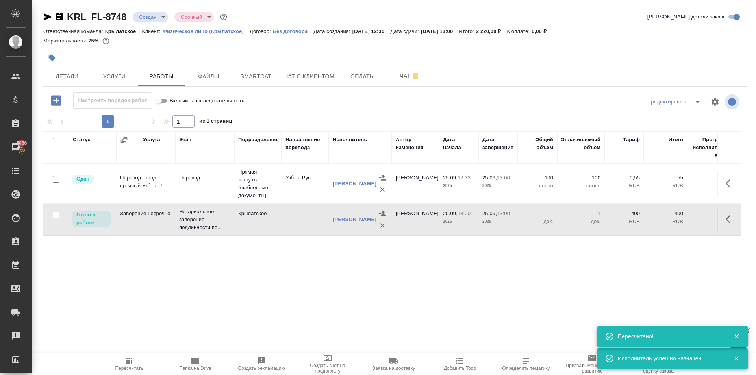
click at [732, 228] on button "button" at bounding box center [730, 219] width 19 height 19
click at [670, 225] on button "button" at bounding box center [672, 219] width 13 height 19
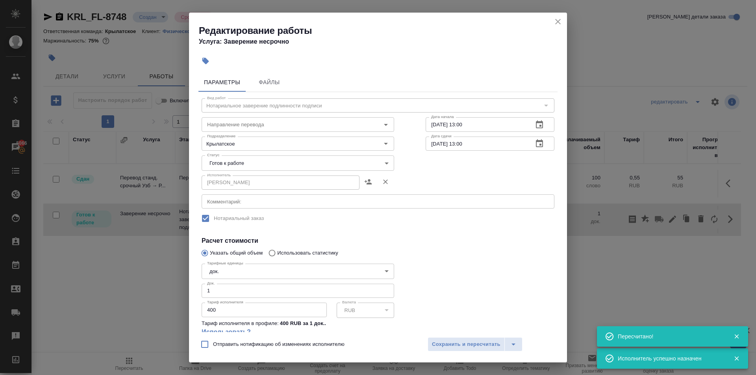
click at [286, 161] on body "🙏 .cls-1 fill:#fff; AWATERA Kasymov Timur Клиенты Спецификации Заказы 5066 Чаты…" at bounding box center [378, 187] width 756 height 375
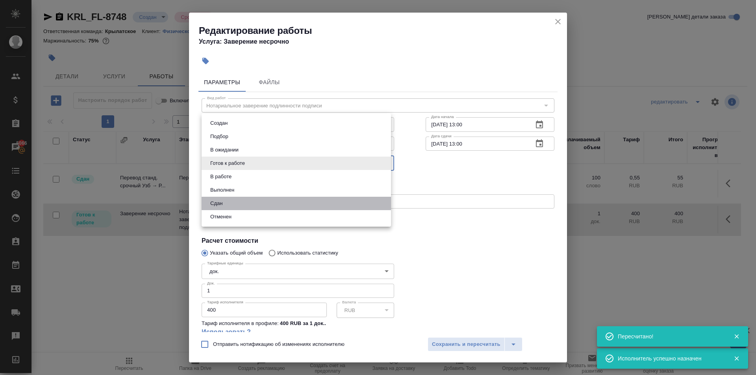
click at [244, 203] on li "Сдан" at bounding box center [296, 203] width 189 height 13
type input "closed"
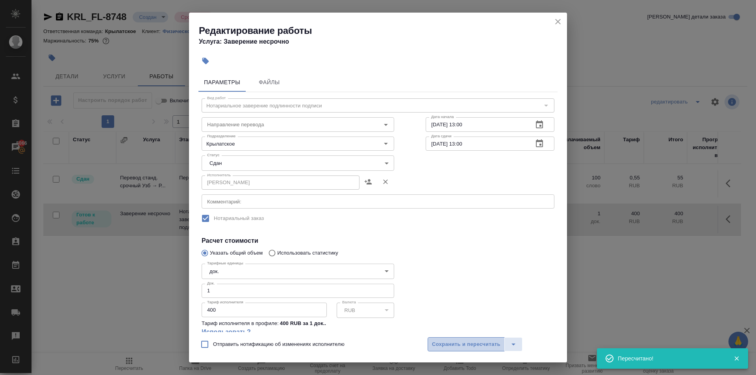
click at [429, 346] on button "Сохранить и пересчитать" at bounding box center [466, 345] width 77 height 14
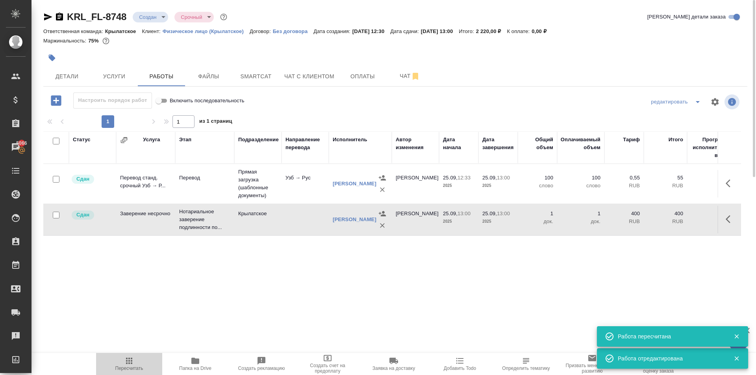
click at [128, 356] on button "Пересчитать" at bounding box center [129, 364] width 66 height 22
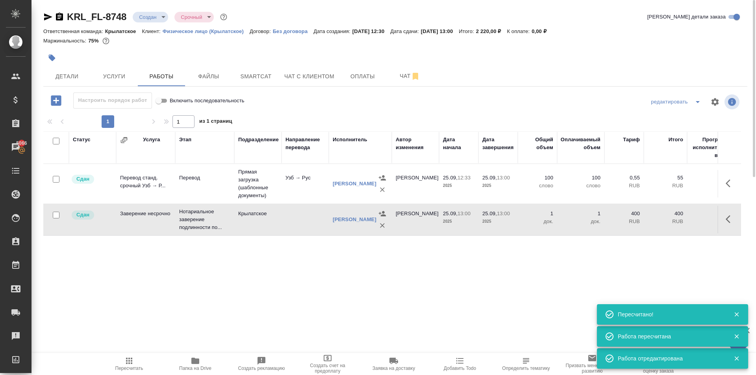
click at [159, 22] on div "KRL_FL-8748 Создан new Срочный urgent" at bounding box center [136, 17] width 186 height 13
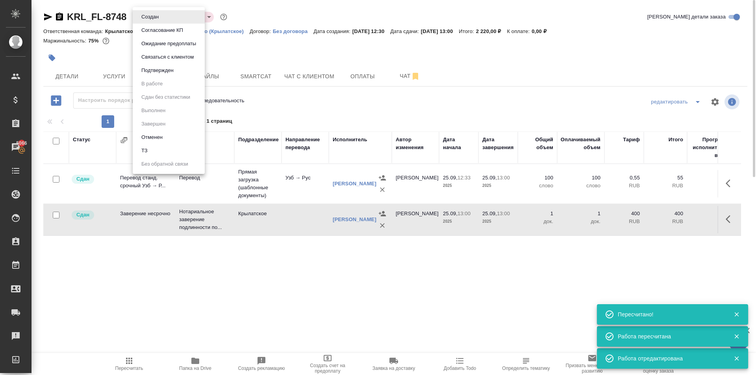
click at [159, 18] on body "🙏 .cls-1 fill:#fff; AWATERA Kasymov Timur Клиенты Спецификации Заказы 5066 Чаты…" at bounding box center [378, 187] width 756 height 375
click at [162, 75] on li "Подтвержден" at bounding box center [169, 70] width 72 height 13
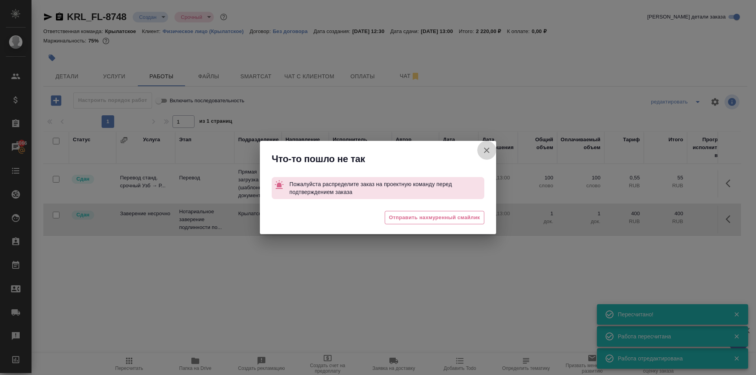
click at [486, 148] on icon "button" at bounding box center [486, 150] width 9 height 9
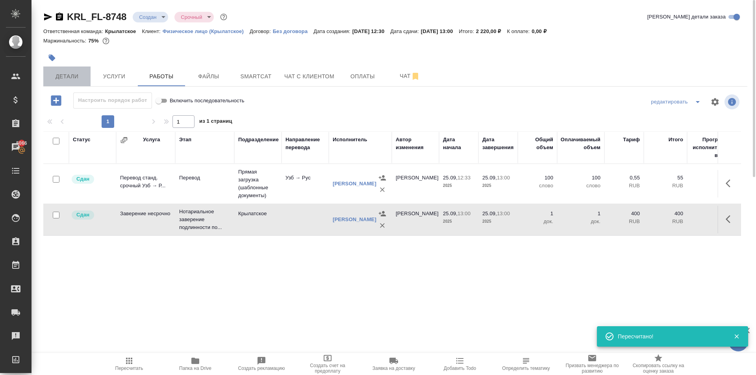
click at [76, 74] on span "Детали" at bounding box center [67, 77] width 38 height 10
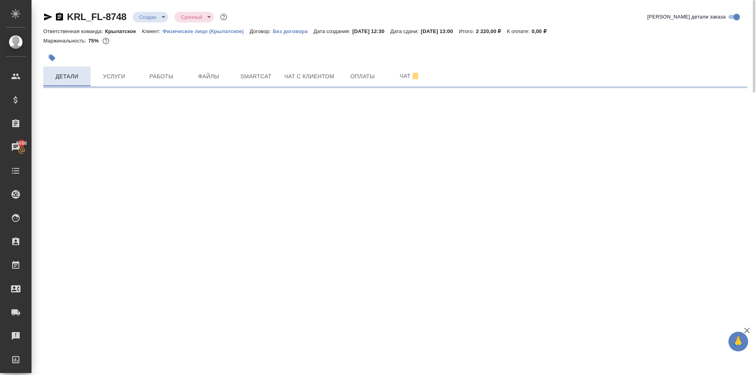
select select "RU"
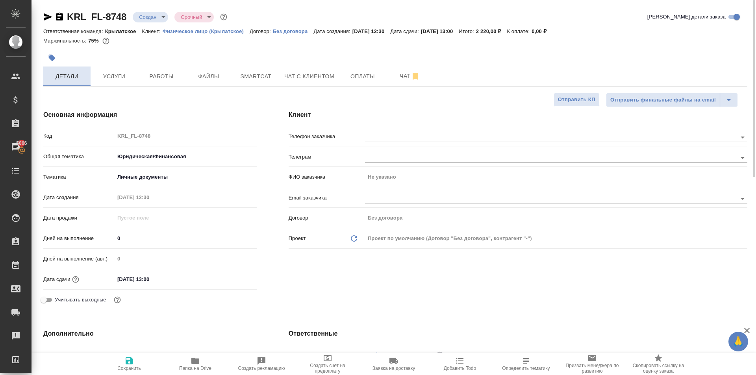
type textarea "x"
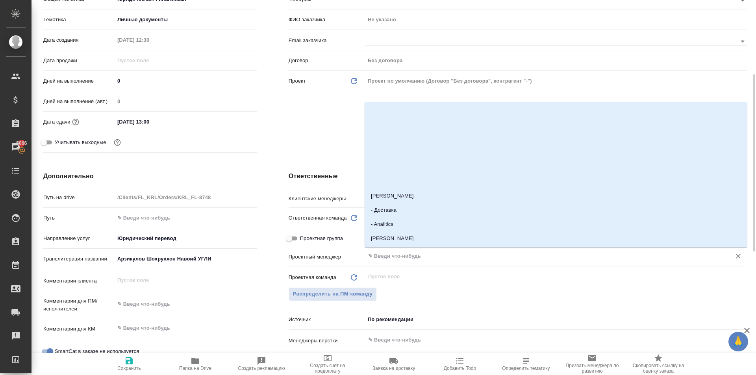
click at [407, 257] on input "text" at bounding box center [542, 256] width 351 height 9
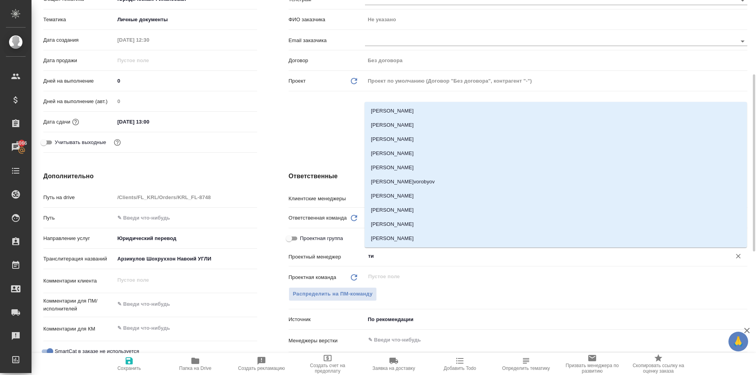
type input "тим"
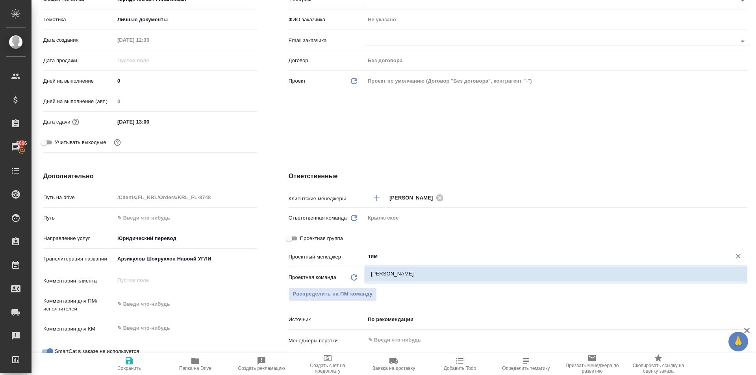
click at [406, 275] on li "[PERSON_NAME]" at bounding box center [556, 274] width 382 height 14
type textarea "x"
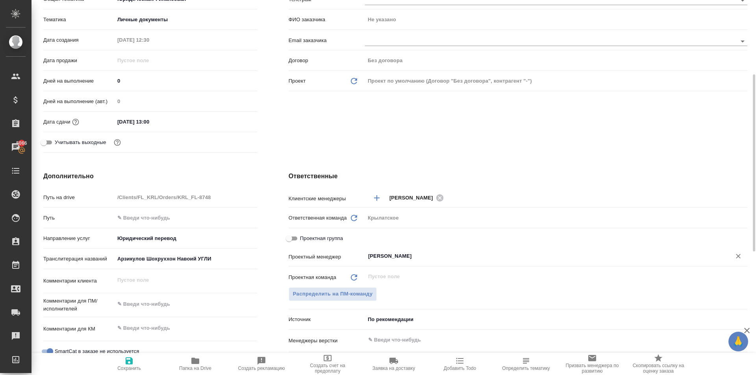
type input "[PERSON_NAME]"
click at [133, 356] on icon "button" at bounding box center [128, 360] width 9 height 9
type textarea "x"
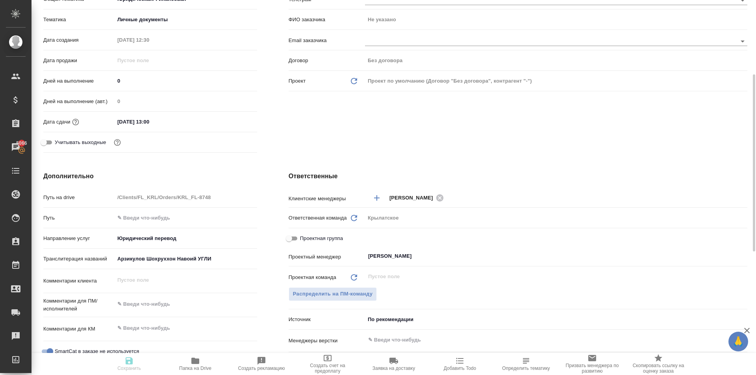
type textarea "x"
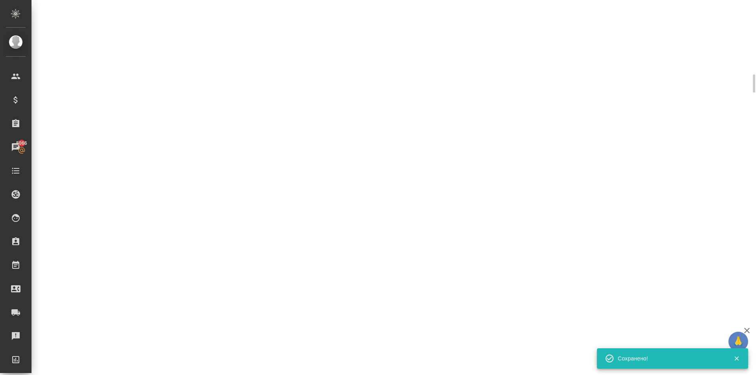
select select "RU"
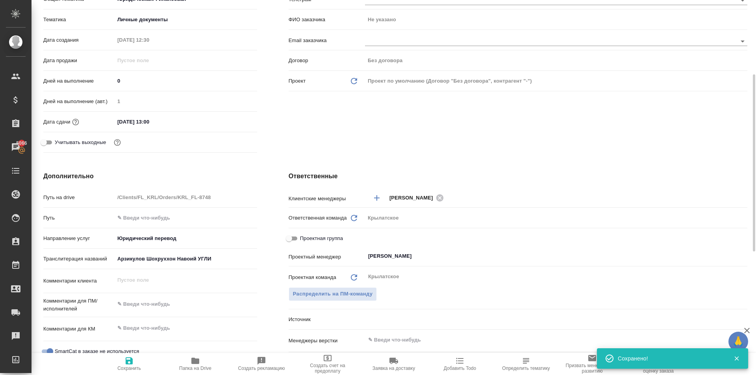
type textarea "x"
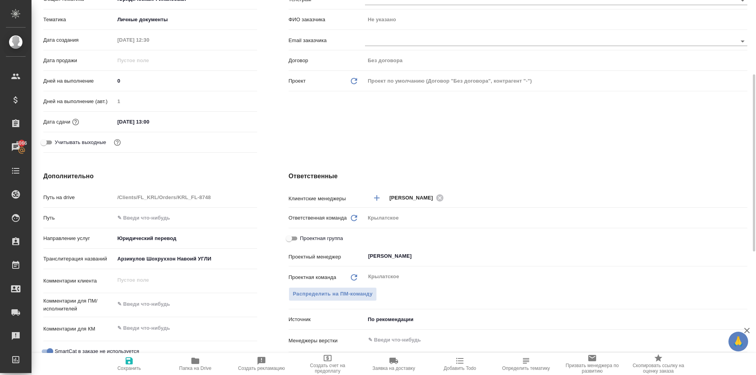
scroll to position [0, 0]
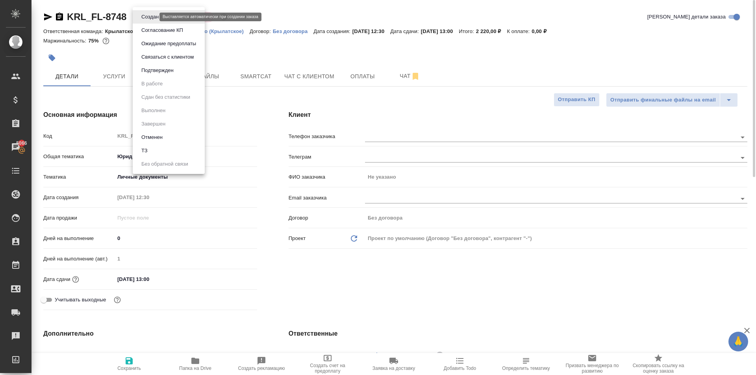
click at [151, 17] on body "🙏 .cls-1 fill:#fff; AWATERA Kasymov Timur Клиенты Спецификации Заказы 5066 Чаты…" at bounding box center [378, 187] width 756 height 375
click at [137, 74] on li "Подтвержден" at bounding box center [169, 70] width 72 height 13
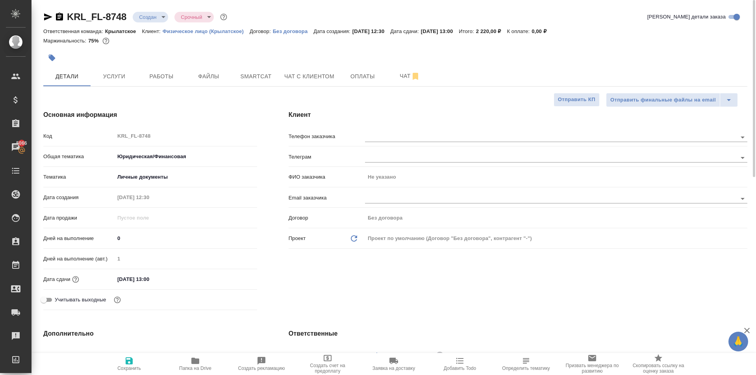
drag, startPoint x: 137, startPoint y: 74, endPoint x: 137, endPoint y: 45, distance: 28.8
click at [137, 45] on div "Маржинальность: 75%" at bounding box center [395, 41] width 704 height 10
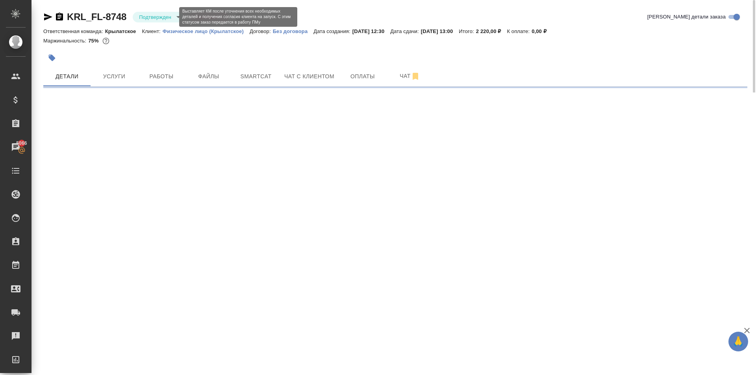
click at [147, 19] on body "🙏 .cls-1 fill:#fff; AWATERA Kasymov Timur Клиенты Спецификации Заказы 5066 Чаты…" at bounding box center [378, 187] width 756 height 375
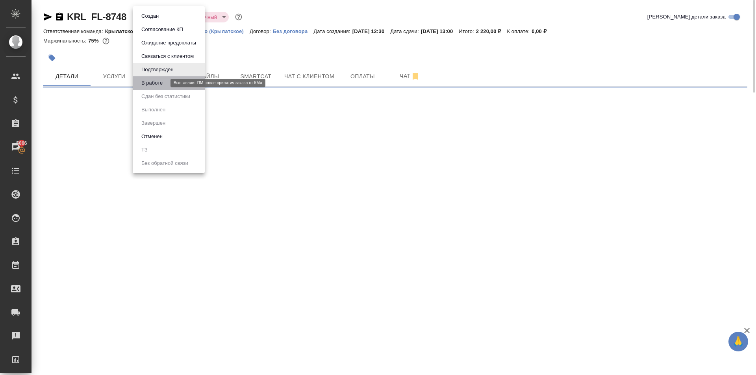
click at [146, 80] on button "В работе" at bounding box center [152, 83] width 26 height 9
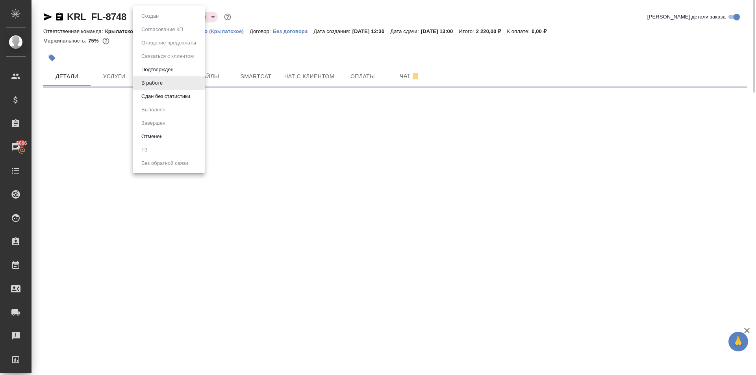
click at [157, 13] on body "🙏 .cls-1 fill:#fff; AWATERA Kasymov Timur Клиенты Спецификации Заказы 5066 Чаты…" at bounding box center [378, 187] width 756 height 375
click at [150, 97] on button "Сдан без статистики" at bounding box center [166, 96] width 54 height 9
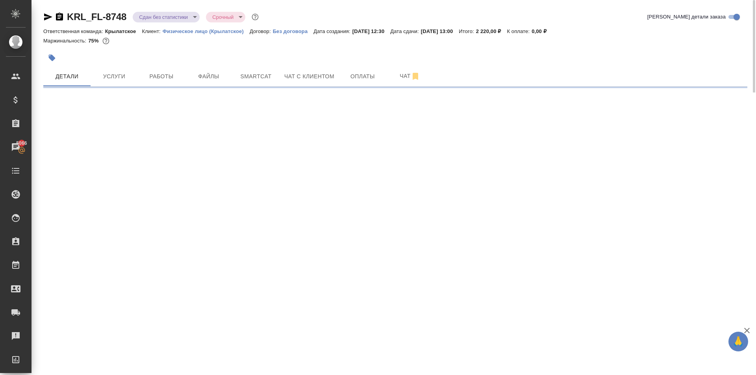
click at [158, 7] on div "KRL_FL-8748 Сдан без статистики distributed Срочный urgent Кратко детали заказа…" at bounding box center [395, 46] width 713 height 93
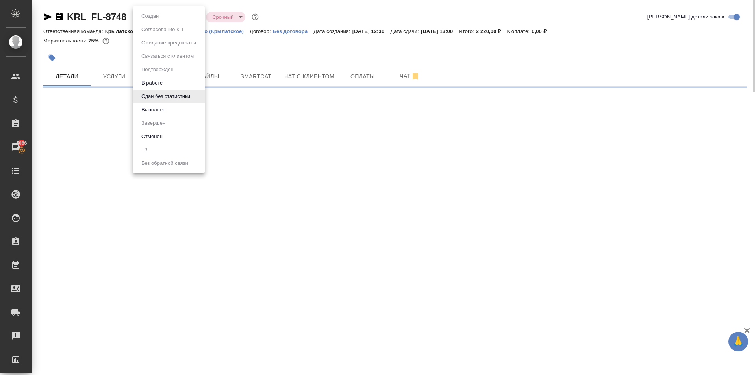
click at [161, 13] on body "🙏 .cls-1 fill:#fff; AWATERA Kasymov Timur Клиенты Спецификации Заказы 5066 Чаты…" at bounding box center [378, 187] width 756 height 375
click at [148, 116] on li "Выполнен" at bounding box center [169, 109] width 72 height 13
click at [161, 15] on body "🙏 .cls-1 fill:#fff; AWATERA Kasymov Timur Клиенты Спецификации Заказы 5066 Чаты…" at bounding box center [378, 187] width 756 height 375
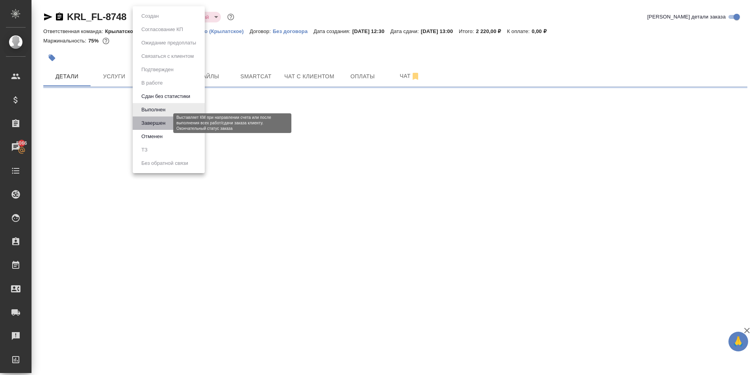
click at [152, 122] on button "Завершен" at bounding box center [153, 123] width 29 height 9
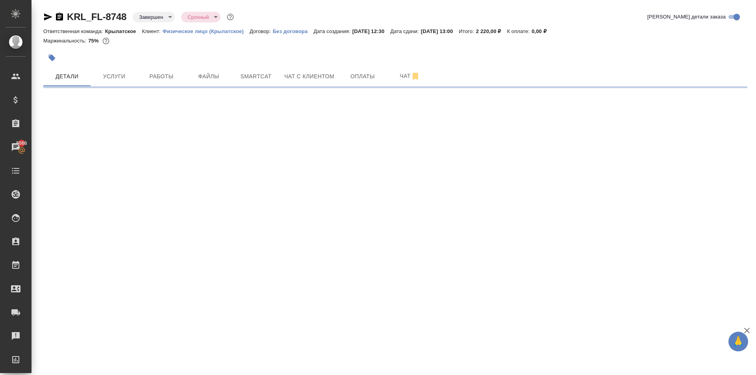
select select "RU"
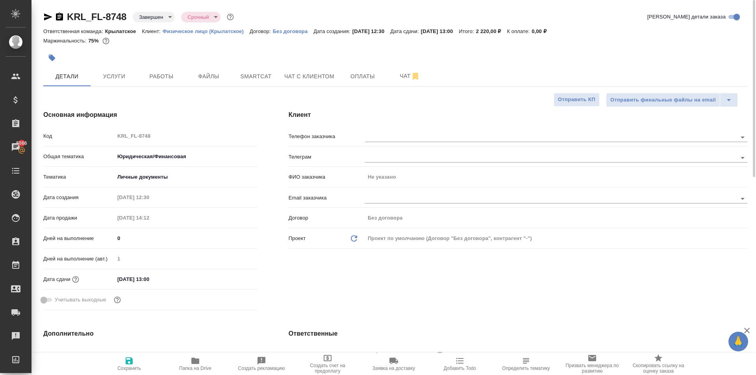
type textarea "x"
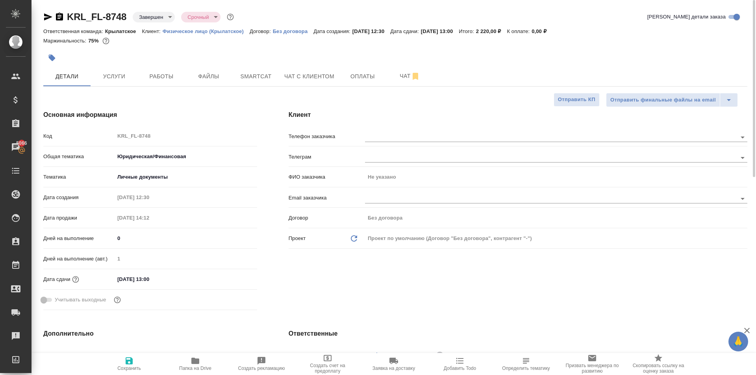
type textarea "x"
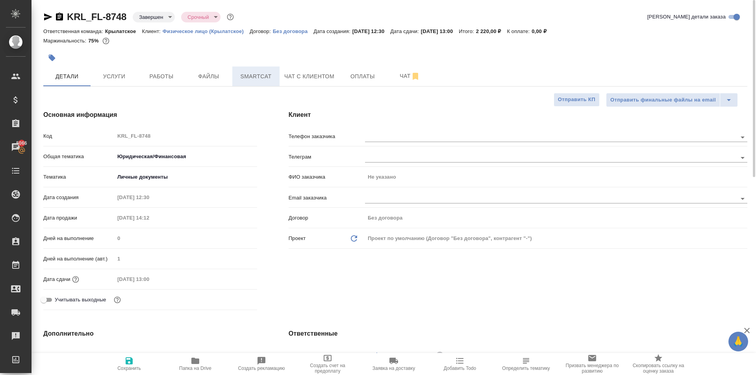
type textarea "x"
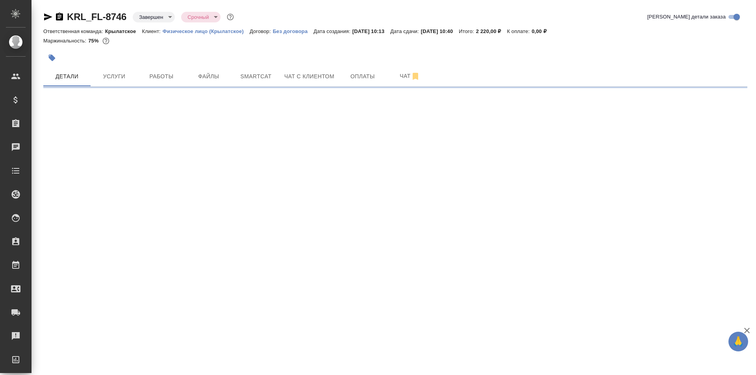
select select "RU"
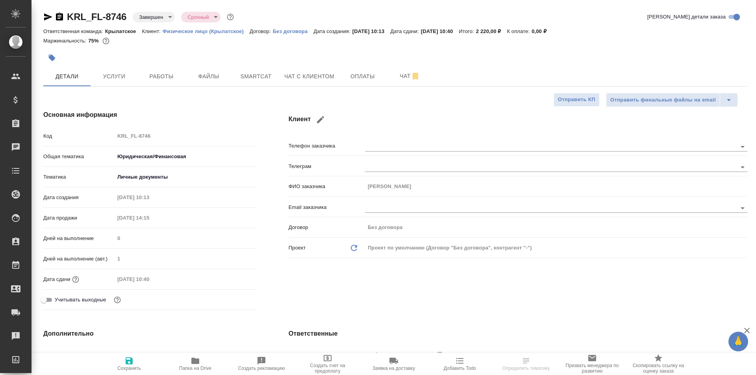
type textarea "x"
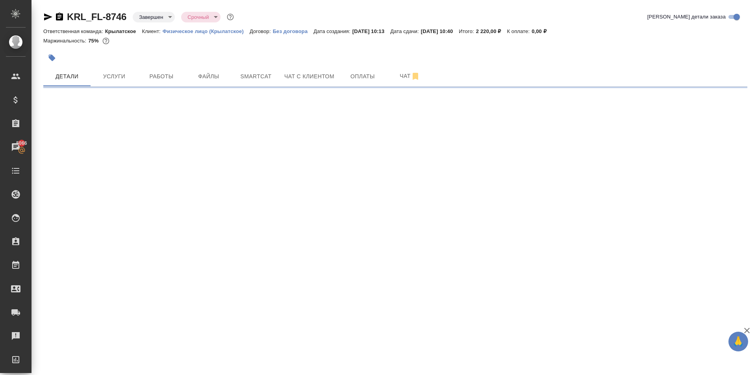
select select "RU"
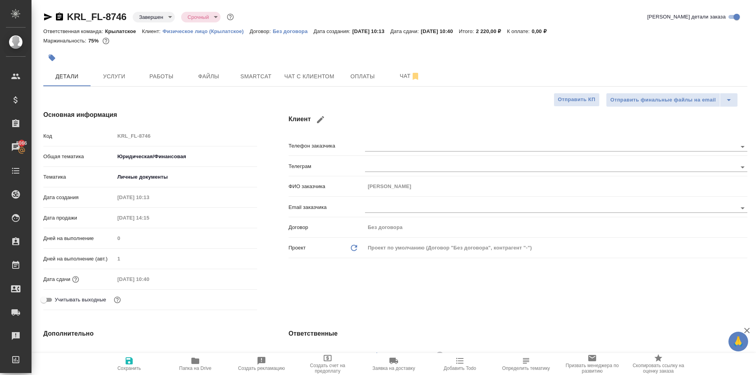
type textarea "x"
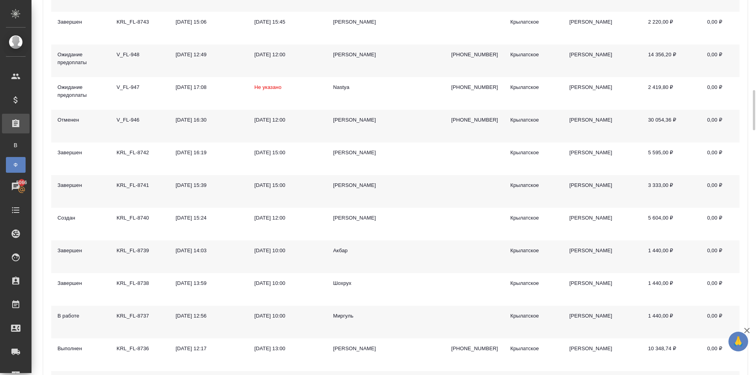
scroll to position [591, 0]
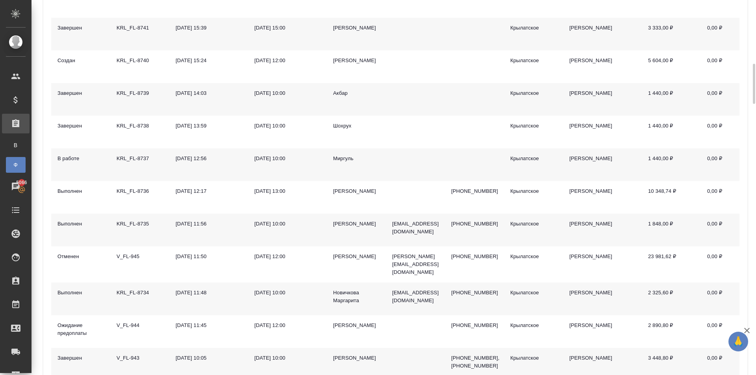
click at [358, 289] on div "Новичкова Маргарита" at bounding box center [356, 297] width 46 height 16
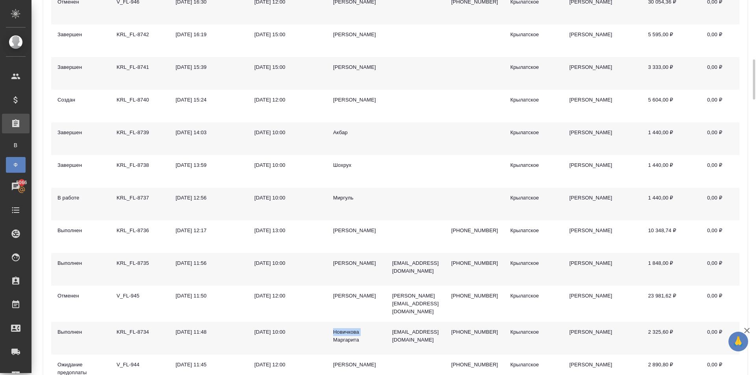
scroll to position [512, 0]
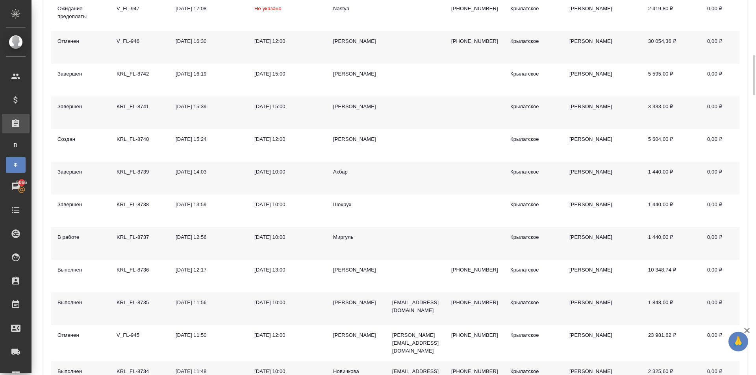
click at [338, 103] on div "Каштанова Софья" at bounding box center [356, 107] width 46 height 8
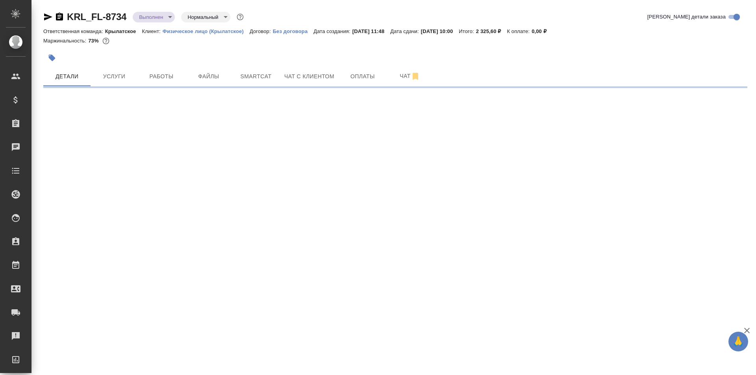
select select "RU"
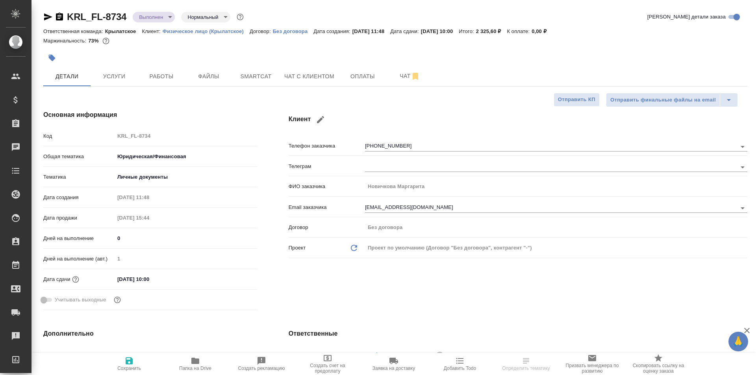
type textarea "x"
drag, startPoint x: 153, startPoint y: 67, endPoint x: 173, endPoint y: 117, distance: 54.6
click at [155, 71] on button "Работы" at bounding box center [161, 77] width 47 height 20
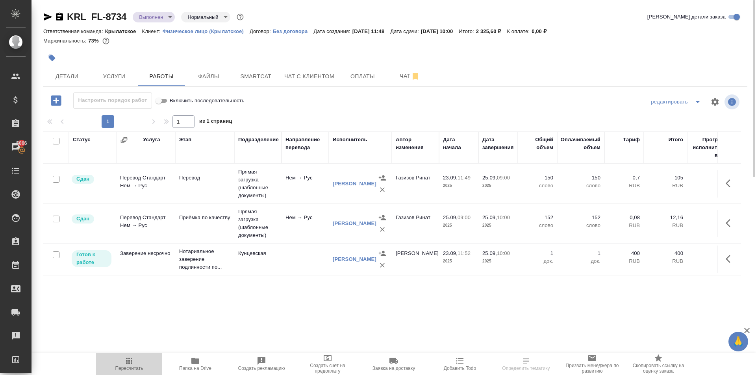
click at [127, 368] on span "Пересчитать" at bounding box center [129, 369] width 28 height 6
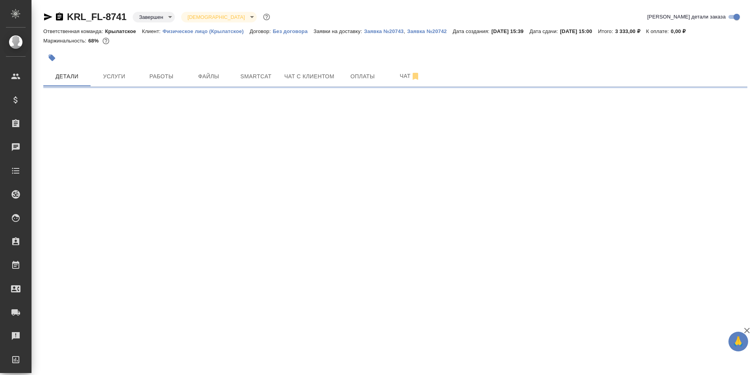
select select "RU"
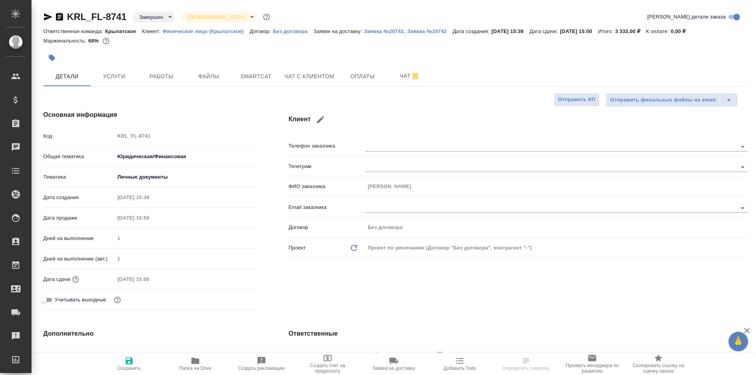
type textarea "x"
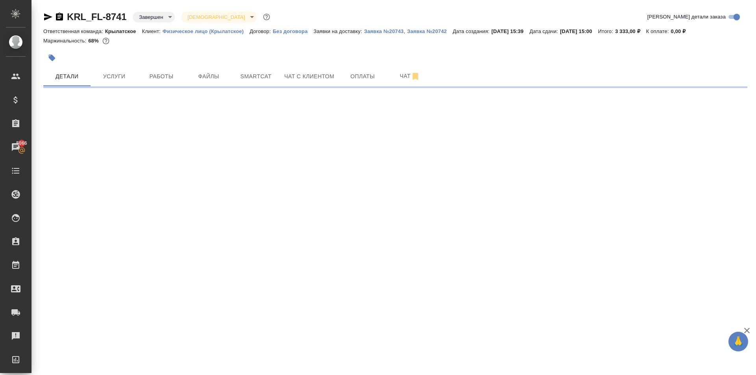
click at [46, 20] on div "KRL_FL-8741 Завершен closed Святая троица holyTrinity" at bounding box center [157, 17] width 228 height 13
select select "RU"
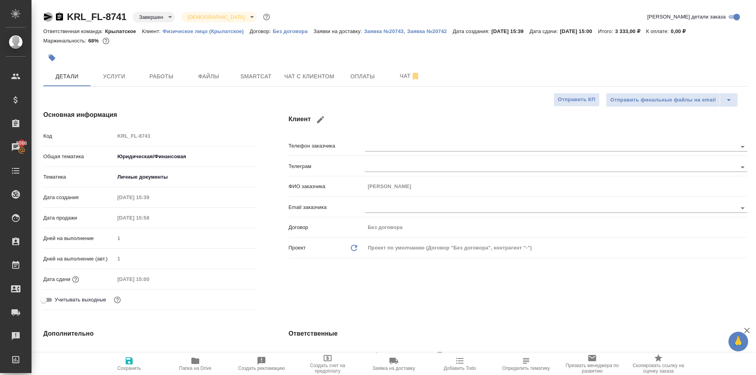
type textarea "x"
click at [49, 15] on icon "button" at bounding box center [47, 16] width 9 height 9
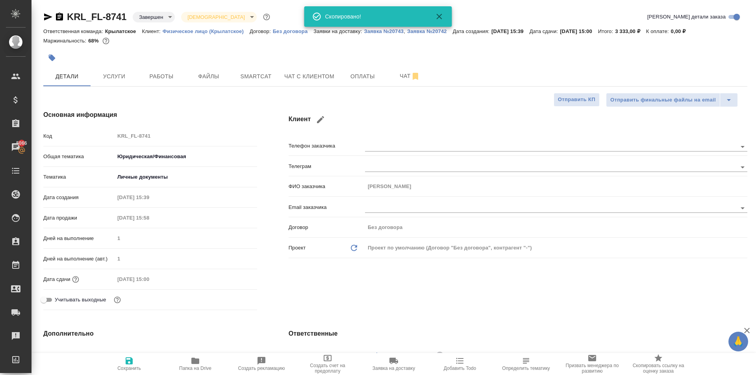
type textarea "x"
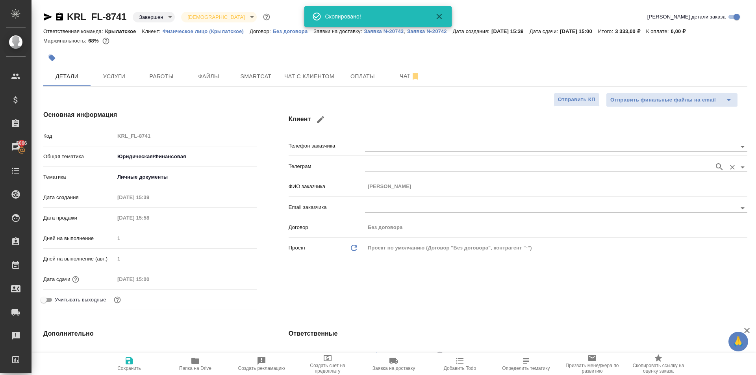
type textarea "x"
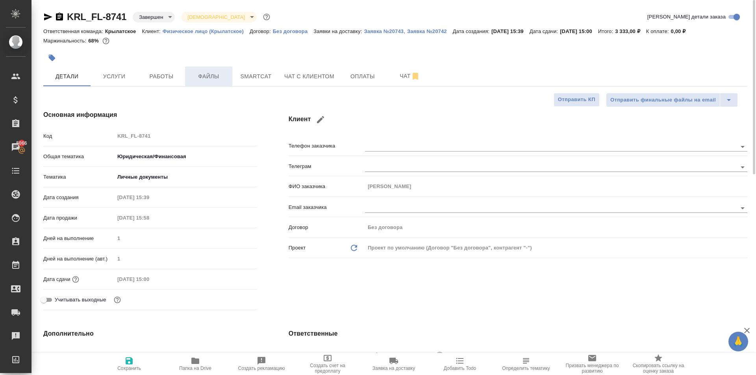
drag, startPoint x: 199, startPoint y: 84, endPoint x: 187, endPoint y: 78, distance: 12.2
click at [192, 80] on button "Файлы" at bounding box center [208, 77] width 47 height 20
click at [170, 75] on span "Работы" at bounding box center [162, 77] width 38 height 10
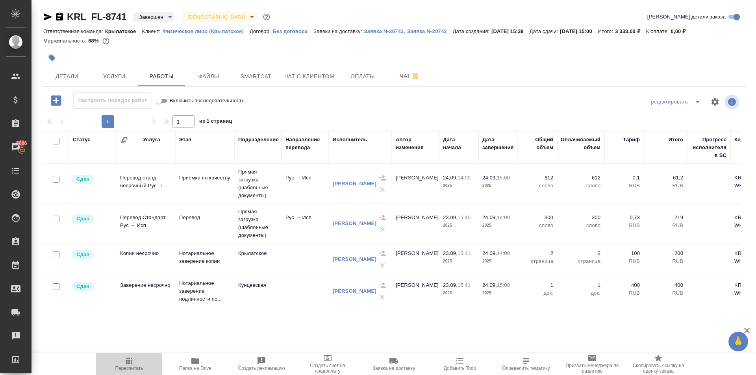
click at [130, 358] on icon "button" at bounding box center [128, 360] width 9 height 9
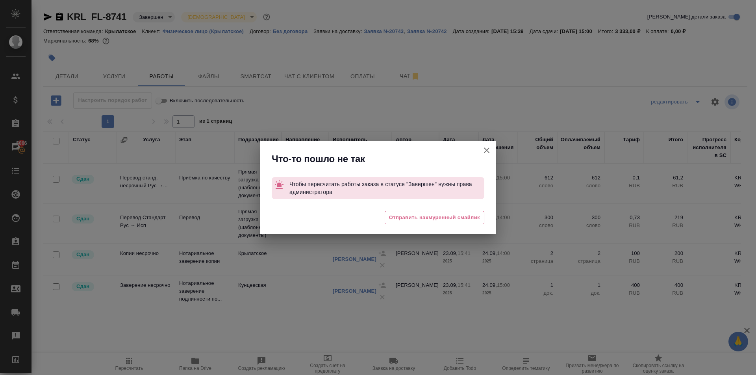
click at [485, 152] on icon "button" at bounding box center [486, 150] width 9 height 9
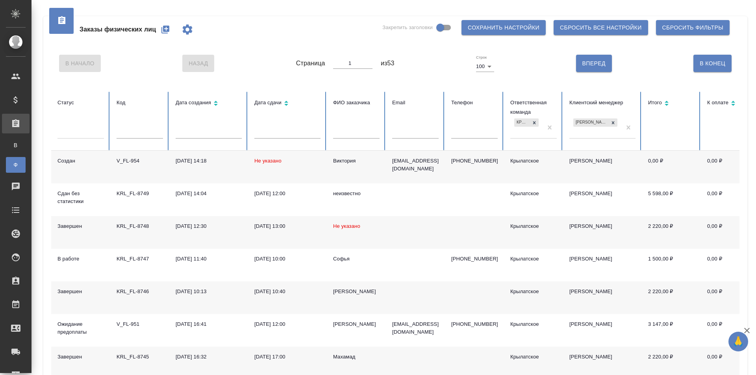
click at [350, 159] on div "Виктория" at bounding box center [356, 161] width 46 height 8
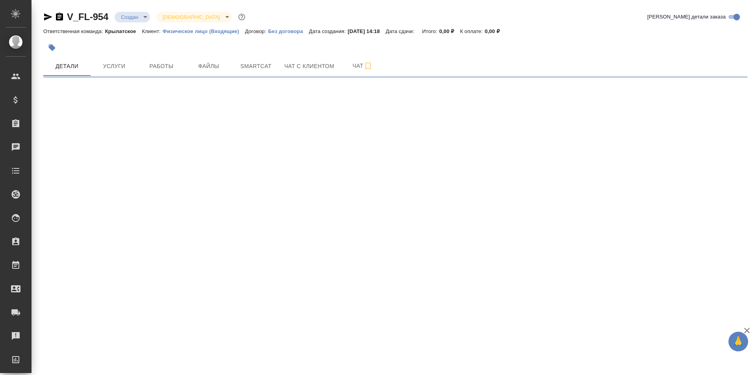
select select "RU"
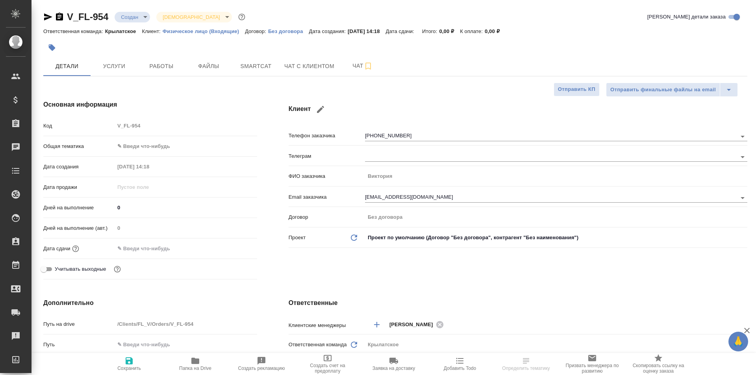
type textarea "x"
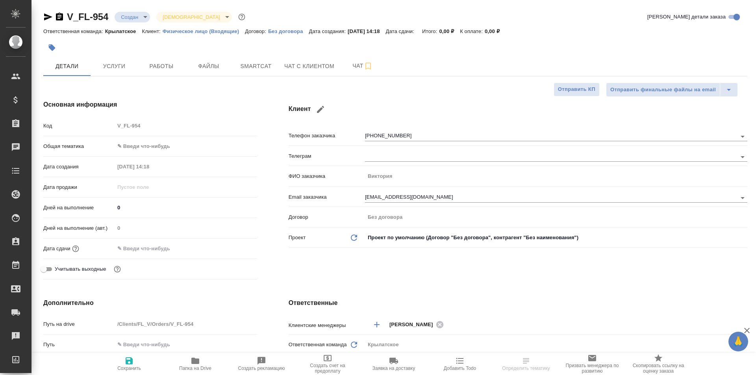
type textarea "x"
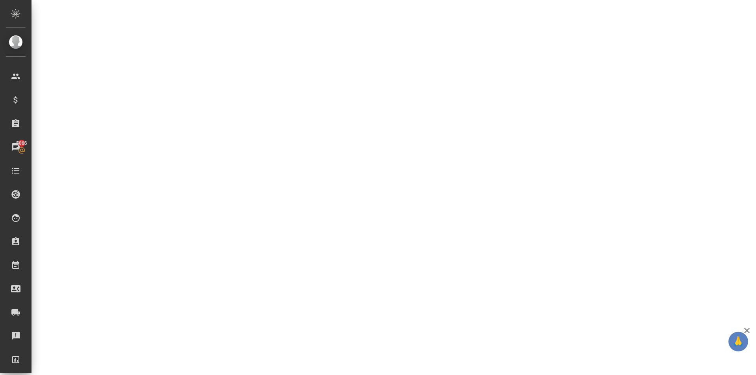
select select "RU"
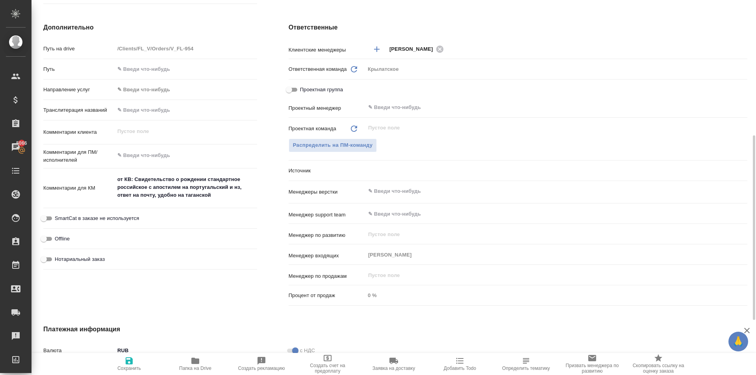
type textarea "x"
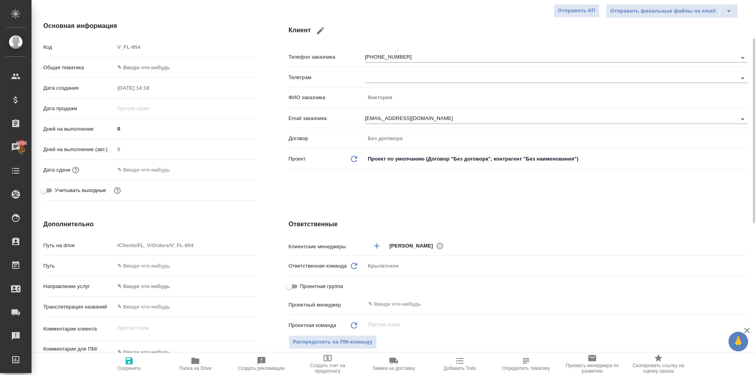
scroll to position [0, 0]
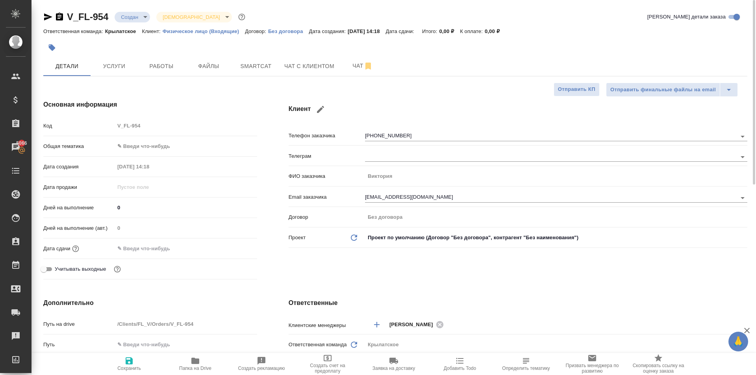
click at [58, 44] on button "button" at bounding box center [51, 47] width 17 height 17
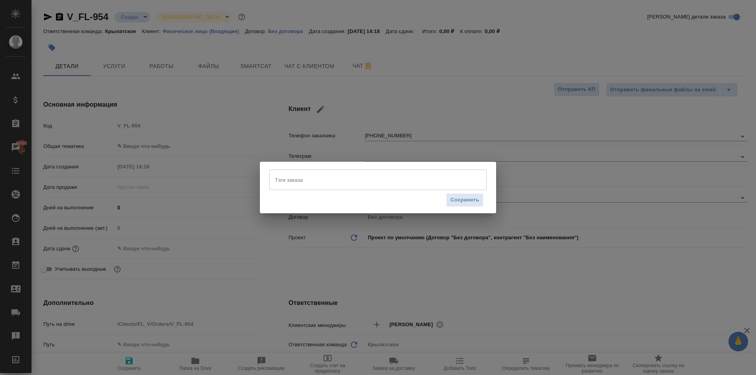
click at [354, 188] on div "Тэги заказа" at bounding box center [377, 180] width 217 height 20
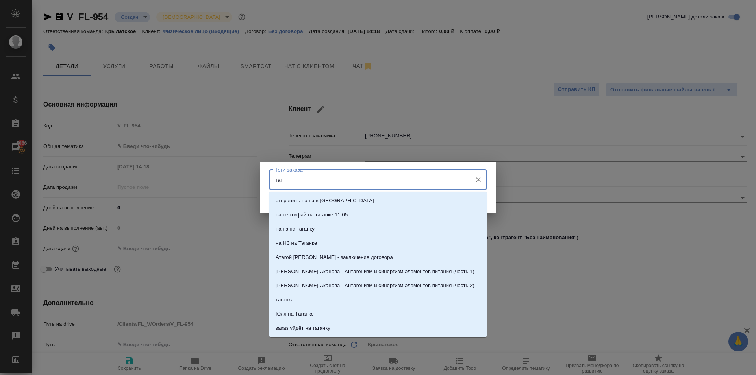
type input "тагу"
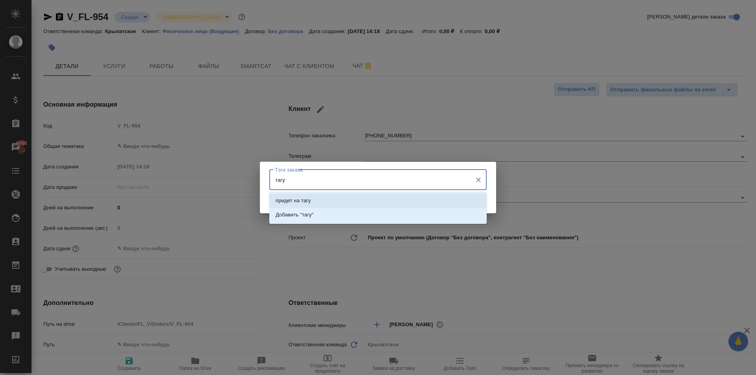
click at [363, 204] on li "придет на тагу" at bounding box center [377, 201] width 217 height 14
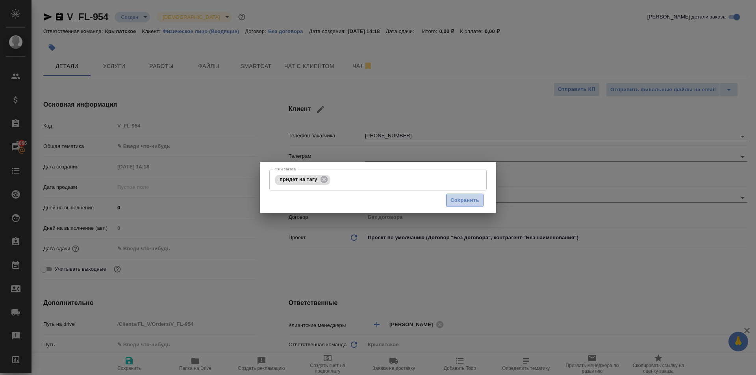
click at [453, 202] on span "Сохранить" at bounding box center [465, 200] width 29 height 9
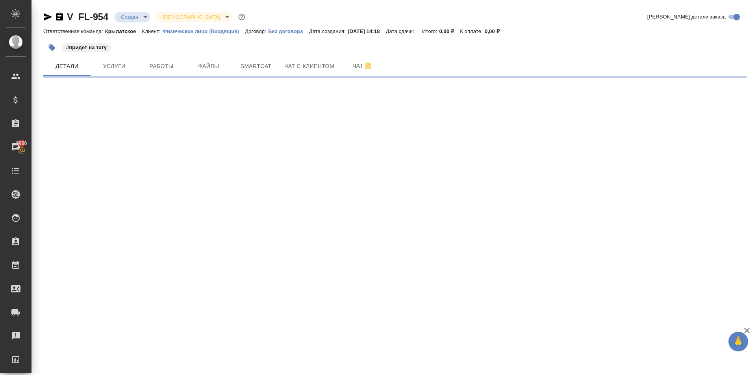
select select "RU"
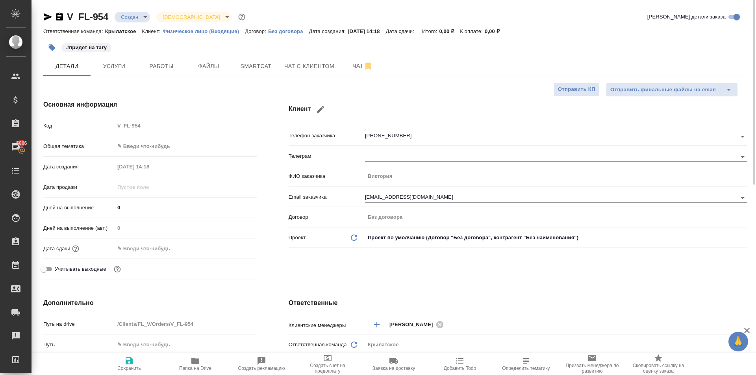
type textarea "x"
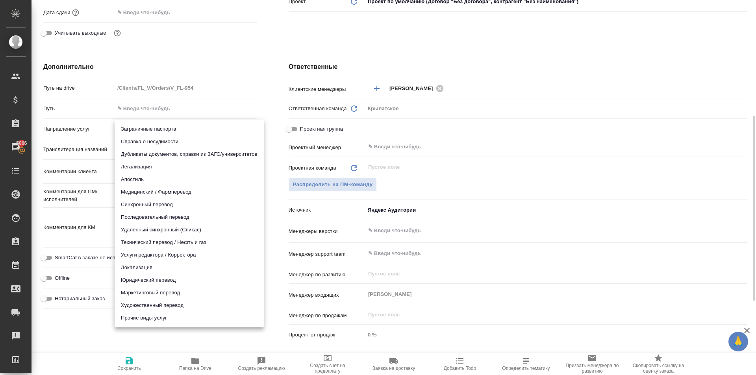
click at [155, 125] on body "🙏 .cls-1 fill:#fff; AWATERA Kasymov Timur Клиенты Спецификации Заказы 5066 Чаты…" at bounding box center [378, 187] width 756 height 375
click at [171, 284] on li "Юридический перевод" at bounding box center [189, 280] width 149 height 13
type input "legalTranslation"
type textarea "x"
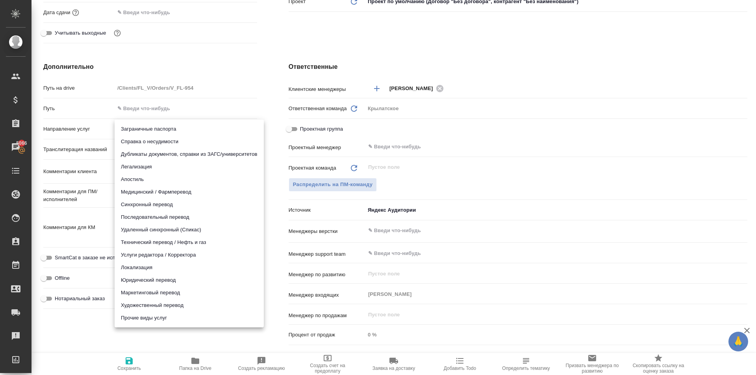
type textarea "x"
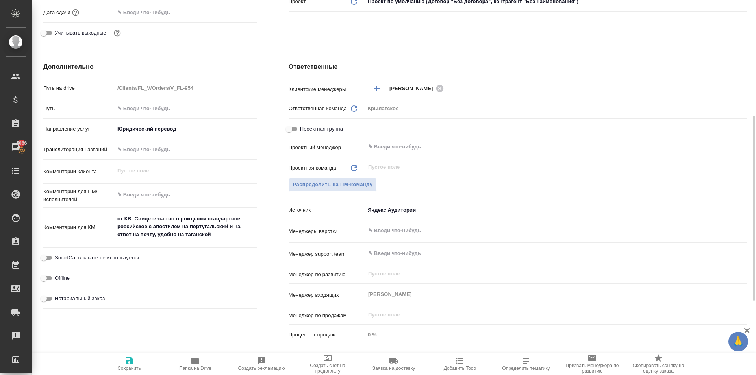
click at [90, 296] on span "Нотариальный заказ" at bounding box center [80, 299] width 50 height 8
click at [58, 296] on input "Нотариальный заказ" at bounding box center [44, 298] width 28 height 9
checkbox input "true"
type textarea "x"
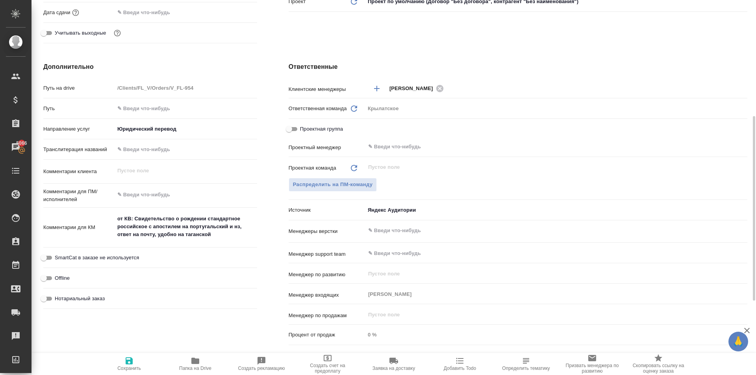
type textarea "x"
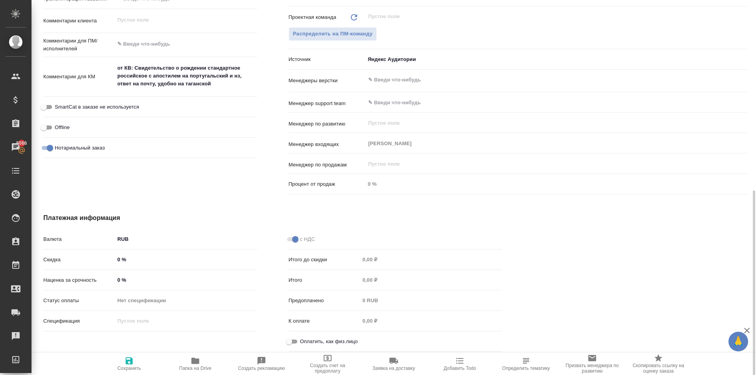
click at [304, 340] on span "Оплатить, как физ.лицо" at bounding box center [329, 342] width 58 height 8
click at [303, 340] on input "Оплатить, как физ.лицо" at bounding box center [289, 341] width 28 height 9
checkbox input "true"
type textarea "x"
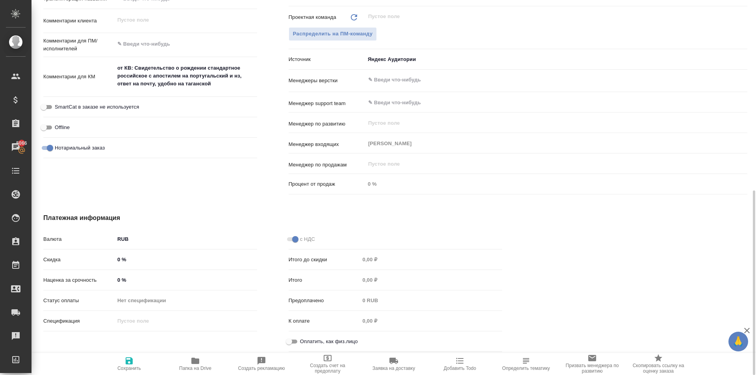
type textarea "x"
click at [105, 365] on span "Сохранить" at bounding box center [129, 363] width 57 height 15
type textarea "x"
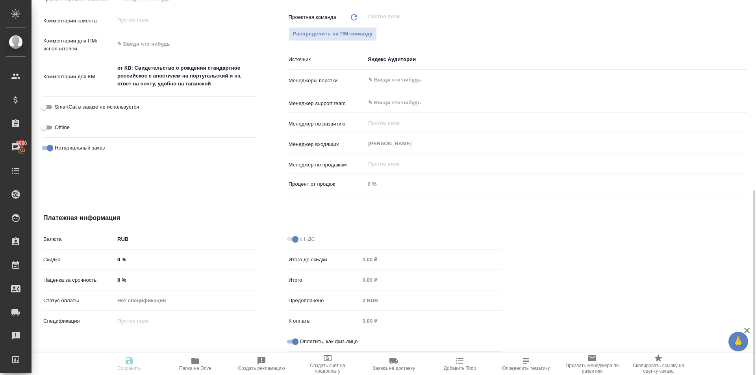
type textarea "x"
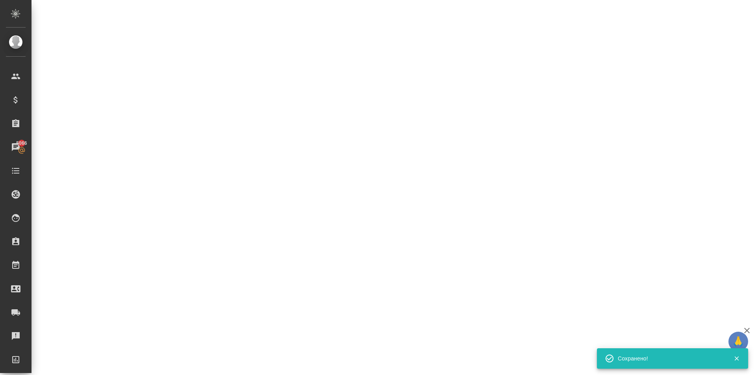
select select "RU"
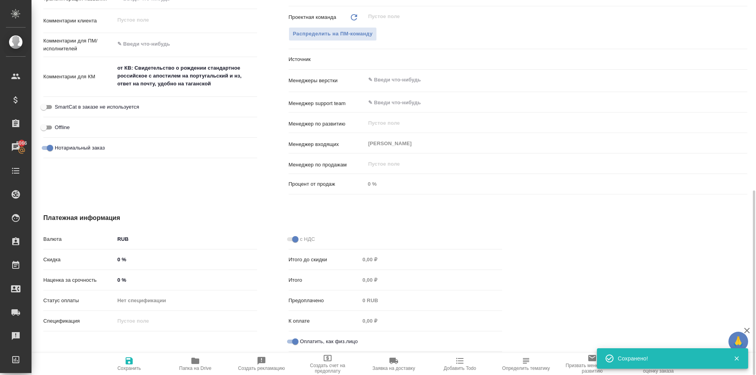
type textarea "x"
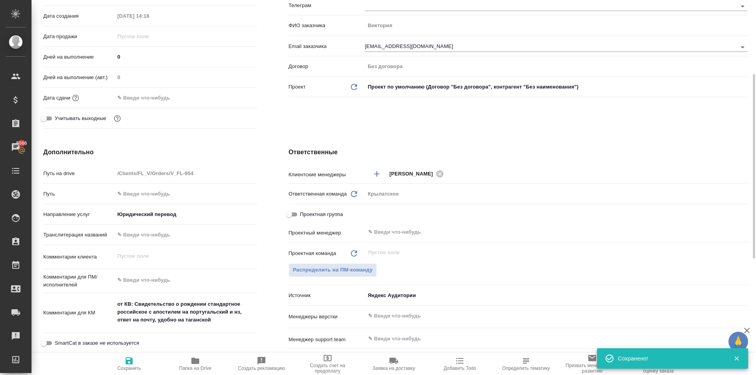
scroll to position [0, 0]
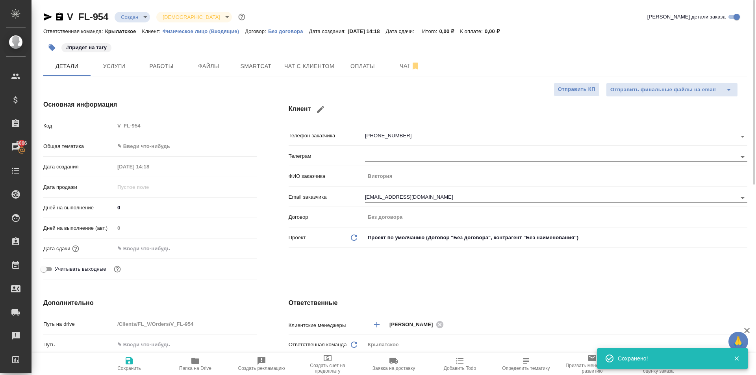
click at [146, 147] on body "🙏 .cls-1 fill:#fff; AWATERA Kasymov Timur Клиенты Спецификации Заказы 5066 Чаты…" at bounding box center [378, 187] width 756 height 375
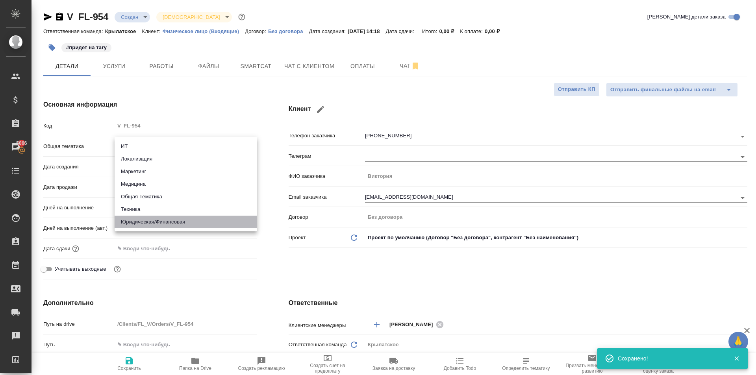
click at [147, 224] on li "Юридическая/Финансовая" at bounding box center [186, 222] width 143 height 13
type input "yr-fn"
type textarea "x"
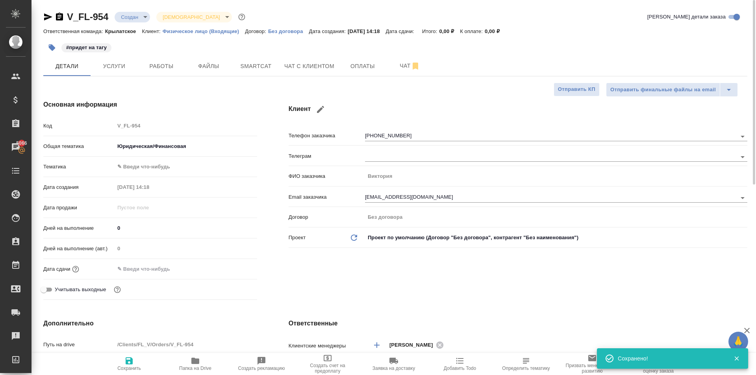
click at [143, 173] on body "🙏 .cls-1 fill:#fff; AWATERA Kasymov Timur Клиенты Спецификации Заказы 5066 Чаты…" at bounding box center [378, 187] width 756 height 375
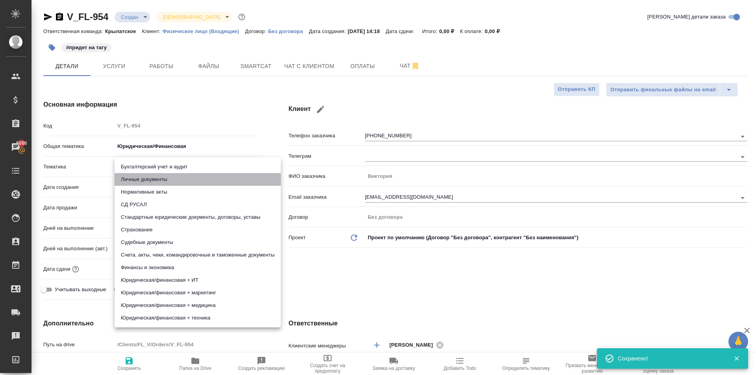
click at [148, 179] on li "Личные документы" at bounding box center [198, 179] width 166 height 13
type textarea "x"
type input "5a8b8b956a9677013d343cfe"
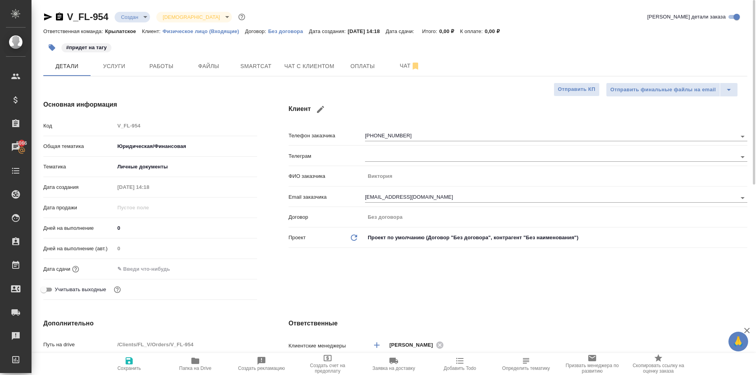
click at [124, 356] on span "Сохранить" at bounding box center [129, 363] width 57 height 15
type textarea "x"
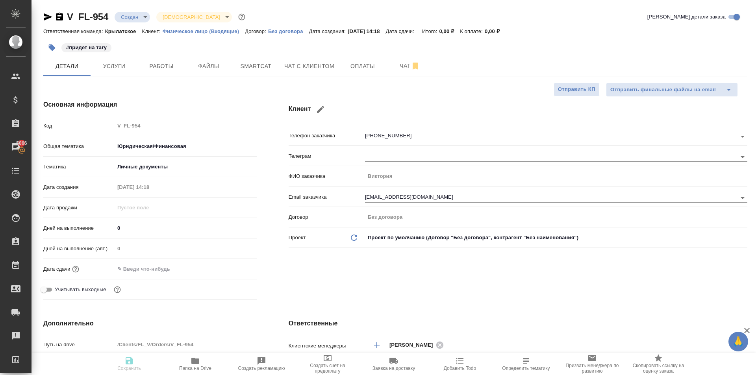
type textarea "x"
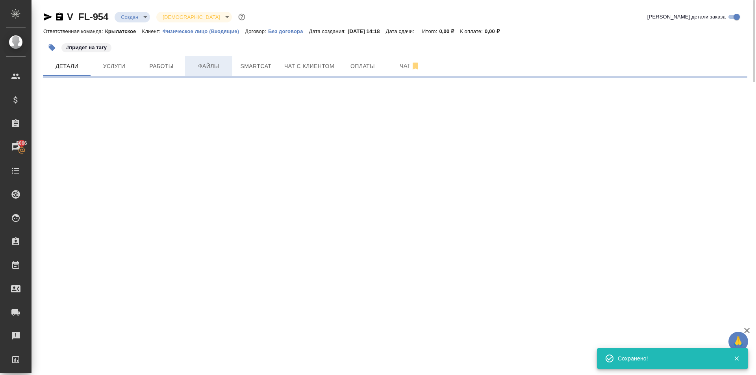
select select "RU"
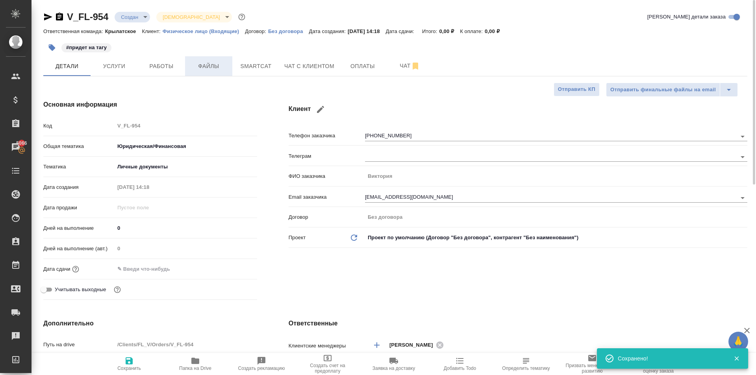
type textarea "x"
click at [208, 61] on button "Файлы" at bounding box center [208, 66] width 47 height 20
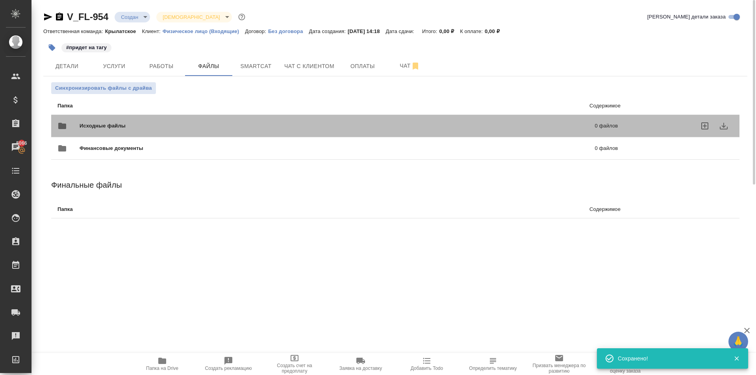
click at [164, 116] on div "Исходные файлы 0 файлов" at bounding box center [338, 126] width 576 height 35
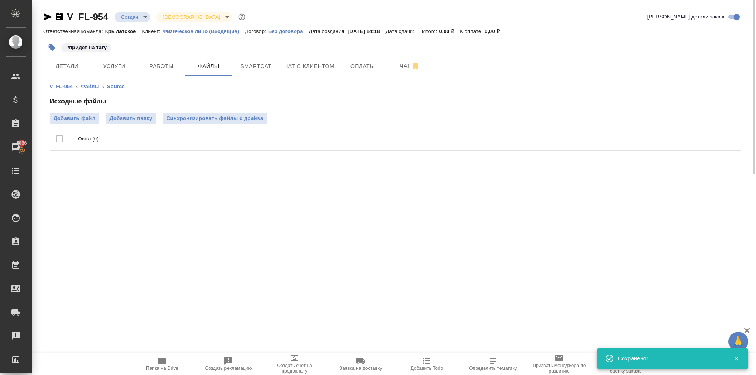
click at [151, 362] on span "Папка на Drive" at bounding box center [162, 363] width 57 height 15
click at [229, 112] on div "Исходные файлы Добавить файл Добавить папку Синхронизировать файлы с драйва Фай…" at bounding box center [396, 125] width 692 height 57
click at [234, 119] on span "Синхронизировать файлы с драйва" at bounding box center [215, 119] width 97 height 8
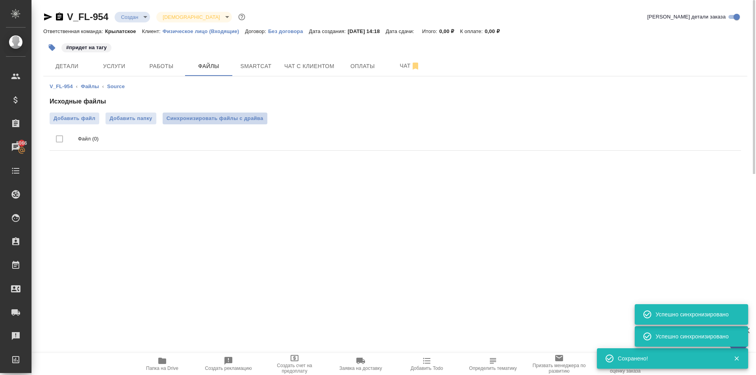
drag, startPoint x: 254, startPoint y: 121, endPoint x: 213, endPoint y: 72, distance: 64.4
click at [253, 120] on span "Синхронизировать файлы с драйва" at bounding box center [215, 119] width 97 height 8
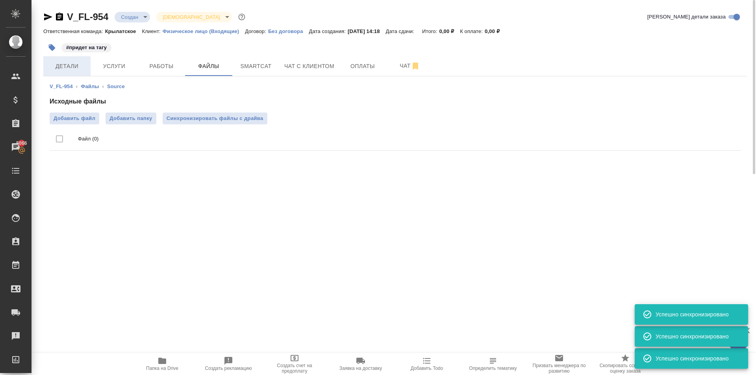
drag, startPoint x: 59, startPoint y: 54, endPoint x: 63, endPoint y: 58, distance: 5.9
click at [60, 56] on div "#придет на тагу" at bounding box center [278, 47] width 470 height 17
click at [76, 72] on button "Детали" at bounding box center [66, 66] width 47 height 20
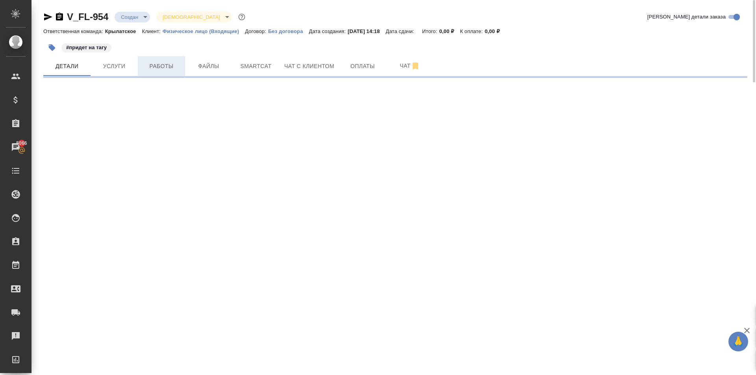
select select "RU"
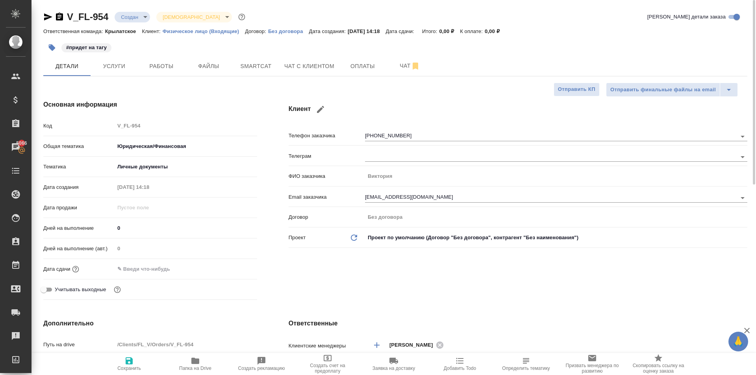
type textarea "x"
click at [193, 75] on button "Файлы" at bounding box center [208, 66] width 47 height 20
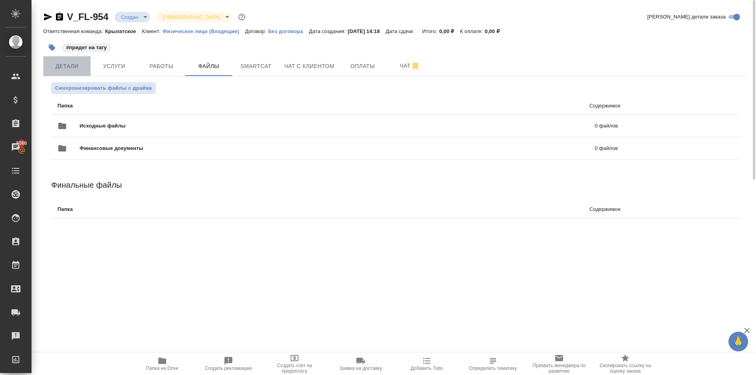
click at [82, 69] on span "Детали" at bounding box center [67, 66] width 38 height 10
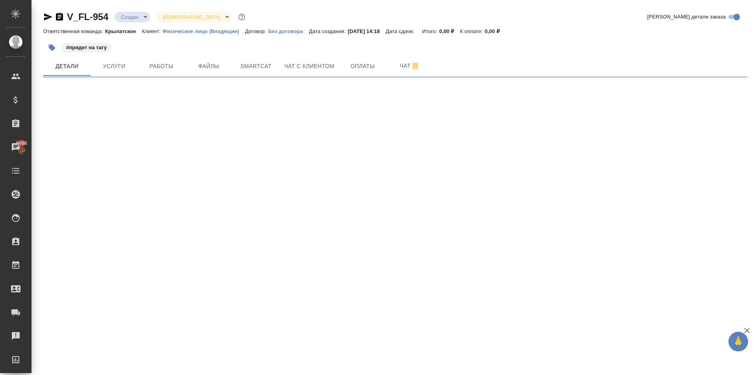
select select "RU"
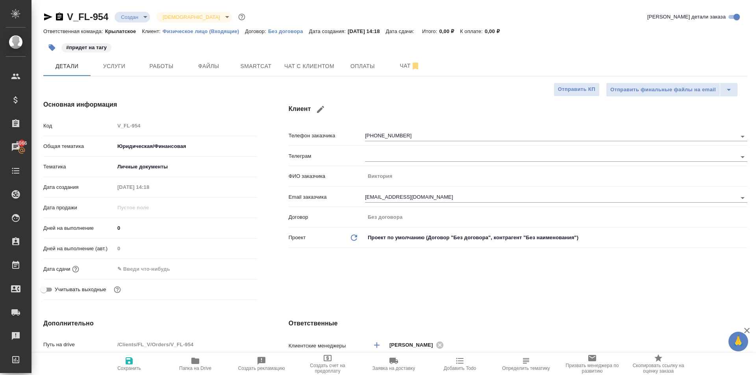
type textarea "x"
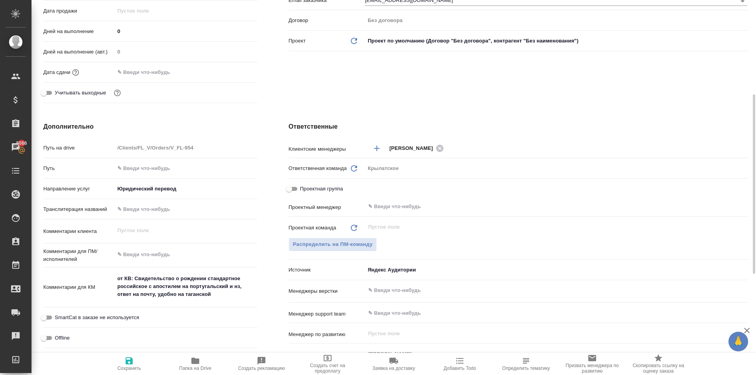
click at [161, 282] on textarea "от КВ: Свидетельство о рождении стандартное российское с апостилем на португаль…" at bounding box center [186, 286] width 143 height 29
click at [168, 289] on textarea "от КВ: Свидетельство о рождении стандартное российское с апостилем на португаль…" at bounding box center [186, 287] width 142 height 29
click at [167, 288] on textarea "от КВ: Свидетельство о рождении стандартное российское с апостилем на португаль…" at bounding box center [186, 287] width 142 height 29
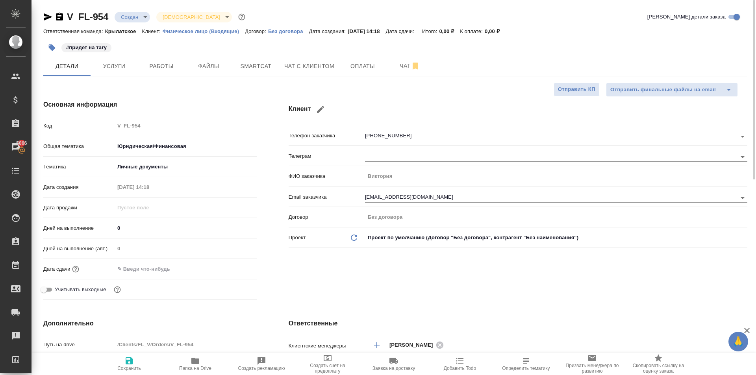
type textarea "x"
drag, startPoint x: 108, startPoint y: 92, endPoint x: 106, endPoint y: 80, distance: 11.9
click at [107, 86] on div "Основная информация Код V_FL-954 Общая тематика Юридическая/Финансовая yr-fn Те…" at bounding box center [150, 201] width 245 height 235
click at [107, 75] on button "Услуги" at bounding box center [114, 66] width 47 height 20
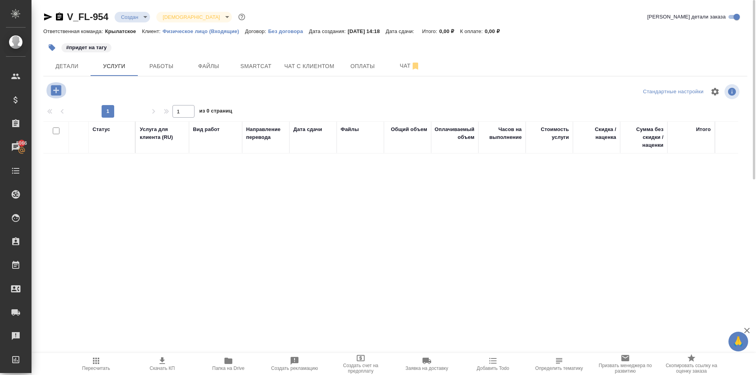
click at [58, 91] on icon "button" at bounding box center [56, 90] width 10 height 10
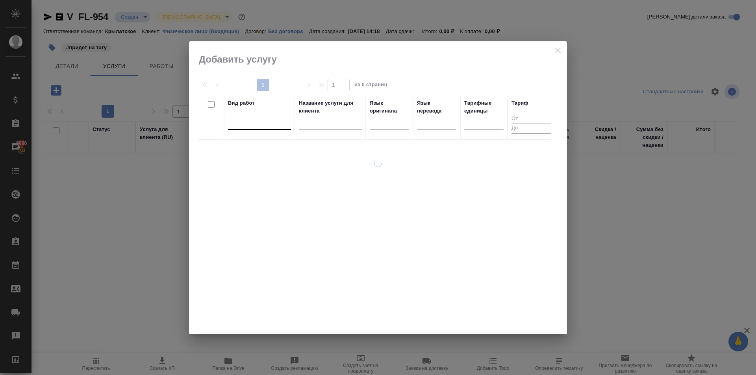
click at [283, 124] on div at bounding box center [259, 121] width 63 height 11
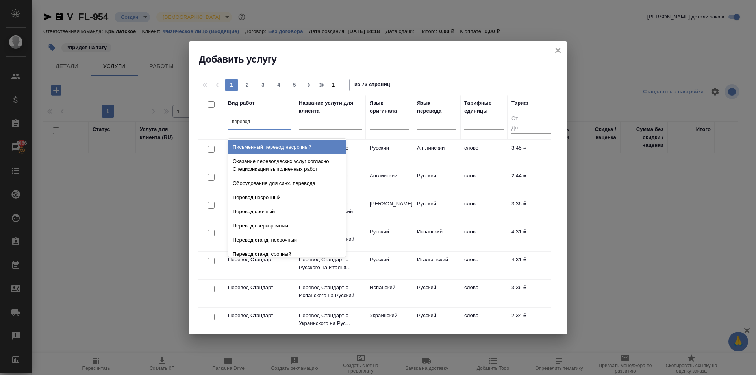
type input "перевод ст"
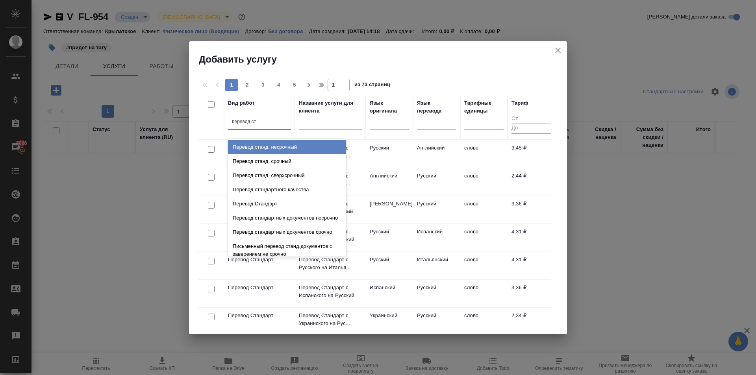
click at [303, 152] on div "Перевод станд. несрочный" at bounding box center [287, 147] width 118 height 14
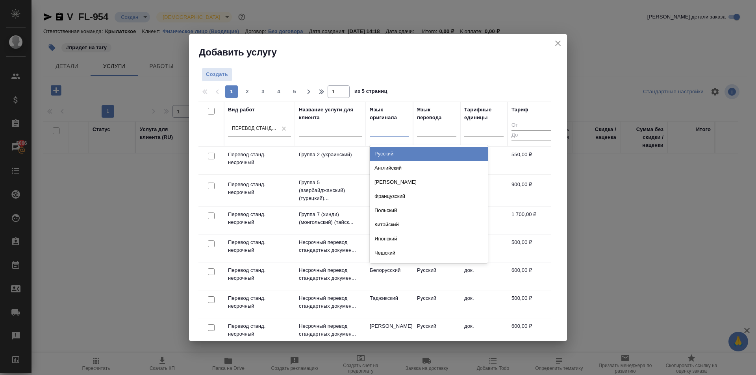
drag, startPoint x: 395, startPoint y: 130, endPoint x: 398, endPoint y: 146, distance: 16.8
click at [395, 132] on div at bounding box center [389, 128] width 39 height 11
click at [398, 154] on div "Русский" at bounding box center [429, 154] width 118 height 14
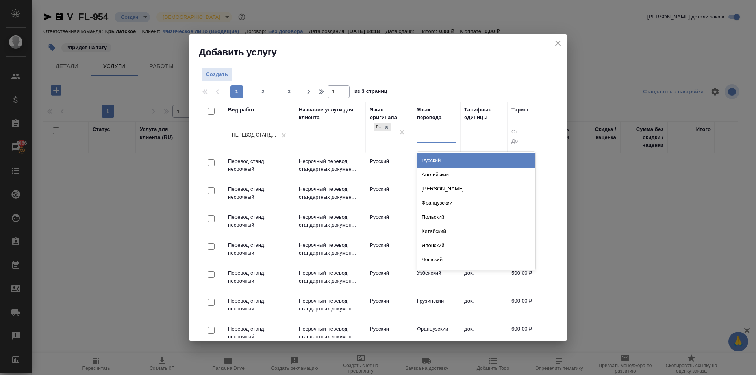
click at [442, 141] on div at bounding box center [436, 135] width 39 height 11
type input "порт"
click at [440, 155] on div "Португальский" at bounding box center [476, 161] width 118 height 14
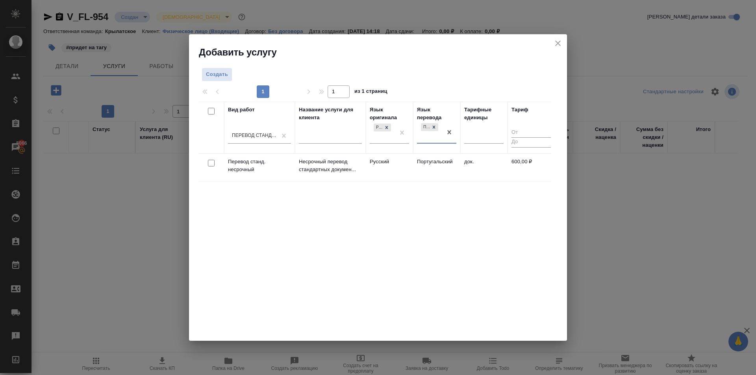
click at [383, 166] on td "Русский" at bounding box center [389, 168] width 47 height 28
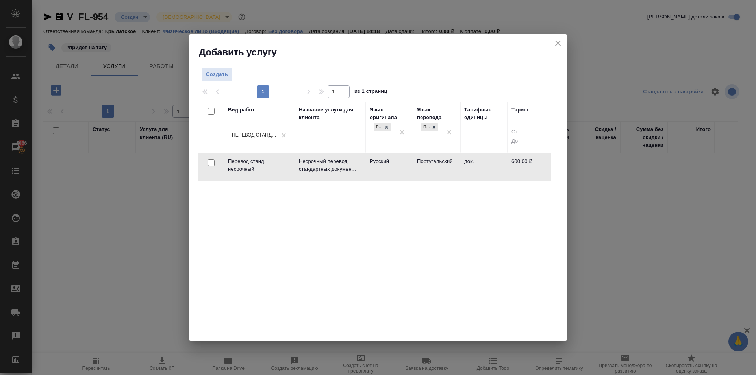
click at [383, 166] on td "Русский" at bounding box center [389, 168] width 47 height 28
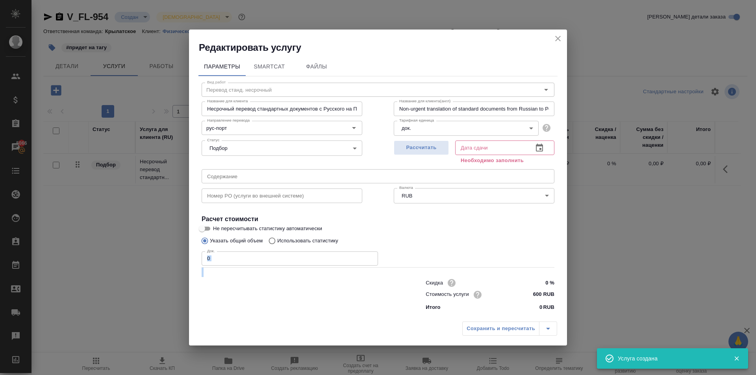
drag, startPoint x: 251, startPoint y: 266, endPoint x: 247, endPoint y: 260, distance: 7.2
click at [250, 265] on div "Вид работ Перевод станд. несрочный Вид работ Название для клиента Несрочный пер…" at bounding box center [378, 195] width 359 height 238
drag, startPoint x: 247, startPoint y: 260, endPoint x: 171, endPoint y: 271, distance: 76.9
click at [168, 272] on div "Редактировать услугу Параметры SmartCat Файлы Вид работ Перевод станд. несрочны…" at bounding box center [378, 187] width 756 height 375
type input "1"
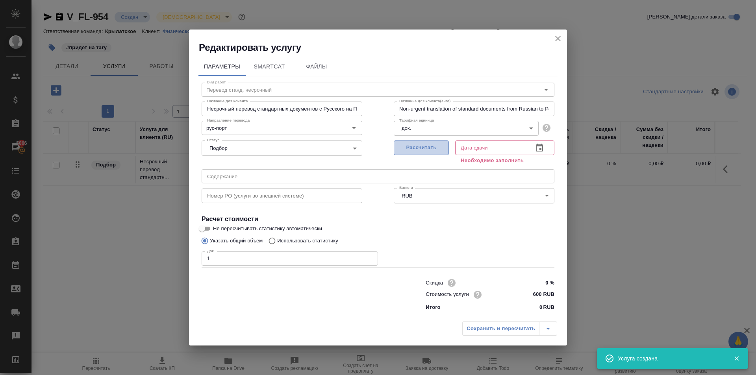
click at [438, 147] on span "Рассчитать" at bounding box center [421, 147] width 46 height 9
type input "25.09.2025 14:23"
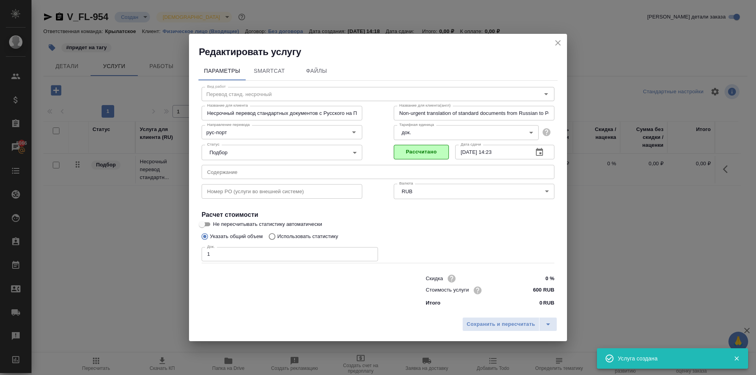
drag, startPoint x: 522, startPoint y: 333, endPoint x: 503, endPoint y: 311, distance: 28.8
click at [521, 332] on div "Сохранить и пересчитать" at bounding box center [378, 328] width 378 height 28
click at [502, 311] on div "Параметры SmartCat Файлы Вид работ Перевод станд. несрочный Вид работ Название …" at bounding box center [378, 185] width 378 height 255
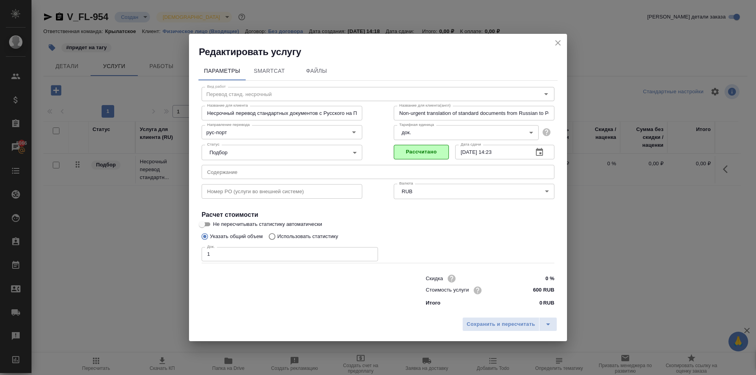
drag, startPoint x: 503, startPoint y: 315, endPoint x: 508, endPoint y: 326, distance: 11.4
click at [503, 316] on div "Сохранить и пересчитать" at bounding box center [378, 328] width 378 height 28
click at [509, 327] on span "Сохранить и пересчитать" at bounding box center [501, 324] width 69 height 9
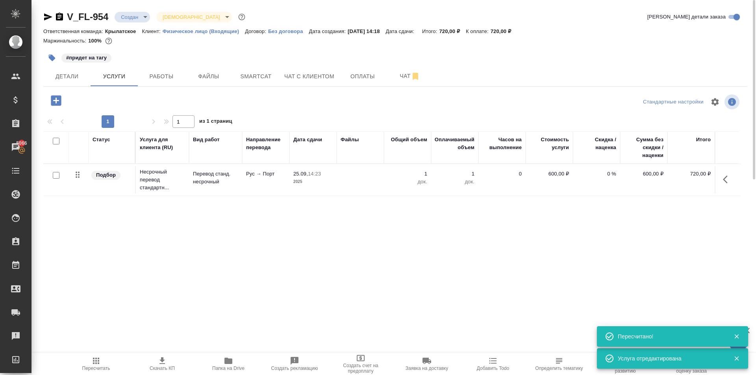
click at [65, 101] on button "button" at bounding box center [56, 101] width 22 height 16
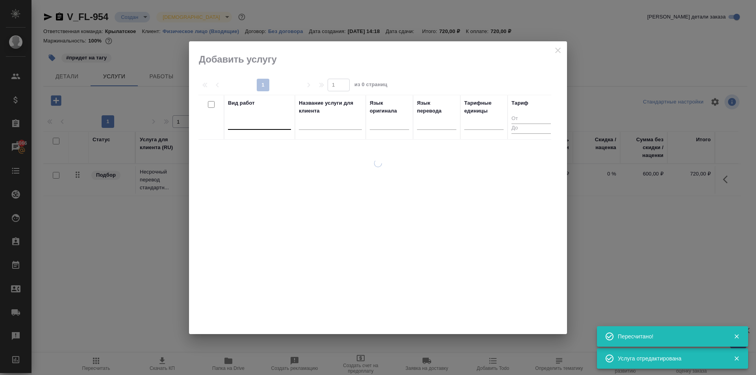
click at [259, 127] on div at bounding box center [259, 121] width 63 height 11
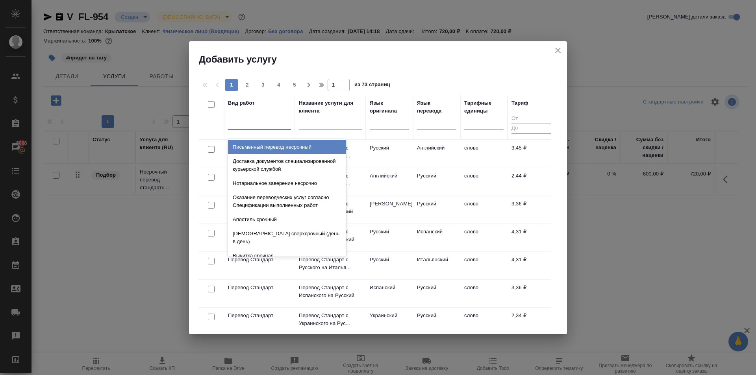
drag, startPoint x: 553, startPoint y: 39, endPoint x: 557, endPoint y: 43, distance: 6.1
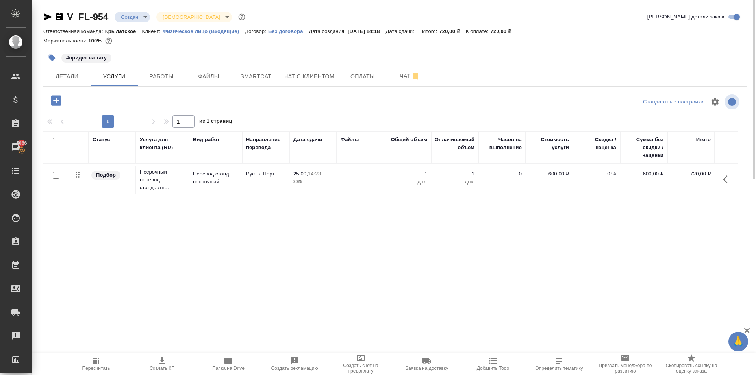
click at [558, 43] on div "Маржинальность: 100%" at bounding box center [395, 41] width 704 height 10
click at [724, 177] on icon "button" at bounding box center [727, 179] width 9 height 9
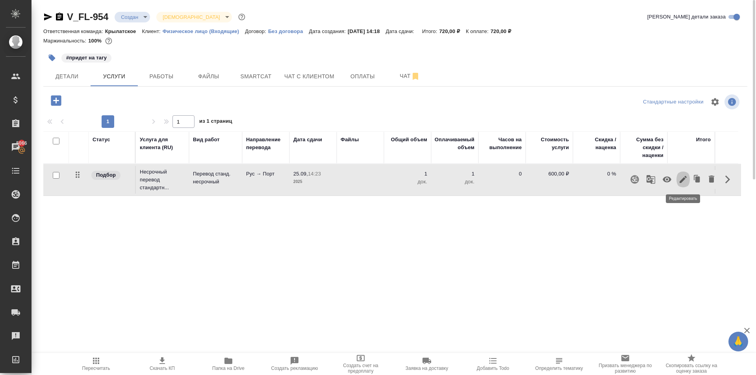
click at [682, 181] on icon "button" at bounding box center [683, 179] width 7 height 7
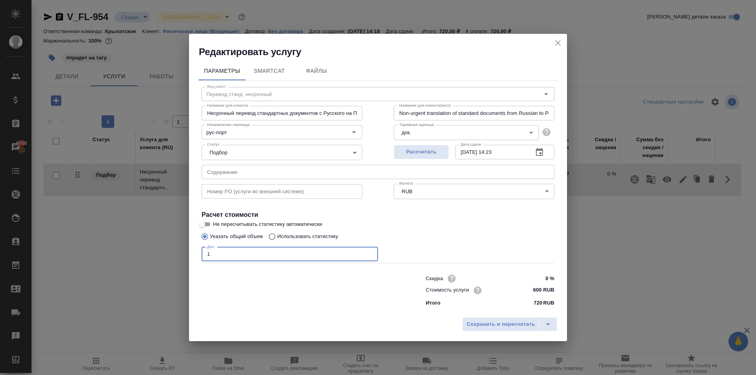
drag, startPoint x: 236, startPoint y: 253, endPoint x: 170, endPoint y: 255, distance: 65.8
click at [170, 255] on div "Редактировать услугу Параметры SmartCat Файлы Вид работ Перевод станд. несрочны…" at bounding box center [378, 187] width 756 height 375
type input "2"
click at [251, 169] on input "text" at bounding box center [378, 172] width 353 height 14
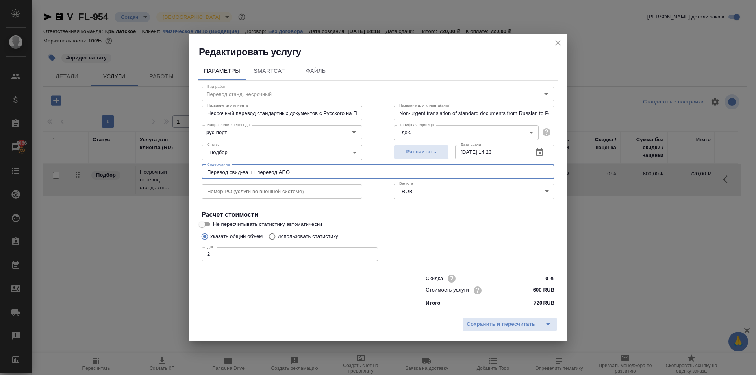
type input "Перевод свид-ва ++ перевод АПО"
click at [520, 318] on div "Сохранить и пересчитать" at bounding box center [378, 328] width 378 height 28
click at [524, 321] on span "Сохранить и пересчитать" at bounding box center [501, 324] width 69 height 9
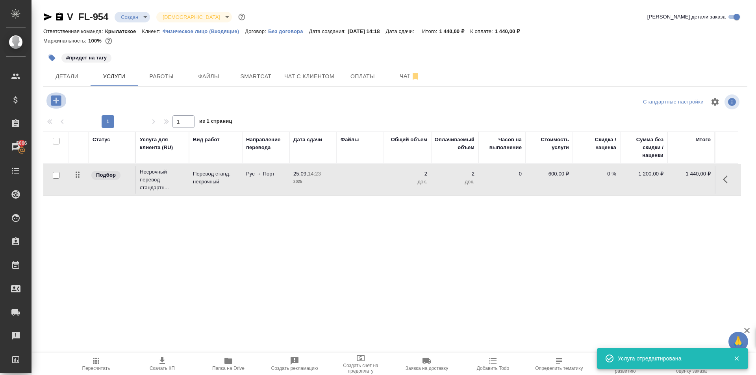
click at [50, 106] on icon "button" at bounding box center [56, 101] width 14 height 14
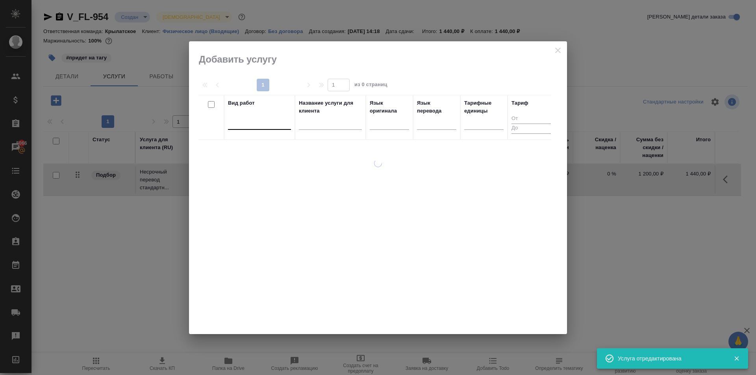
click at [259, 121] on div at bounding box center [259, 121] width 63 height 11
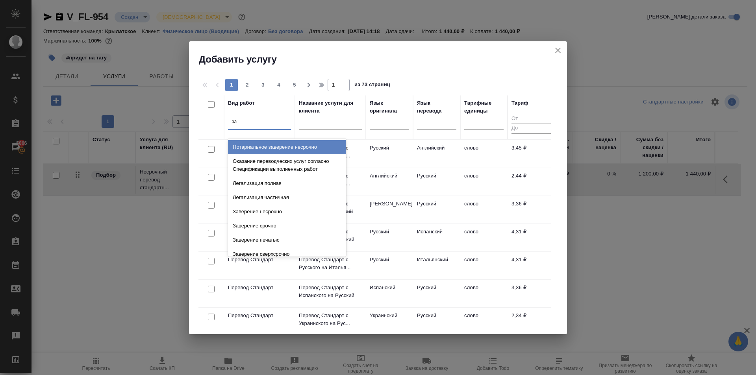
type input "з"
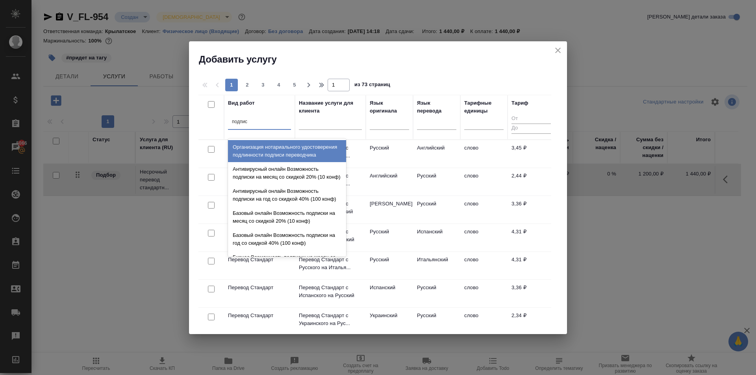
type input "подписи"
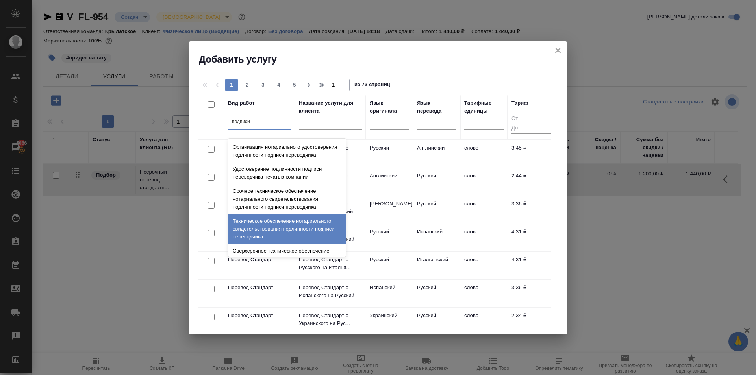
click at [306, 244] on div "Техническое обеспечение нотариального свидетельствования подлинности подписи пе…" at bounding box center [287, 229] width 118 height 30
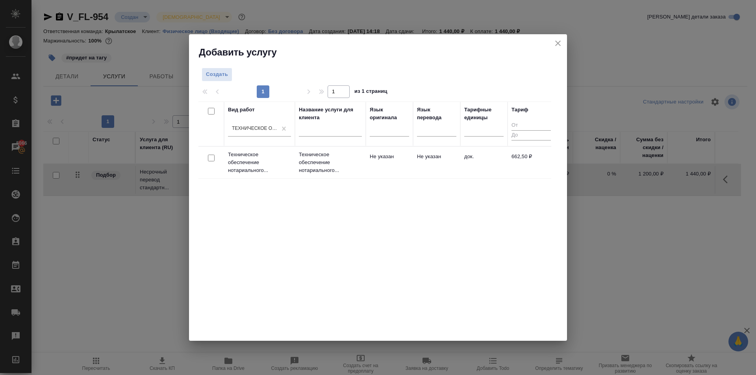
click at [384, 156] on td "Не указан" at bounding box center [389, 163] width 47 height 28
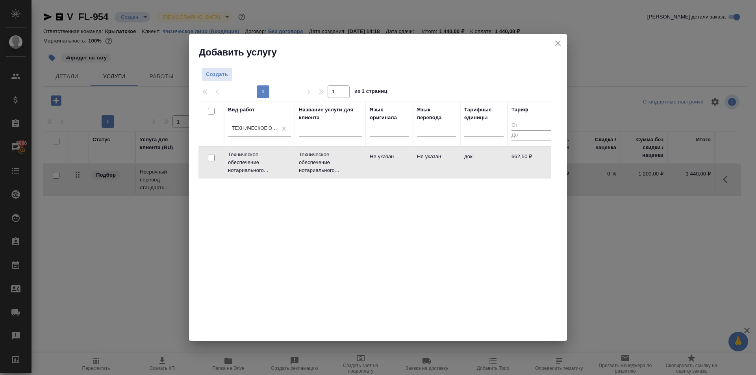
click at [384, 156] on td "Не указан" at bounding box center [389, 163] width 47 height 28
click at [387, 158] on td "Не указан" at bounding box center [389, 163] width 47 height 28
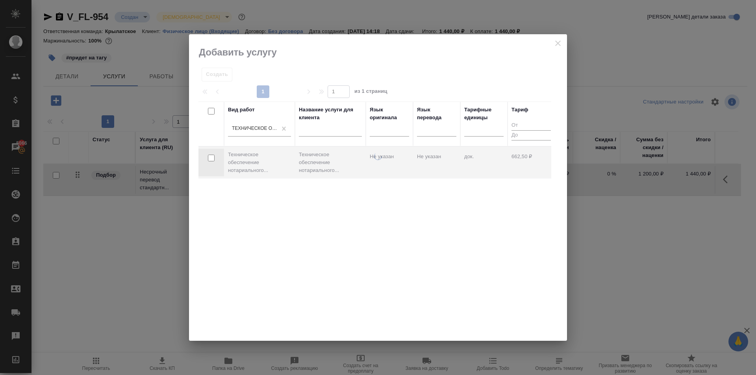
click at [387, 158] on div at bounding box center [378, 246] width 378 height 189
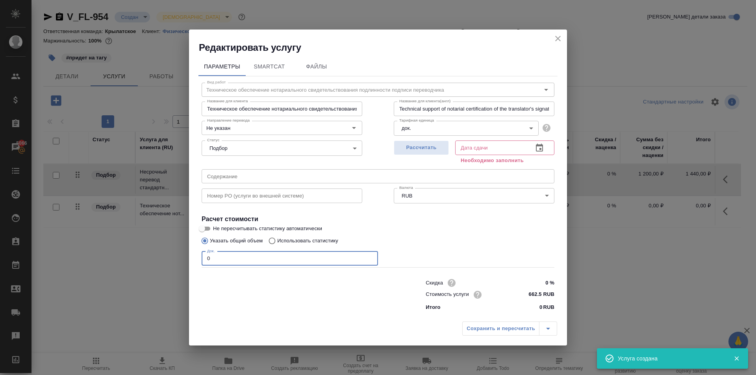
drag, startPoint x: 170, startPoint y: 262, endPoint x: 147, endPoint y: 259, distance: 23.5
click at [147, 259] on div "Редактировать услугу Параметры SmartCat Файлы Вид работ Техническое обеспечение…" at bounding box center [378, 187] width 756 height 375
type input "1"
click at [444, 145] on span "Рассчитать" at bounding box center [421, 147] width 46 height 9
type input "25.09.2025 14:36"
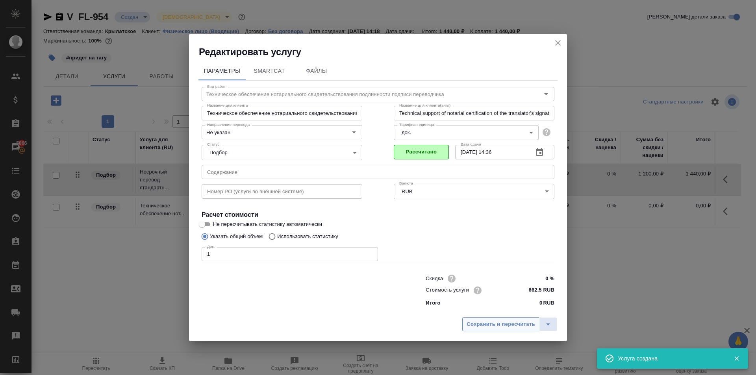
click at [519, 330] on button "Сохранить и пересчитать" at bounding box center [500, 324] width 77 height 14
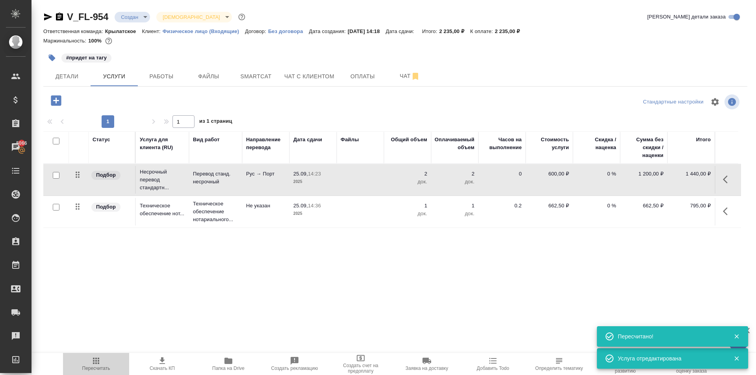
click at [79, 362] on span "Пересчитать" at bounding box center [96, 363] width 57 height 15
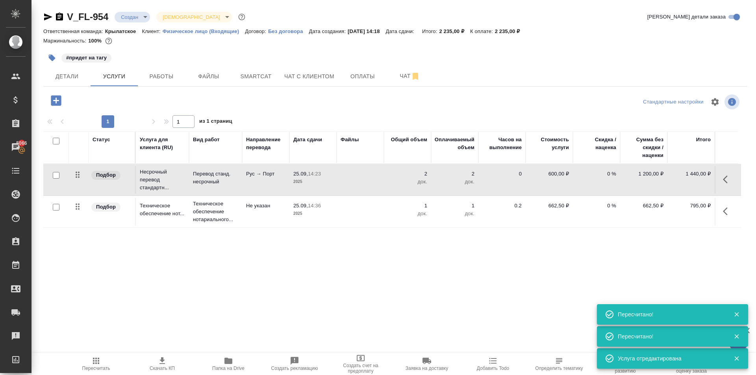
drag, startPoint x: 503, startPoint y: 68, endPoint x: 401, endPoint y: 80, distance: 103.0
click at [499, 67] on div "Детали Услуги Работы Файлы Smartcat Чат с клиентом Оплаты Чат" at bounding box center [395, 77] width 704 height 20
drag, startPoint x: 80, startPoint y: 79, endPoint x: 86, endPoint y: 81, distance: 6.1
click at [84, 80] on span "Детали" at bounding box center [67, 77] width 38 height 10
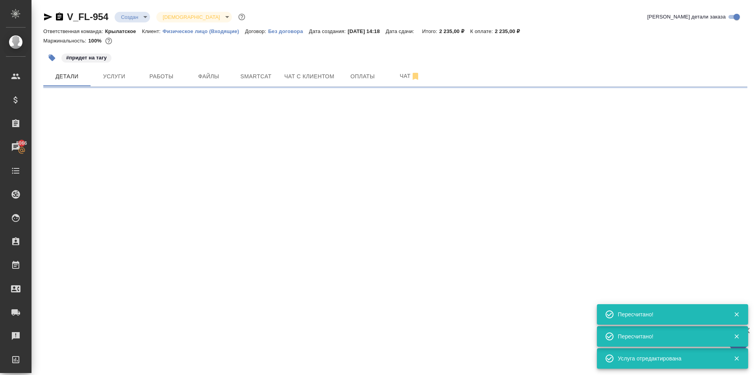
select select "RU"
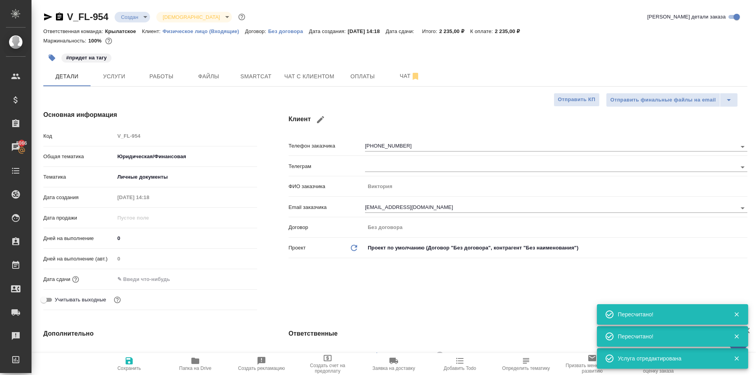
type textarea "x"
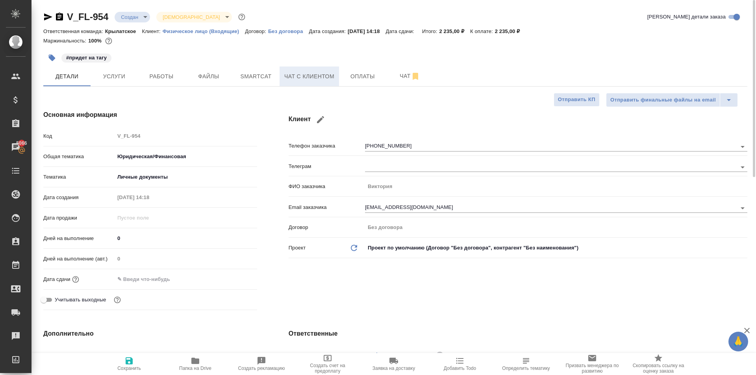
drag, startPoint x: 263, startPoint y: 60, endPoint x: 298, endPoint y: 85, distance: 42.6
click at [298, 85] on button "Чат с клиентом" at bounding box center [309, 77] width 59 height 20
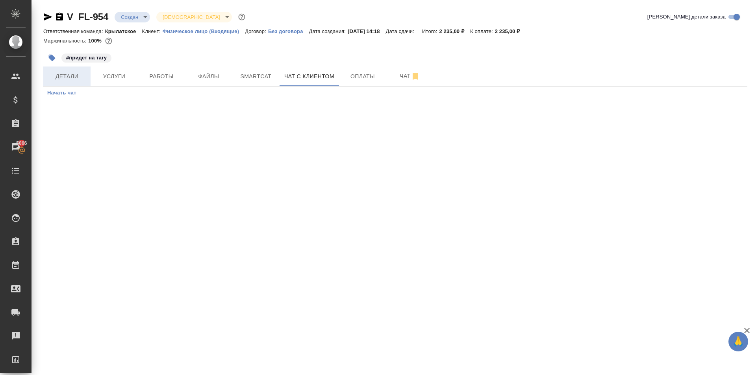
click at [56, 84] on button "Детали" at bounding box center [66, 77] width 47 height 20
select select "RU"
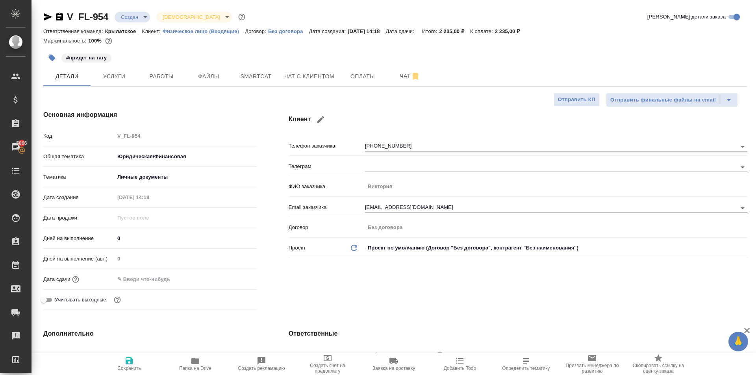
type textarea "x"
click at [114, 70] on button "Услуги" at bounding box center [114, 77] width 47 height 20
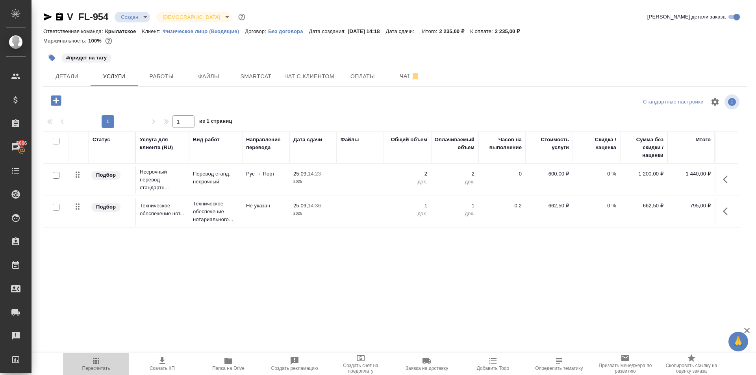
click at [97, 366] on icon "button" at bounding box center [95, 360] width 9 height 9
click at [78, 357] on span "Пересчитать" at bounding box center [96, 363] width 57 height 15
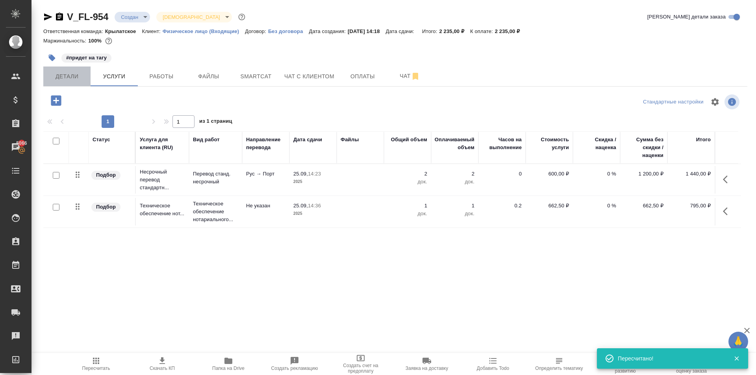
click at [71, 75] on span "Детали" at bounding box center [67, 77] width 38 height 10
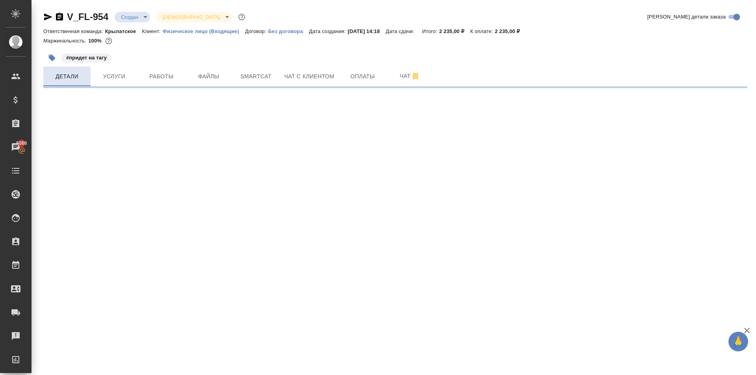
select select "RU"
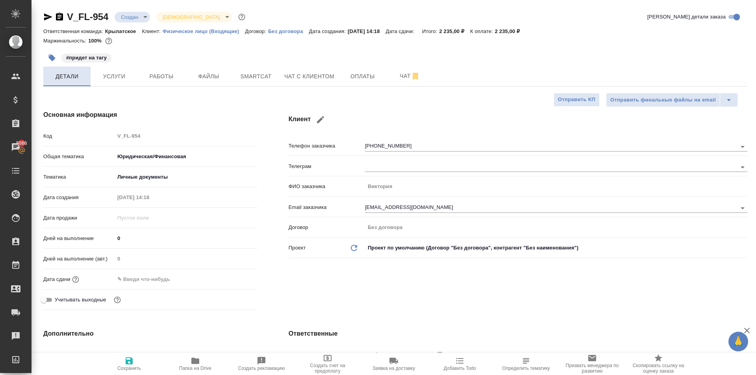
type textarea "x"
click at [123, 82] on button "Услуги" at bounding box center [114, 77] width 47 height 20
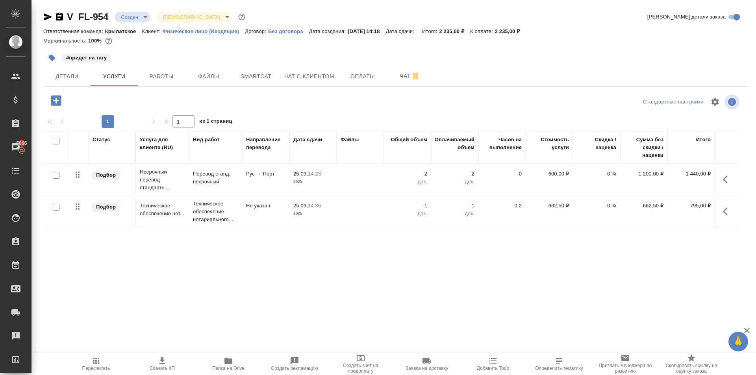
click at [302, 45] on div "Маржинальность: 100%" at bounding box center [395, 41] width 704 height 10
click at [69, 87] on div "V_FL-954 Создан new Святая троица holyTrinity Кратко детали заказа Ответственна…" at bounding box center [395, 160] width 713 height 321
click at [75, 72] on span "Детали" at bounding box center [67, 77] width 38 height 10
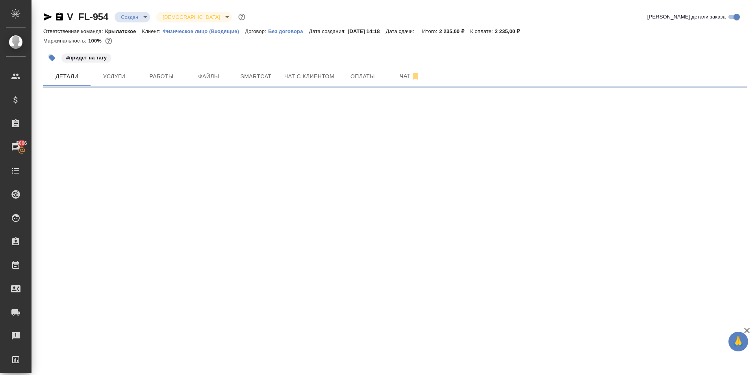
select select "RU"
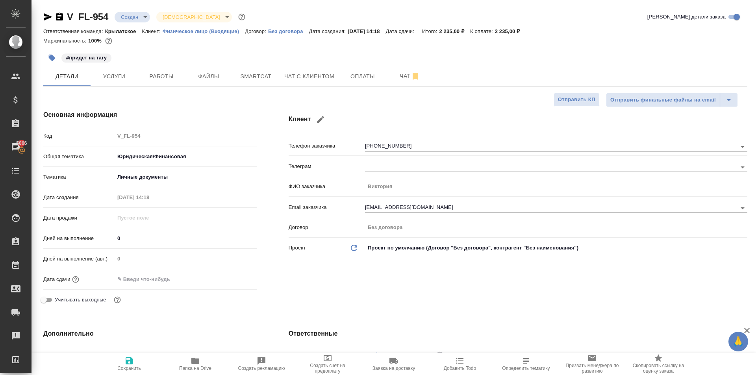
type textarea "x"
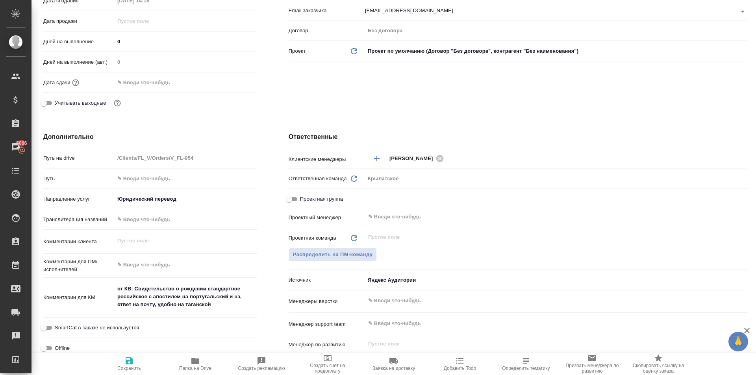
scroll to position [39, 0]
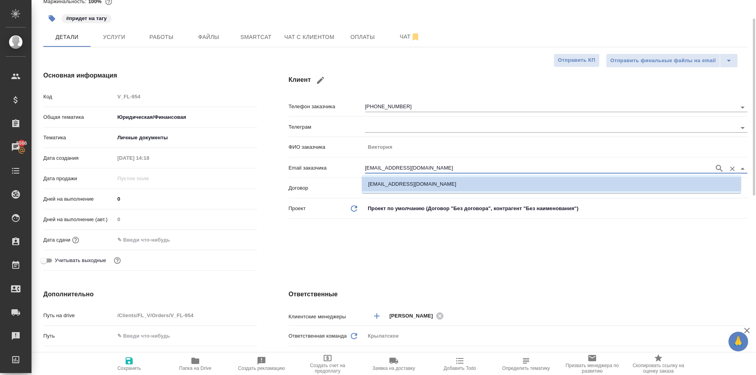
drag, startPoint x: 368, startPoint y: 166, endPoint x: 254, endPoint y: 166, distance: 113.8
click at [252, 166] on div "Основная информация Код V_FL-954 Общая тематика Юридическая/Финансовая yr-fn Те…" at bounding box center [396, 172] width 736 height 235
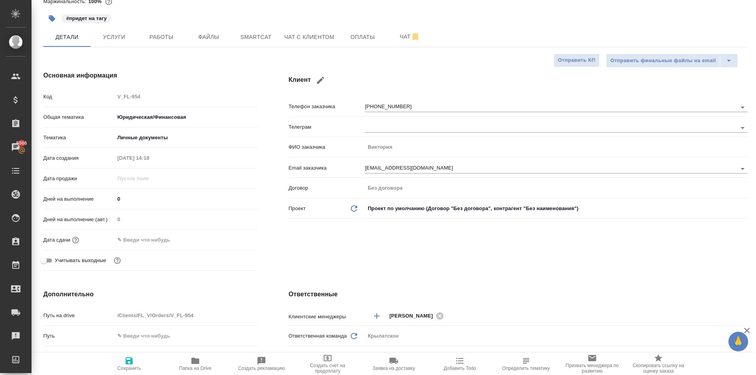
type textarea "x"
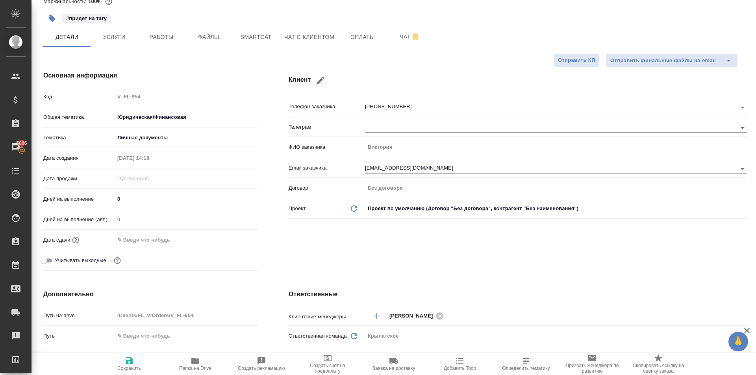
type textarea "x"
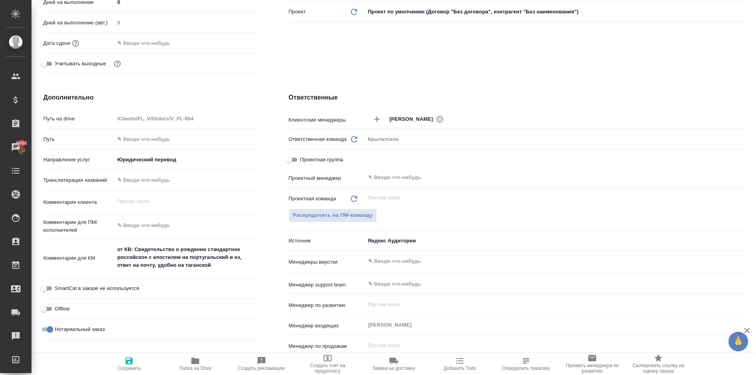
scroll to position [0, 0]
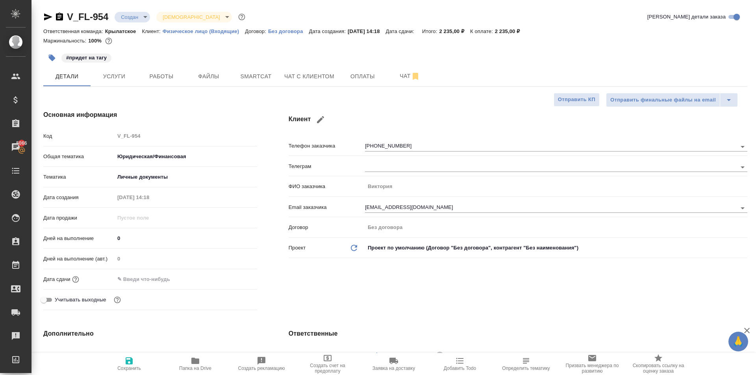
type textarea "x"
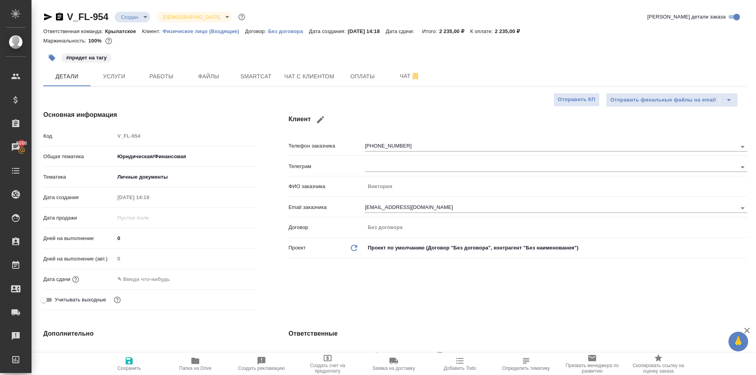
type textarea "x"
click at [139, 18] on body "🙏 .cls-1 fill:#fff; AWATERA Kasymov Timur Клиенты Спецификации Заказы 5066 Чаты…" at bounding box center [378, 187] width 756 height 375
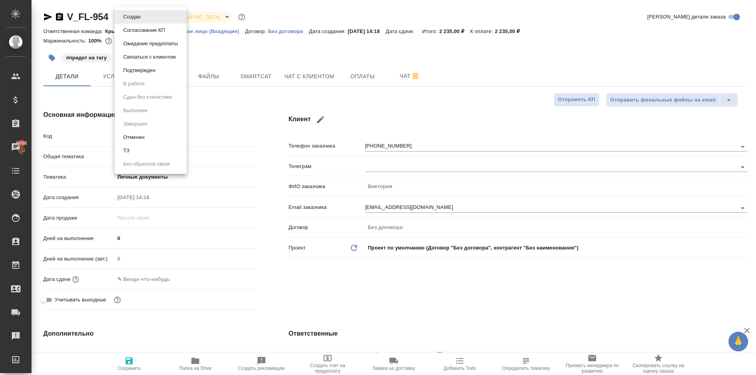
click at [158, 30] on button "Согласование КП" at bounding box center [144, 30] width 46 height 9
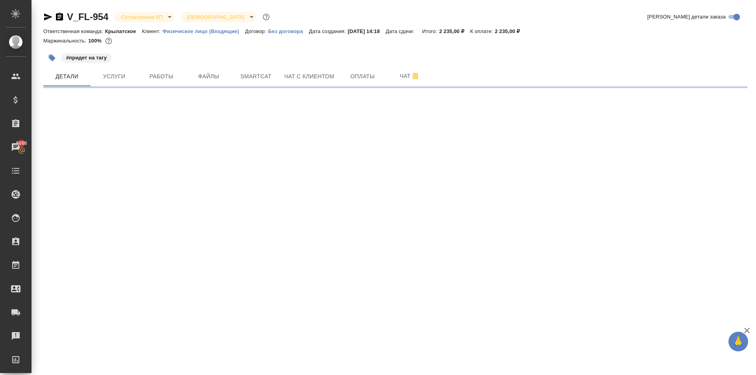
select select "RU"
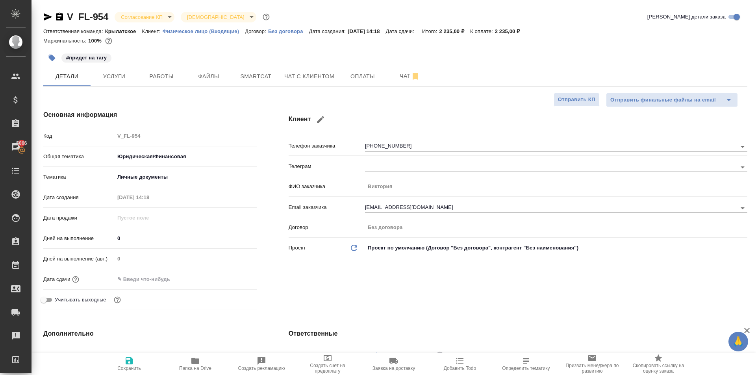
type textarea "x"
click at [49, 56] on icon "button" at bounding box center [52, 58] width 7 height 7
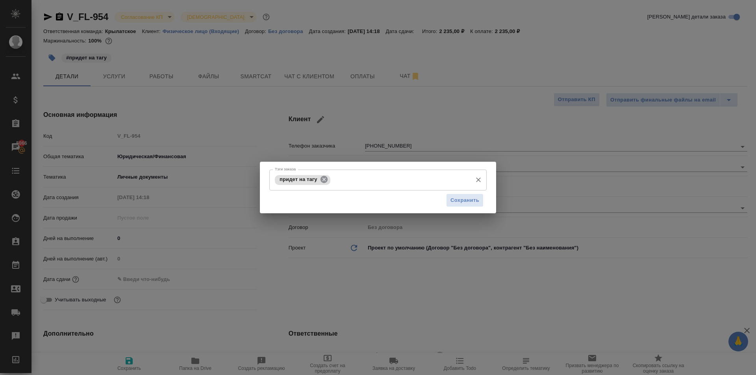
click at [328, 177] on icon at bounding box center [324, 179] width 9 height 9
click at [328, 178] on input "Тэги заказа" at bounding box center [370, 179] width 195 height 13
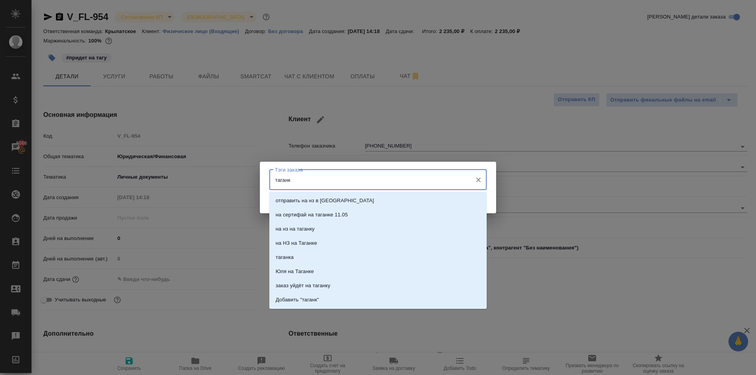
type input "таганку"
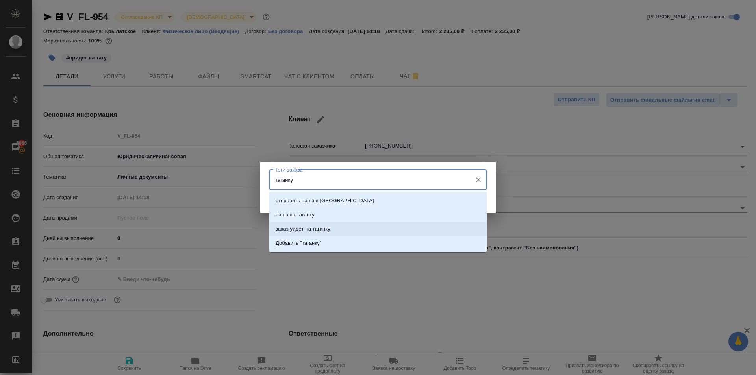
click at [344, 227] on li "заказ уйдёт на таганку" at bounding box center [377, 229] width 217 height 14
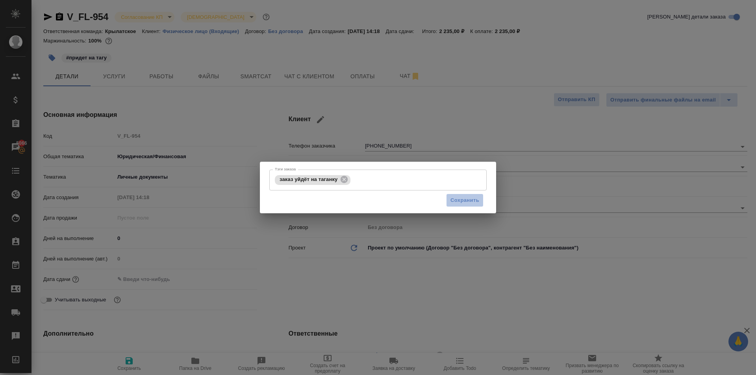
drag, startPoint x: 464, startPoint y: 206, endPoint x: 353, endPoint y: 208, distance: 110.7
click at [462, 206] on button "Сохранить" at bounding box center [464, 201] width 37 height 14
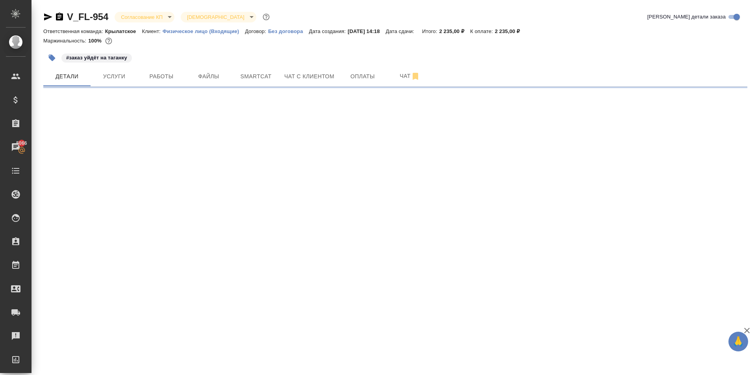
select select "RU"
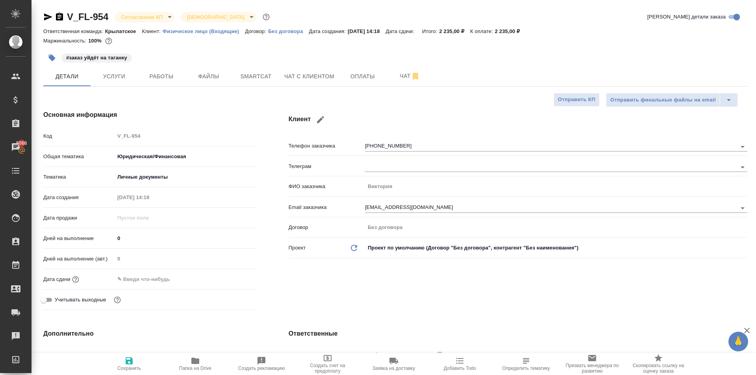
type textarea "x"
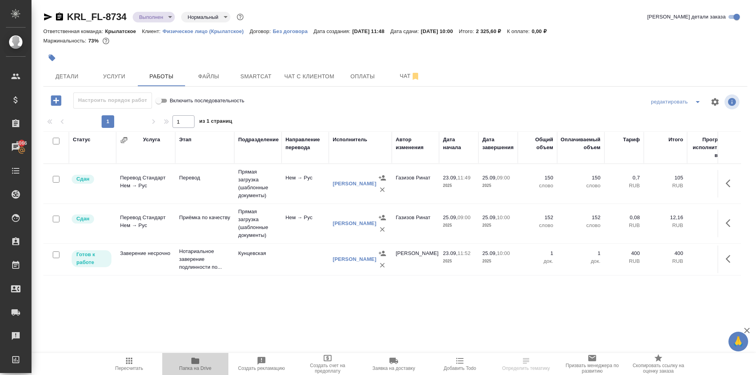
click at [203, 369] on span "Папка на Drive" at bounding box center [195, 369] width 32 height 6
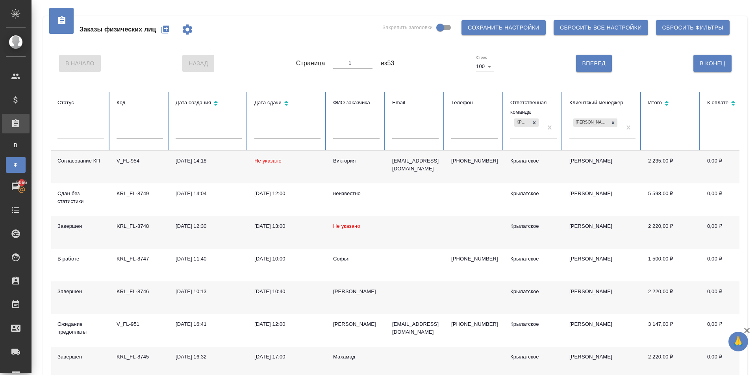
click at [389, 67] on span "из 53" at bounding box center [388, 63] width 14 height 9
click at [163, 37] on button "button" at bounding box center [165, 29] width 19 height 19
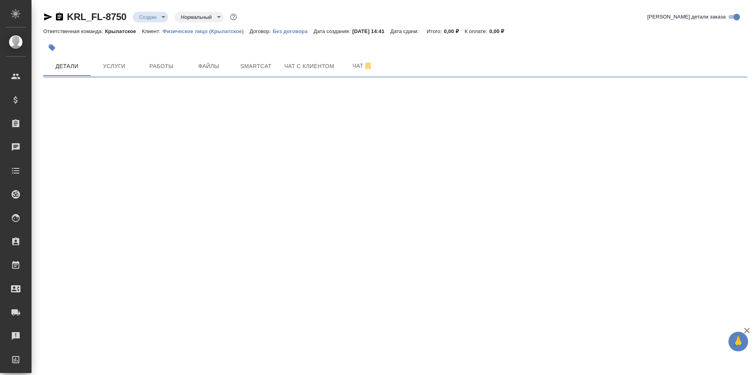
select select "RU"
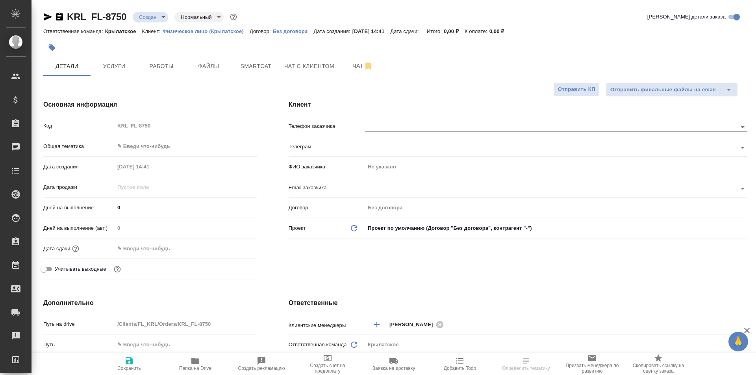
type textarea "x"
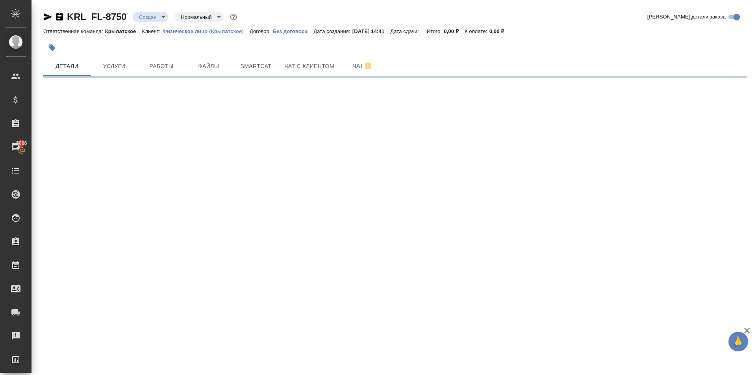
select select "RU"
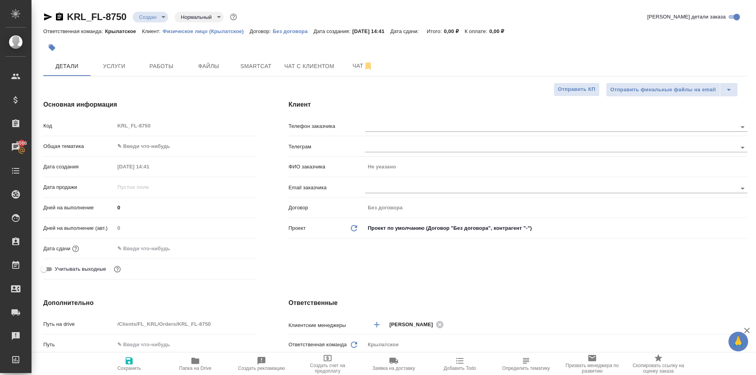
type textarea "x"
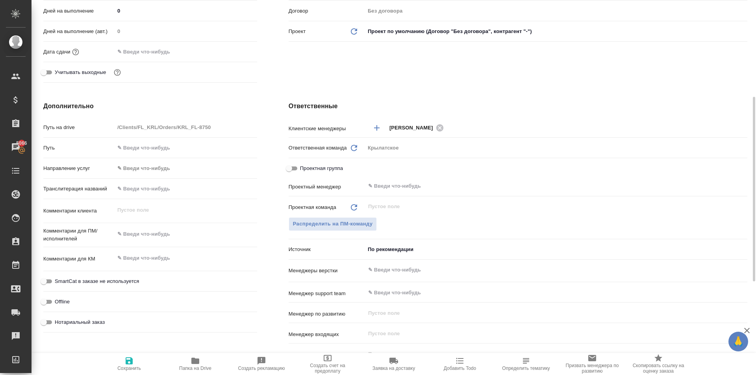
type textarea "x"
click at [180, 233] on textarea at bounding box center [186, 234] width 143 height 13
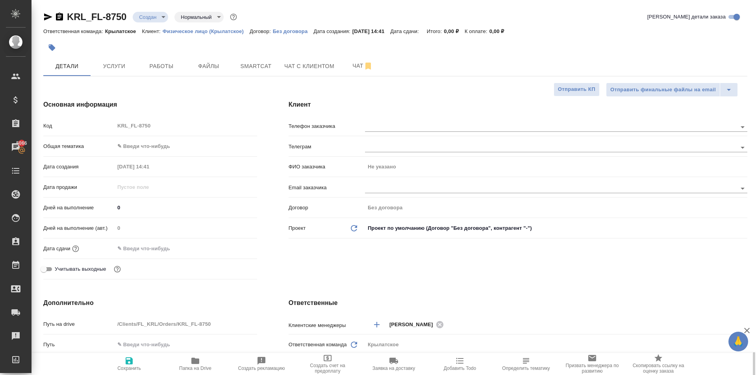
scroll to position [276, 0]
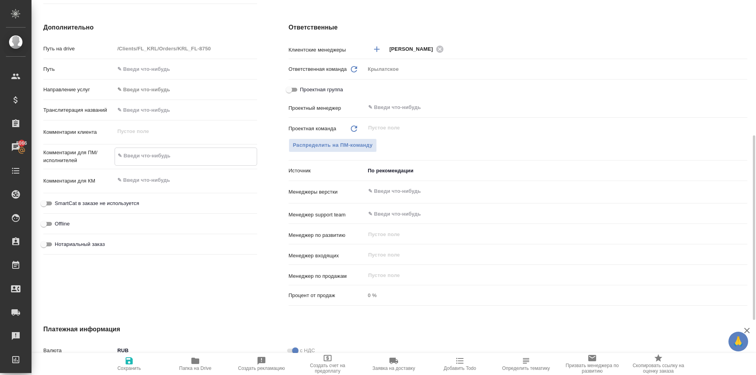
click at [184, 150] on textarea at bounding box center [186, 155] width 142 height 13
type textarea "x"
type textarea "[PERSON_NAME]"
type textarea "x"
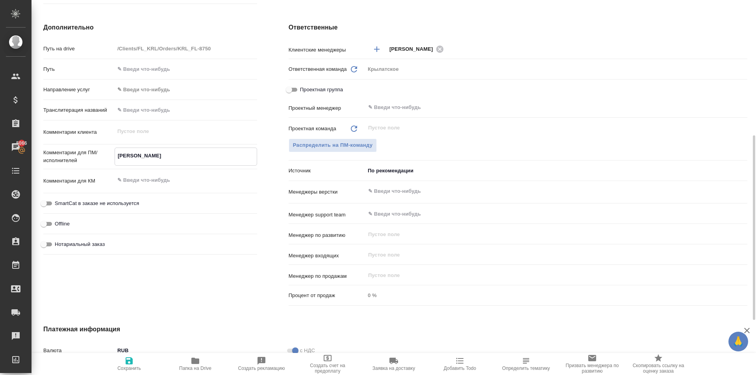
type textarea "x"
type textarea "НО"
type textarea "x"
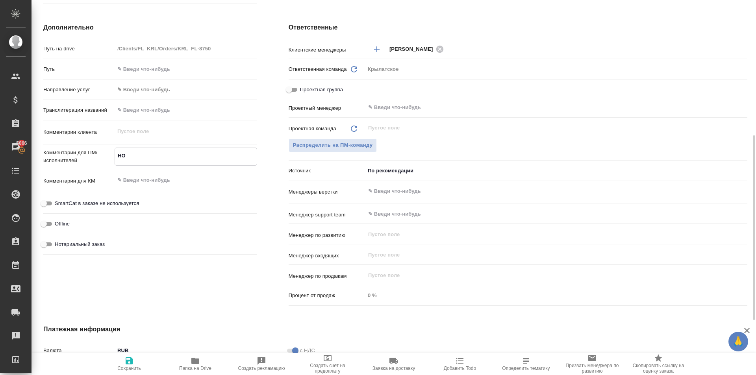
type textarea "НОТ"
type textarea "x"
type textarea "НОТ"
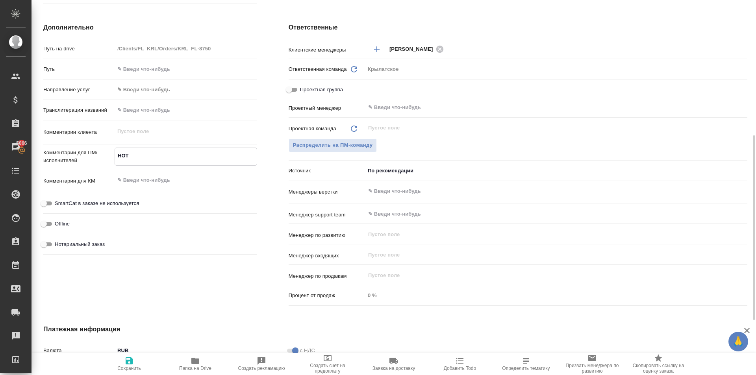
type textarea "x"
type textarea "НОТ"
type textarea "x"
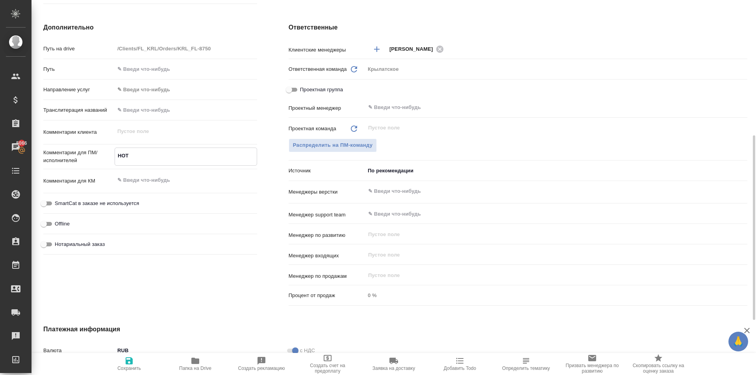
type textarea "x"
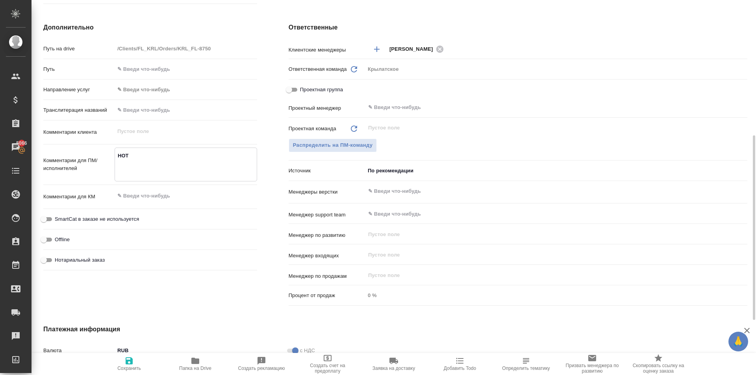
type textarea "x"
type textarea "НОТ Р"
type textarea "x"
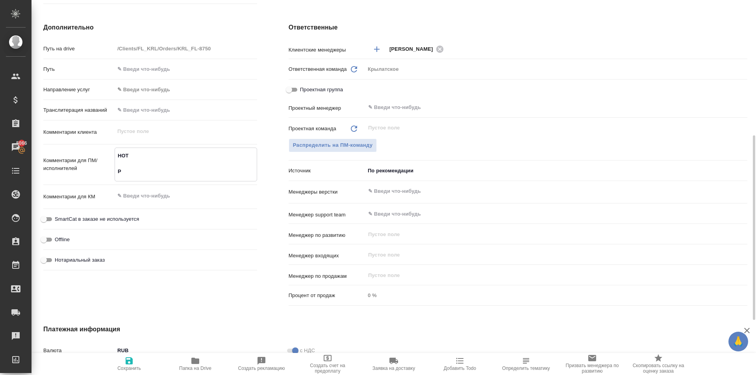
type textarea "НОТ РВ"
type textarea "x"
type textarea "НОТ РВП"
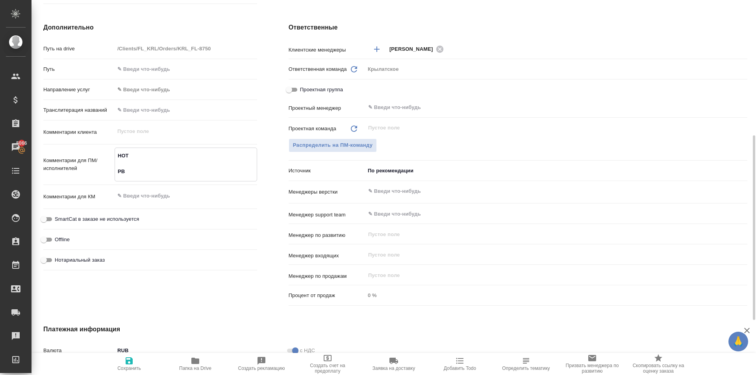
type textarea "x"
type textarea "НОТ РВП"
type textarea "x"
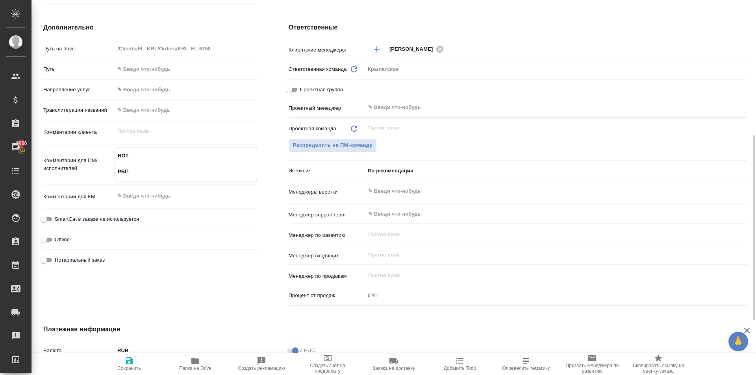
type textarea "x"
type textarea "НОТ РВП \"
type textarea "x"
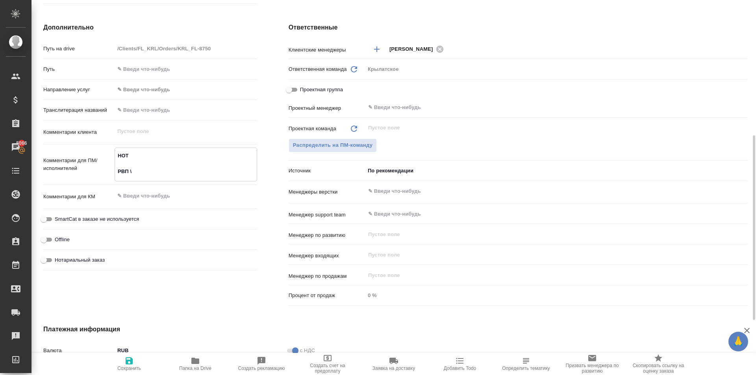
type textarea "x"
type textarea "НОТ РВП \"
type textarea "x"
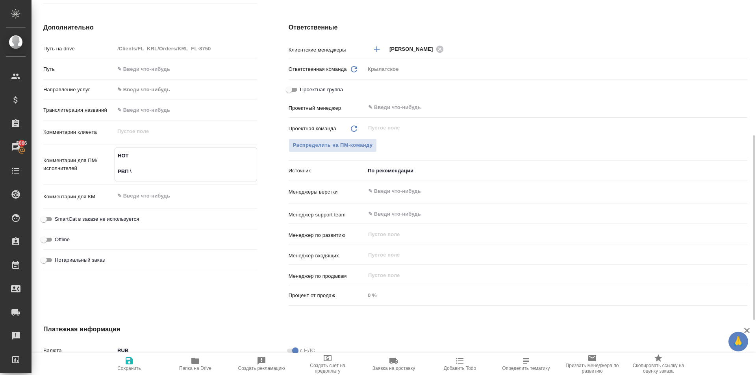
type textarea "НОТ РВП \ С"
type textarea "x"
type textarea "НОТ РВП \ Са"
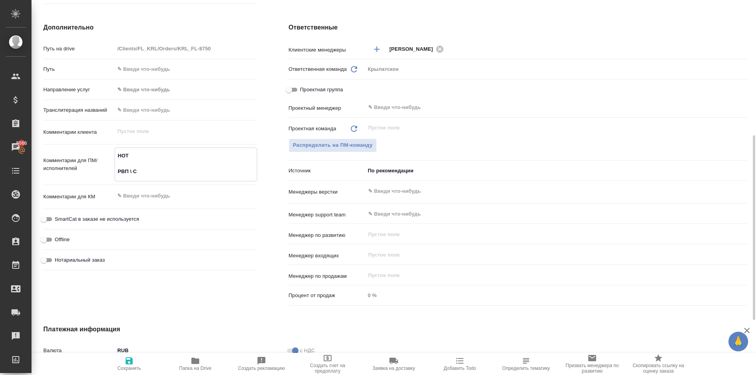
type textarea "x"
type textarea "НОТ РВП \ Сах"
type textarea "x"
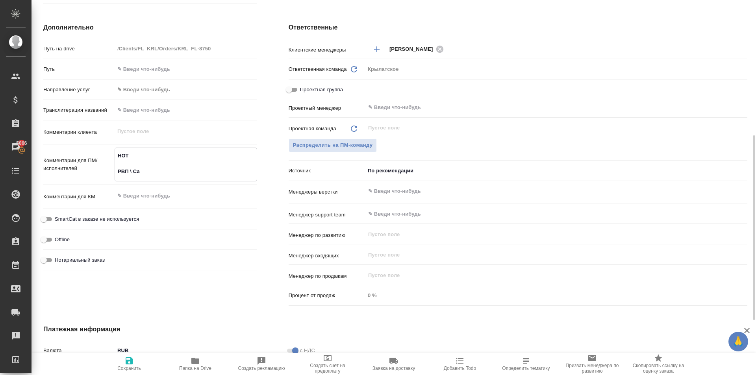
type textarea "x"
type textarea "НОТ РВП \ Саха"
type textarea "x"
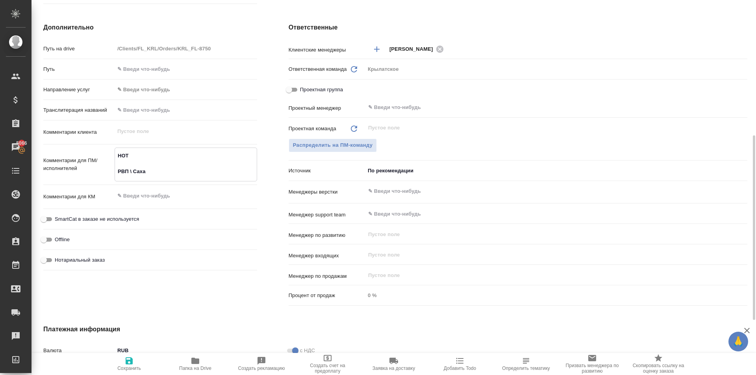
type textarea "НОТ РВП \ Сахар"
type textarea "x"
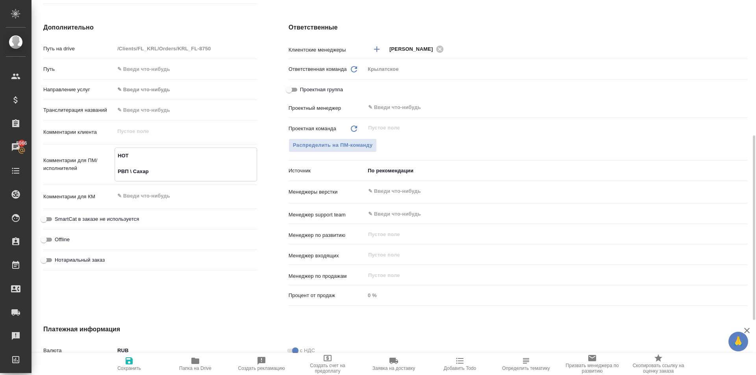
type textarea "НОТ РВП \ Сахаро"
type textarea "x"
type textarea "НОТ РВП \ Сахаров"
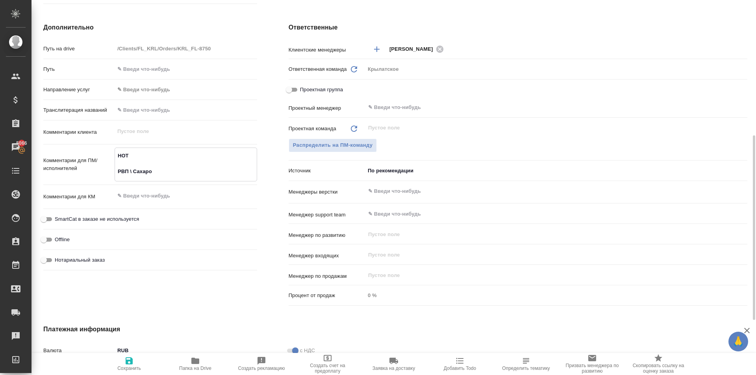
type textarea "x"
type textarea "НОТ РВП \ Сахарово"
type textarea "x"
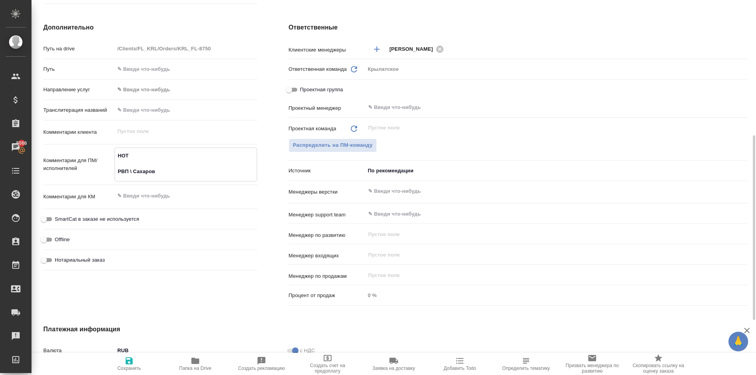
type textarea "x"
type textarea "НОТ РВП \ Сахарово"
type textarea "x"
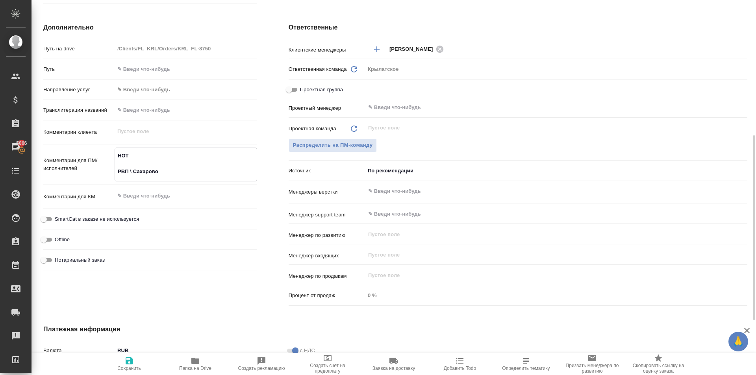
type textarea "НОТ РВП \ Сахарово"
type textarea "x"
click at [132, 360] on icon "button" at bounding box center [129, 361] width 7 height 7
type textarea "x"
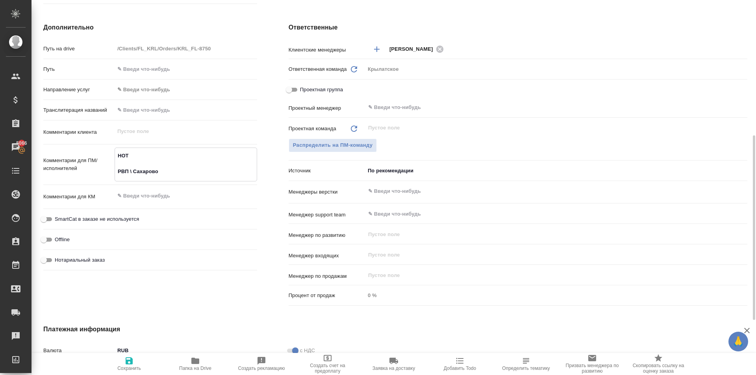
type textarea "x"
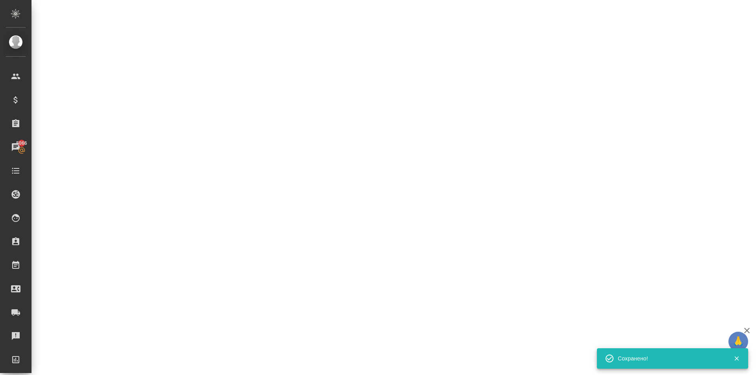
select select "RU"
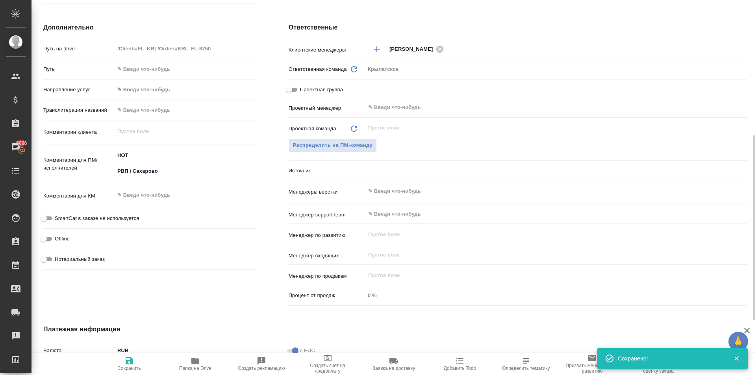
type textarea "x"
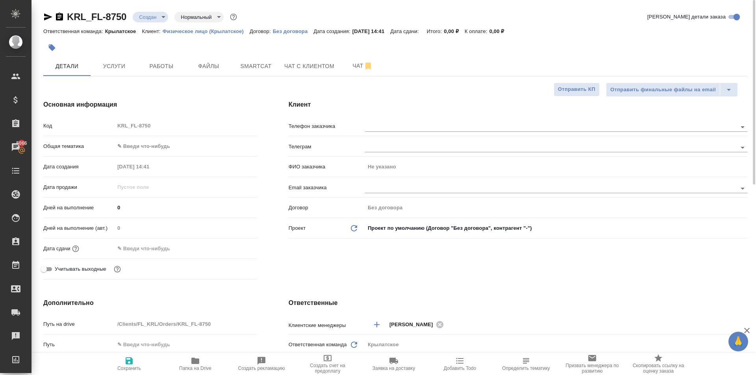
scroll to position [197, 0]
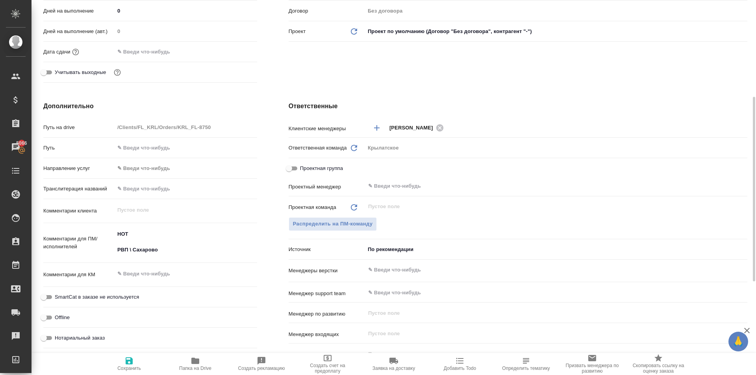
type textarea "x"
click at [175, 242] on textarea "НОТ РВП \ Сахарово" at bounding box center [186, 242] width 142 height 29
drag, startPoint x: 191, startPoint y: 245, endPoint x: 187, endPoint y: 250, distance: 6.2
click at [193, 245] on textarea "НОТ РВП \ Сахарово" at bounding box center [186, 242] width 142 height 29
click at [189, 253] on textarea "НОТ РВП \ Сахарово" at bounding box center [186, 242] width 142 height 29
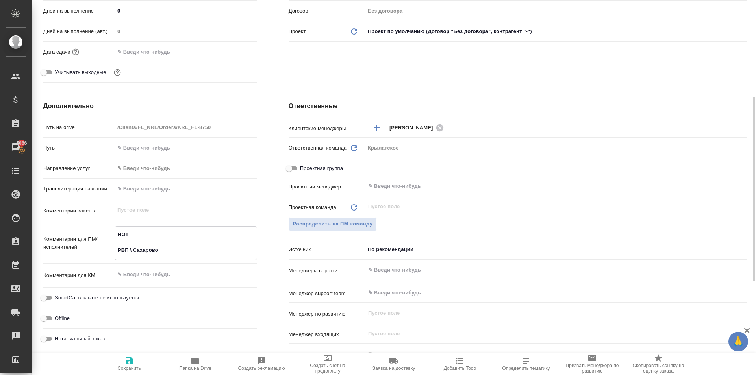
type textarea "x"
type textarea "НОТ РВП \ Сахарово"
type textarea "x"
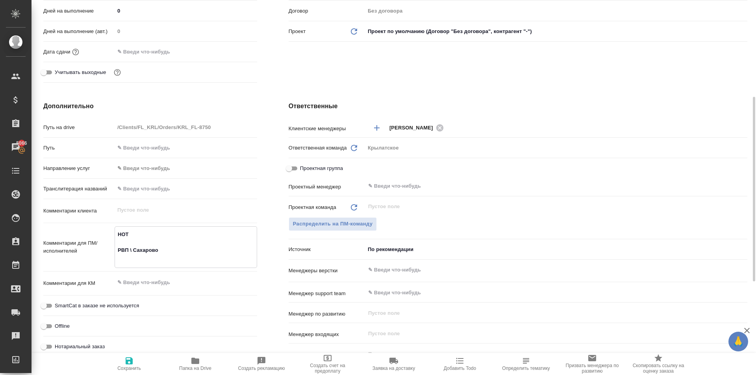
type textarea "x"
type textarea "НОТ РВП \ Сахарово К"
type textarea "x"
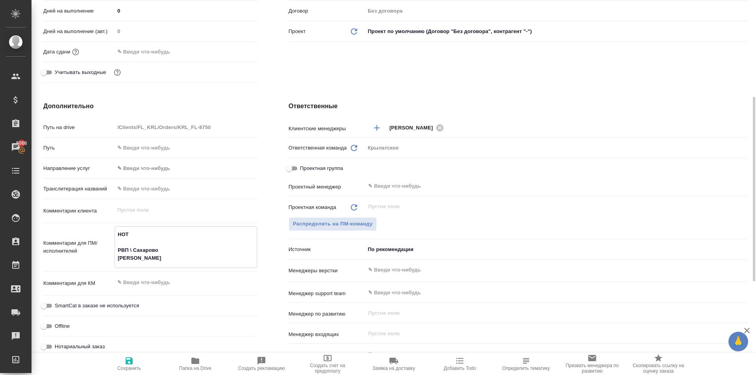
type textarea "НОТ РВП \ Сахарово КО"
type textarea "x"
type textarea "НОТ РВП \ Сахарово КОМ"
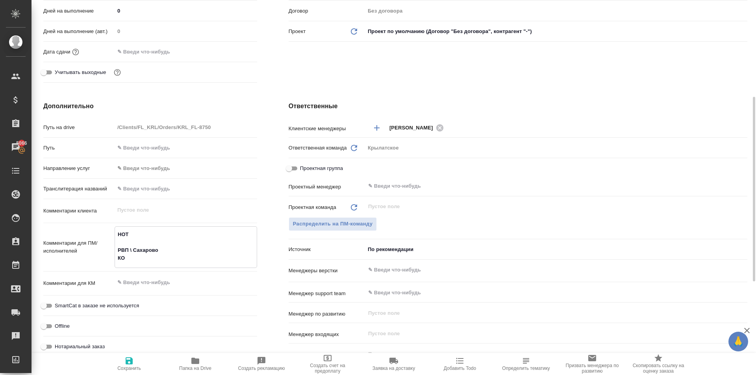
type textarea "x"
type textarea "НОТ РВП \ Сахарово КОМИ"
type textarea "x"
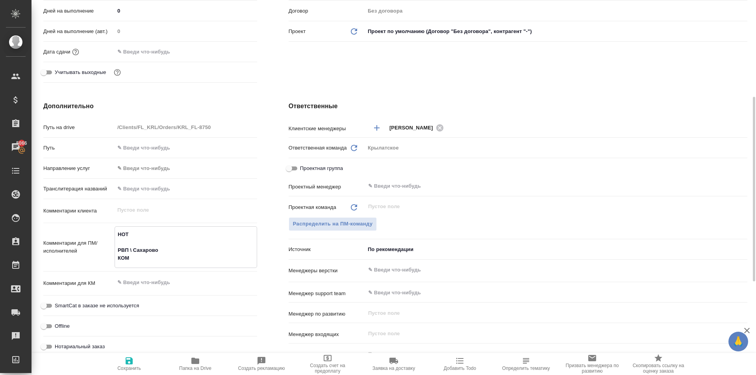
type textarea "x"
type textarea "НОТ РВП \ Сахарово КОМИЛ"
type textarea "x"
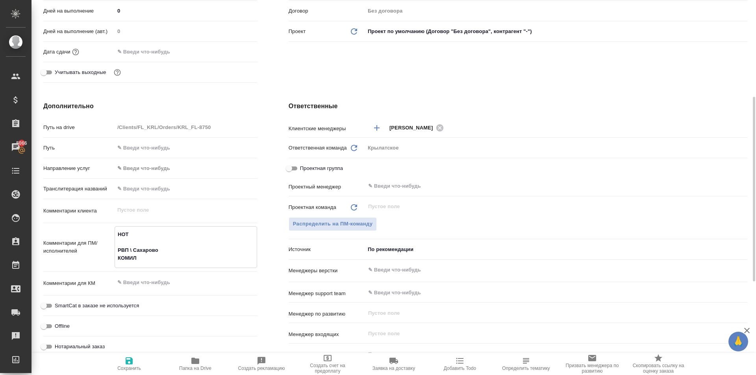
type textarea "x"
type textarea "НОТ РВП \ Сахарово КОМИЛЗ"
type textarea "x"
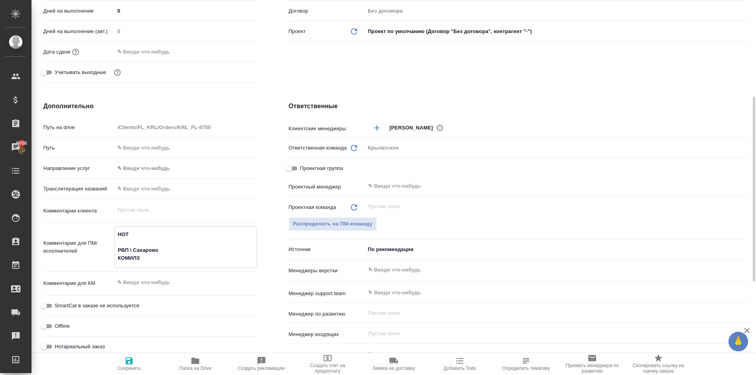
type textarea "НОТ РВП \ Сахарово КОМИЛЗО"
type textarea "x"
type textarea "НОТ РВП \ Сахарово КОМИЛЗОД"
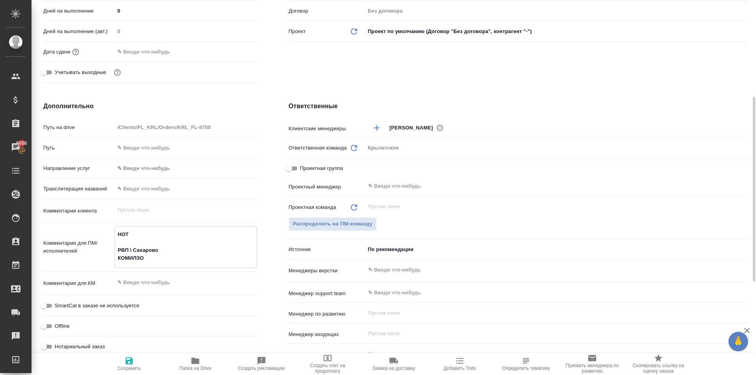
type textarea "x"
type textarea "НОТ РВП \ Сахарово КОМИЛЗОДА"
type textarea "x"
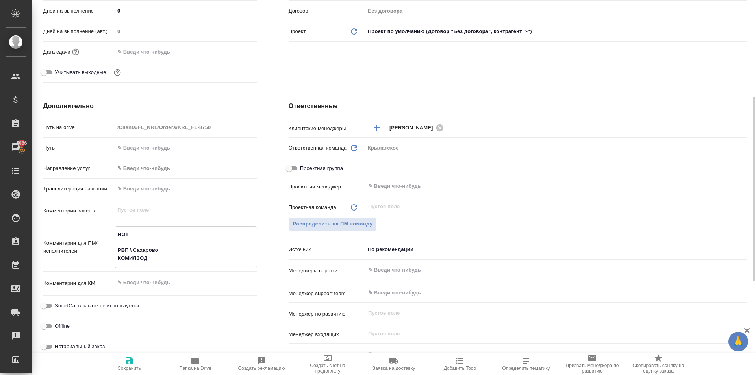
type textarea "x"
type textarea "НОТ РВП \ Сахарово КОМИЛЗОДА"
type textarea "x"
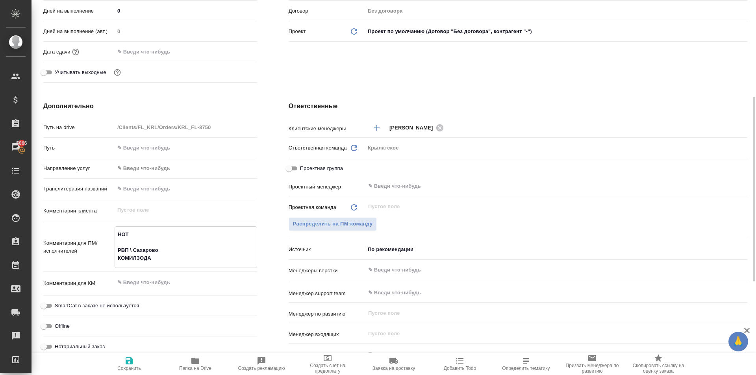
type textarea "x"
type textarea "НОТ РВП \ Сахарово КОМИЛЗОДА А"
type textarea "x"
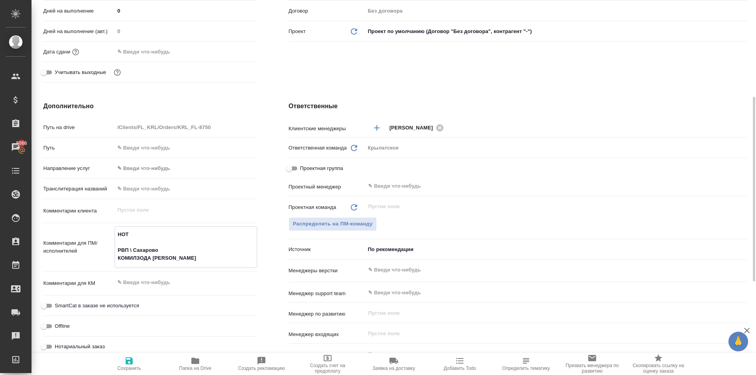
type textarea "НОТ РВП \ Сахарово КОМИЛЗОДА АБ"
type textarea "x"
type textarea "НОТ РВП \ Сахарово КОМИЛЗОДА АБД"
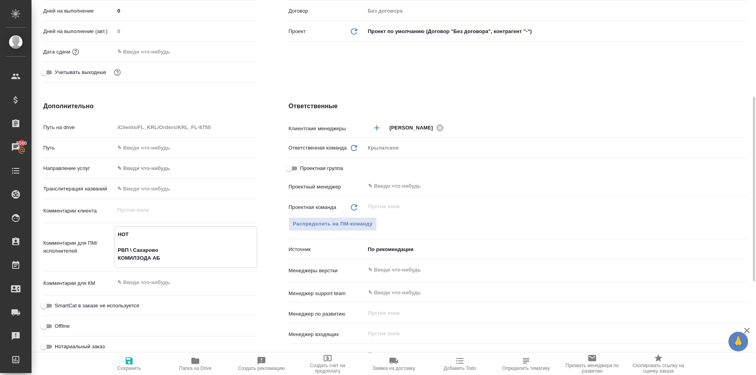
type textarea "x"
type textarea "НОТ РВП \ Сахарово КОМИЛЗОДА АБДУ"
type textarea "x"
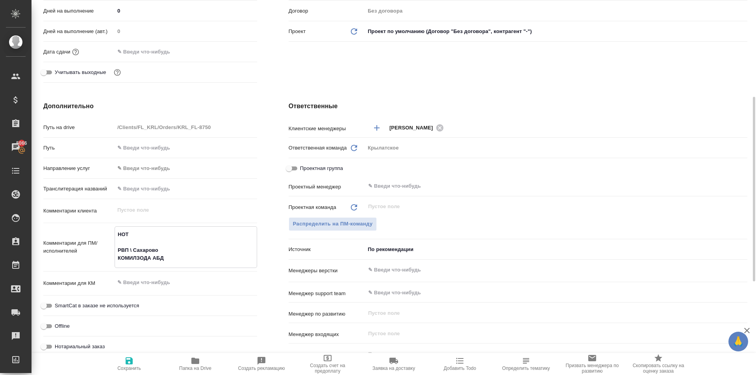
type textarea "x"
type textarea "НОТ РВП \ Сахарово КОМИЛЗОДА АБДУР"
type textarea "x"
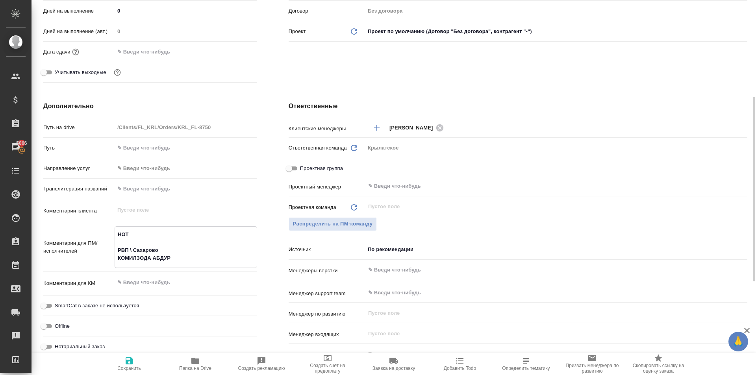
type textarea "x"
type textarea "НОТ РВП \ Сахарово КОМИЛЗОДА АБДУРА"
type textarea "x"
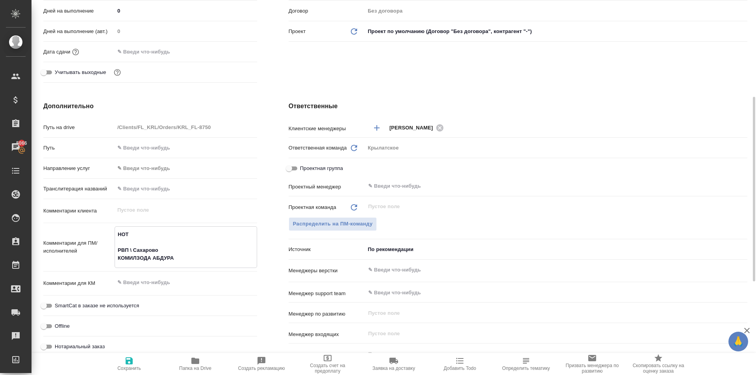
type textarea "НОТ РВП \ Сахарово КОМИЛЗОДА АБДУРАХ"
type textarea "x"
type textarea "НОТ РВП \ Сахарово КОМИЛЗОДА АБДУРАХМ"
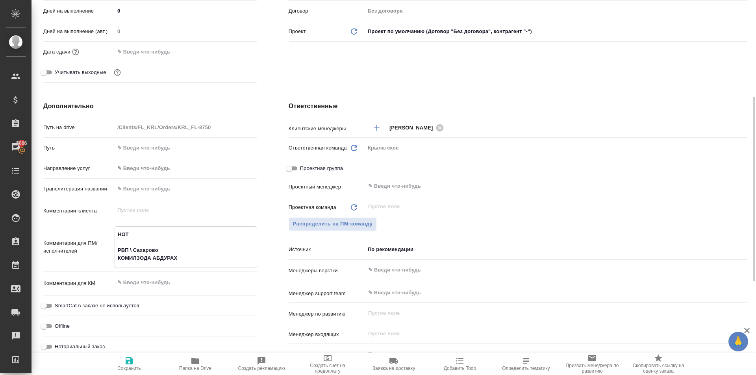
type textarea "x"
type textarea "НОТ РВП \ Сахарово КОМИЛЗОДА АБДУРАХМО"
type textarea "x"
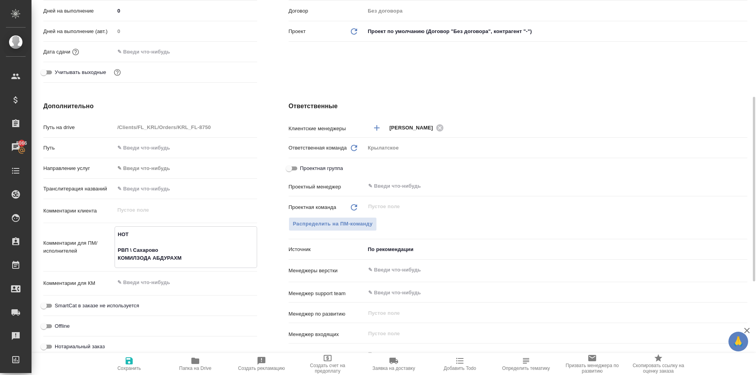
type textarea "x"
type textarea "НОТ РВП \ Сахарово КОМИЛЗОДА АБДУРАХМОН"
type textarea "x"
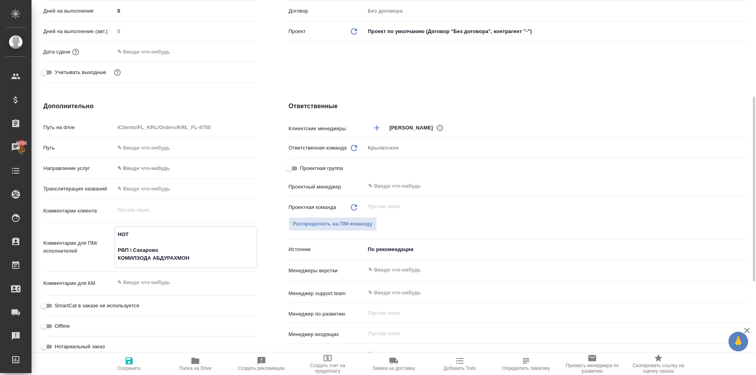
type textarea "x"
type textarea "НОТ РВП \ Сахарово КОМИЛЗОДА АБДУРАХМОН"
type textarea "x"
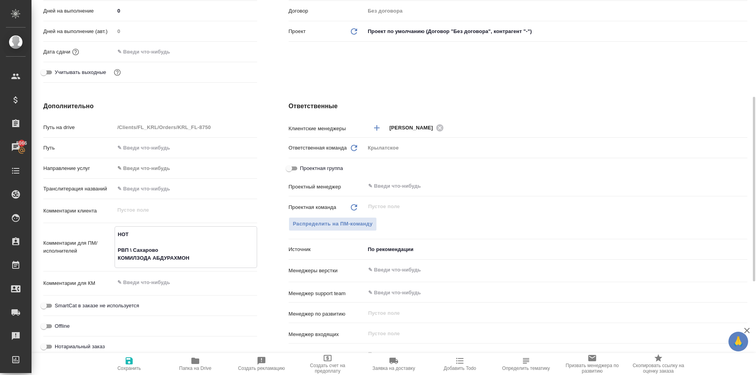
type textarea "НОТ РВП \ Сахарово КОМИЛЗОДА АБДУРАХМОН"
type textarea "x"
type textarea "НОТ РВП \ Сахарово КОМИЛЗОДА АБДУРАХМОН"
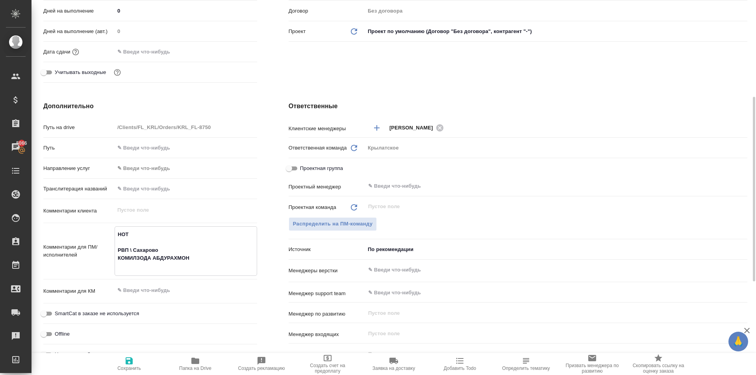
type textarea "x"
type textarea "НОТ РВП \ Сахарово КОМИЛЗОДА АБДУРАХМОН"
drag, startPoint x: 159, startPoint y: 265, endPoint x: 163, endPoint y: 267, distance: 4.1
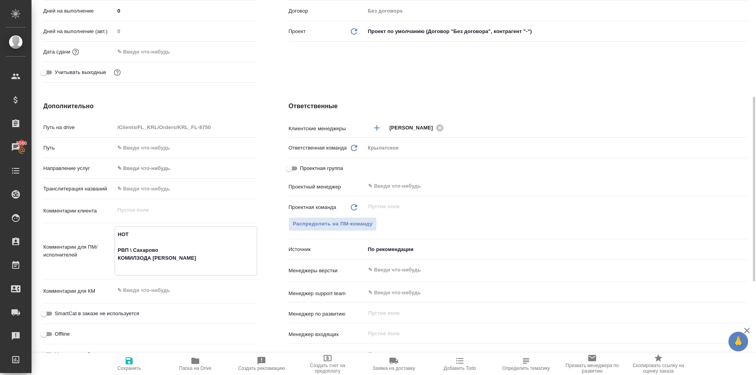
click at [160, 265] on textarea "НОТ РВП \ Сахарово КОМИЛЗОДА АБДУРАХМОН МУХАММАД БОБОДЖОНОВАДИЛНОЗА" at bounding box center [186, 250] width 142 height 45
click at [221, 265] on textarea "НОТ РВП \ Сахарово КОМИЛЗОДА АБДУРАХМОН МУХАММАД БОБОДЖОНОВА ДИЛНОЗА" at bounding box center [186, 250] width 142 height 45
click at [131, 367] on span "Сохранить" at bounding box center [129, 369] width 24 height 6
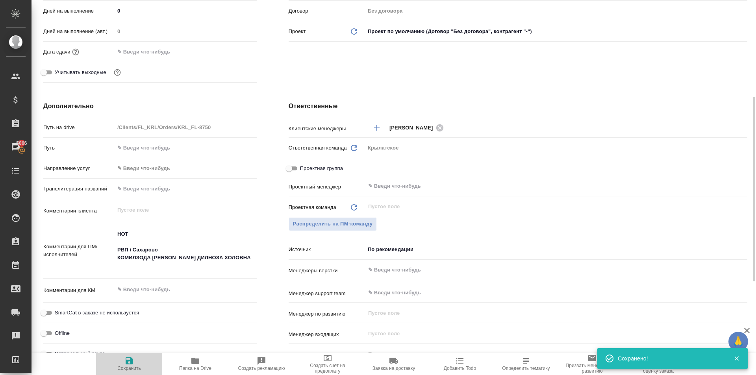
click at [137, 363] on span "Сохранить" at bounding box center [129, 363] width 57 height 15
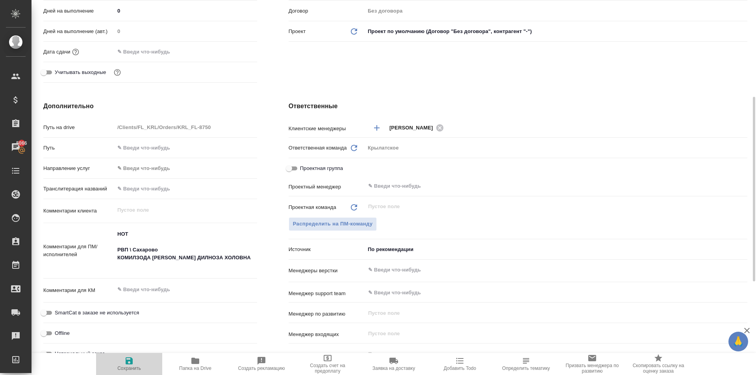
click at [146, 360] on span "Сохранить" at bounding box center [129, 363] width 57 height 15
click at [135, 362] on span "Сохранить" at bounding box center [129, 363] width 57 height 15
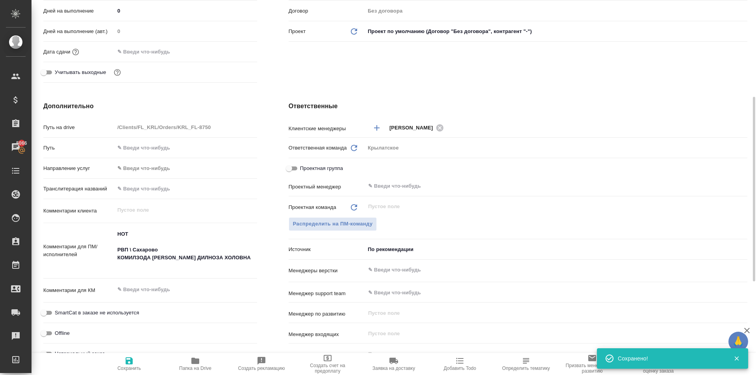
scroll to position [0, 0]
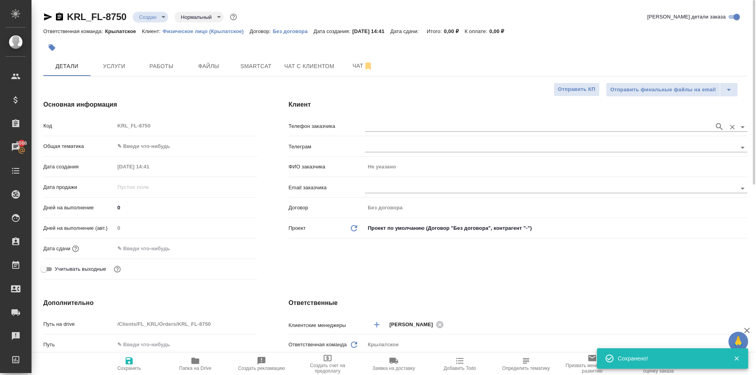
click at [391, 131] on input "text" at bounding box center [537, 126] width 345 height 9
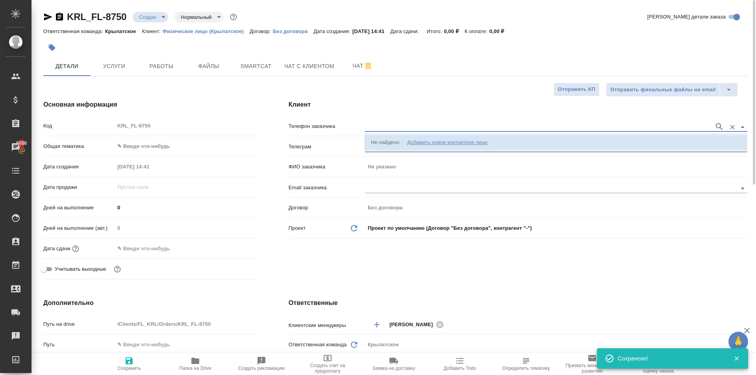
click at [410, 147] on li "Не найдено Добавить новое контактное лицо" at bounding box center [556, 142] width 382 height 14
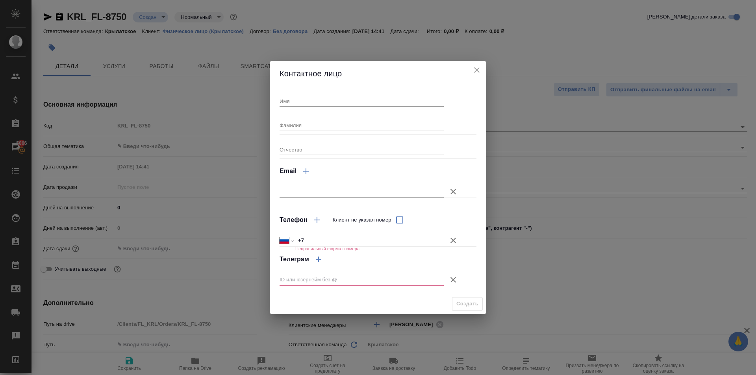
click at [322, 105] on input "Имя" at bounding box center [362, 101] width 164 height 11
click at [455, 244] on button "Клиент не указал номер" at bounding box center [453, 240] width 19 height 19
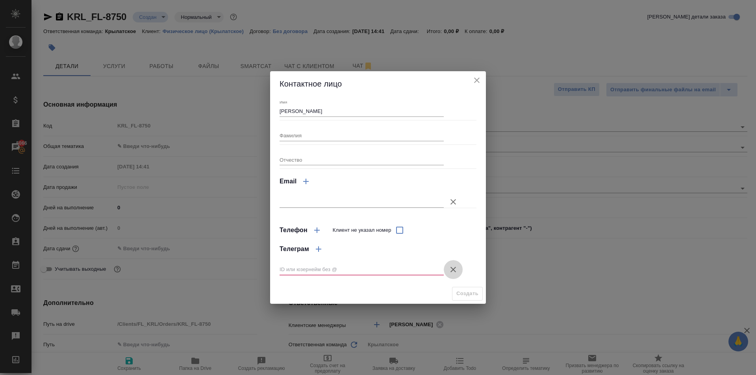
click at [451, 267] on icon "button" at bounding box center [453, 269] width 9 height 9
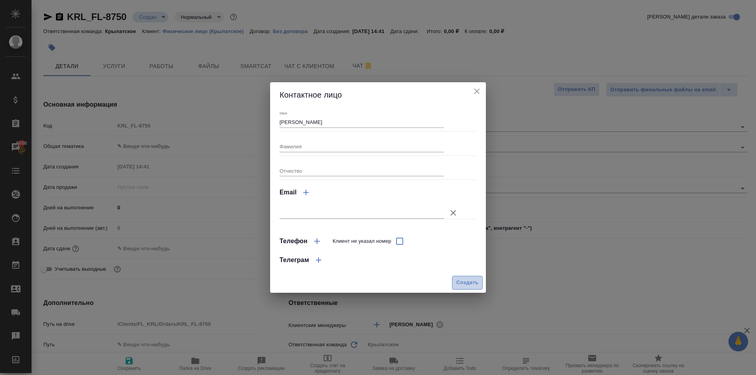
click at [459, 286] on span "Создать" at bounding box center [468, 282] width 22 height 9
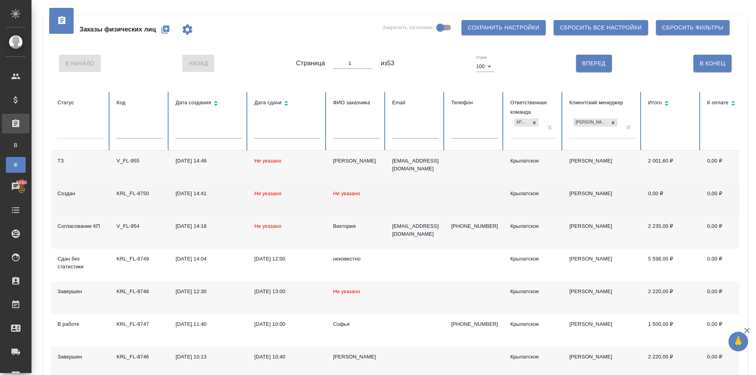
click at [353, 195] on span "Не указано" at bounding box center [346, 194] width 27 height 6
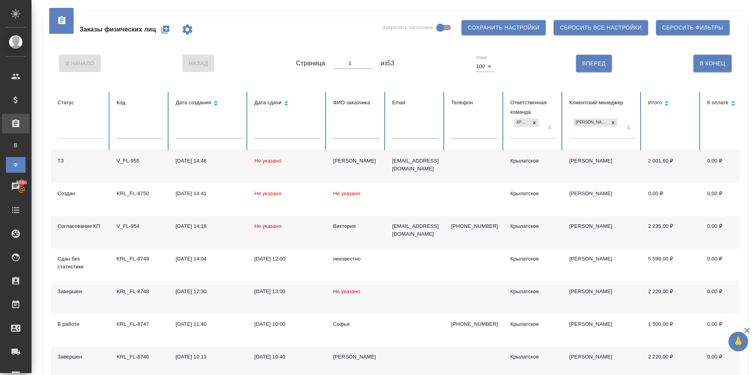
click at [170, 24] on button "button" at bounding box center [165, 29] width 19 height 19
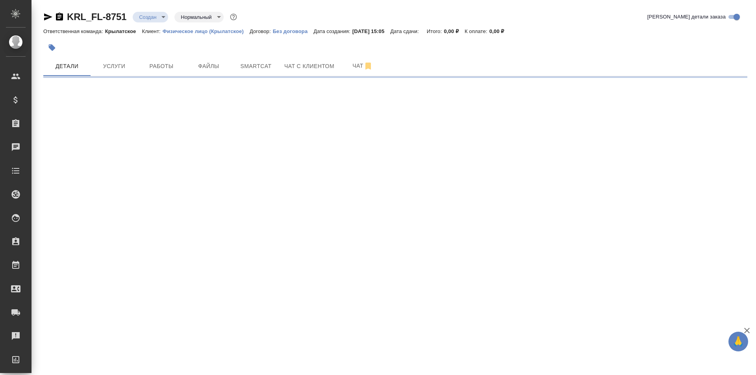
select select "RU"
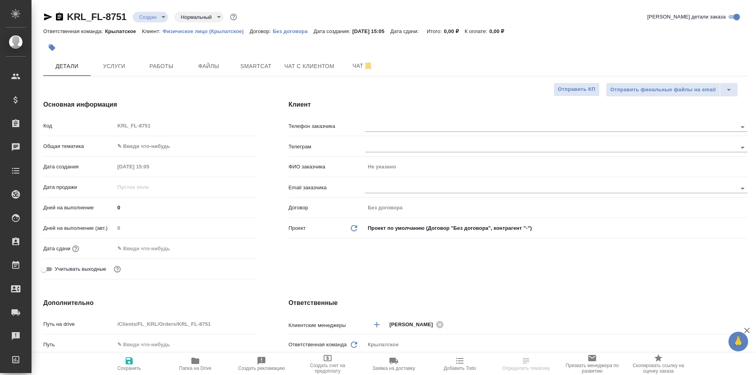
type textarea "x"
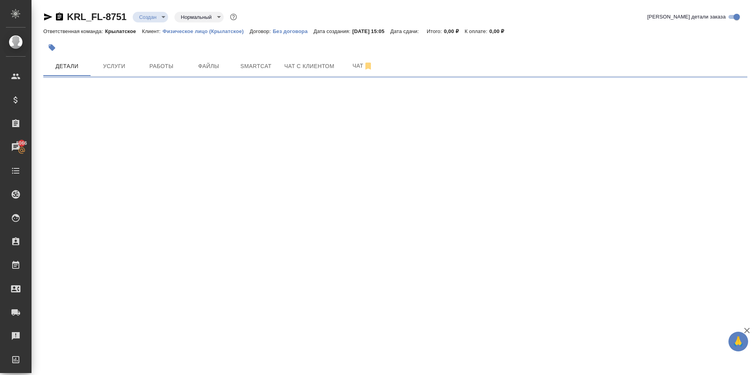
select select "RU"
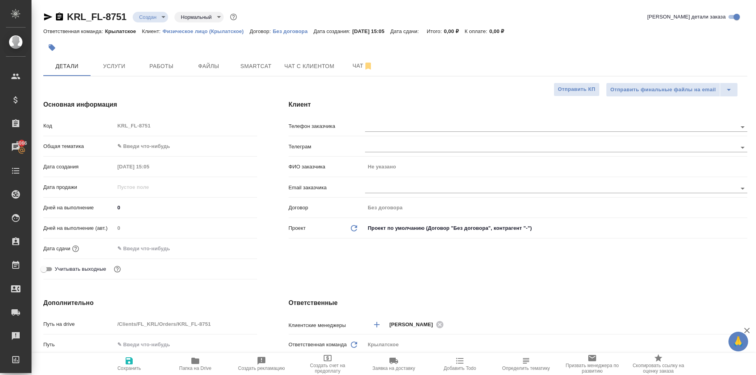
type textarea "x"
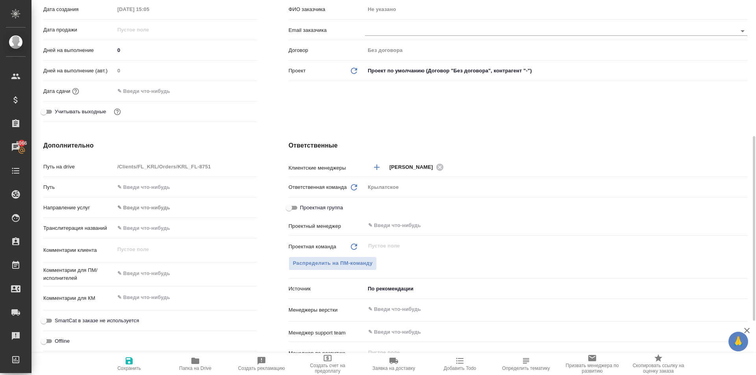
scroll to position [197, 0]
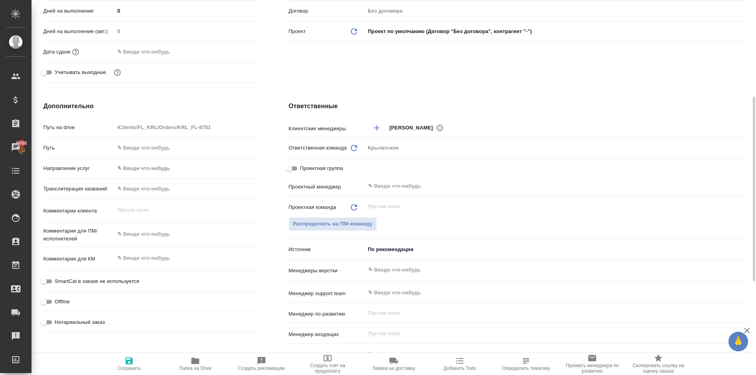
click at [190, 191] on input "text" at bounding box center [186, 188] width 143 height 11
type input "[PERSON_NAME]"
type textarea "x"
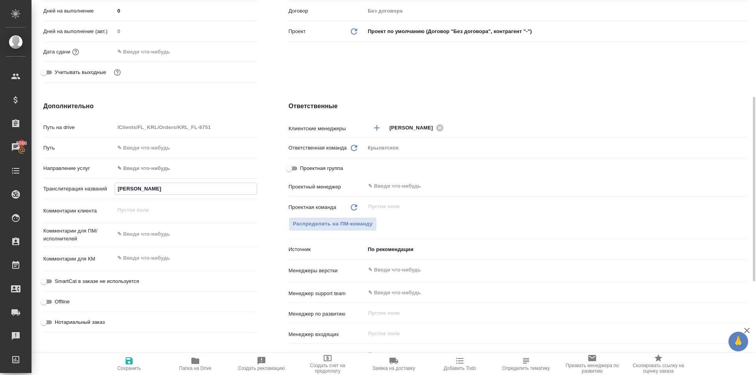
type input "АК"
type textarea "x"
type input "АКО"
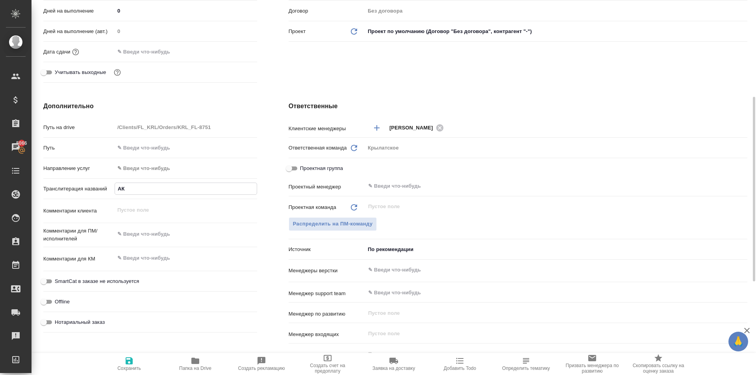
type textarea "x"
type input "АКОБ"
type textarea "x"
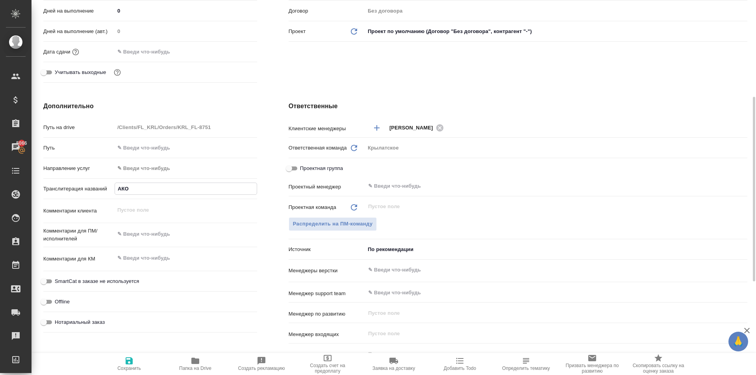
type textarea "x"
type input "АКОБЯ"
type textarea "x"
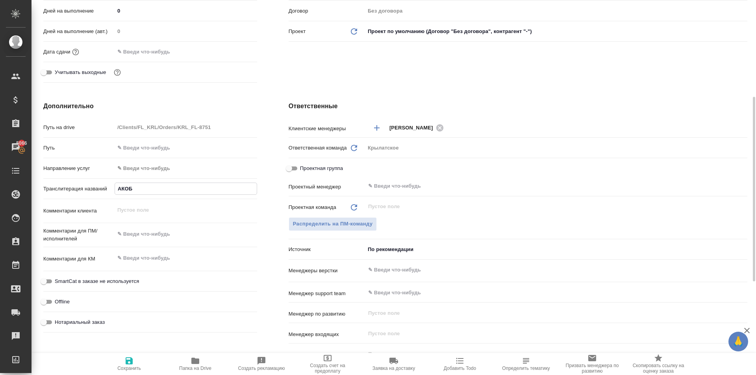
type textarea "x"
type input "АКОБЯН"
type textarea "x"
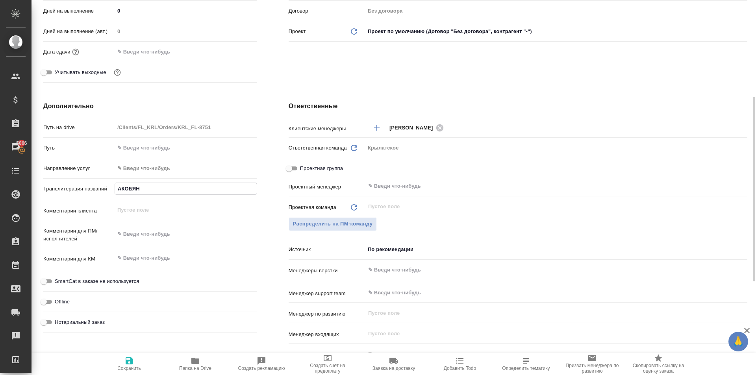
type input "АКОБЯН"
type textarea "x"
type input "[PERSON_NAME] [PERSON_NAME]"
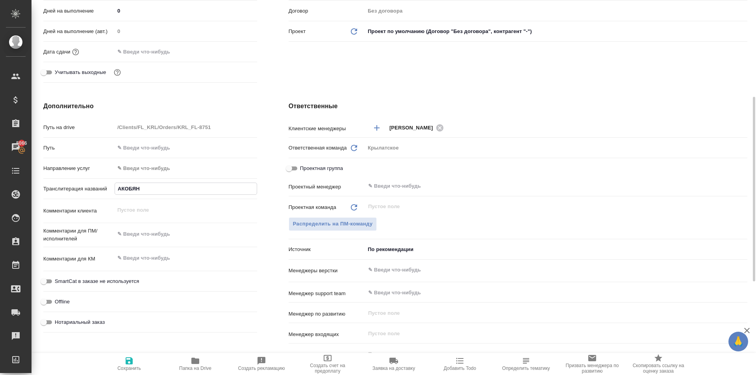
type textarea "x"
type input "[PERSON_NAME]"
type textarea "x"
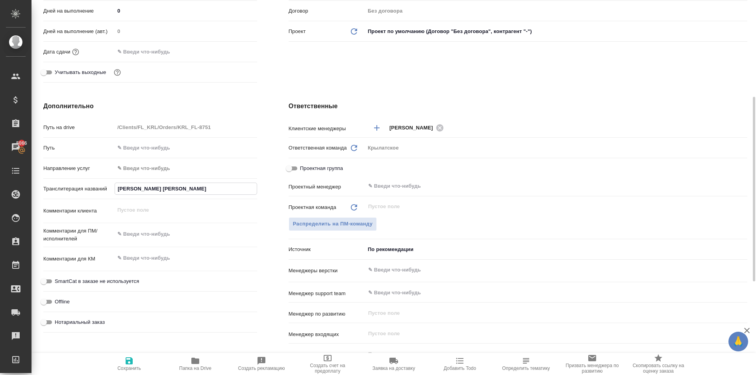
type textarea "x"
type input "АКОБЯН ВАА"
type textarea "x"
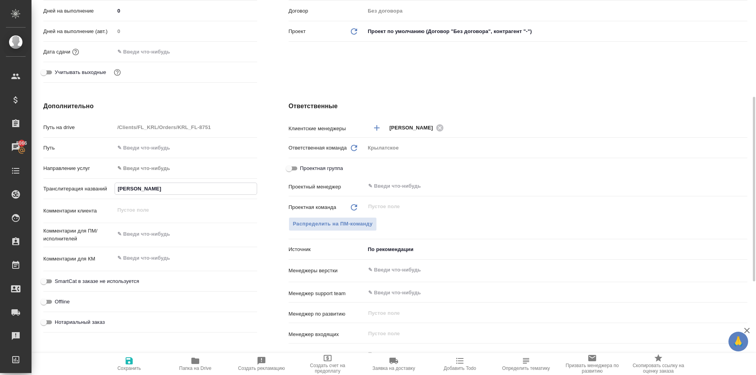
type textarea "x"
type input "[PERSON_NAME]"
type textarea "x"
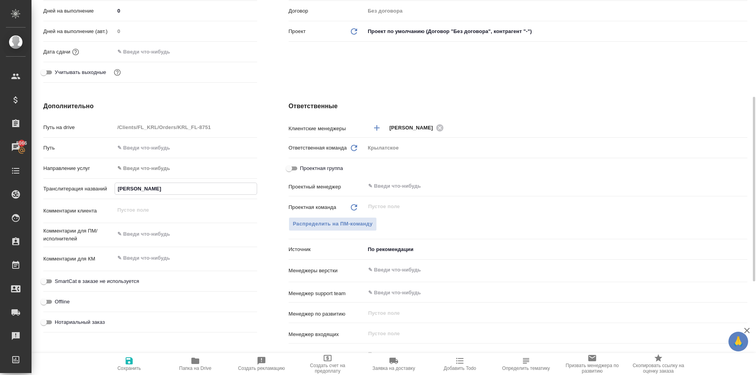
type input "[PERSON_NAME]"
type textarea "x"
type input "[PERSON_NAME]"
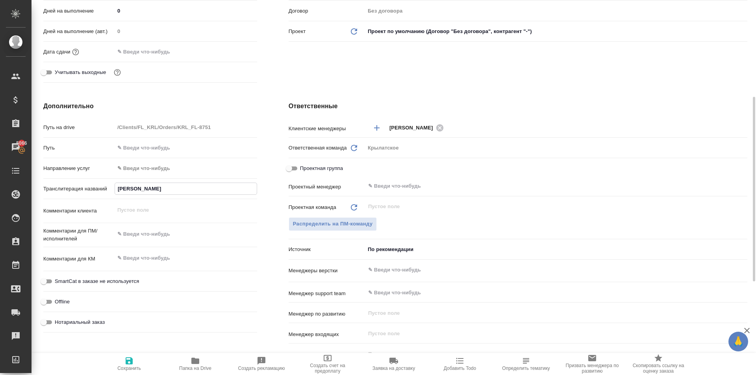
type textarea "x"
type input "[PERSON_NAME] М"
type textarea "x"
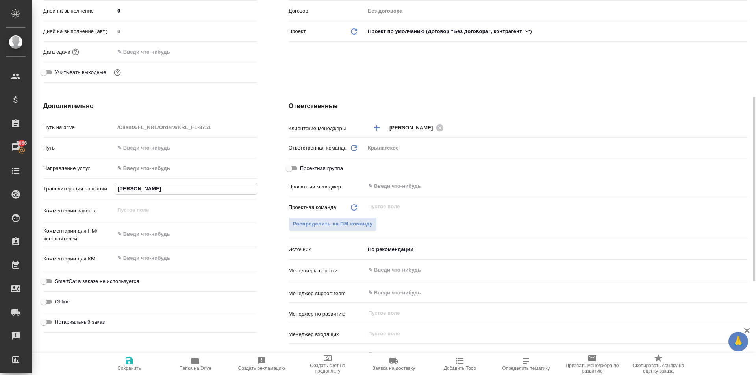
type textarea "x"
type input "[PERSON_NAME] МУ"
type textarea "x"
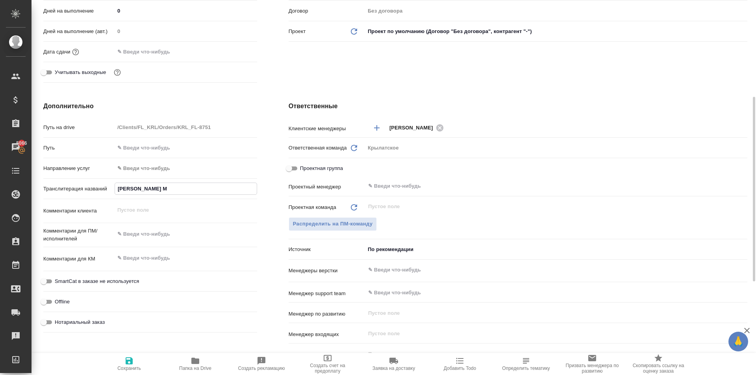
type textarea "x"
type input "[PERSON_NAME]"
type textarea "x"
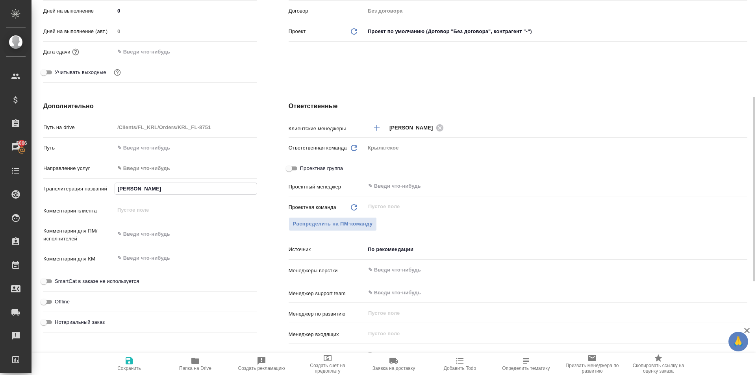
type input "[PERSON_NAME]"
type textarea "x"
type input "[PERSON_NAME]"
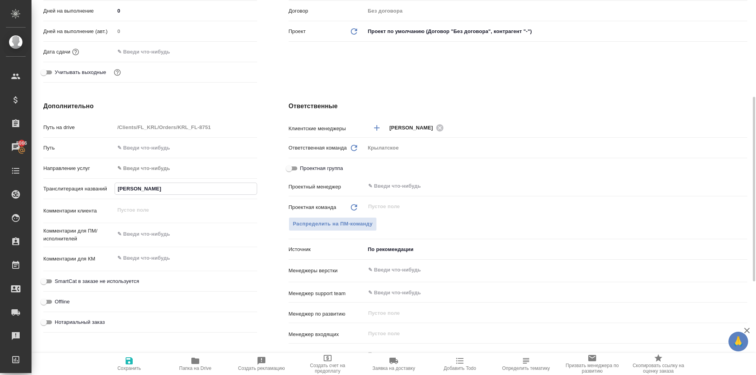
type textarea "x"
type input "[PERSON_NAME]"
type textarea "x"
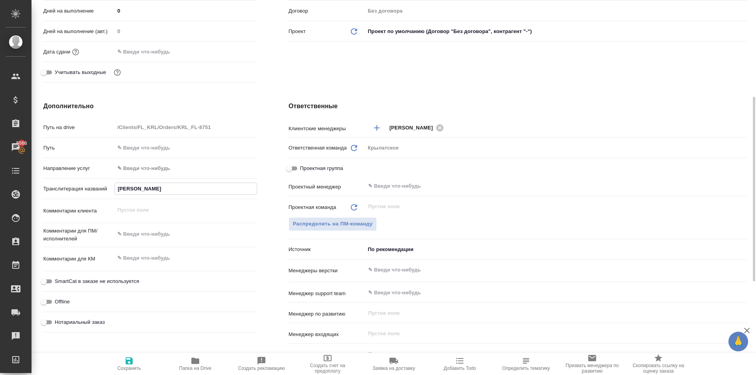
type textarea "x"
type input "[PERSON_NAME]"
type textarea "x"
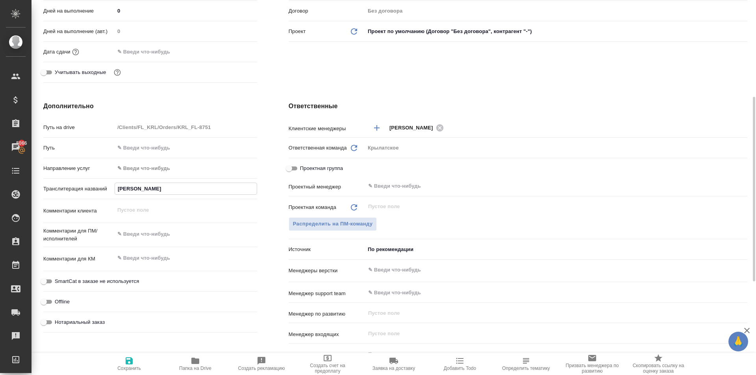
type textarea "x"
type input "[PERSON_NAME]"
type textarea "x"
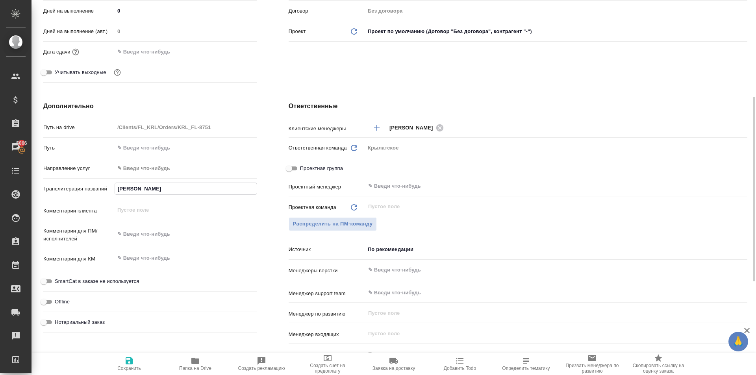
type input "[PERSON_NAME]"
type textarea "x"
type input "[PERSON_NAME]"
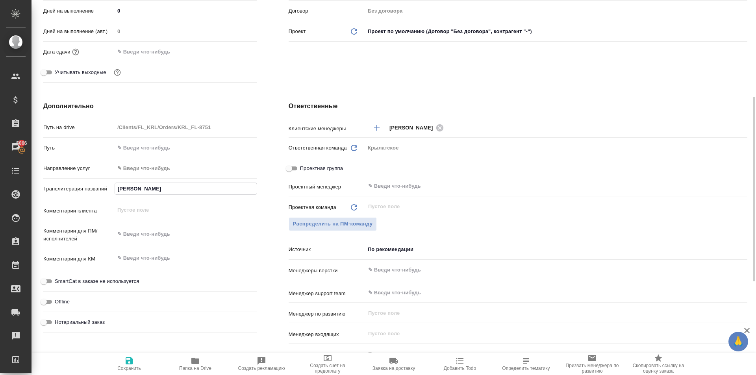
type textarea "x"
type input "[PERSON_NAME]"
type textarea "x"
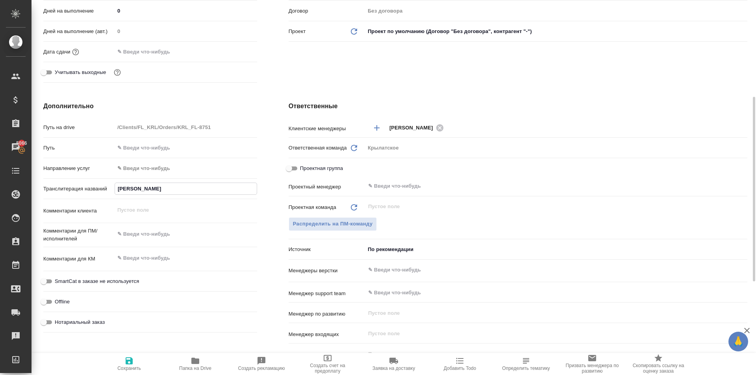
type textarea "x"
type input "[PERSON_NAME]"
click at [135, 371] on span "Сохранить" at bounding box center [129, 369] width 24 height 6
type textarea "x"
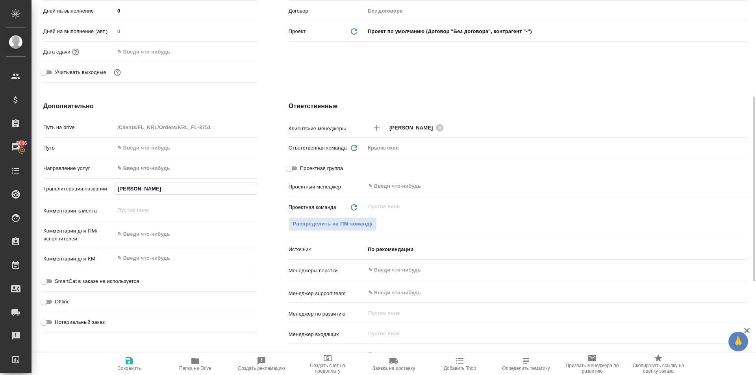
type textarea "x"
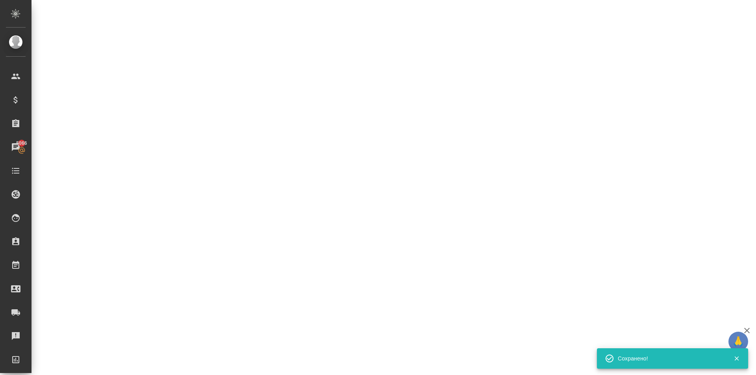
select select "RU"
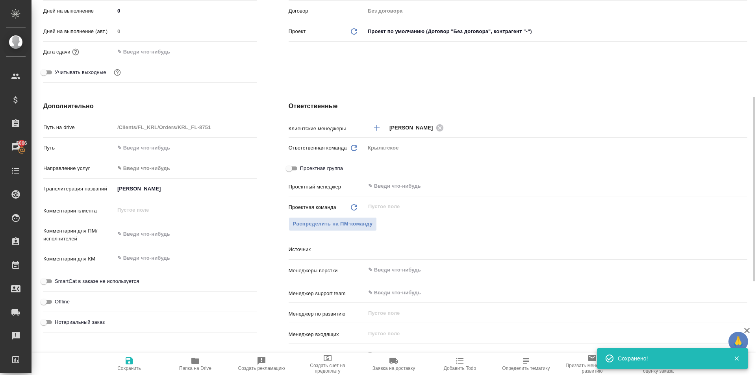
type textarea "x"
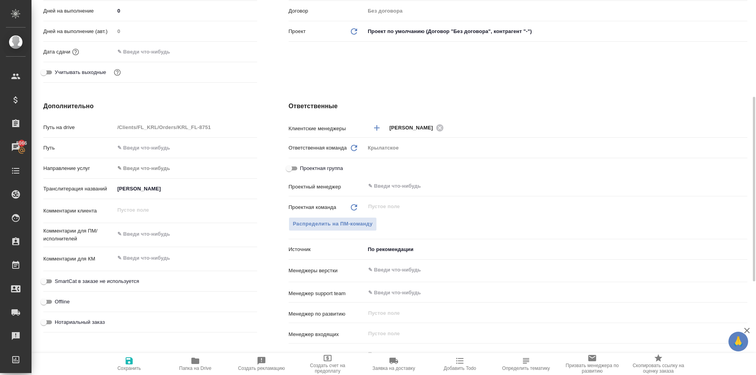
click at [132, 176] on div "Направление услуг ✎ Введи что-нибудь" at bounding box center [150, 171] width 214 height 20
click at [137, 161] on div "Путь на drive /Clients/FL_KRL/Orders/KRL_FL-8751 Путь Направление услуг ✎ Введи…" at bounding box center [150, 228] width 214 height 215
click at [141, 165] on body "🙏 .cls-1 fill:#fff; AWATERA Kasymov Timur Клиенты Спецификации Заказы 5066 Чаты…" at bounding box center [378, 187] width 756 height 375
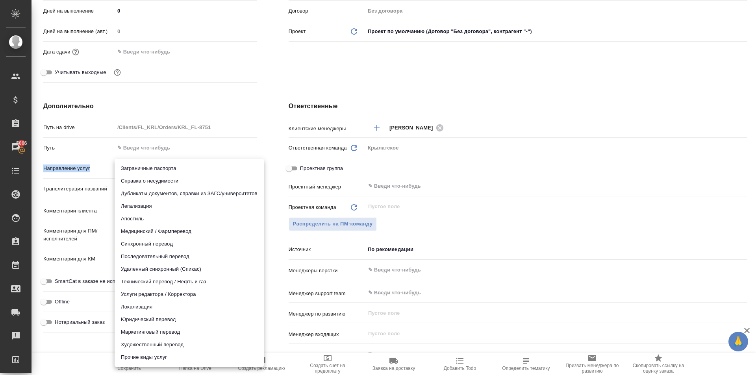
click at [164, 323] on li "Юридический перевод" at bounding box center [189, 320] width 149 height 13
type input "legalTranslation"
type textarea "x"
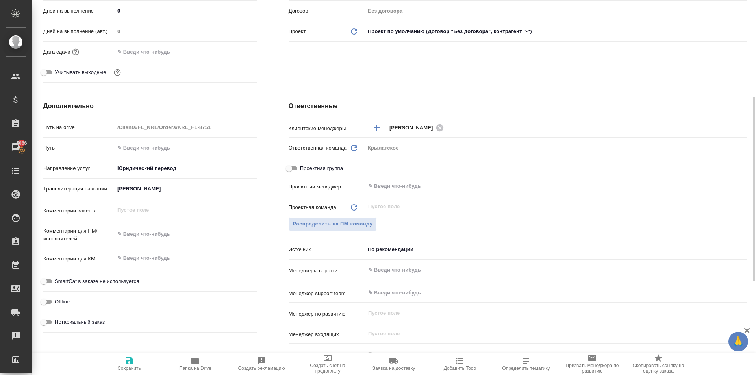
click at [84, 322] on span "Нотариальный заказ" at bounding box center [80, 323] width 50 height 8
click at [58, 322] on input "Нотариальный заказ" at bounding box center [44, 322] width 28 height 9
checkbox input "true"
type textarea "x"
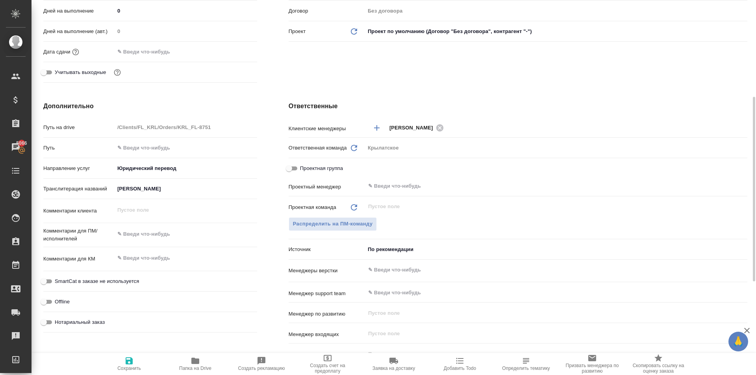
type textarea "x"
click at [89, 280] on span "SmartCat в заказе не используется" at bounding box center [97, 282] width 84 height 8
click at [58, 280] on input "SmartCat в заказе не используется" at bounding box center [44, 281] width 28 height 9
checkbox input "true"
type textarea "x"
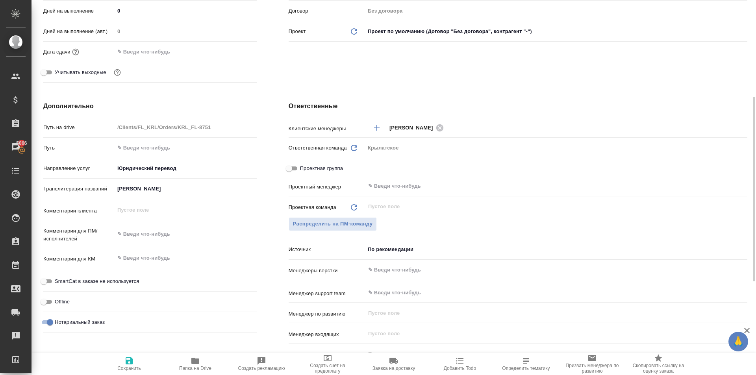
type textarea "x"
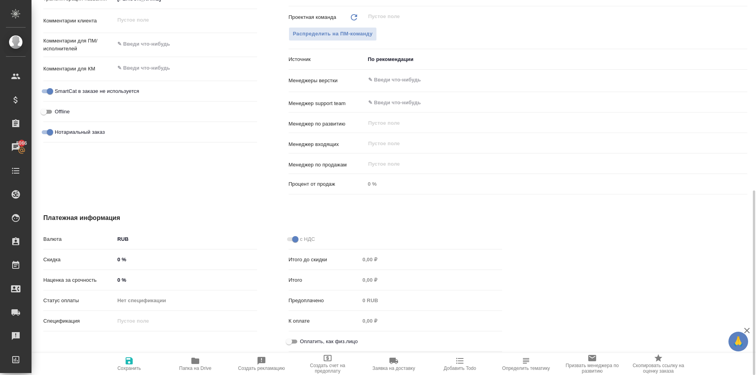
click at [298, 347] on div "Оплатить, как физ.лицо" at bounding box center [396, 342] width 214 height 14
click at [293, 344] on input "Оплатить, как физ.лицо" at bounding box center [289, 341] width 28 height 9
checkbox input "true"
type textarea "x"
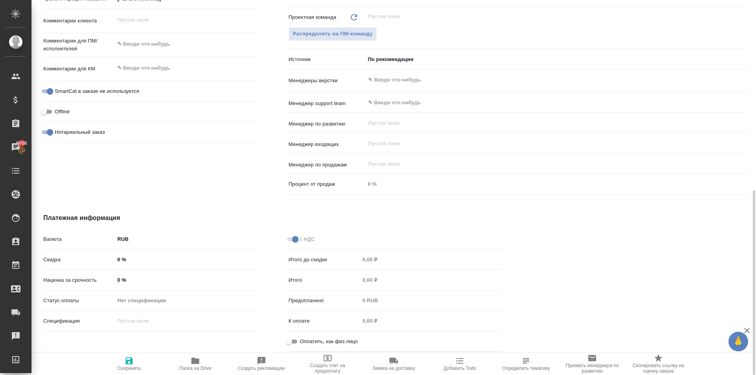
type textarea "x"
click at [128, 367] on span "Сохранить" at bounding box center [129, 369] width 24 height 6
type textarea "x"
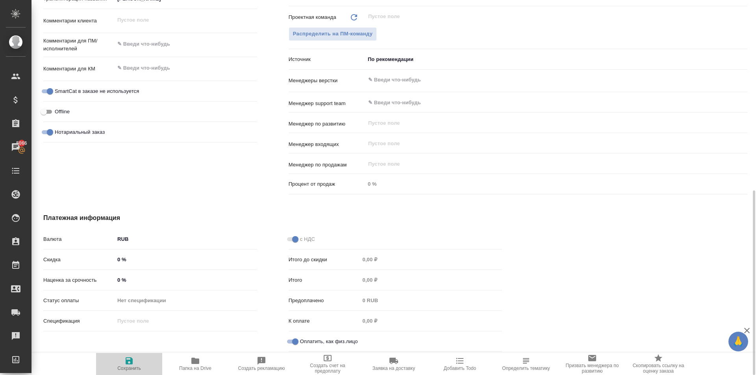
type textarea "x"
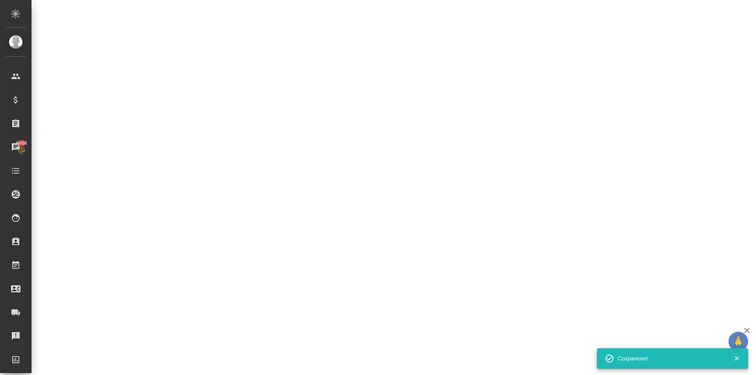
select select "RU"
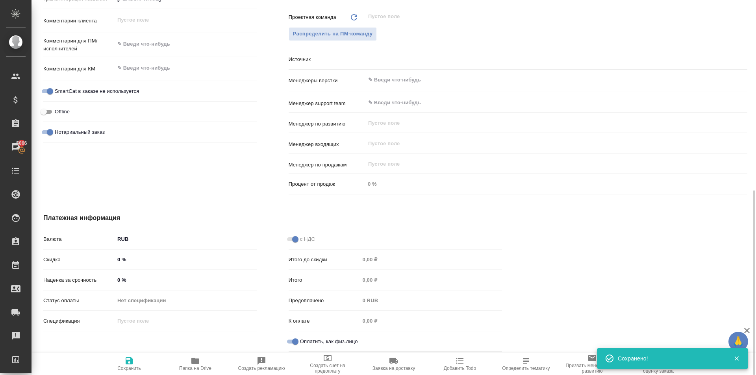
type textarea "x"
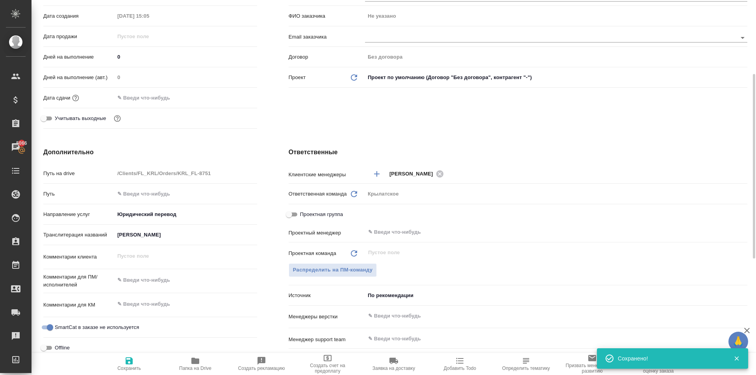
scroll to position [0, 0]
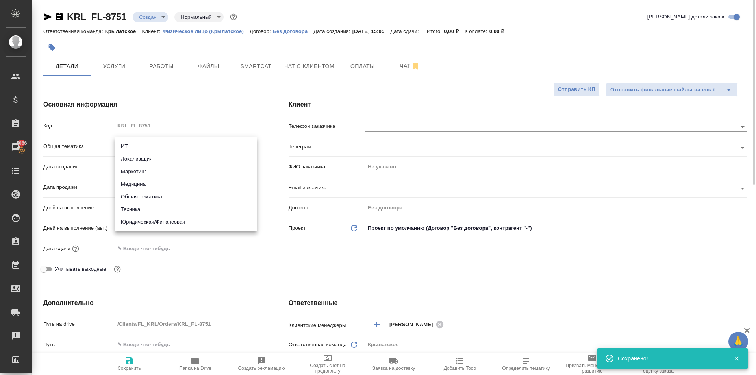
click at [174, 141] on body "🙏 .cls-1 fill:#fff; AWATERA Kasymov Timur Клиенты Спецификации Заказы 5066 Чаты…" at bounding box center [378, 187] width 756 height 375
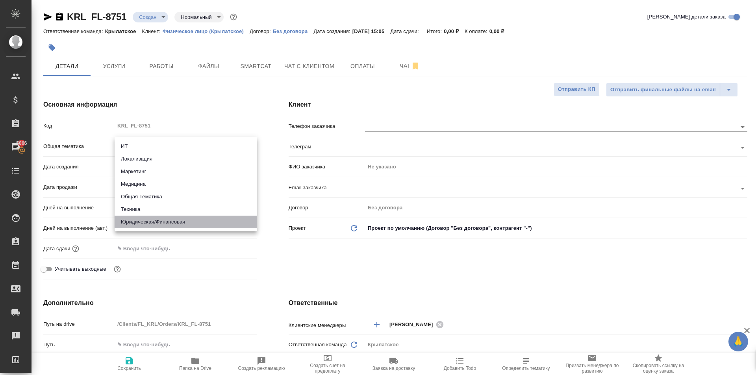
drag, startPoint x: 163, startPoint y: 218, endPoint x: 167, endPoint y: 222, distance: 5.6
click at [166, 222] on li "Юридическая/Финансовая" at bounding box center [186, 222] width 143 height 13
type input "yr-fn"
type textarea "x"
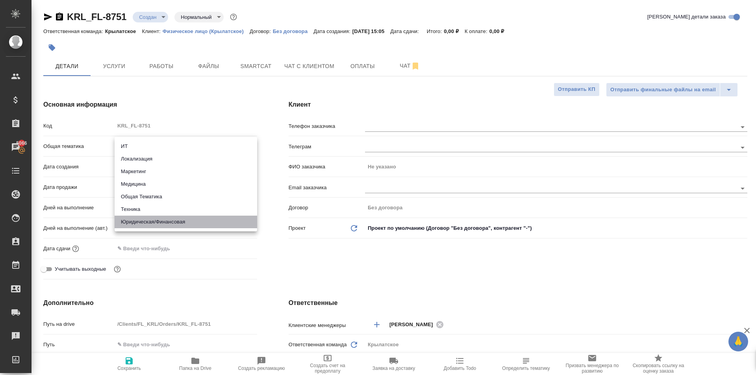
type textarea "x"
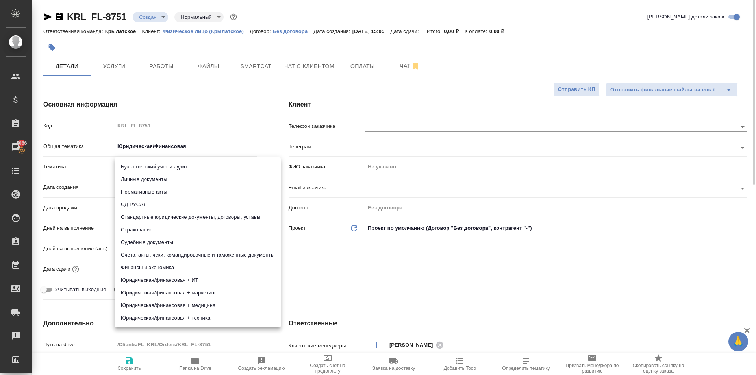
click at [143, 169] on body "🙏 .cls-1 fill:#fff; AWATERA Kasymov Timur Клиенты Спецификации Заказы 5066 Чаты…" at bounding box center [378, 187] width 756 height 375
click at [145, 174] on li "Личные документы" at bounding box center [198, 179] width 166 height 13
type textarea "x"
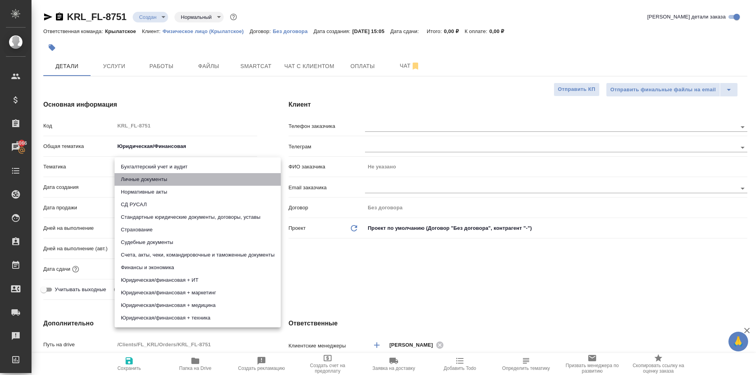
type input "5a8b8b956a9677013d343cfe"
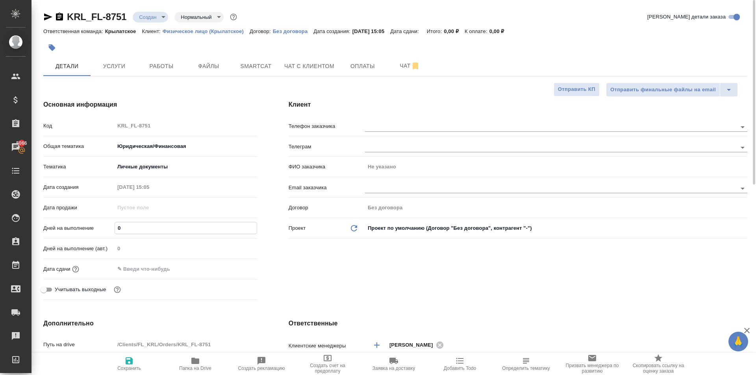
drag, startPoint x: 133, startPoint y: 230, endPoint x: 88, endPoint y: 232, distance: 45.3
click at [88, 232] on div "Дней на выполнение 0" at bounding box center [150, 228] width 214 height 14
type input "1"
type textarea "x"
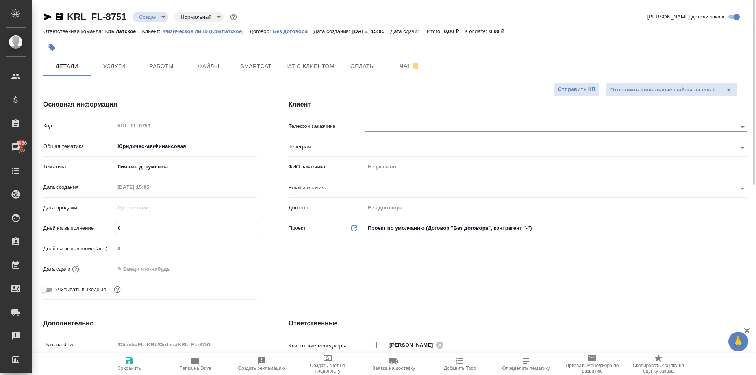
type textarea "x"
type input "1"
drag, startPoint x: 130, startPoint y: 272, endPoint x: 146, endPoint y: 270, distance: 16.3
click at [130, 272] on input "text" at bounding box center [149, 269] width 69 height 11
drag, startPoint x: 238, startPoint y: 274, endPoint x: 233, endPoint y: 271, distance: 6.4
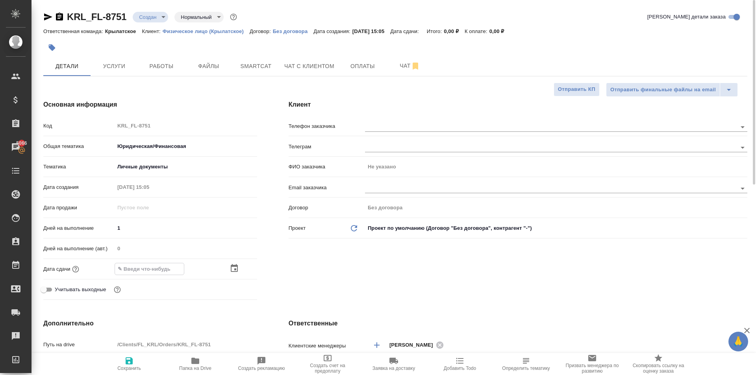
click at [235, 273] on div at bounding box center [186, 269] width 143 height 12
click at [233, 271] on icon "button" at bounding box center [234, 268] width 9 height 9
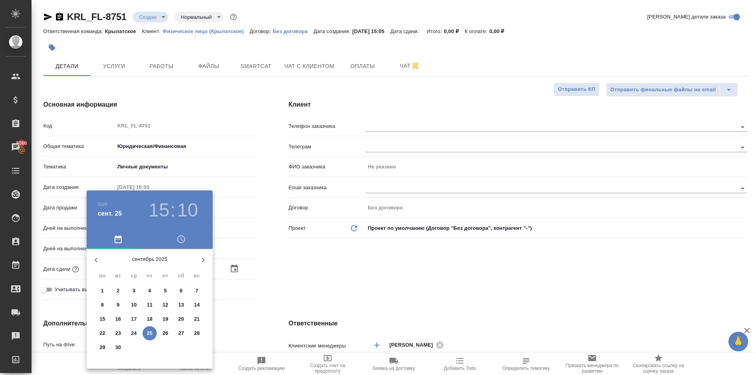
click at [167, 336] on p "26" at bounding box center [166, 334] width 6 height 8
type input "26.09.2025 15:10"
type textarea "x"
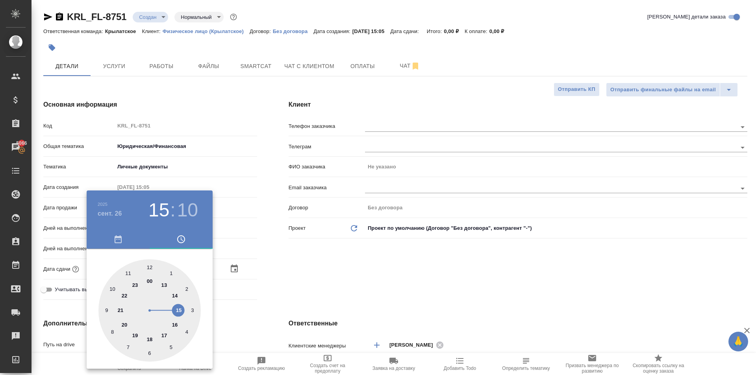
click at [109, 210] on h4 "сент. 26" at bounding box center [110, 213] width 24 height 9
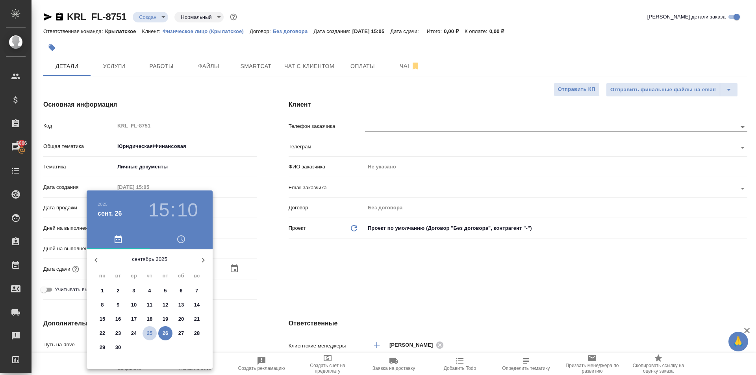
click at [152, 334] on p "25" at bounding box center [150, 334] width 6 height 8
type input "25.09.2025 15:10"
type textarea "x"
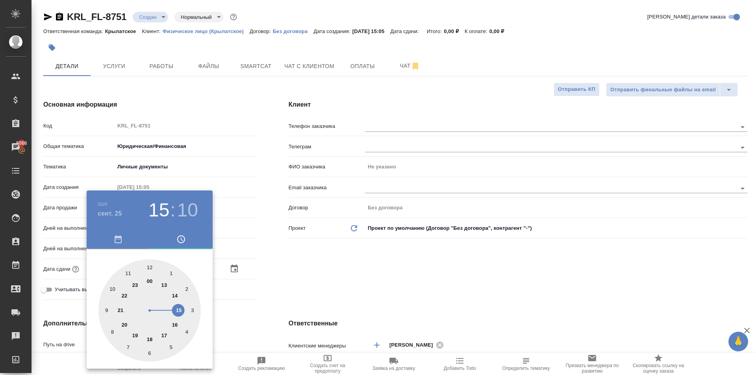
click at [173, 320] on div at bounding box center [149, 311] width 102 height 102
type input "25.09.2025 16:10"
type textarea "x"
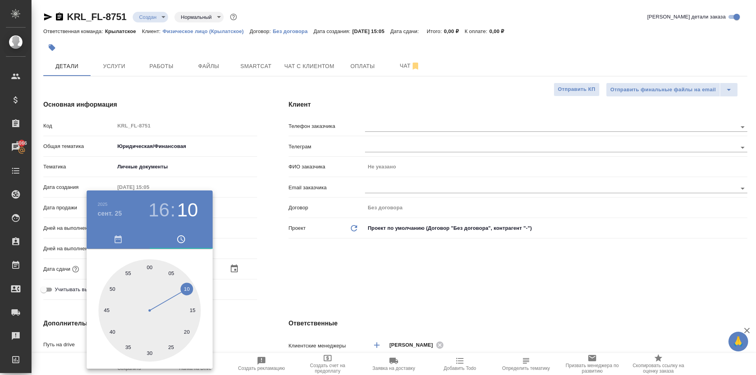
click at [173, 320] on div at bounding box center [149, 311] width 102 height 102
type input "25.09.2025 16:19"
type textarea "x"
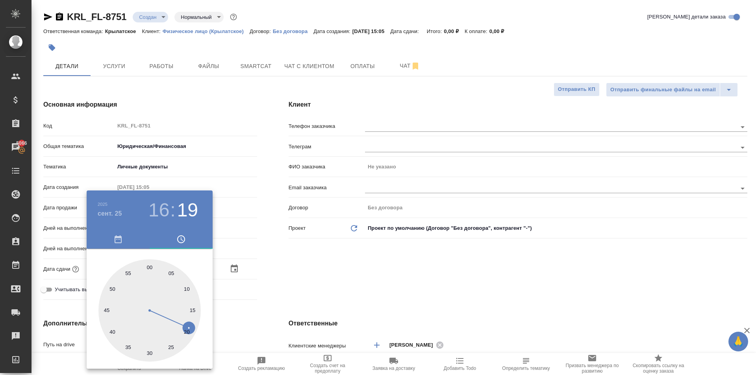
type input "25.09.2025 16:00"
type textarea "x"
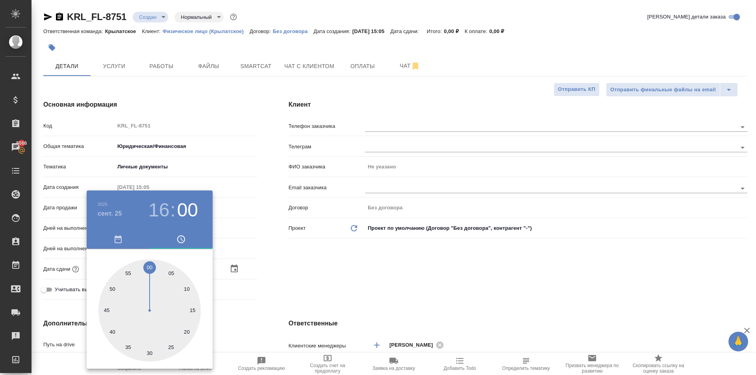
type textarea "x"
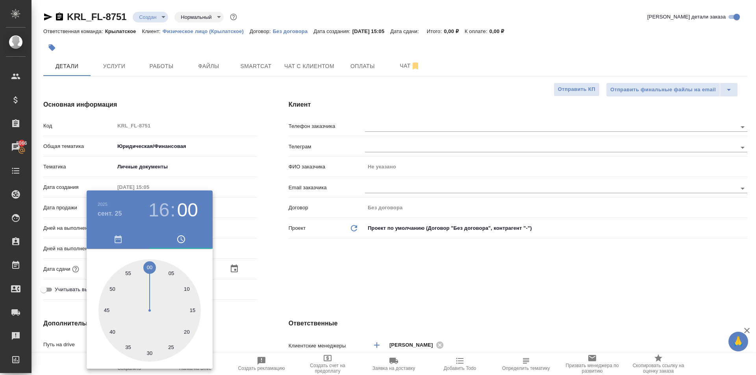
drag, startPoint x: 158, startPoint y: 278, endPoint x: 151, endPoint y: 264, distance: 15.3
click at [151, 264] on div at bounding box center [149, 311] width 102 height 102
type textarea "x"
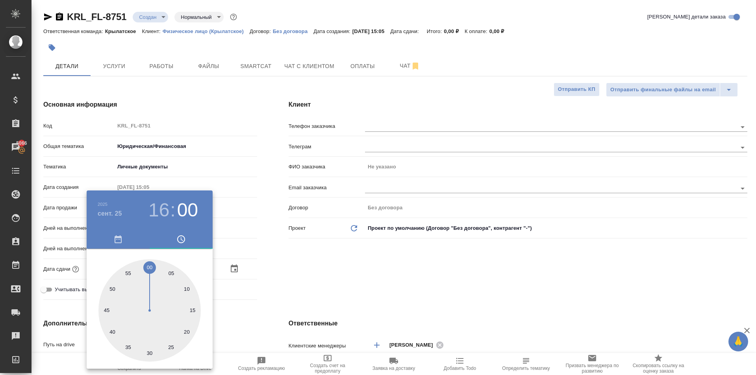
drag, startPoint x: 349, startPoint y: 281, endPoint x: 259, endPoint y: 318, distance: 97.7
click at [347, 281] on div at bounding box center [378, 187] width 756 height 375
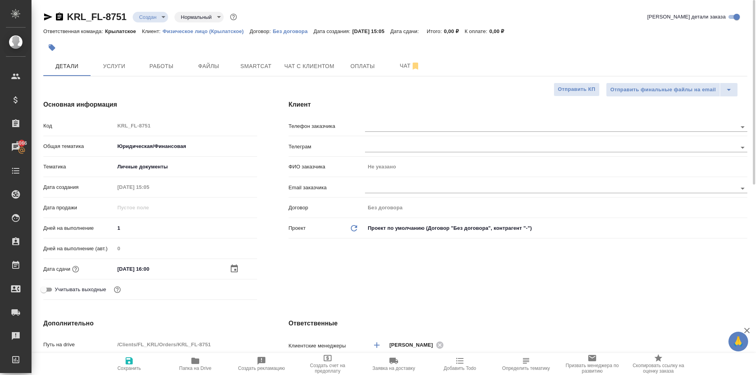
click at [122, 357] on span "Сохранить" at bounding box center [129, 363] width 57 height 15
type textarea "x"
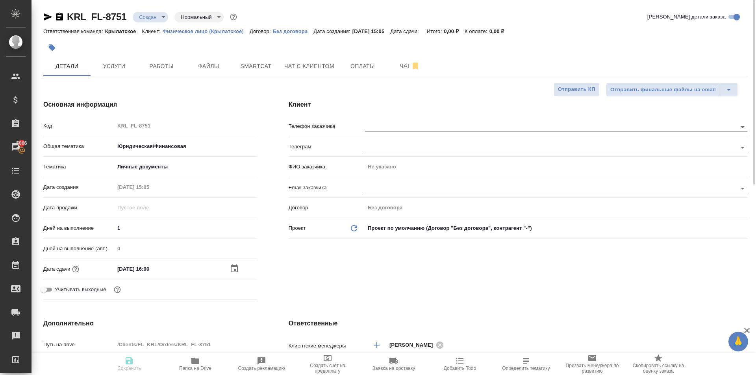
type textarea "x"
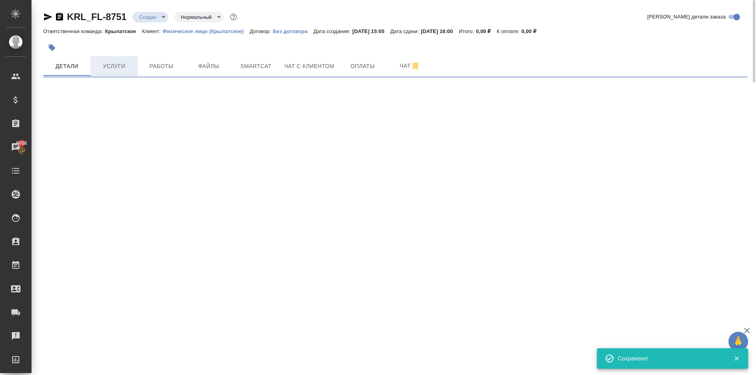
select select "RU"
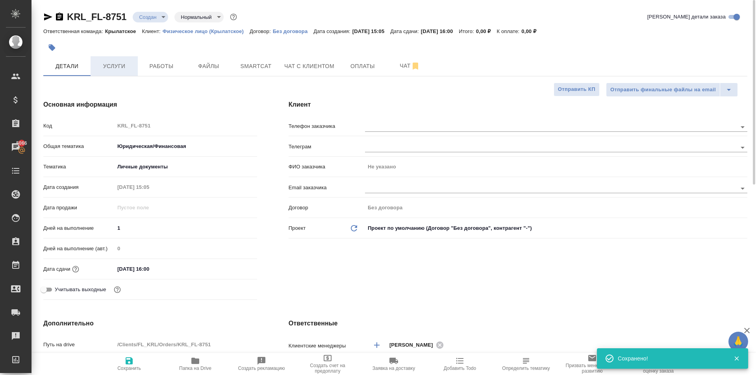
type textarea "x"
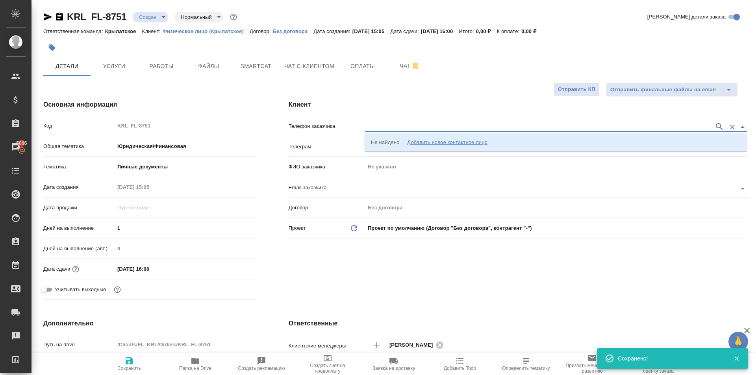
click at [394, 124] on input "text" at bounding box center [537, 126] width 345 height 9
click at [407, 137] on li "Не найдено Добавить новое контактное лицо" at bounding box center [556, 142] width 382 height 14
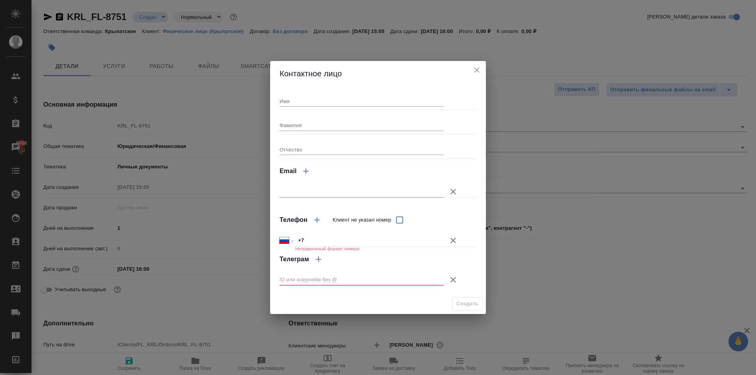
drag, startPoint x: 328, startPoint y: 109, endPoint x: 329, endPoint y: 117, distance: 8.0
click at [328, 114] on div "Имя Фамилия Отчество Email Телефон Клиент не указал номер Международный Австрал…" at bounding box center [378, 190] width 197 height 202
drag, startPoint x: 320, startPoint y: 95, endPoint x: 325, endPoint y: 100, distance: 7.0
click at [322, 97] on div "Имя" at bounding box center [362, 97] width 164 height 17
click at [325, 100] on input "Имя" at bounding box center [362, 101] width 164 height 11
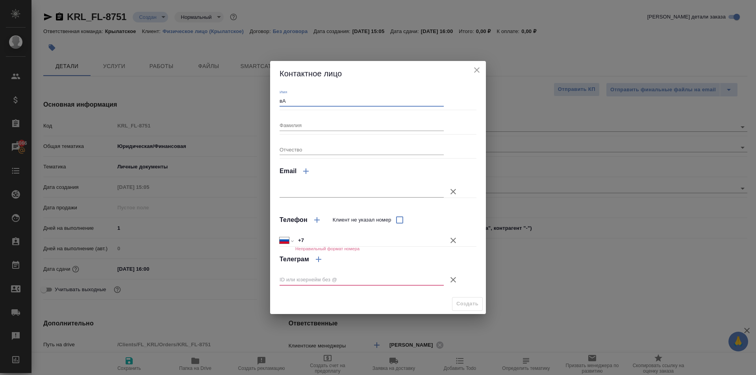
type input "в"
type input "Ваагн"
click at [450, 280] on icon "button" at bounding box center [453, 279] width 9 height 9
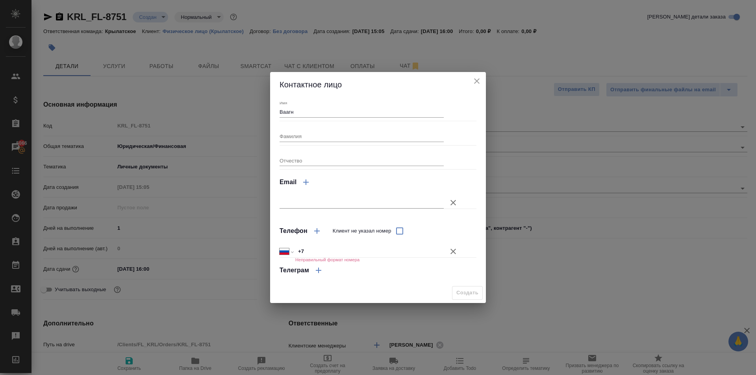
drag, startPoint x: 452, startPoint y: 248, endPoint x: 455, endPoint y: 255, distance: 7.8
click at [454, 253] on icon "button" at bounding box center [453, 251] width 9 height 9
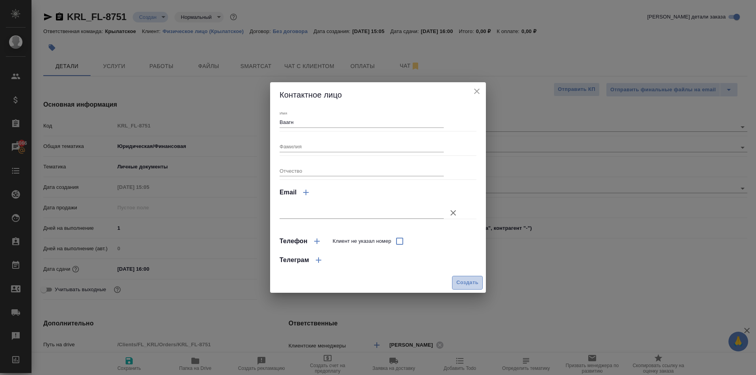
click at [469, 282] on span "Создать" at bounding box center [468, 282] width 22 height 9
type input "Ваагн"
type textarea "x"
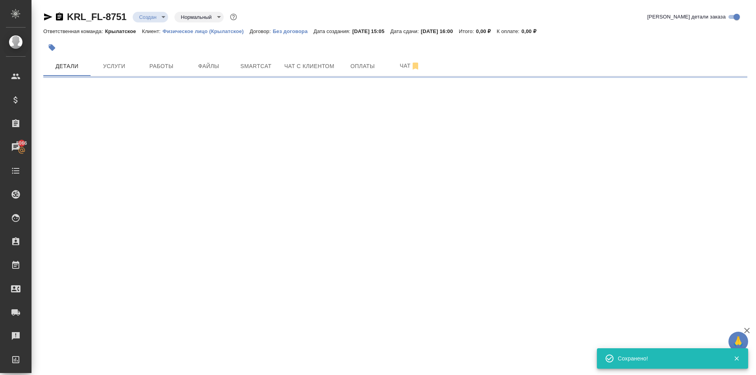
type input "holyTrinity"
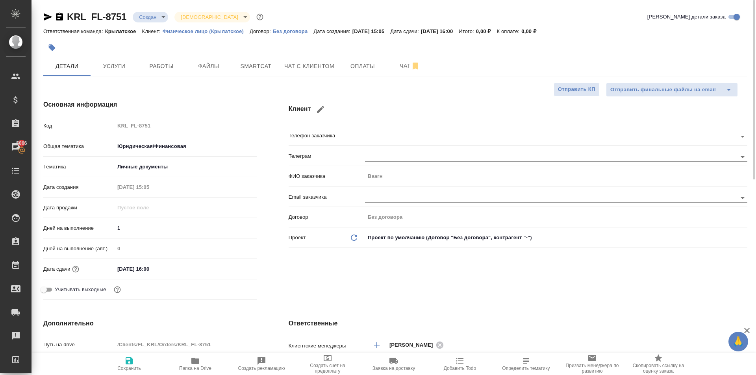
click at [115, 56] on div at bounding box center [278, 47] width 470 height 17
click at [103, 66] on span "Услуги" at bounding box center [114, 66] width 38 height 10
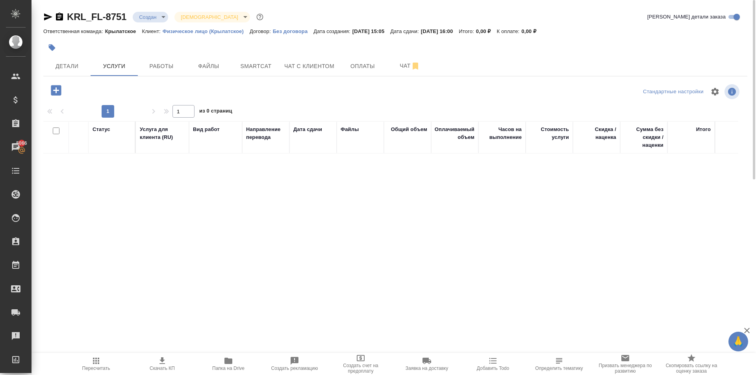
click at [60, 92] on icon "button" at bounding box center [56, 90] width 10 height 10
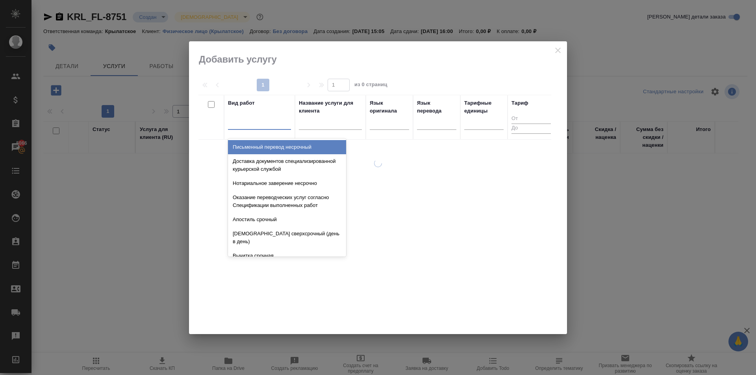
click at [258, 129] on div at bounding box center [259, 122] width 63 height 15
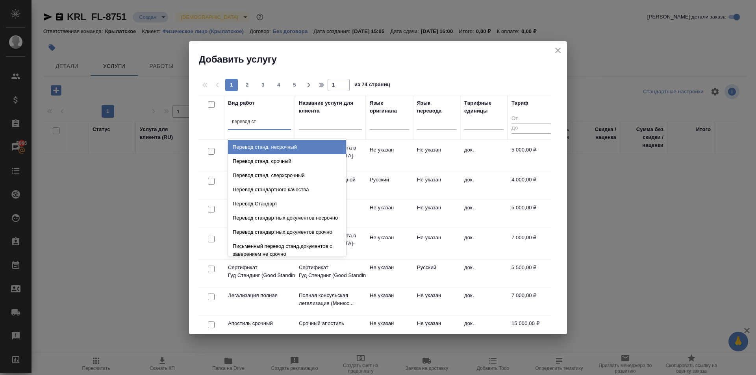
drag, startPoint x: 294, startPoint y: 156, endPoint x: 292, endPoint y: 151, distance: 5.1
click at [292, 151] on div "Перевод станд. несрочный Перевод станд. срочный Перевод станд. сверхсрочный Пер…" at bounding box center [287, 198] width 118 height 118
click at [297, 145] on div "Перевод станд. несрочный" at bounding box center [287, 147] width 118 height 14
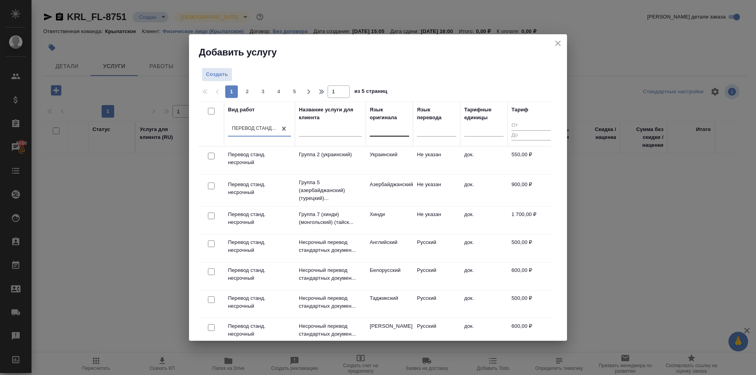
click at [389, 127] on div at bounding box center [389, 128] width 39 height 11
click at [404, 157] on div "Армянский" at bounding box center [429, 154] width 118 height 14
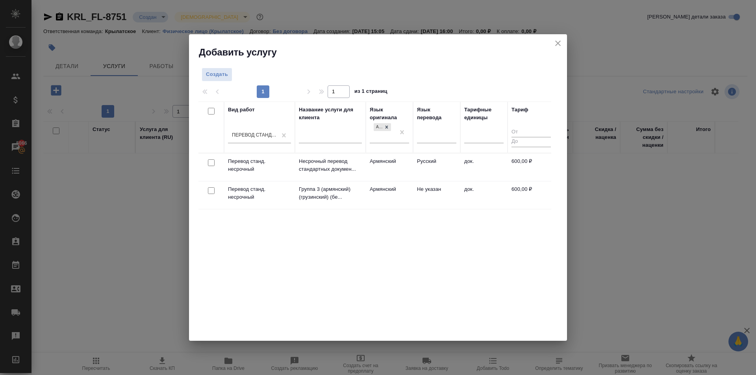
click at [393, 163] on td "Армянский" at bounding box center [389, 168] width 47 height 28
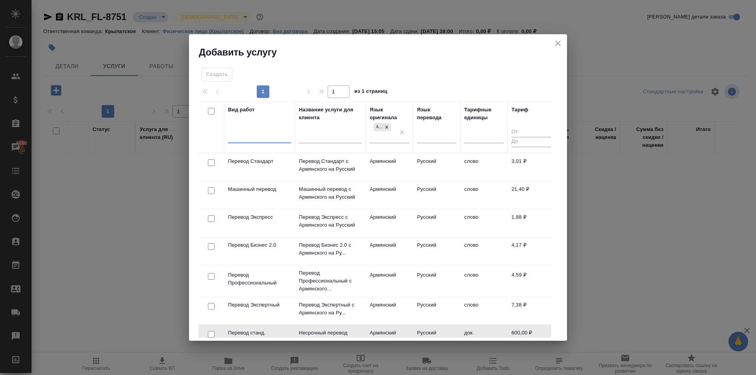
click at [282, 135] on div at bounding box center [259, 135] width 63 height 11
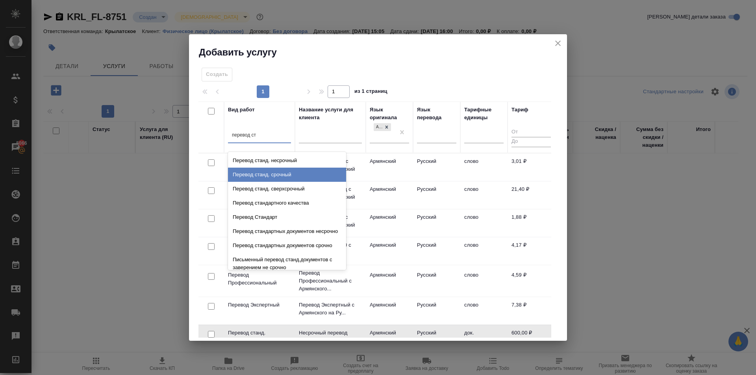
click at [298, 169] on div "Перевод станд. срочный" at bounding box center [287, 175] width 118 height 14
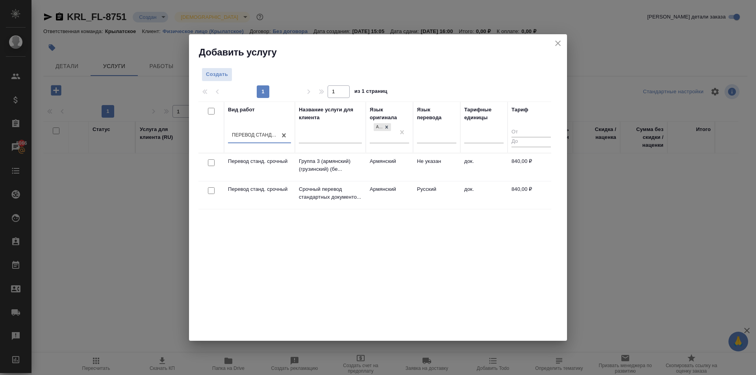
click at [431, 199] on td "Русский" at bounding box center [436, 196] width 47 height 28
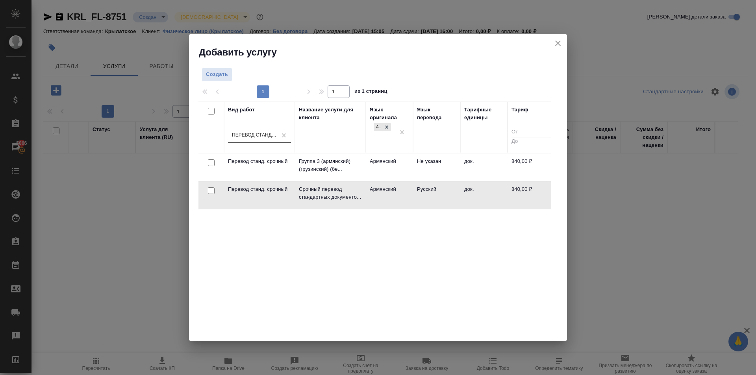
click at [431, 199] on td "Русский" at bounding box center [436, 196] width 47 height 28
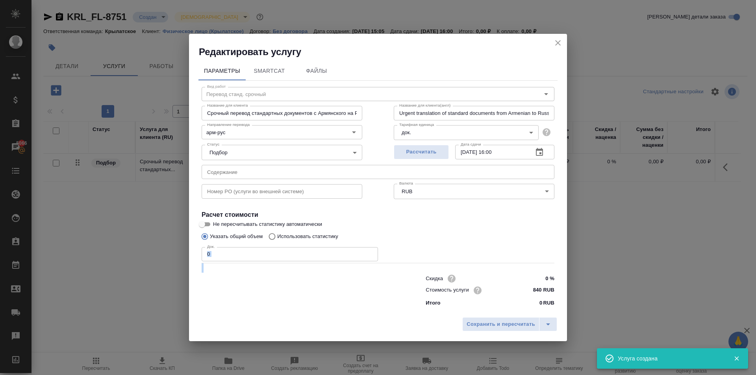
drag, startPoint x: 232, startPoint y: 260, endPoint x: 223, endPoint y: 258, distance: 9.6
click at [223, 258] on div "Вид работ Перевод станд. срочный Вид работ Название для клиента Срочный перевод…" at bounding box center [378, 196] width 359 height 230
drag, startPoint x: 204, startPoint y: 255, endPoint x: 186, endPoint y: 254, distance: 18.1
click at [186, 254] on div "Редактировать услугу Параметры SmartCat Файлы Вид работ Перевод станд. срочный …" at bounding box center [378, 187] width 756 height 375
click at [518, 325] on span "Сохранить и пересчитать" at bounding box center [501, 324] width 69 height 9
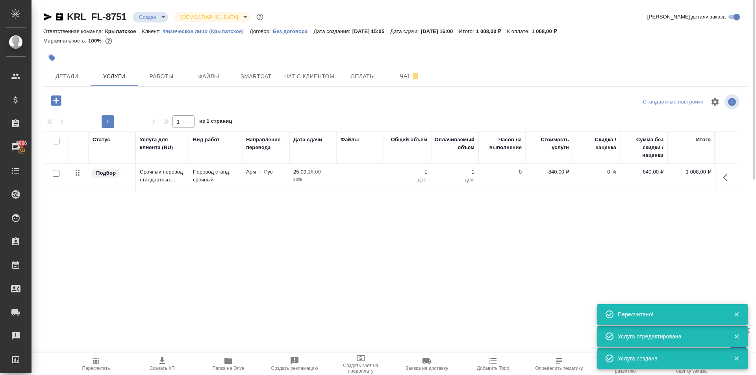
click at [61, 101] on icon "button" at bounding box center [56, 100] width 10 height 10
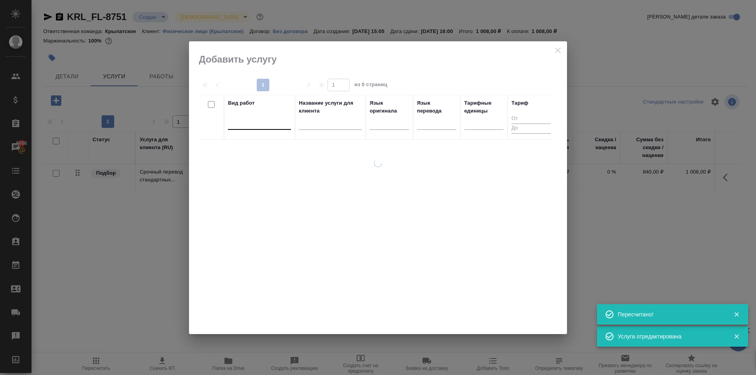
click at [264, 126] on div at bounding box center [259, 121] width 63 height 11
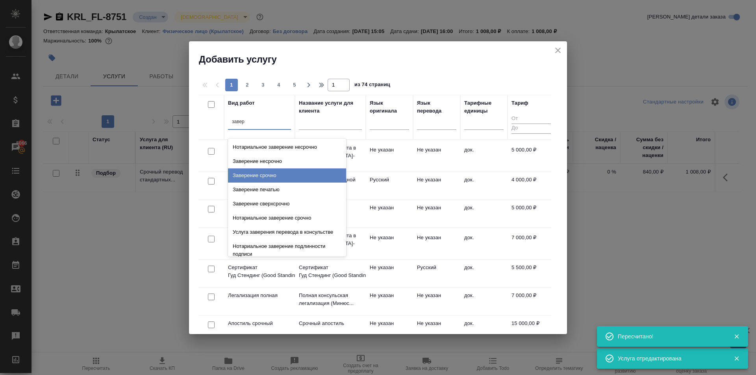
drag, startPoint x: 293, startPoint y: 174, endPoint x: 316, endPoint y: 172, distance: 22.5
click at [294, 174] on div "Заверение срочно" at bounding box center [287, 176] width 118 height 14
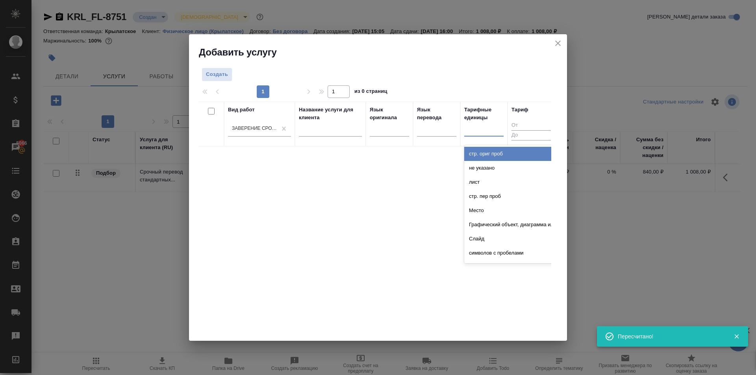
click at [475, 124] on div at bounding box center [483, 128] width 39 height 11
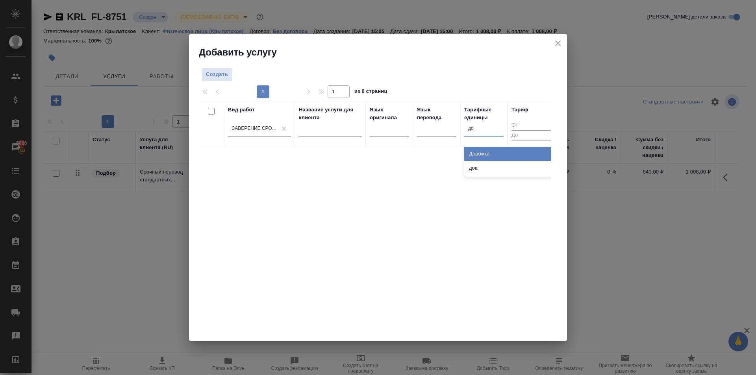
drag, startPoint x: 484, startPoint y: 165, endPoint x: 477, endPoint y: 163, distance: 7.4
click at [482, 165] on div "док." at bounding box center [523, 168] width 118 height 14
click at [227, 83] on div at bounding box center [378, 84] width 359 height 4
click at [226, 78] on span "Создать" at bounding box center [217, 74] width 22 height 9
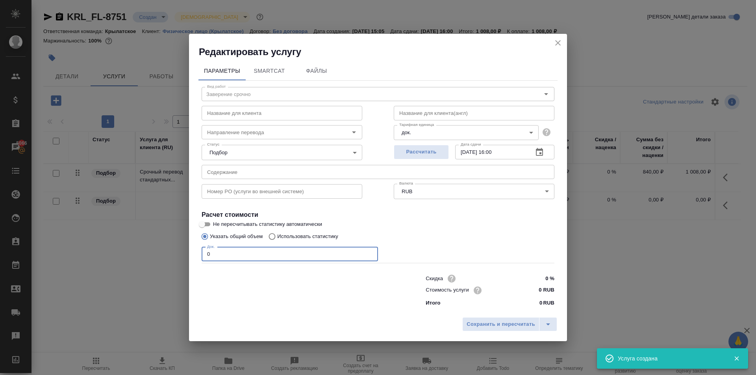
drag, startPoint x: 225, startPoint y: 253, endPoint x: 287, endPoint y: 269, distance: 63.7
click at [164, 250] on div "Редактировать услугу Параметры SmartCat Файлы Вид работ Заверение срочно Вид ра…" at bounding box center [378, 187] width 756 height 375
click at [537, 295] on input "0 RUB" at bounding box center [539, 290] width 29 height 11
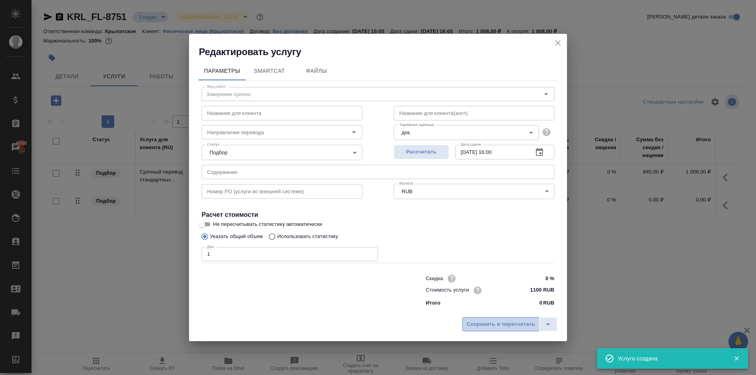
click at [516, 319] on button "Сохранить и пересчитать" at bounding box center [500, 324] width 77 height 14
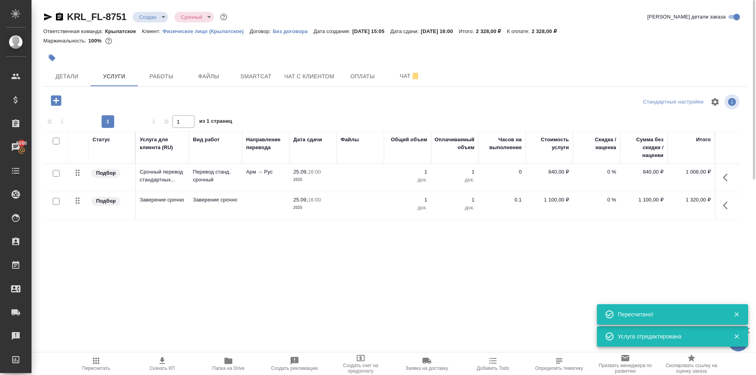
click at [219, 356] on span "Папка на Drive" at bounding box center [228, 363] width 57 height 15
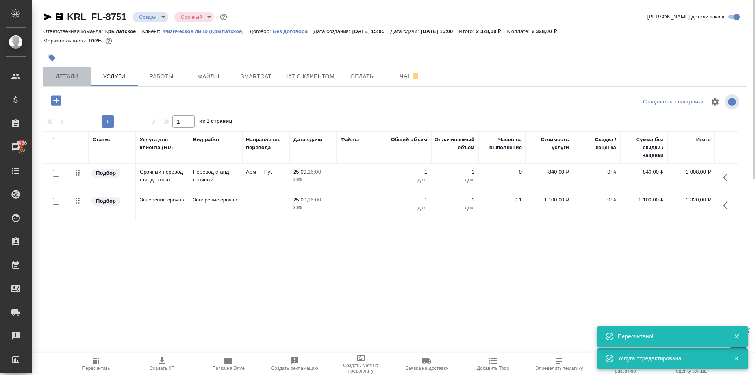
click at [80, 82] on button "Детали" at bounding box center [66, 77] width 47 height 20
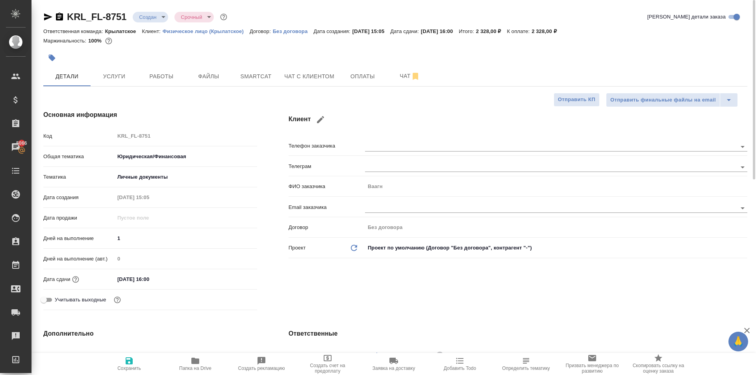
scroll to position [236, 0]
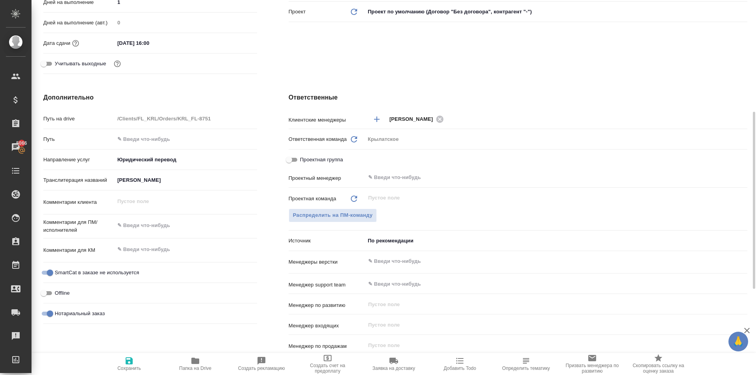
click at [178, 180] on input "АКОБЯН ВААГН МУРШЕГОВИЧ" at bounding box center [186, 179] width 143 height 11
click at [178, 180] on input "АКОБЯН ВААГН МУРШЕГОВИЧ" at bounding box center [186, 179] width 142 height 11
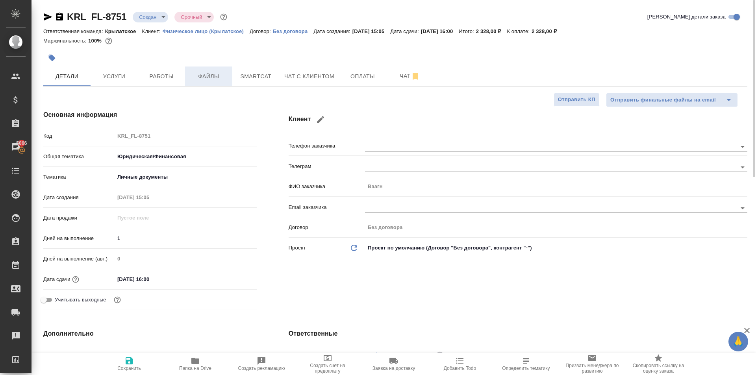
click at [215, 77] on span "Файлы" at bounding box center [209, 77] width 38 height 10
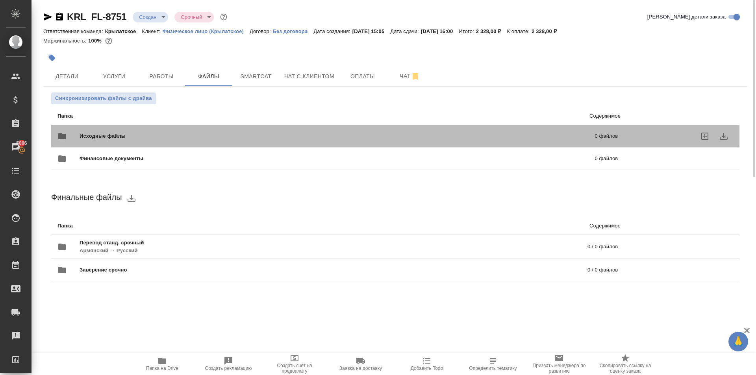
click at [117, 132] on div "Исходные файлы 0 файлов" at bounding box center [338, 136] width 560 height 19
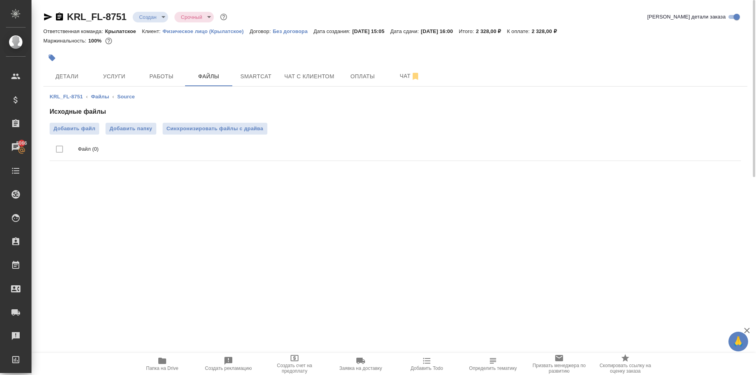
click at [83, 121] on div "Исходные файлы Добавить файл Добавить папку Синхронизировать файлы с драйва Фай…" at bounding box center [396, 135] width 692 height 57
click at [87, 127] on span "Добавить файл" at bounding box center [75, 129] width 42 height 8
click at [0, 0] on input "Добавить файл" at bounding box center [0, 0] width 0 height 0
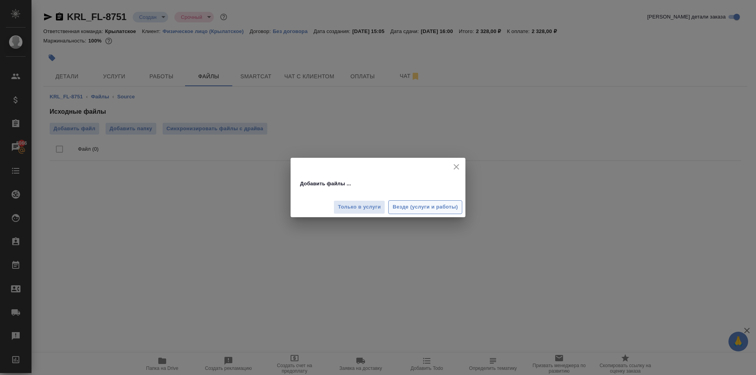
click at [451, 203] on span "Везде (услуги и работы)" at bounding box center [425, 207] width 65 height 9
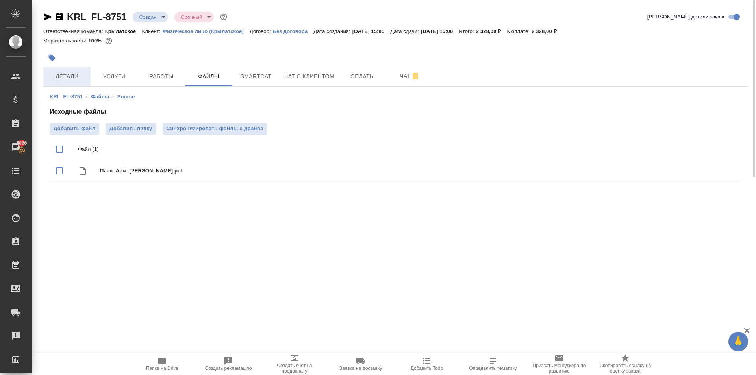
click at [79, 78] on span "Детали" at bounding box center [67, 77] width 38 height 10
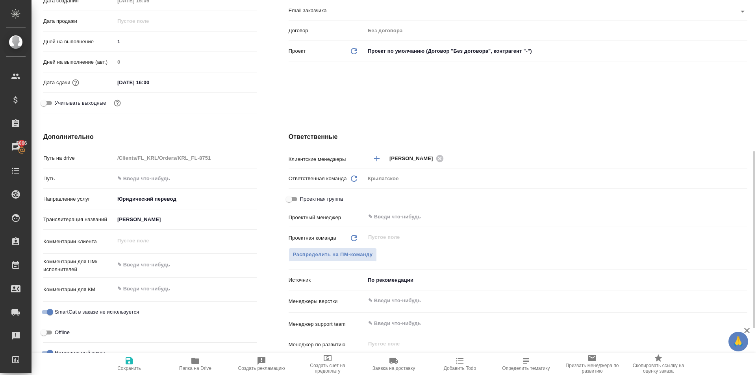
scroll to position [236, 0]
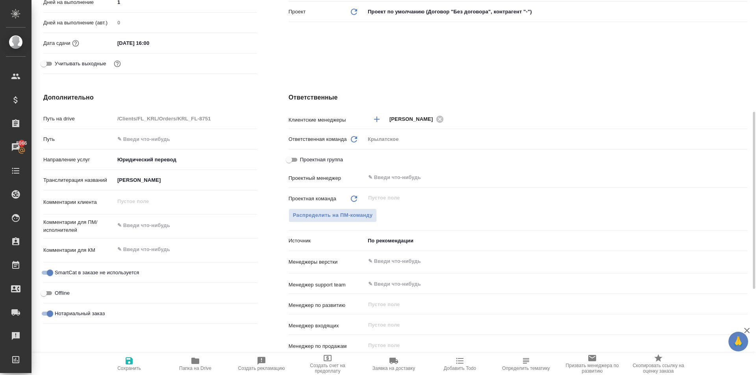
click at [159, 217] on div "Комментарии клиента x" at bounding box center [150, 206] width 214 height 24
click at [163, 227] on textarea at bounding box center [186, 225] width 142 height 13
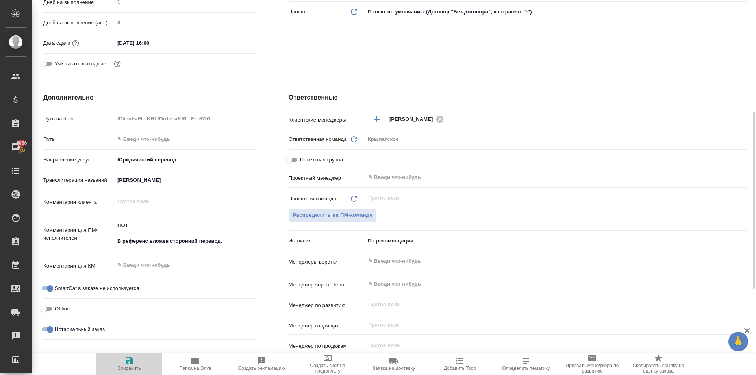
click at [121, 369] on span "Сохранить" at bounding box center [129, 369] width 24 height 6
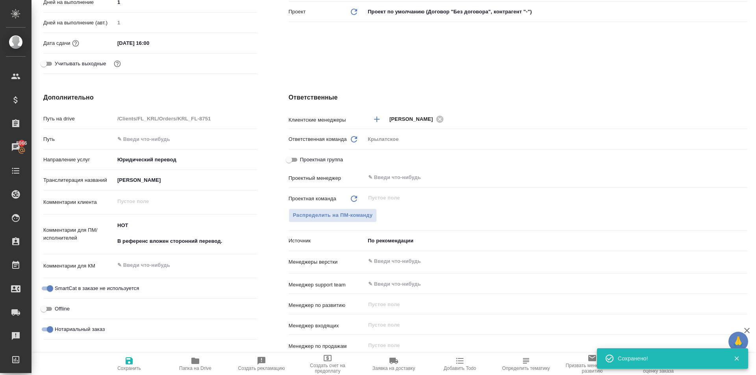
scroll to position [0, 0]
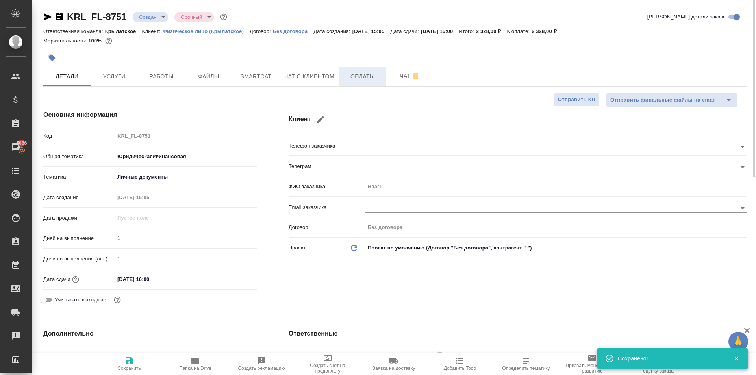
click at [349, 78] on span "Оплаты" at bounding box center [363, 77] width 38 height 10
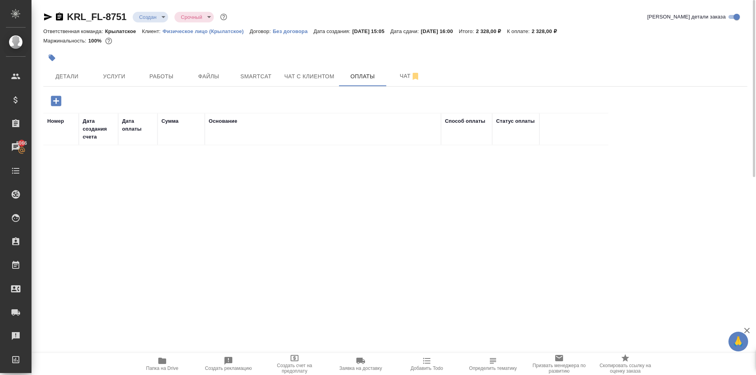
click at [59, 102] on icon "button" at bounding box center [56, 101] width 10 height 10
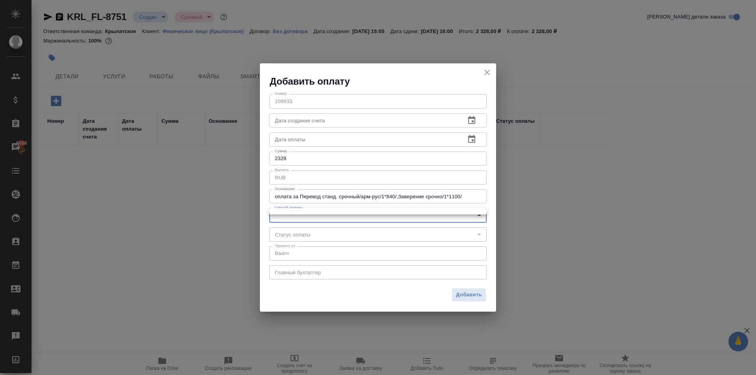
click at [282, 212] on body "🙏 .cls-1 fill:#fff; AWATERA Kasymov Timur Клиенты Спецификации Заказы 5066 Чаты…" at bounding box center [378, 187] width 756 height 375
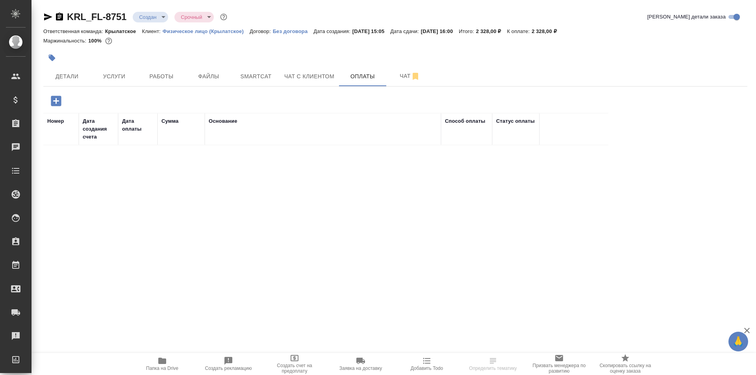
click at [58, 103] on icon "button" at bounding box center [56, 101] width 10 height 10
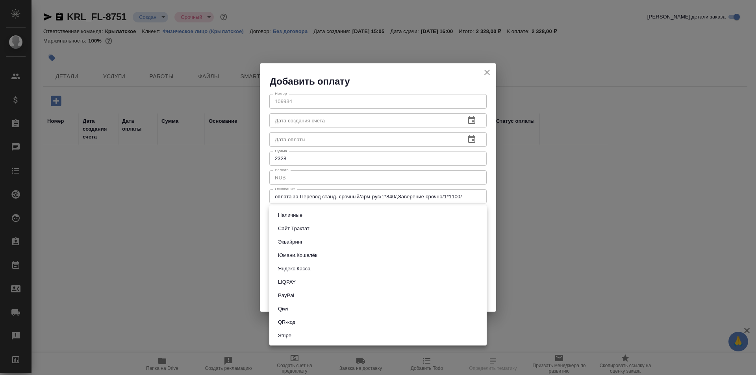
drag, startPoint x: 314, startPoint y: 215, endPoint x: 310, endPoint y: 230, distance: 16.1
click at [314, 215] on body "🙏 .cls-1 fill:#fff; AWATERA [PERSON_NAME] Спецификации Заказы Чаты Todo Проекты…" at bounding box center [378, 187] width 756 height 375
drag, startPoint x: 308, startPoint y: 235, endPoint x: 309, endPoint y: 241, distance: 6.0
click at [309, 241] on ul "Наличные Сайт Трактат Эквайринг Юмани.Кошелёк Яндекс.Касса LIQPAY PayPal Qiwi Q…" at bounding box center [377, 276] width 217 height 140
click at [309, 241] on li "Эквайринг" at bounding box center [377, 242] width 217 height 13
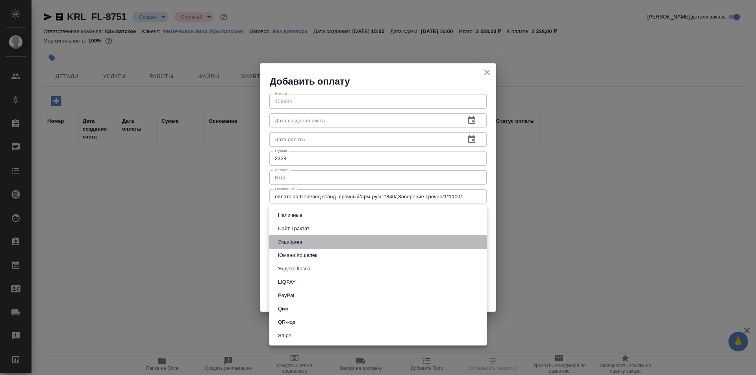
type input "acquiring"
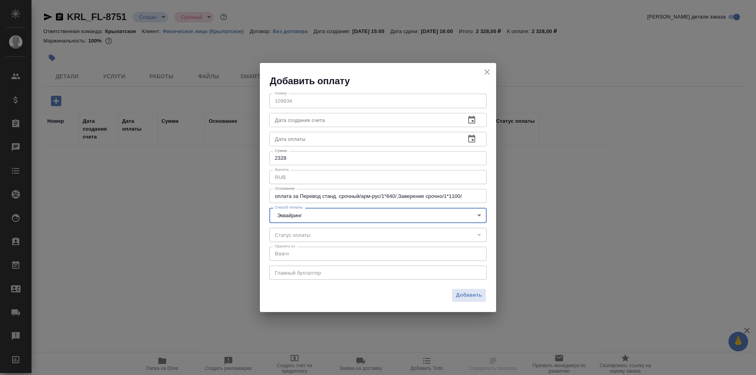
click at [481, 297] on span "Добавить" at bounding box center [469, 295] width 26 height 9
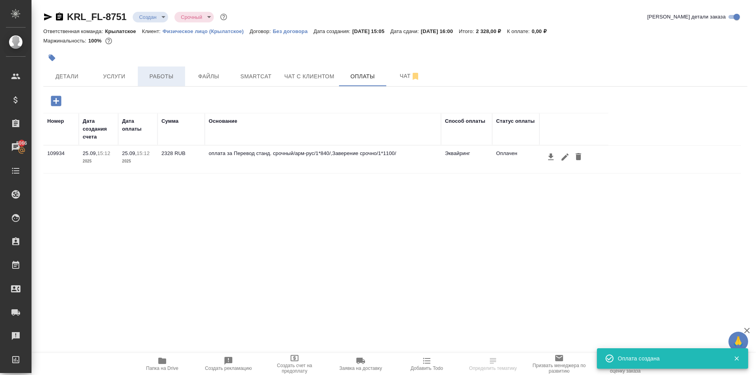
click at [160, 78] on span "Работы" at bounding box center [162, 77] width 38 height 10
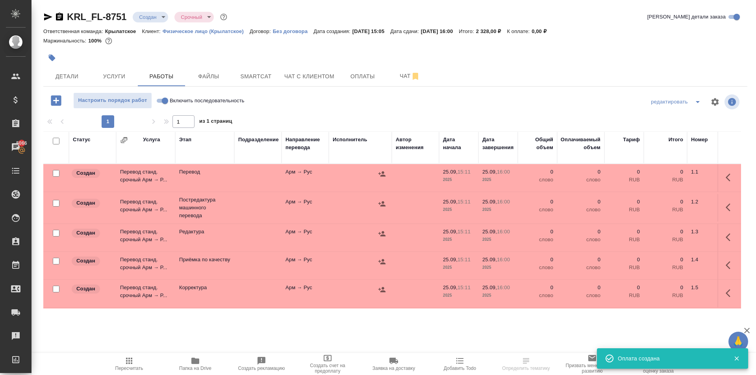
click at [161, 102] on input "Включить последовательность" at bounding box center [165, 100] width 28 height 9
checkbox input "true"
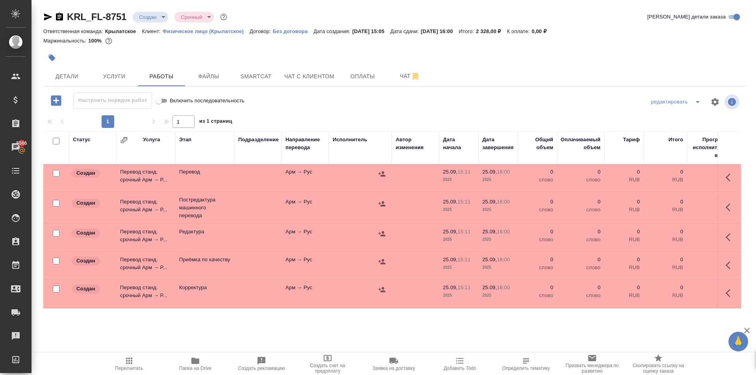
click at [55, 142] on input "checkbox" at bounding box center [56, 141] width 7 height 7
checkbox input "true"
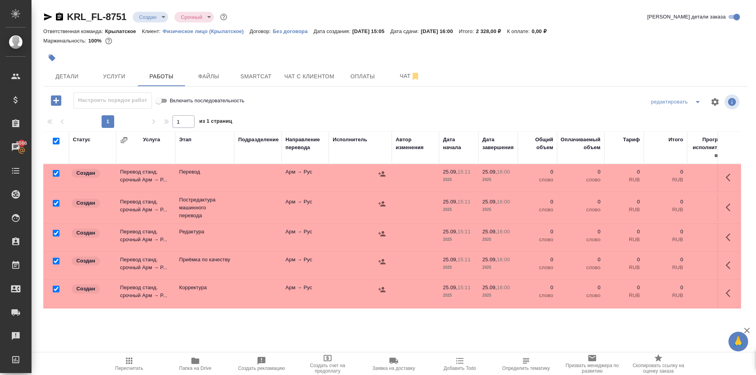
checkbox input "true"
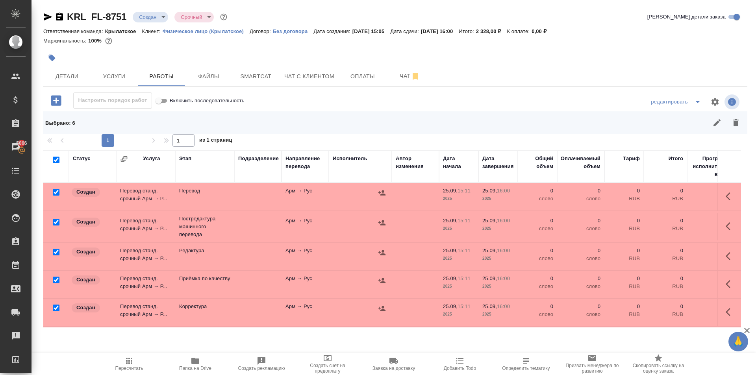
click at [56, 191] on input "checkbox" at bounding box center [56, 192] width 7 height 7
checkbox input "false"
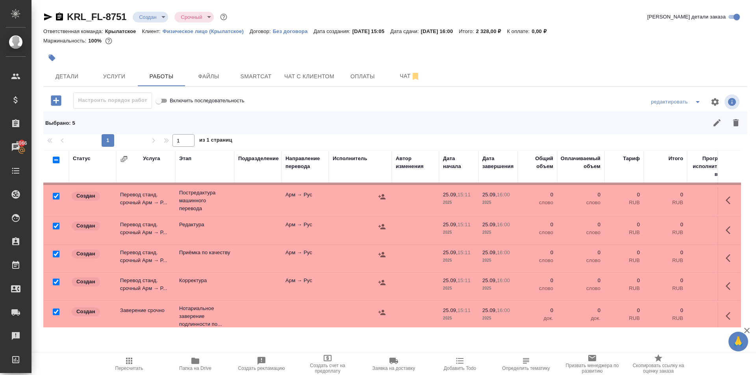
scroll to position [37, 0]
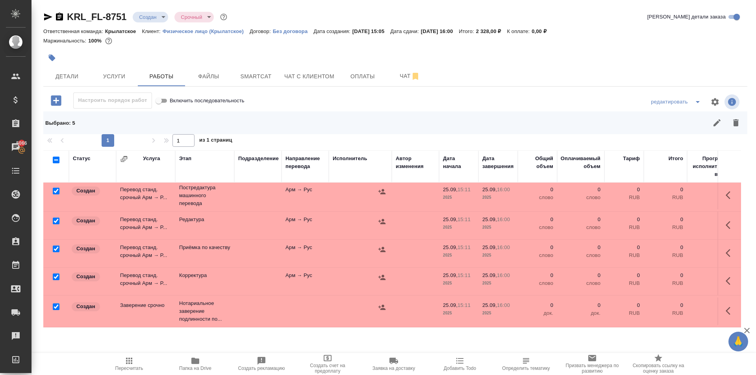
click at [55, 304] on input "checkbox" at bounding box center [56, 307] width 7 height 7
checkbox input "false"
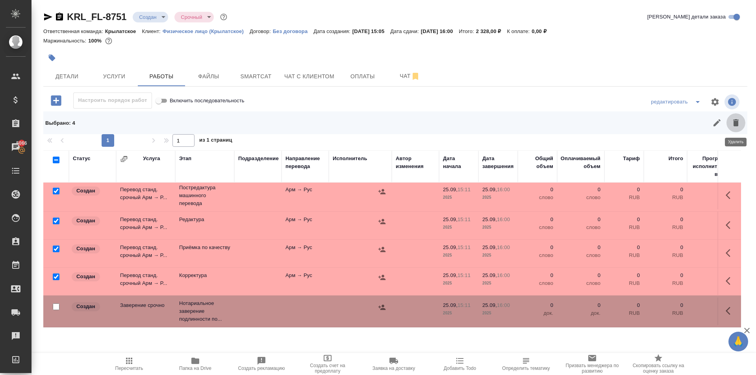
drag, startPoint x: 735, startPoint y: 127, endPoint x: 712, endPoint y: 153, distance: 34.8
click at [735, 127] on icon "button" at bounding box center [735, 122] width 9 height 9
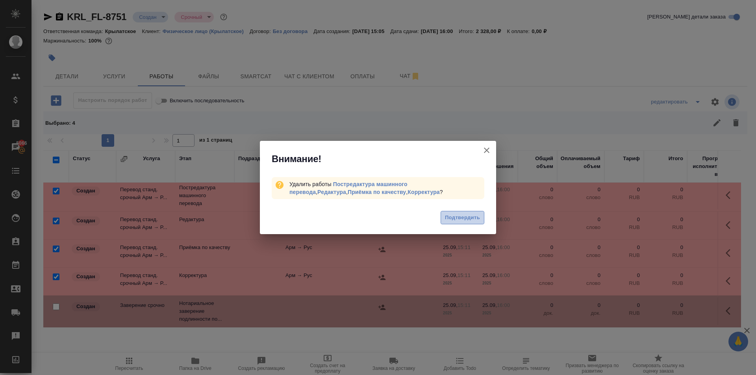
click at [460, 224] on button "Подтвердить" at bounding box center [463, 218] width 44 height 14
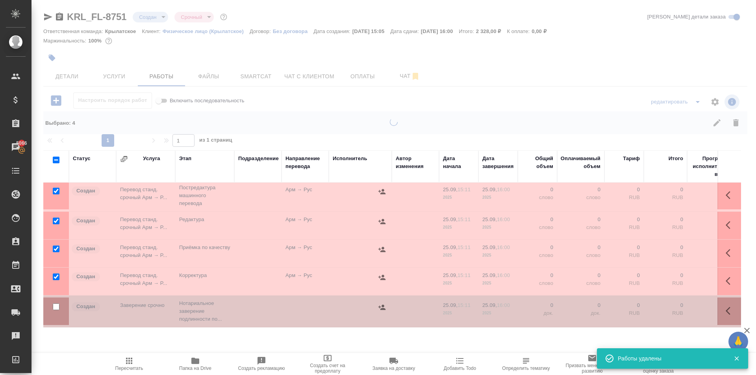
scroll to position [0, 0]
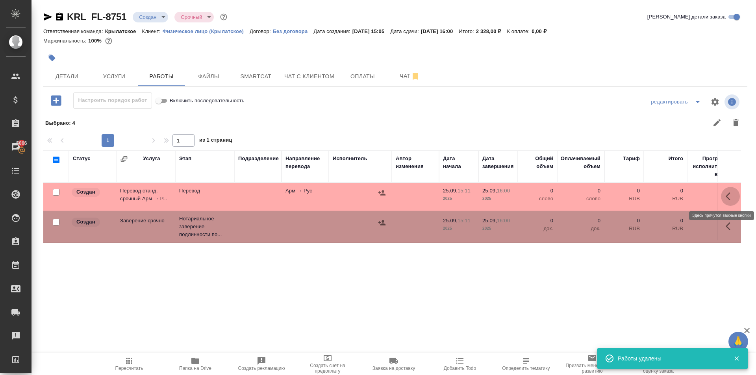
click at [726, 197] on icon "button" at bounding box center [728, 197] width 5 height 8
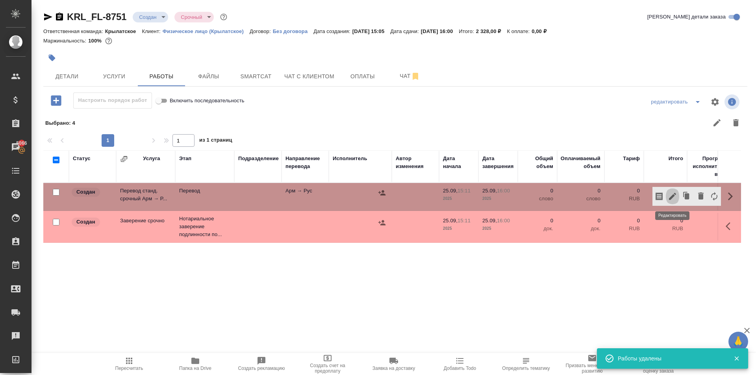
click at [670, 194] on icon "button" at bounding box center [672, 196] width 9 height 9
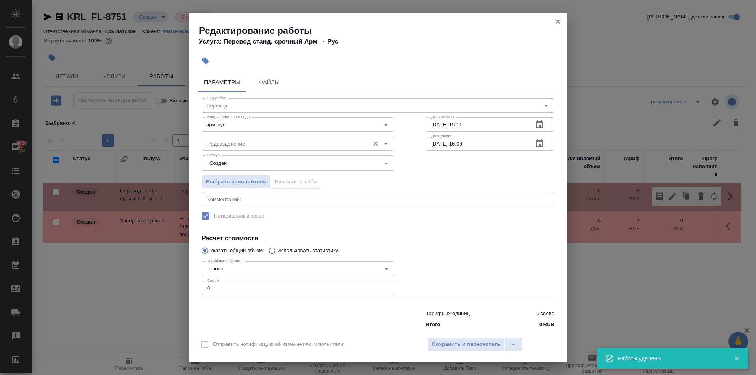
click at [263, 139] on input "Подразделение" at bounding box center [284, 143] width 161 height 9
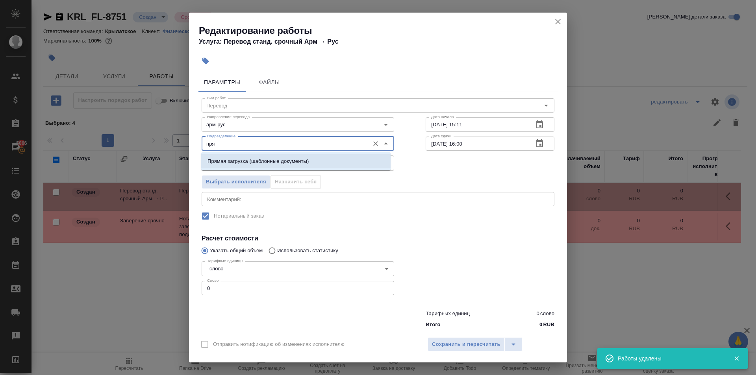
click at [267, 161] on p "Прямая загрузка (шаблонные документы)" at bounding box center [258, 162] width 101 height 8
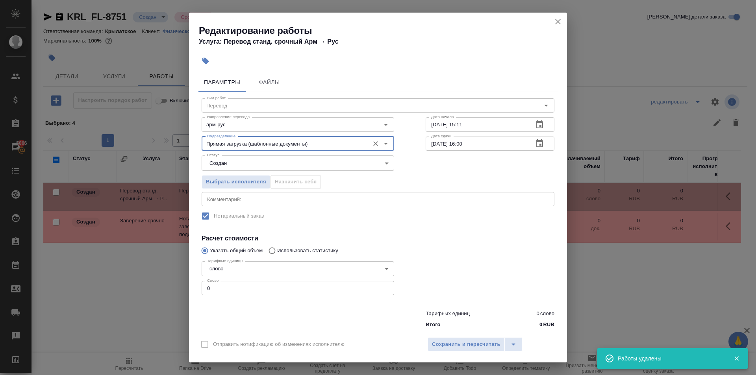
type input "Прямая загрузка (шаблонные документы)"
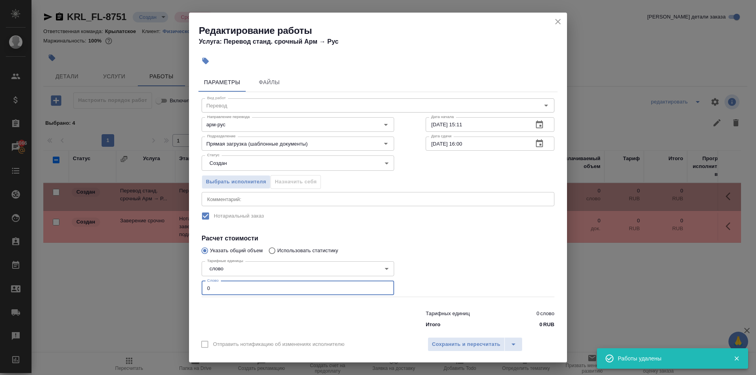
drag, startPoint x: 225, startPoint y: 291, endPoint x: 157, endPoint y: 288, distance: 68.6
click at [157, 288] on div "Редактирование работы Услуга: Перевод станд. срочный Арм → [PERSON_NAME] Файлы …" at bounding box center [378, 187] width 756 height 375
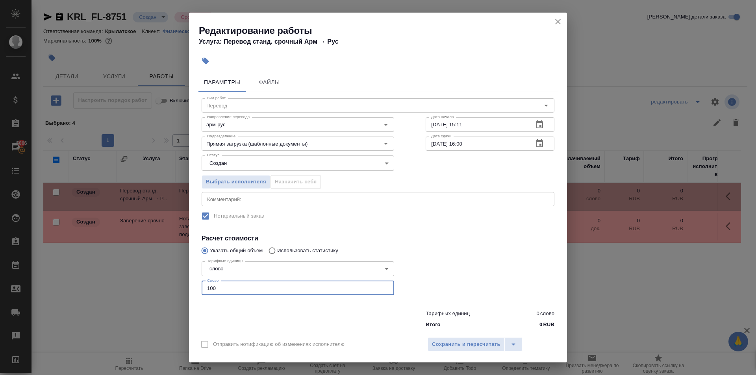
type input "100"
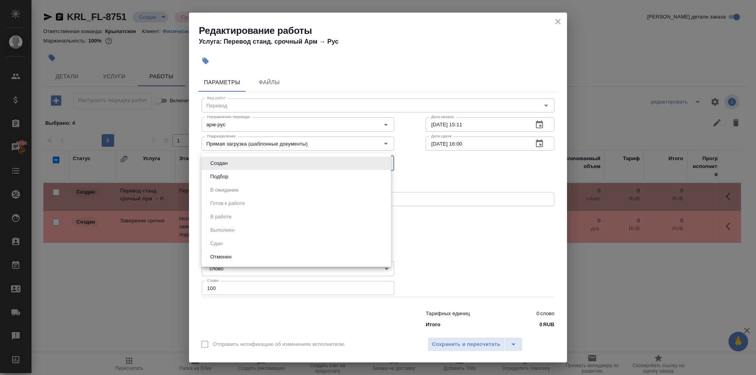
drag, startPoint x: 228, startPoint y: 167, endPoint x: 226, endPoint y: 184, distance: 17.1
click at [228, 169] on body "🙏 .cls-1 fill:#fff; AWATERA [PERSON_NAME] Клиенты Спецификации Заказы 5066 Чаты…" at bounding box center [378, 187] width 756 height 375
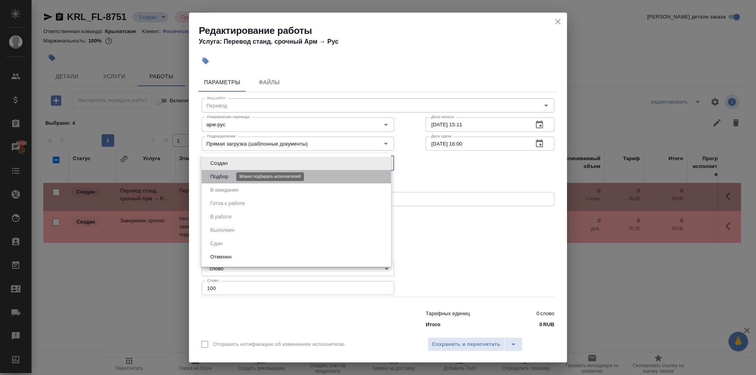
drag, startPoint x: 223, startPoint y: 178, endPoint x: 356, endPoint y: 171, distance: 132.9
click at [227, 177] on button "Подбор" at bounding box center [219, 177] width 23 height 9
type input "recruiting"
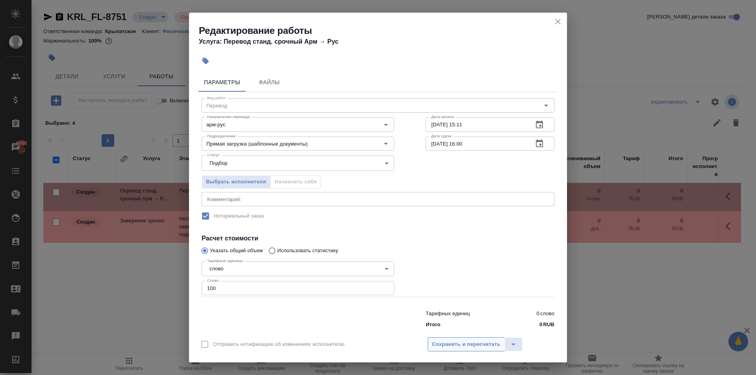
drag, startPoint x: 465, startPoint y: 358, endPoint x: 463, endPoint y: 346, distance: 12.0
click at [464, 356] on div "Отправить нотификацию об изменениях исполнителю Сохранить и пересчитать" at bounding box center [378, 347] width 378 height 30
click at [462, 345] on span "Сохранить и пересчитать" at bounding box center [466, 344] width 69 height 9
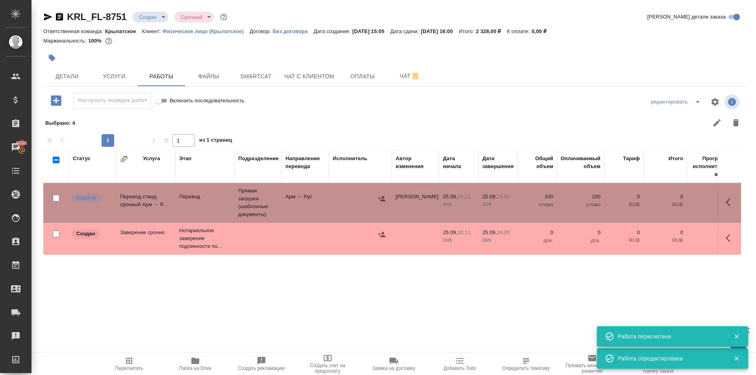
click at [144, 362] on span "Пересчитать" at bounding box center [129, 363] width 57 height 15
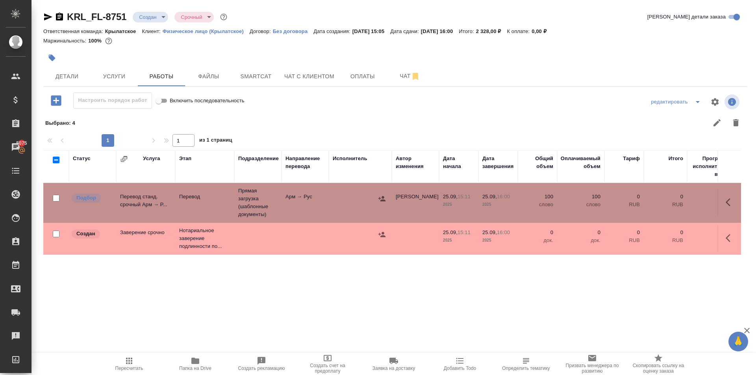
click at [150, 357] on span "Пересчитать" at bounding box center [129, 363] width 57 height 15
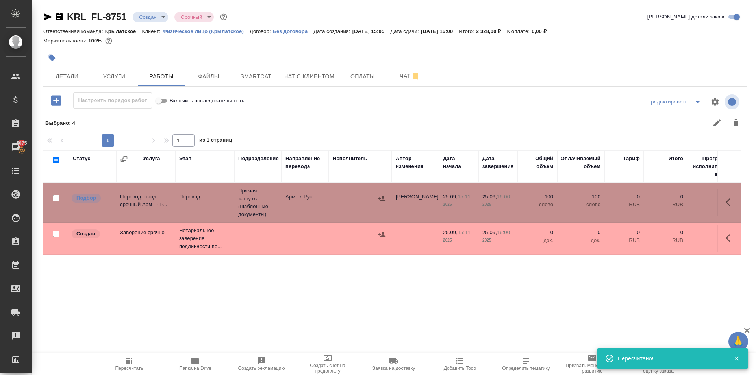
click at [149, 357] on span "Пересчитать" at bounding box center [129, 363] width 57 height 15
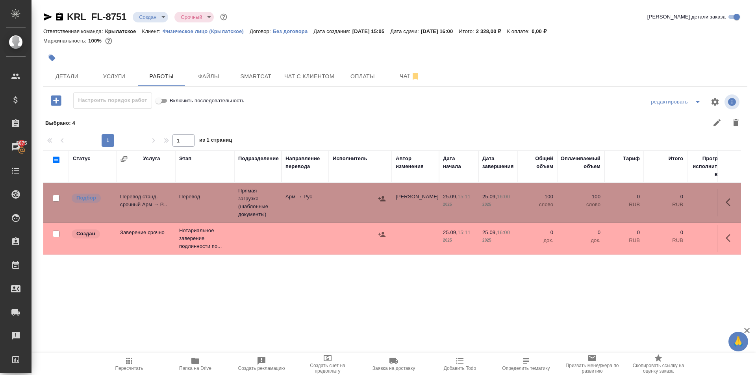
click at [127, 362] on icon "button" at bounding box center [129, 361] width 6 height 6
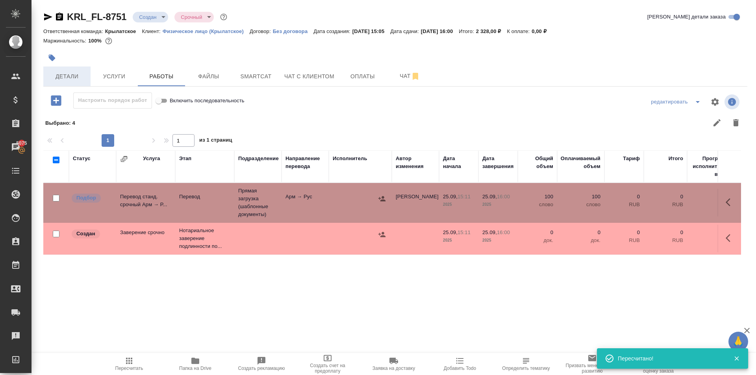
click at [79, 80] on span "Детали" at bounding box center [67, 77] width 38 height 10
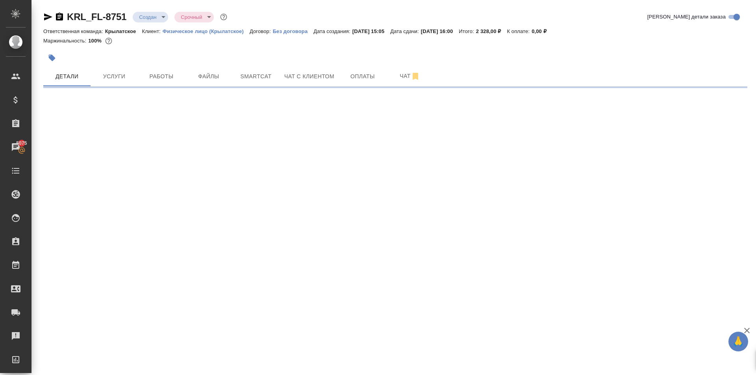
select select "RU"
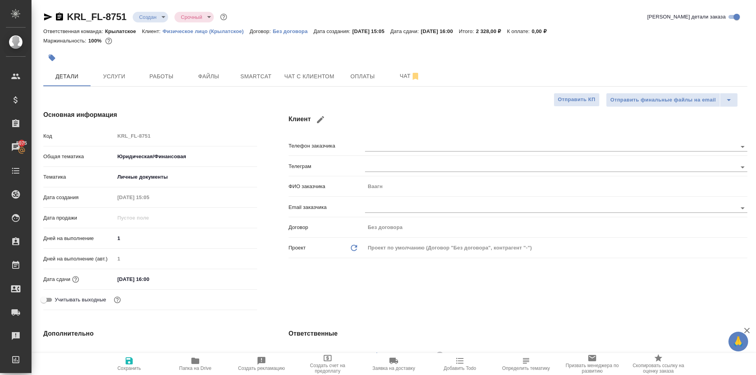
type textarea "x"
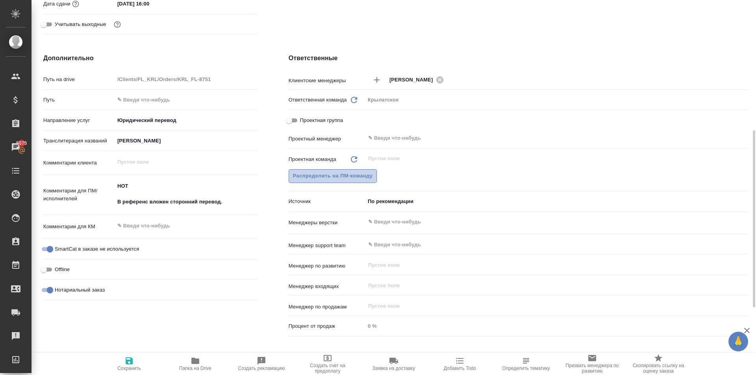
click at [337, 178] on span "Распределить на ПМ-команду" at bounding box center [333, 176] width 80 height 9
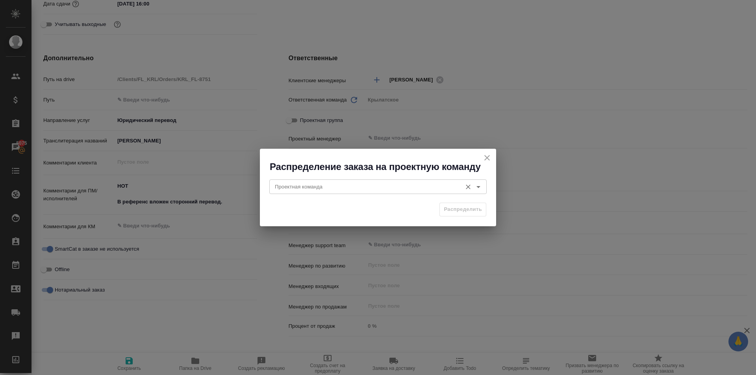
drag, startPoint x: 332, startPoint y: 176, endPoint x: 326, endPoint y: 191, distance: 16.1
click at [330, 178] on div "Проектная команда Проектная команда" at bounding box center [378, 185] width 236 height 25
click at [321, 204] on div "Распределить" at bounding box center [378, 213] width 236 height 28
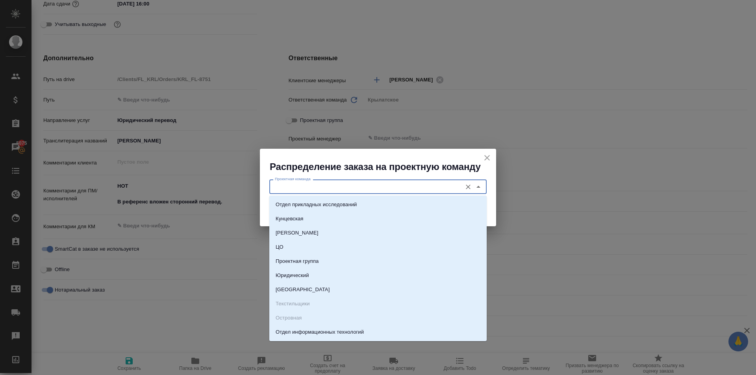
click at [315, 185] on input "Проектная команда" at bounding box center [365, 186] width 186 height 9
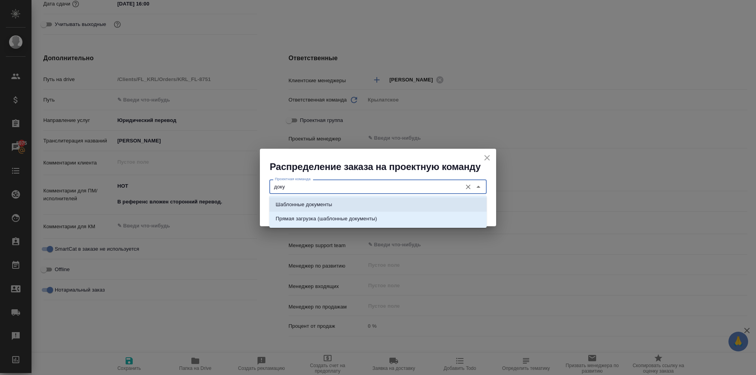
click at [327, 205] on p "Шаблонные документы" at bounding box center [304, 205] width 56 height 8
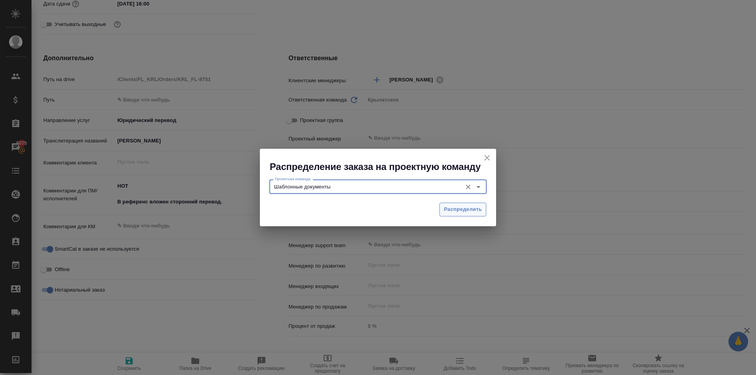
type input "Шаблонные документы"
click at [442, 208] on button "Распределить" at bounding box center [463, 210] width 47 height 14
type textarea "x"
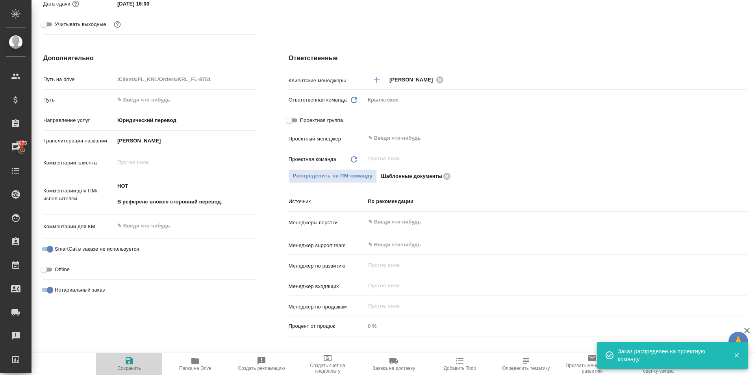
click at [142, 367] on span "Сохранить" at bounding box center [129, 363] width 57 height 15
type textarea "x"
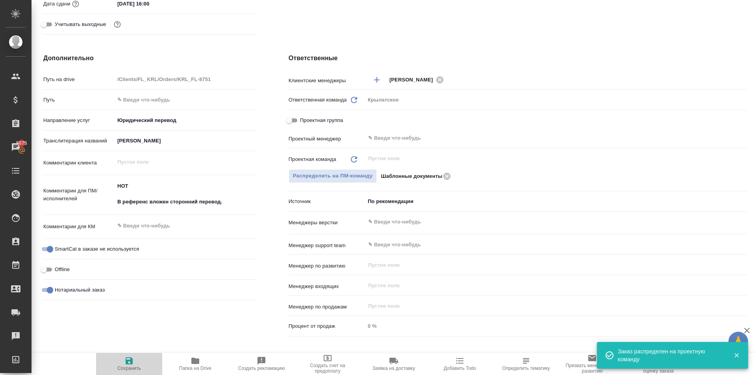
type textarea "x"
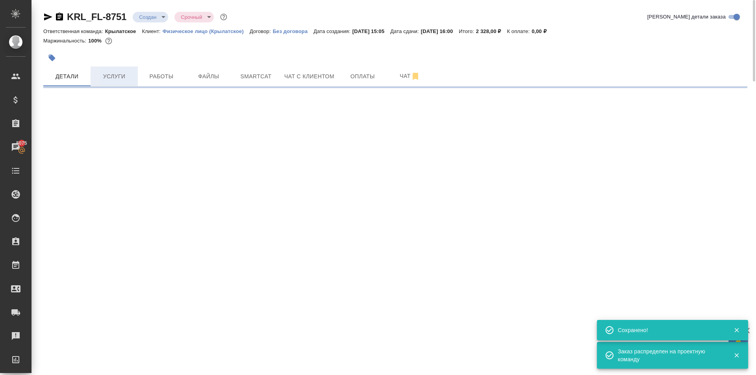
scroll to position [0, 0]
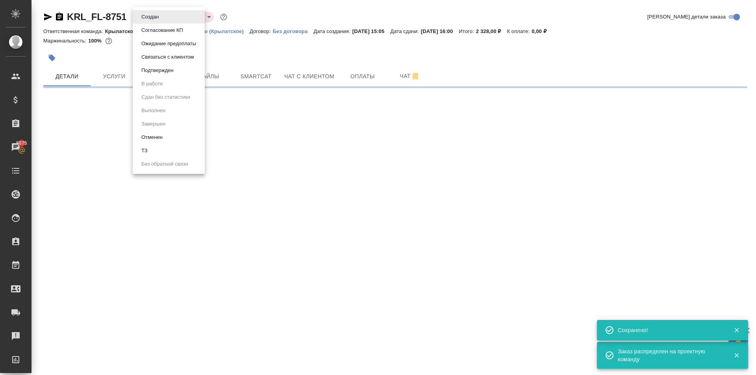
click at [137, 19] on body "🙏 .cls-1 fill:#fff; AWATERA [PERSON_NAME] Клиенты Спецификации Заказы 5075 Чаты…" at bounding box center [378, 187] width 756 height 375
click at [146, 66] on button "Подтвержден" at bounding box center [157, 70] width 37 height 9
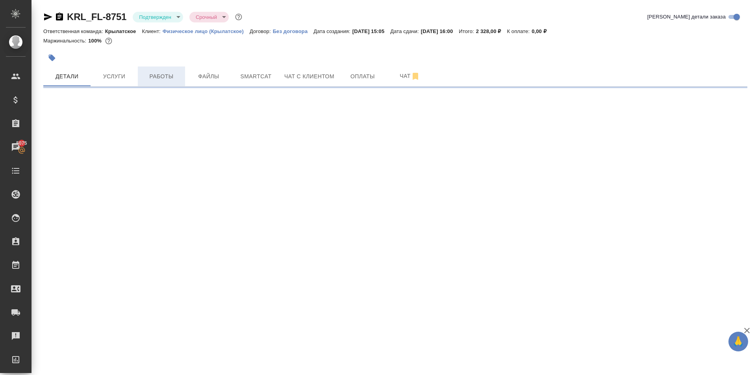
select select "RU"
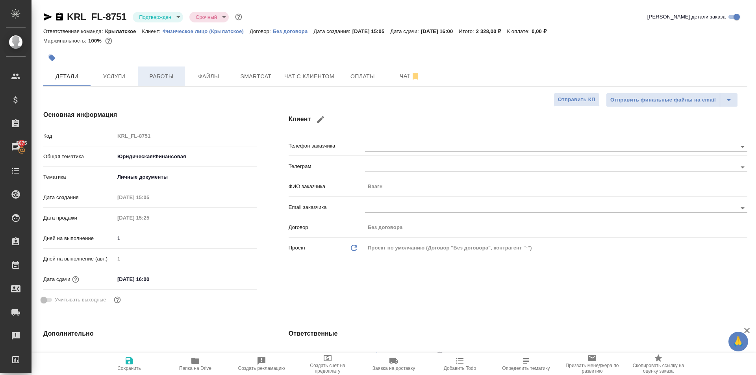
type textarea "x"
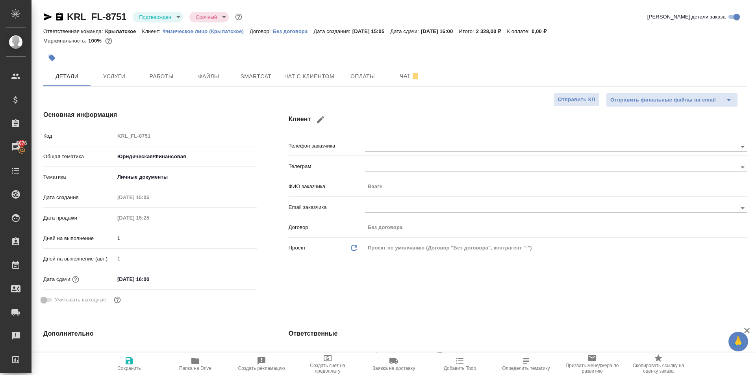
type textarea "x"
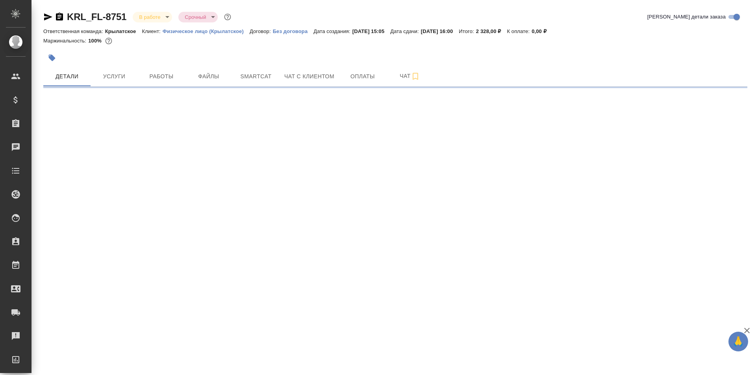
click at [157, 78] on span "Работы" at bounding box center [162, 77] width 38 height 10
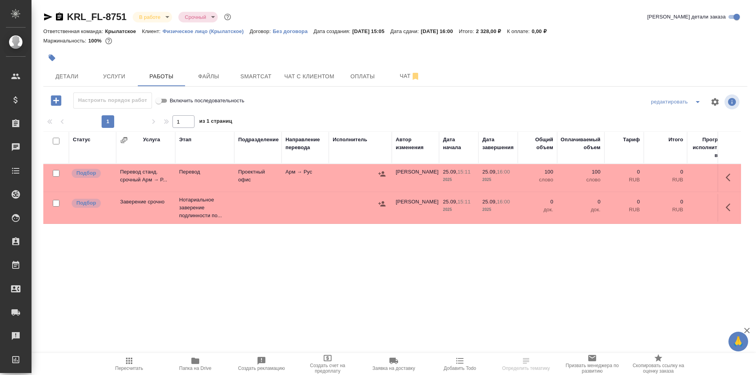
click at [129, 361] on icon "button" at bounding box center [129, 361] width 6 height 6
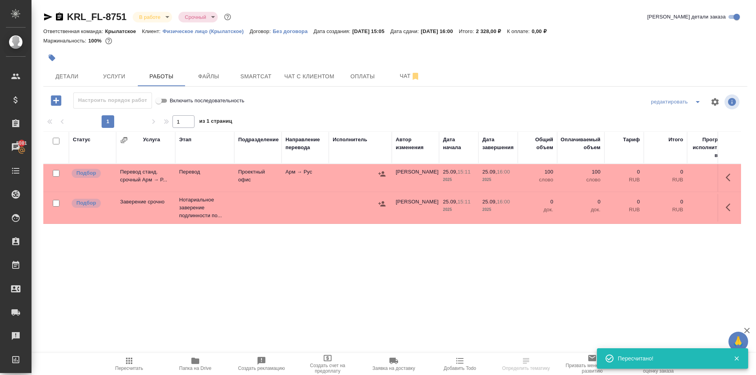
click at [82, 65] on div at bounding box center [278, 57] width 470 height 17
click at [83, 74] on span "Детали" at bounding box center [67, 77] width 38 height 10
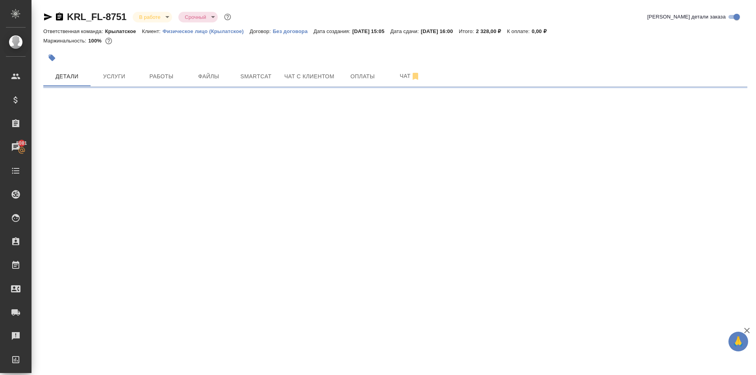
select select "RU"
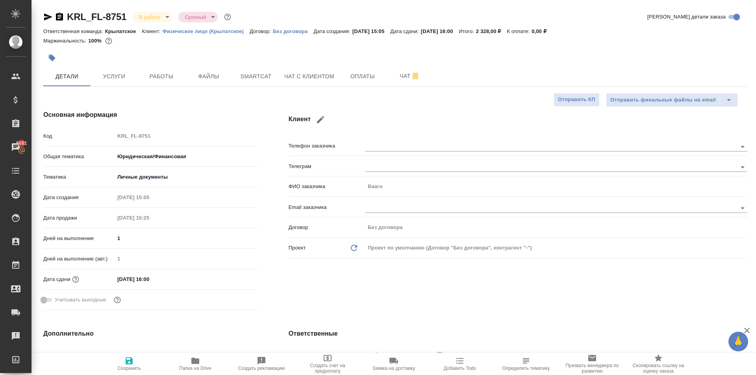
type textarea "x"
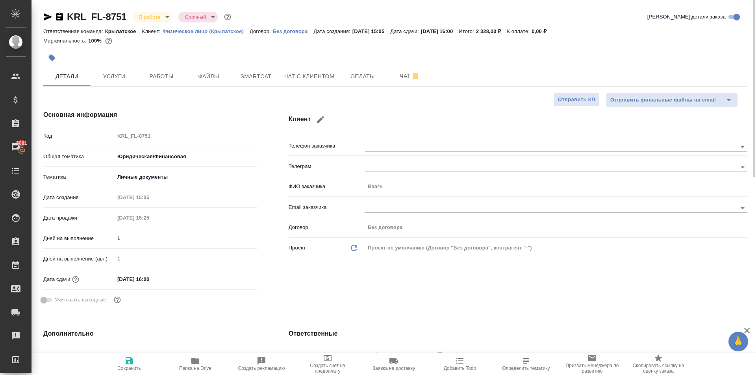
type textarea "x"
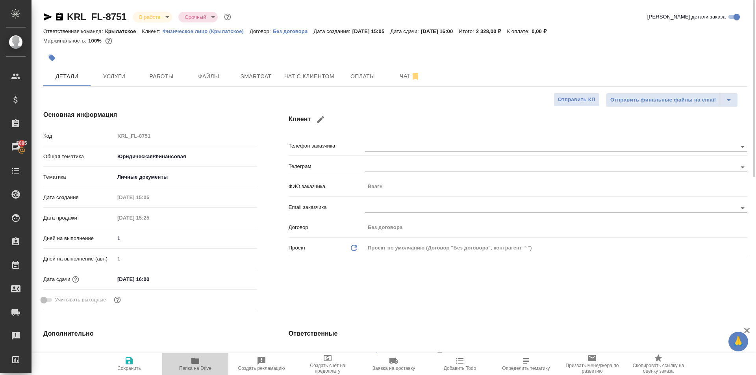
click at [191, 357] on icon "button" at bounding box center [195, 360] width 9 height 9
type textarea "x"
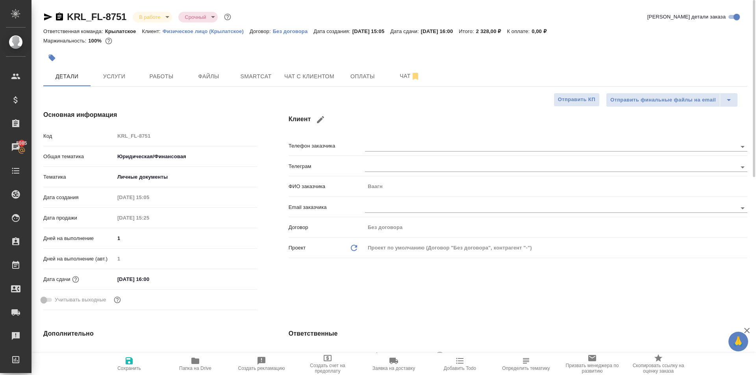
type textarea "x"
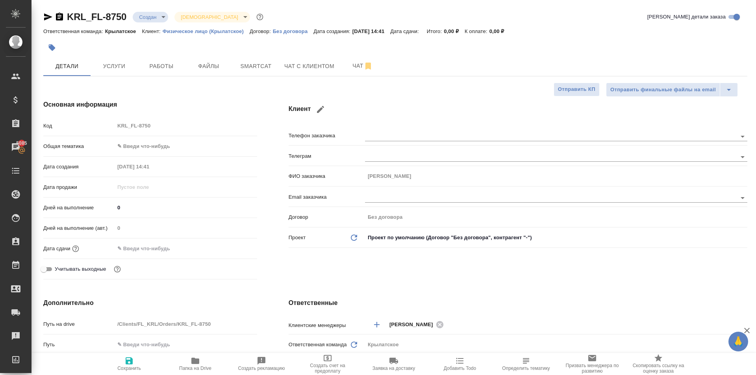
select select "RU"
click at [156, 143] on body "🙏 .cls-1 fill:#fff; AWATERA [PERSON_NAME] Клиенты Спецификации Заказы 5085 Чаты…" at bounding box center [378, 187] width 756 height 375
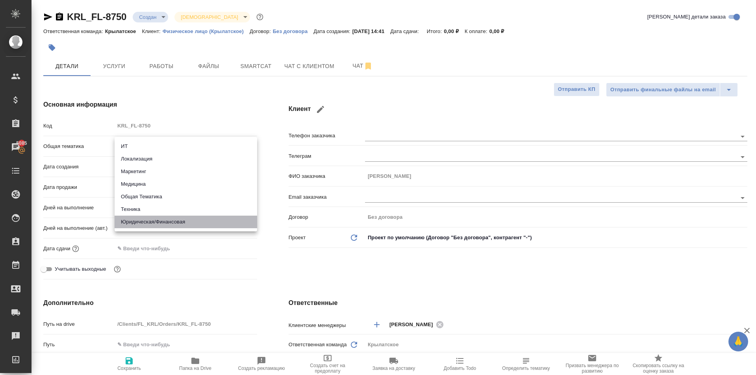
click at [170, 219] on li "Юридическая/Финансовая" at bounding box center [186, 222] width 143 height 13
type input "yr-fn"
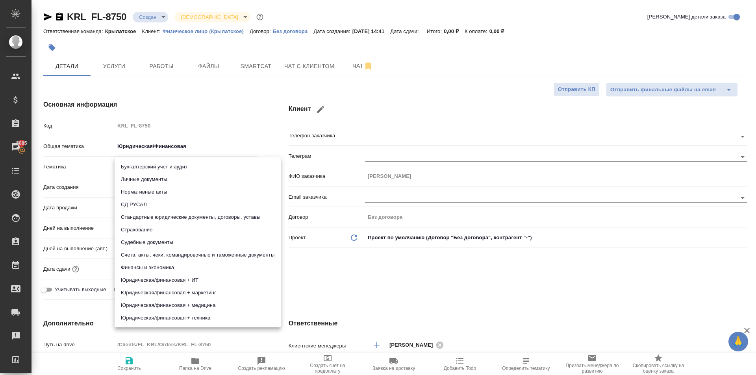
drag, startPoint x: 150, startPoint y: 169, endPoint x: 154, endPoint y: 181, distance: 12.8
click at [151, 171] on body "🙏 .cls-1 fill:#fff; AWATERA [PERSON_NAME] Клиенты Спецификации Заказы 5085 Чаты…" at bounding box center [378, 187] width 756 height 375
click at [154, 181] on li "Личные документы" at bounding box center [198, 179] width 166 height 13
type input "5a8b8b956a9677013d343cfe"
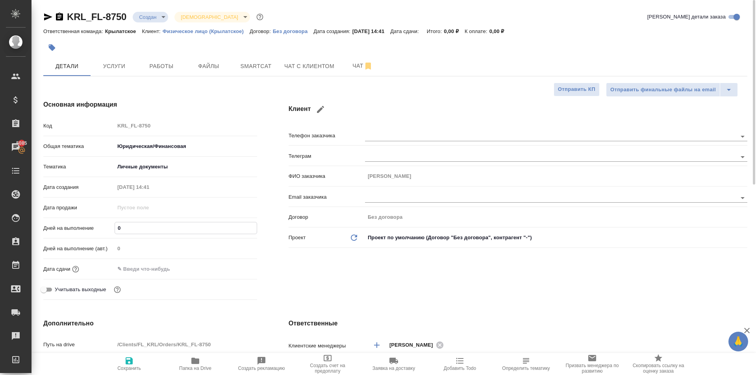
drag, startPoint x: 145, startPoint y: 234, endPoint x: 70, endPoint y: 234, distance: 74.8
click at [70, 234] on div "Дней на выполнение 0" at bounding box center [150, 228] width 214 height 14
type input "1"
click at [124, 265] on input "text" at bounding box center [149, 269] width 69 height 11
click at [234, 269] on icon "button" at bounding box center [234, 268] width 9 height 9
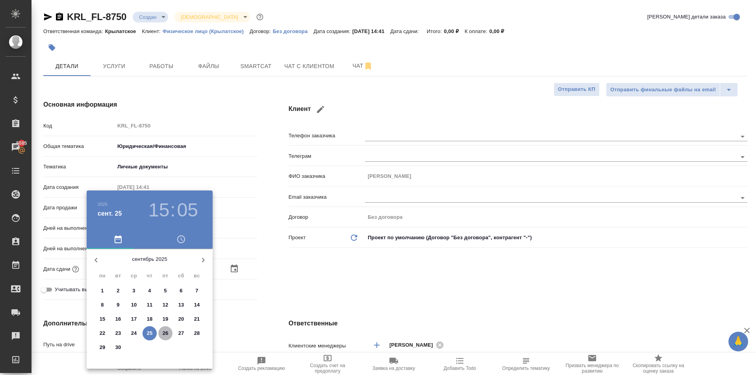
click at [163, 334] on p "26" at bounding box center [166, 334] width 6 height 8
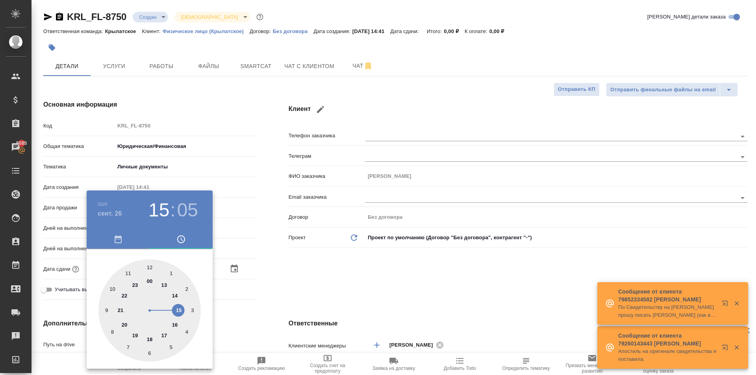
click at [110, 286] on div at bounding box center [149, 311] width 102 height 102
click at [150, 262] on div at bounding box center [149, 311] width 102 height 102
type input "[DATE] 10:00"
click at [308, 287] on div at bounding box center [378, 187] width 756 height 375
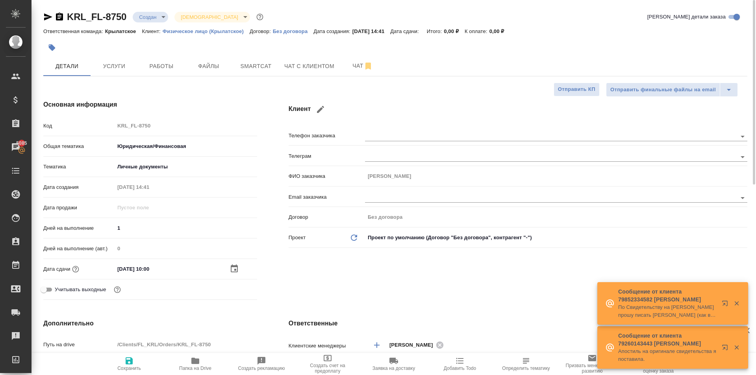
scroll to position [236, 0]
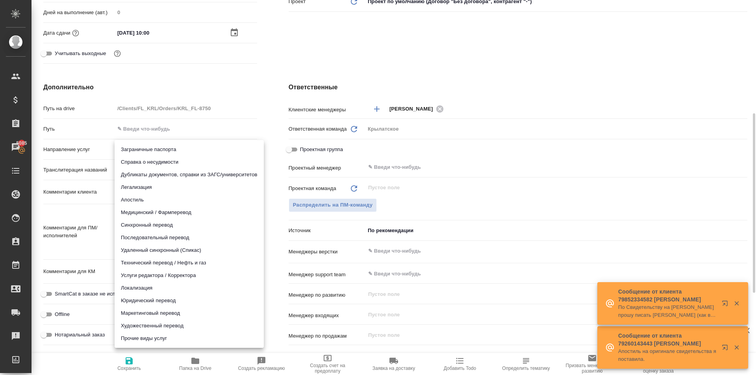
click at [179, 150] on body "🙏 .cls-1 fill:#fff; AWATERA [PERSON_NAME] Клиенты Спецификации Заказы 5085 Чаты…" at bounding box center [378, 187] width 756 height 375
click at [142, 302] on li "Юридический перевод" at bounding box center [189, 301] width 149 height 13
type input "legalTranslation"
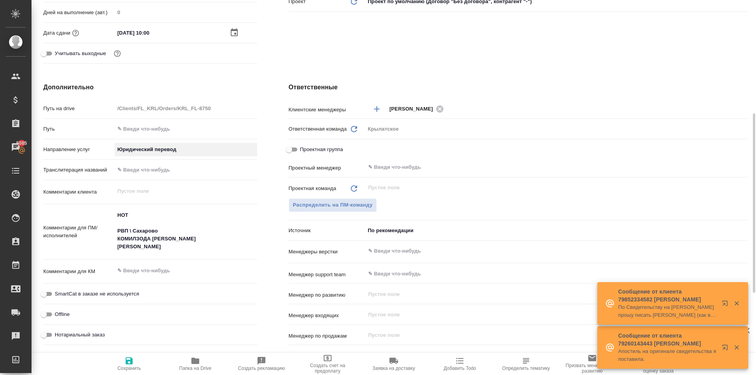
scroll to position [408, 0]
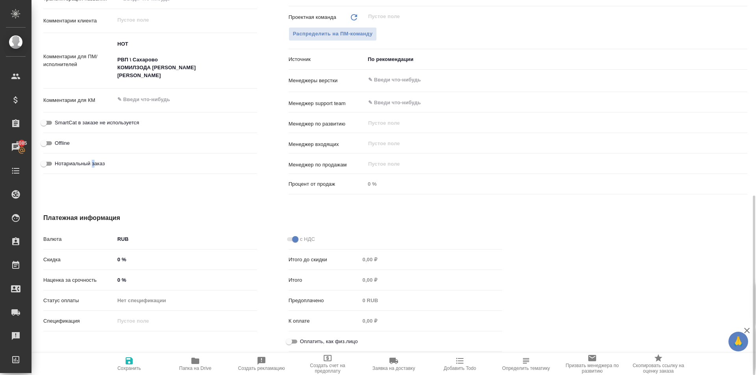
drag, startPoint x: 94, startPoint y: 168, endPoint x: 93, endPoint y: 164, distance: 4.4
click at [92, 165] on label "Нотариальный заказ" at bounding box center [72, 163] width 66 height 9
click at [96, 161] on span "Нотариальный заказ" at bounding box center [80, 164] width 50 height 8
click at [58, 161] on input "Нотариальный заказ" at bounding box center [44, 163] width 28 height 9
checkbox input "true"
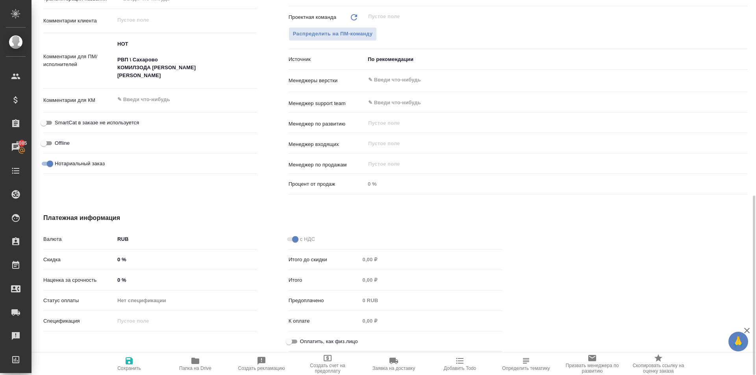
click at [110, 123] on span "SmartCat в заказе не используется" at bounding box center [97, 123] width 84 height 8
click at [58, 123] on input "SmartCat в заказе не используется" at bounding box center [44, 122] width 28 height 9
checkbox input "true"
drag, startPoint x: 293, startPoint y: 340, endPoint x: 257, endPoint y: 353, distance: 38.5
click at [292, 340] on input "Оплатить, как физ.лицо" at bounding box center [289, 341] width 28 height 9
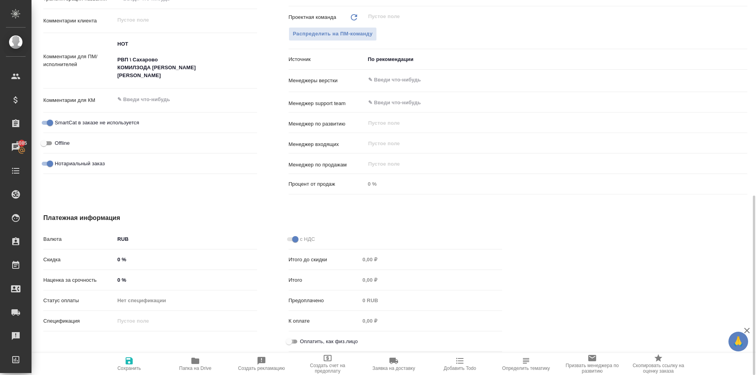
checkbox input "true"
drag, startPoint x: 137, startPoint y: 365, endPoint x: 151, endPoint y: 362, distance: 14.2
click at [138, 365] on span "Сохранить" at bounding box center [129, 363] width 57 height 15
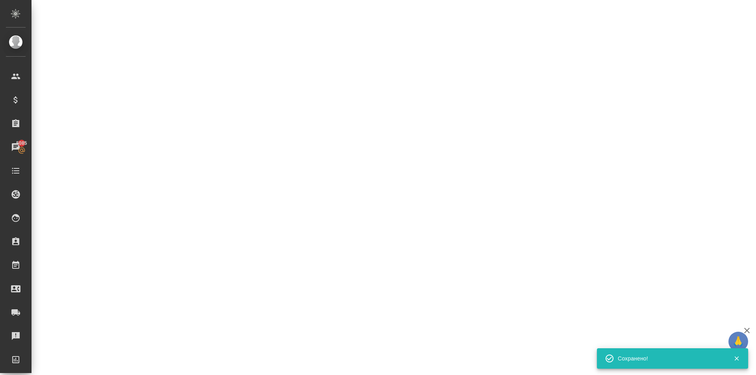
select select "RU"
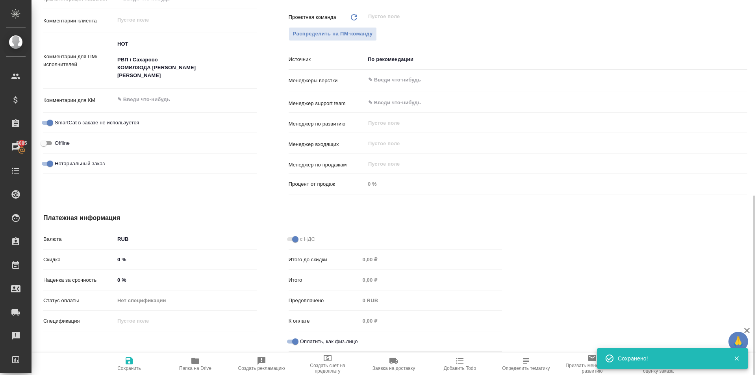
type textarea "x"
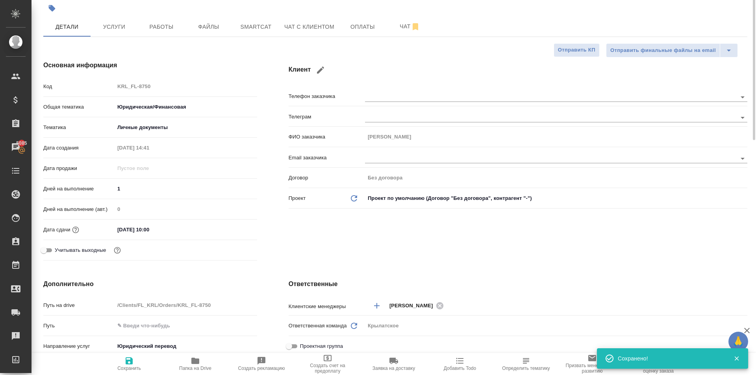
scroll to position [0, 0]
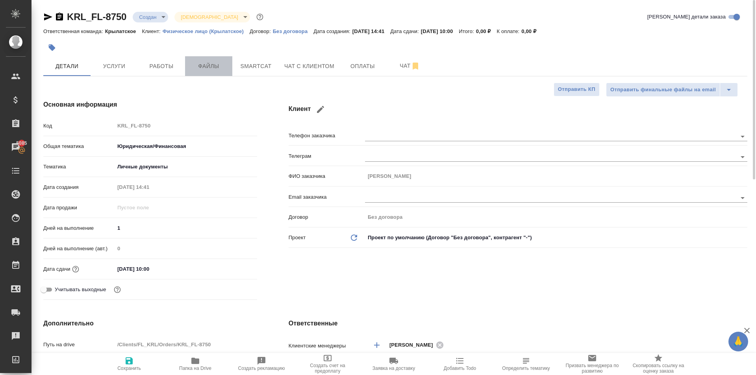
click at [195, 62] on span "Файлы" at bounding box center [209, 66] width 38 height 10
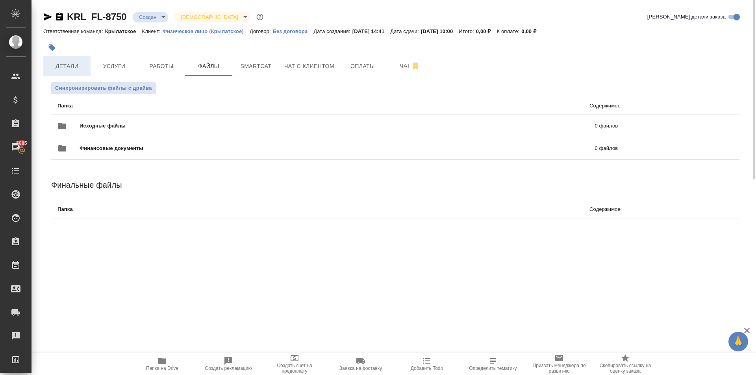
click at [71, 71] on span "Детали" at bounding box center [67, 66] width 38 height 10
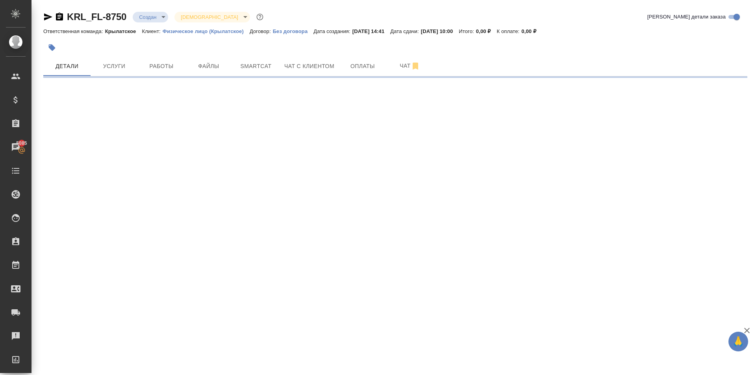
select select "RU"
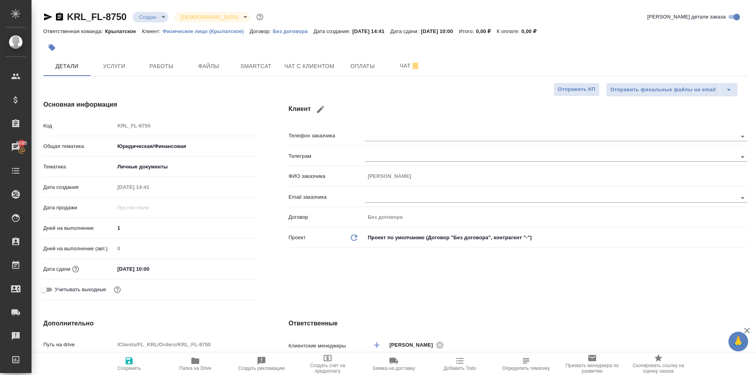
type textarea "x"
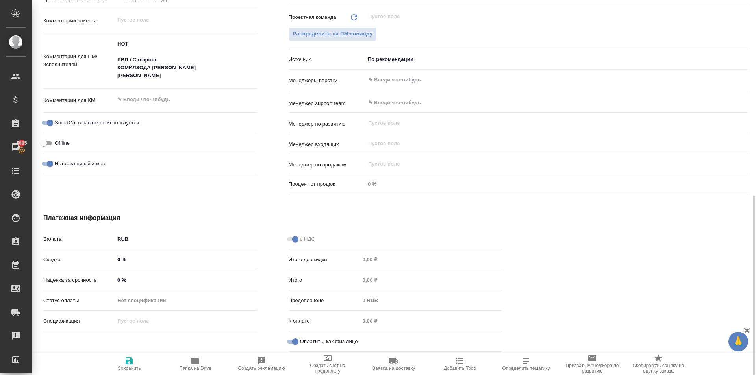
scroll to position [329, 0]
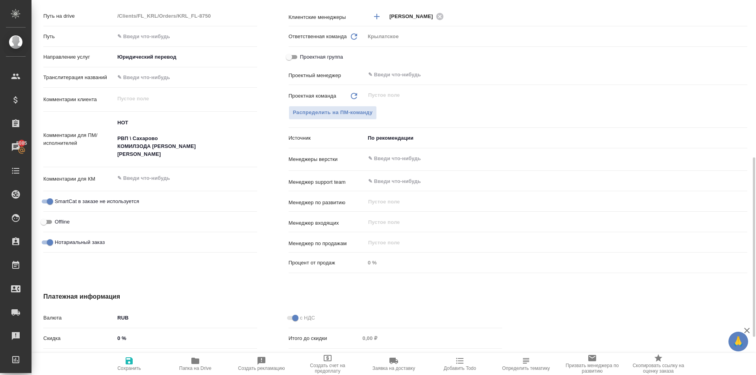
type textarea "x"
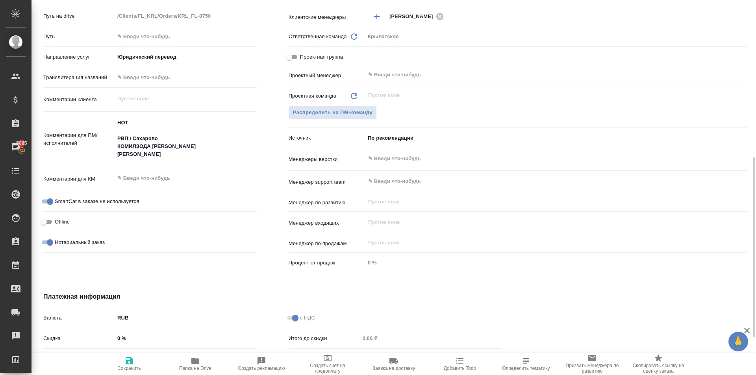
type textarea "x"
